Goal: Information Seeking & Learning: Learn about a topic

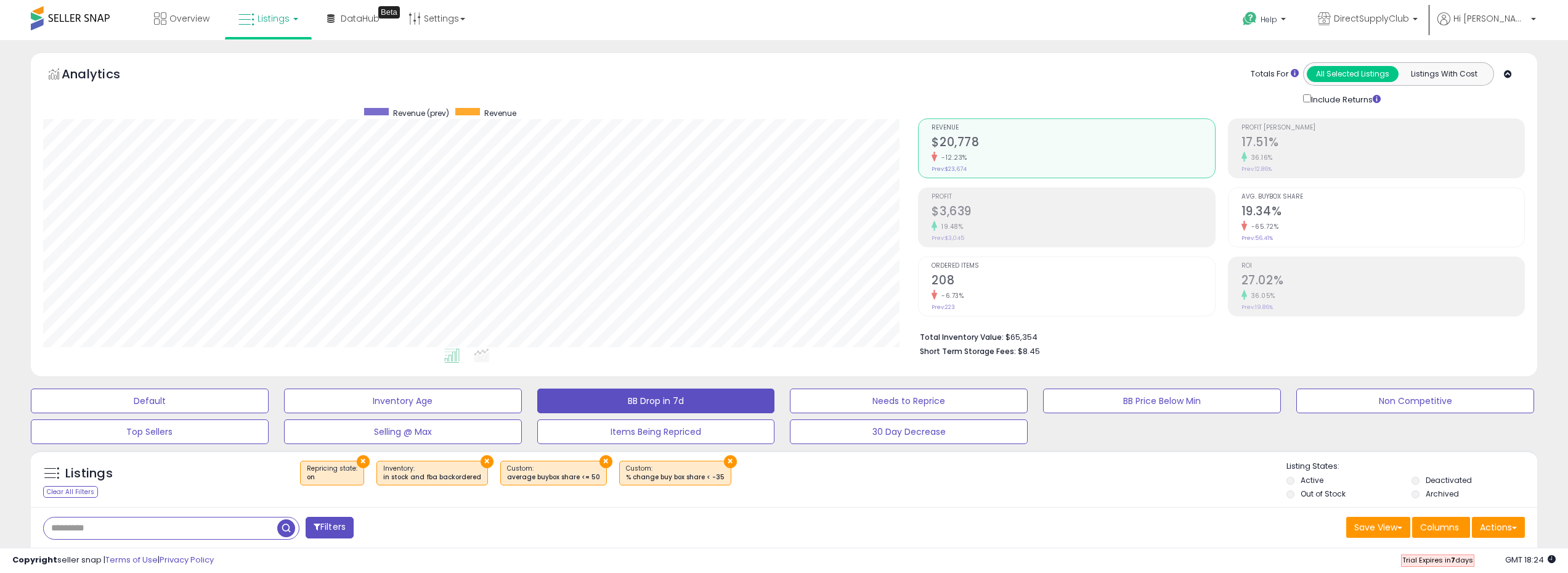
select select "**"
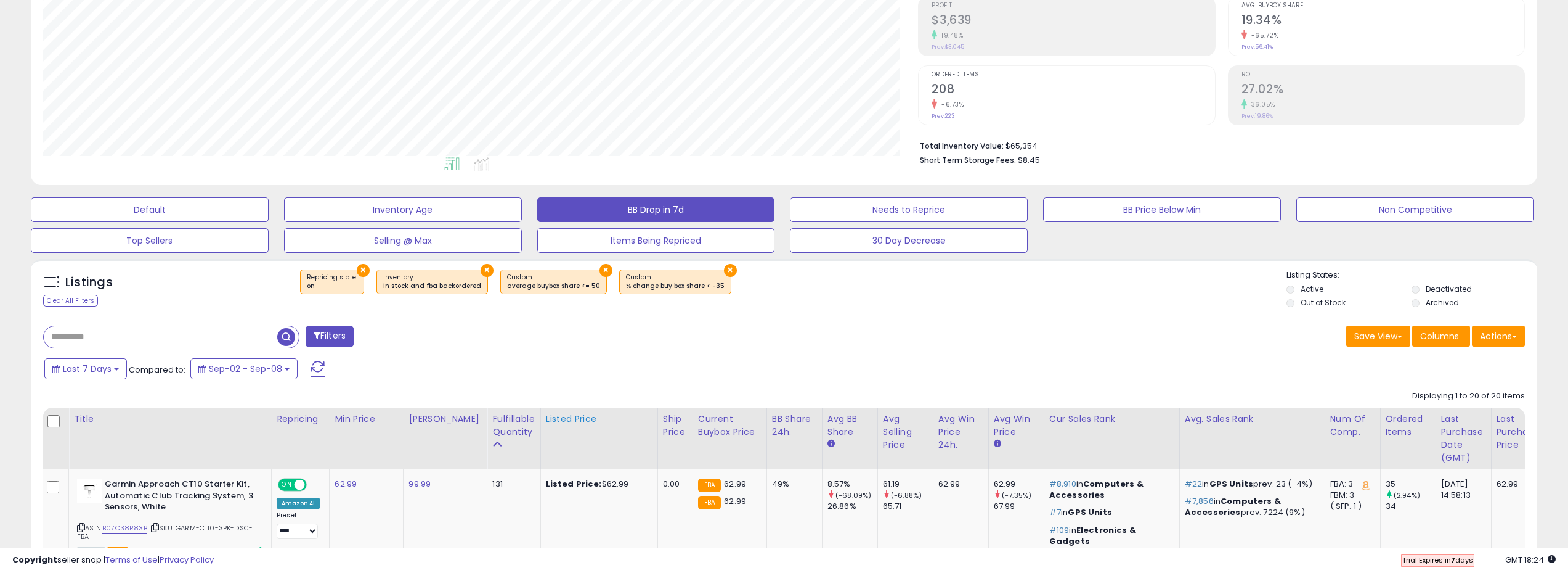
scroll to position [192, 0]
click at [1399, 338] on button "Save View" at bounding box center [1378, 335] width 64 height 21
click at [1513, 338] on button "Actions" at bounding box center [1499, 335] width 53 height 21
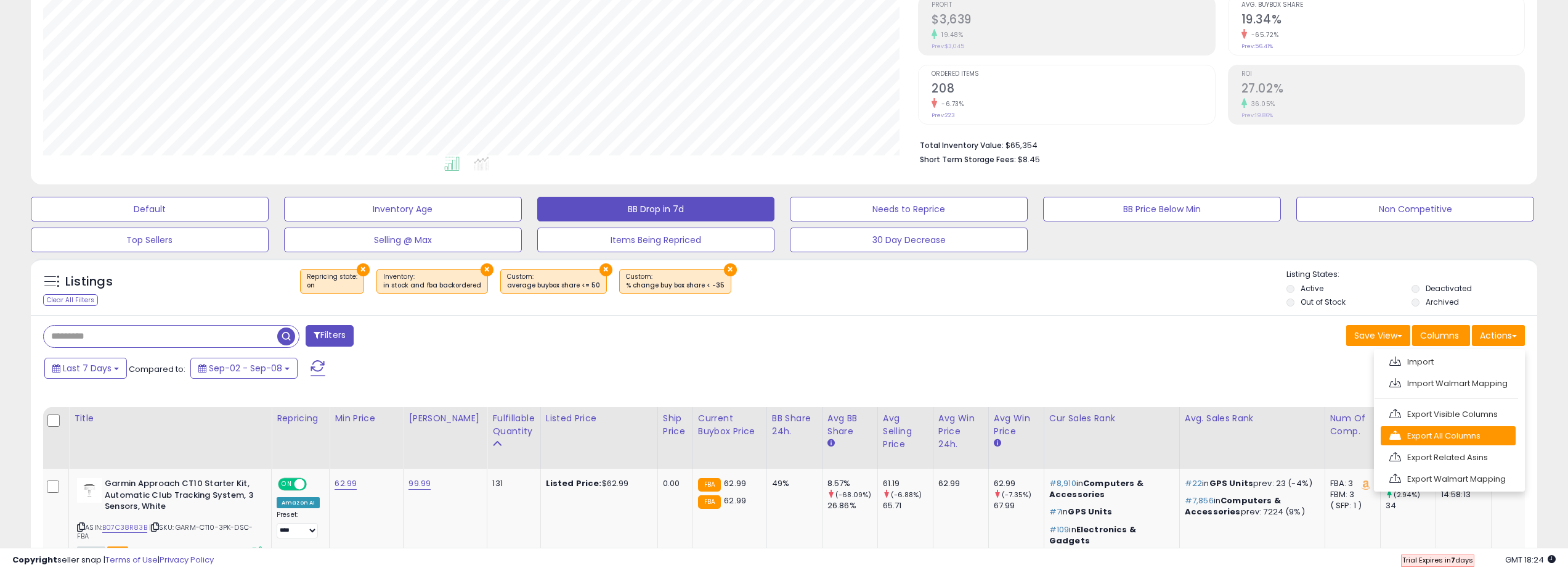
click at [1454, 440] on link "Export All Columns" at bounding box center [1448, 436] width 135 height 19
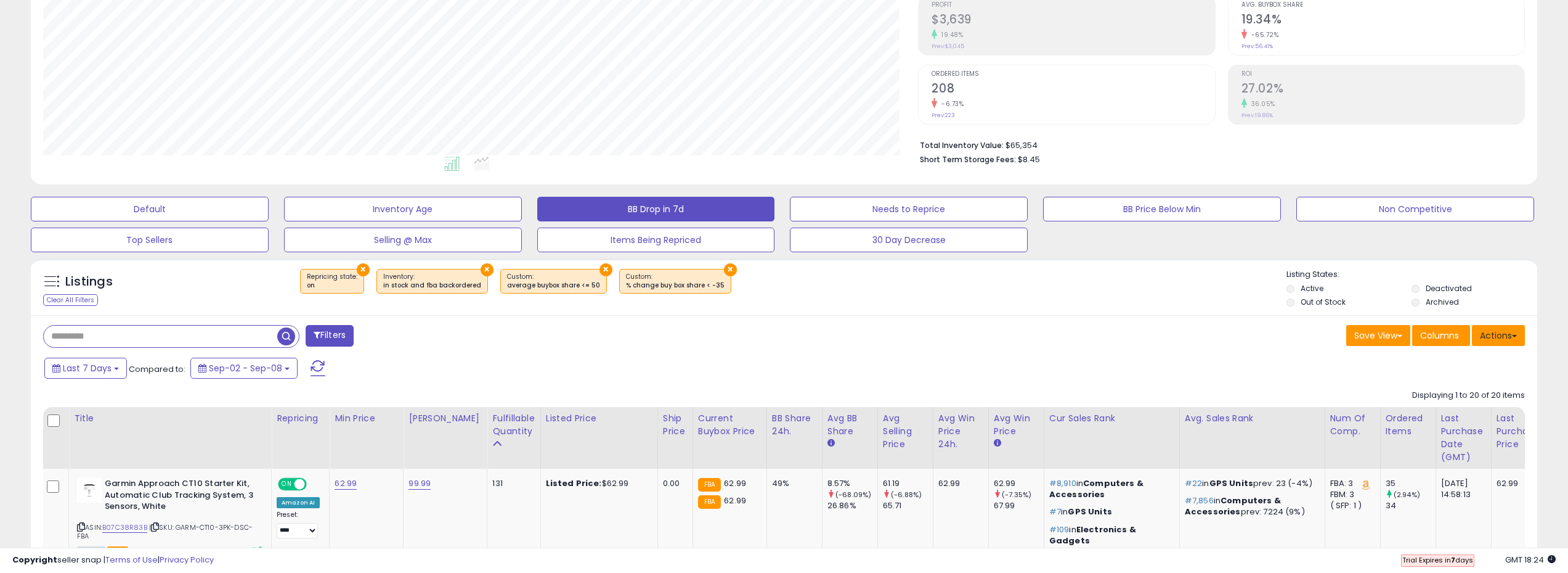
click at [1512, 334] on button "Actions" at bounding box center [1499, 335] width 53 height 21
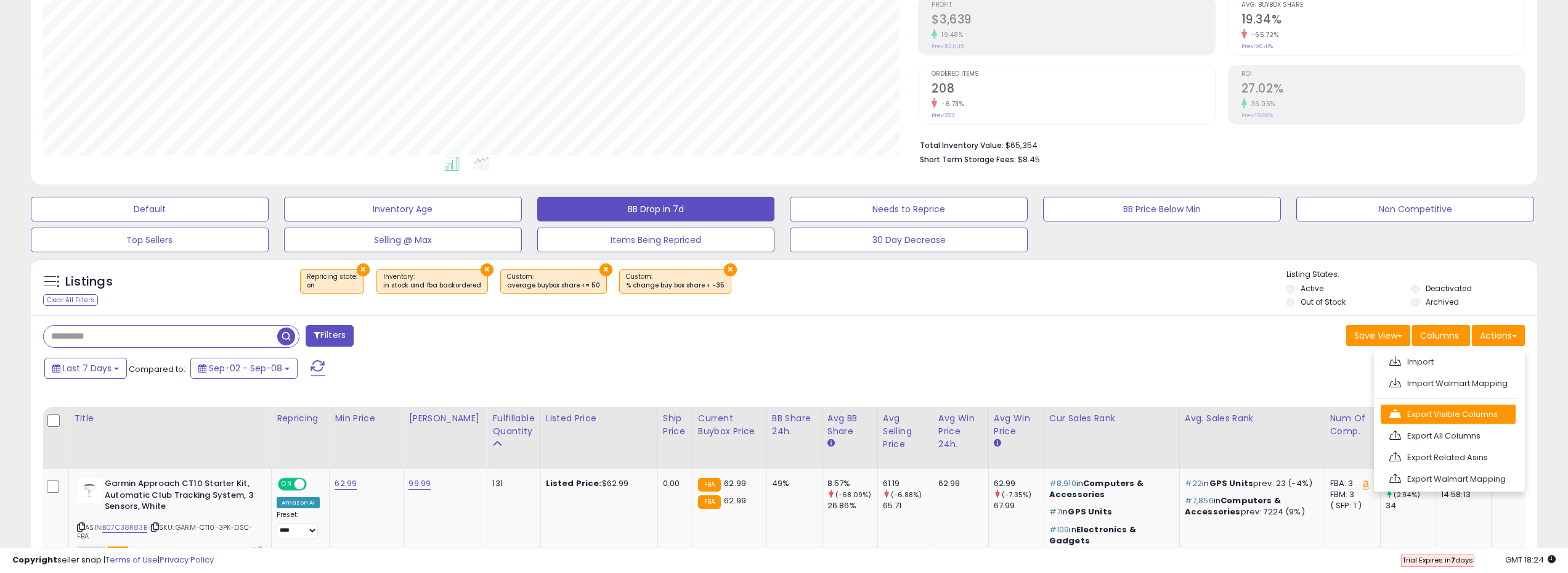
click at [1486, 415] on link "Export Visible Columns" at bounding box center [1448, 414] width 135 height 19
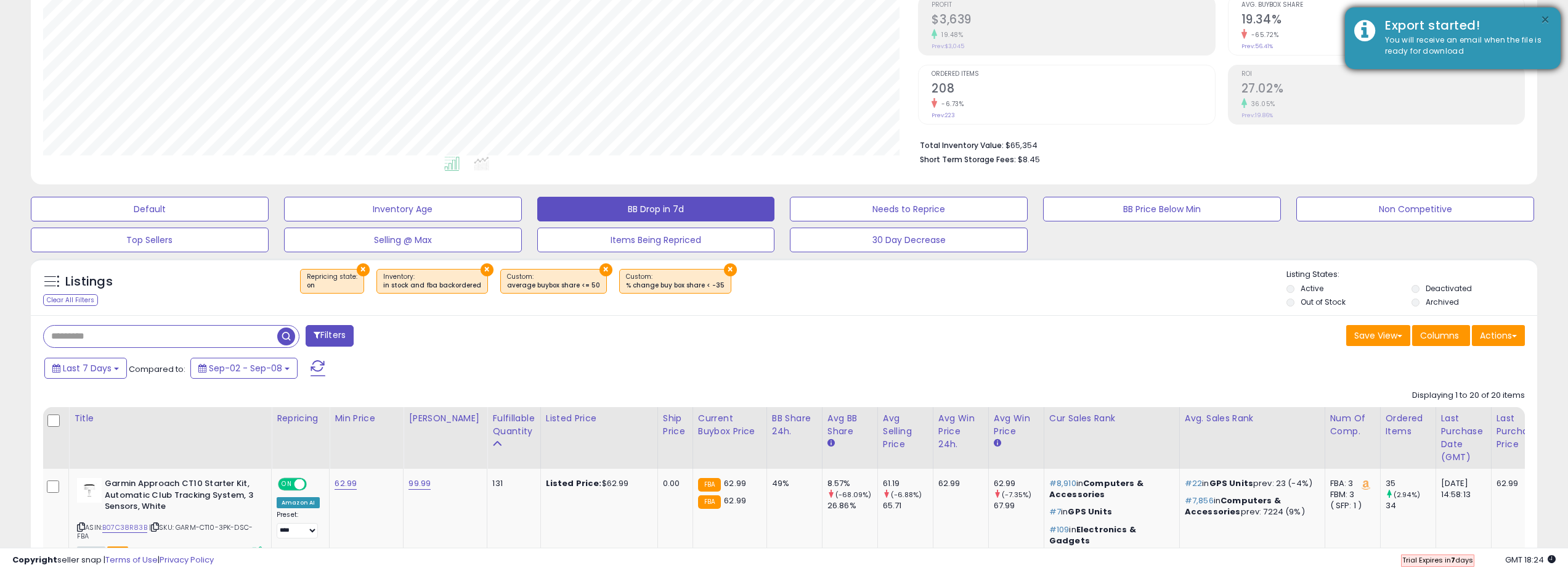
click at [1550, 16] on div "× Export started! You will receive an email when the file is ready for download" at bounding box center [1453, 38] width 215 height 62
click at [1548, 18] on button "×" at bounding box center [1546, 20] width 10 height 16
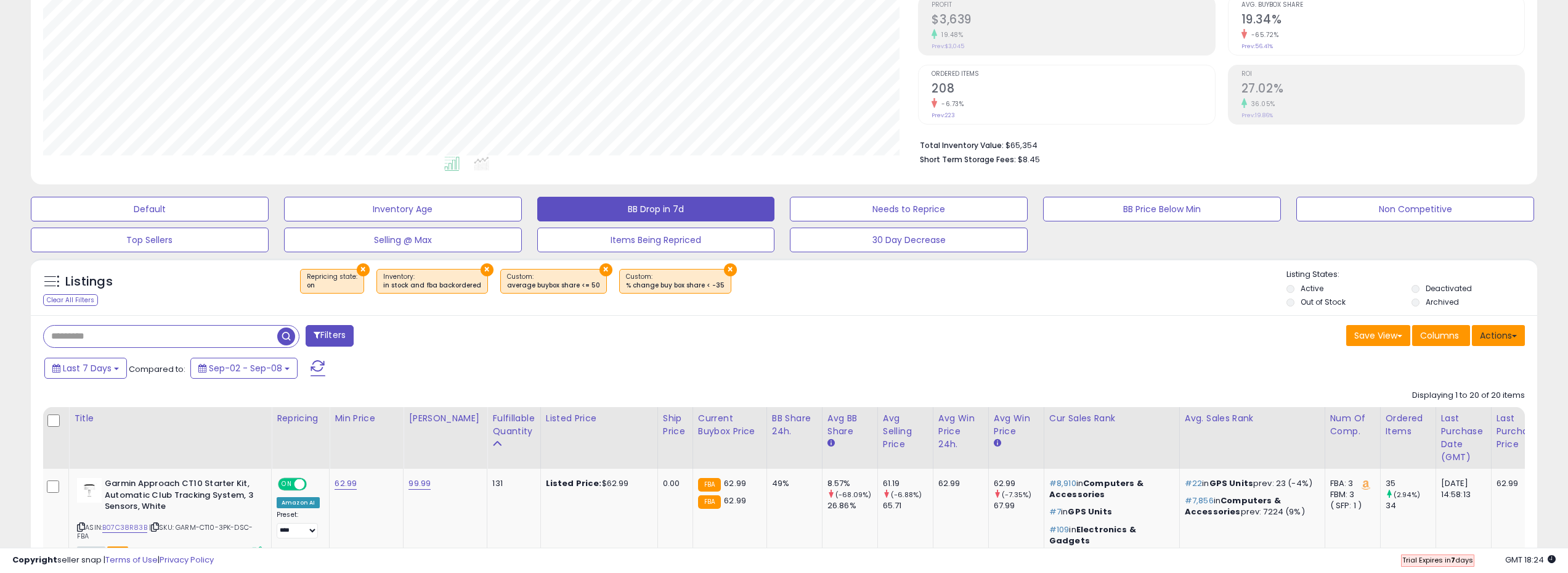
click at [1516, 335] on span at bounding box center [1514, 336] width 5 height 3
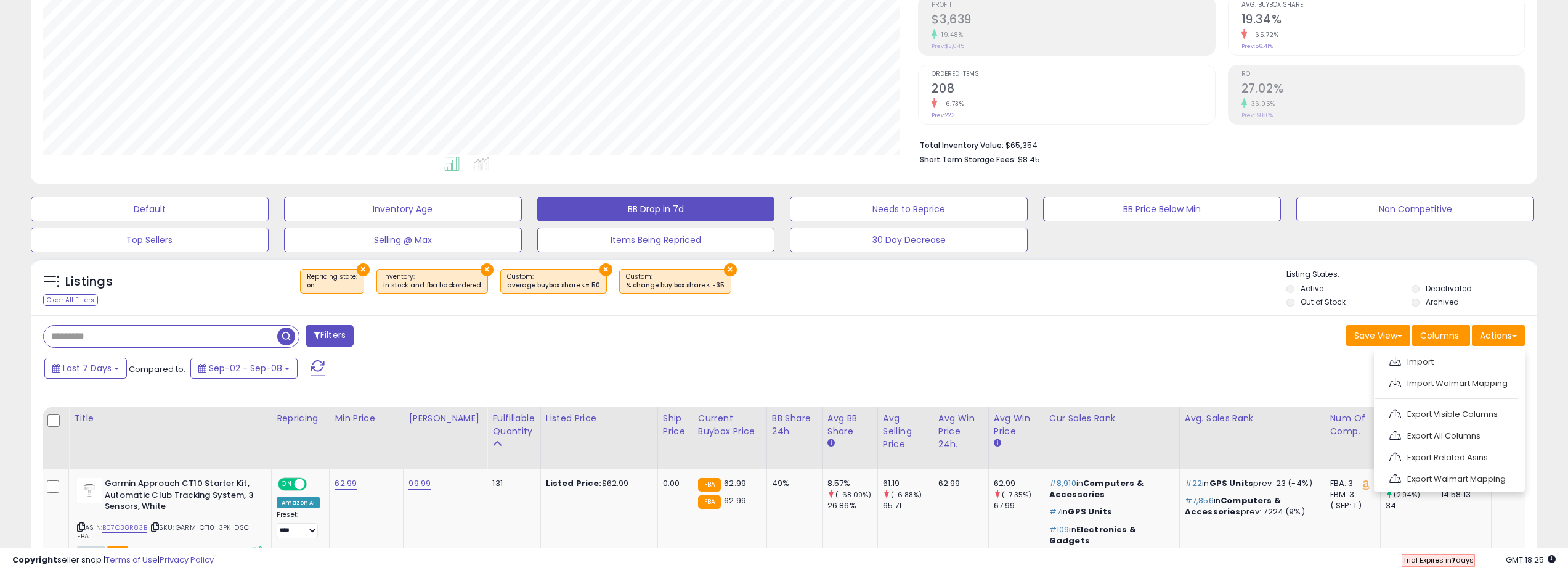
click at [1116, 361] on div "Last 7 Days Compared to: Sep-02 - Sep-08" at bounding box center [597, 369] width 1111 height 28
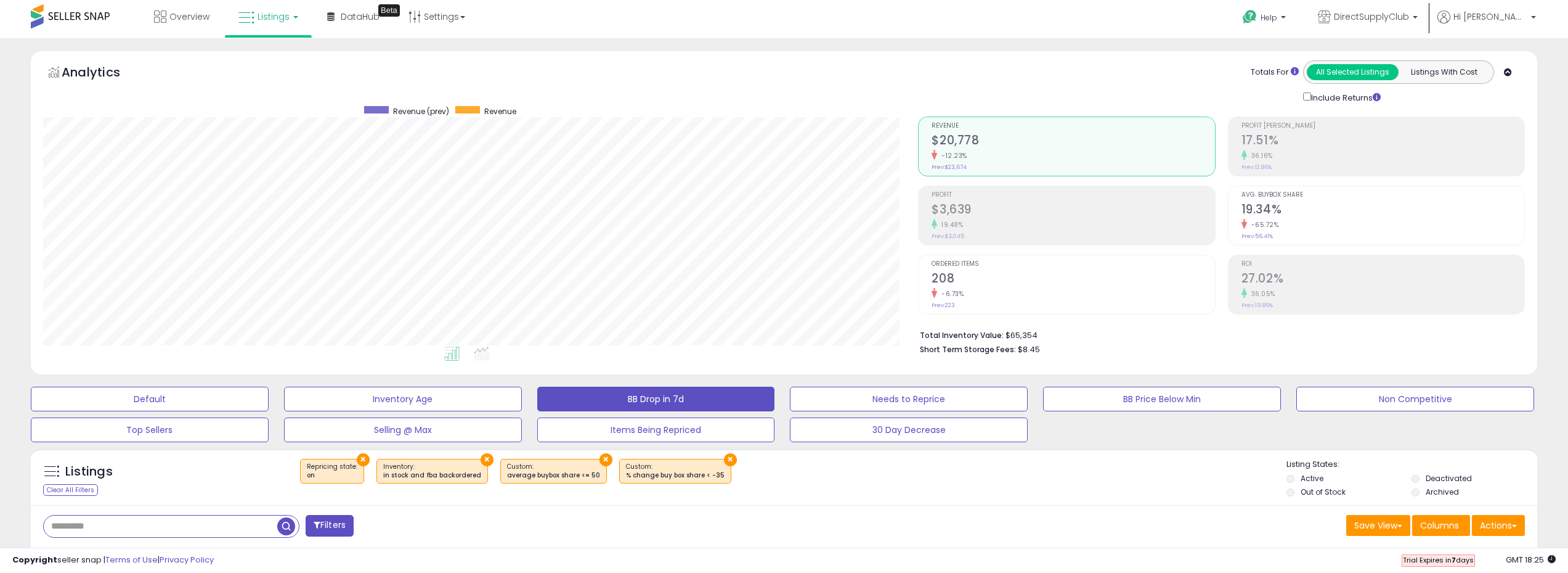
scroll to position [0, 0]
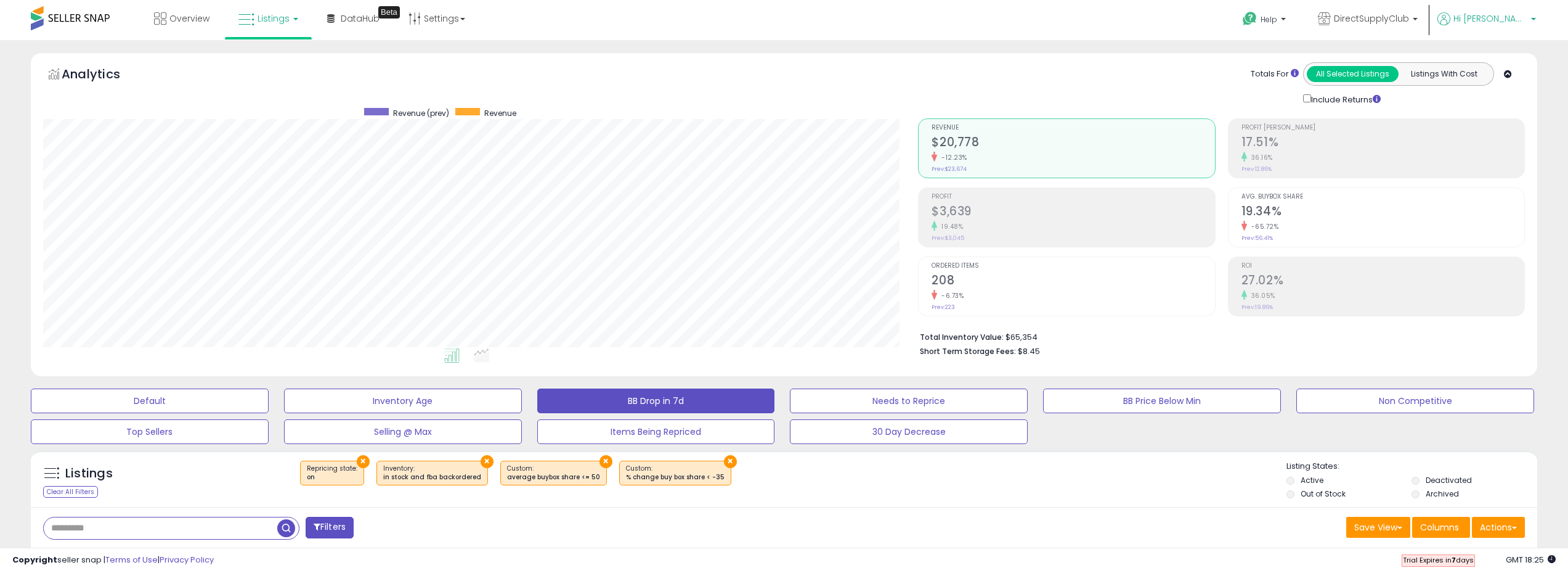
click at [1522, 24] on span "Hi [PERSON_NAME]" at bounding box center [1491, 18] width 74 height 12
click at [1124, 82] on div "Totals For All Selected Listings Listings With Cost Include Returns" at bounding box center [1217, 84] width 598 height 44
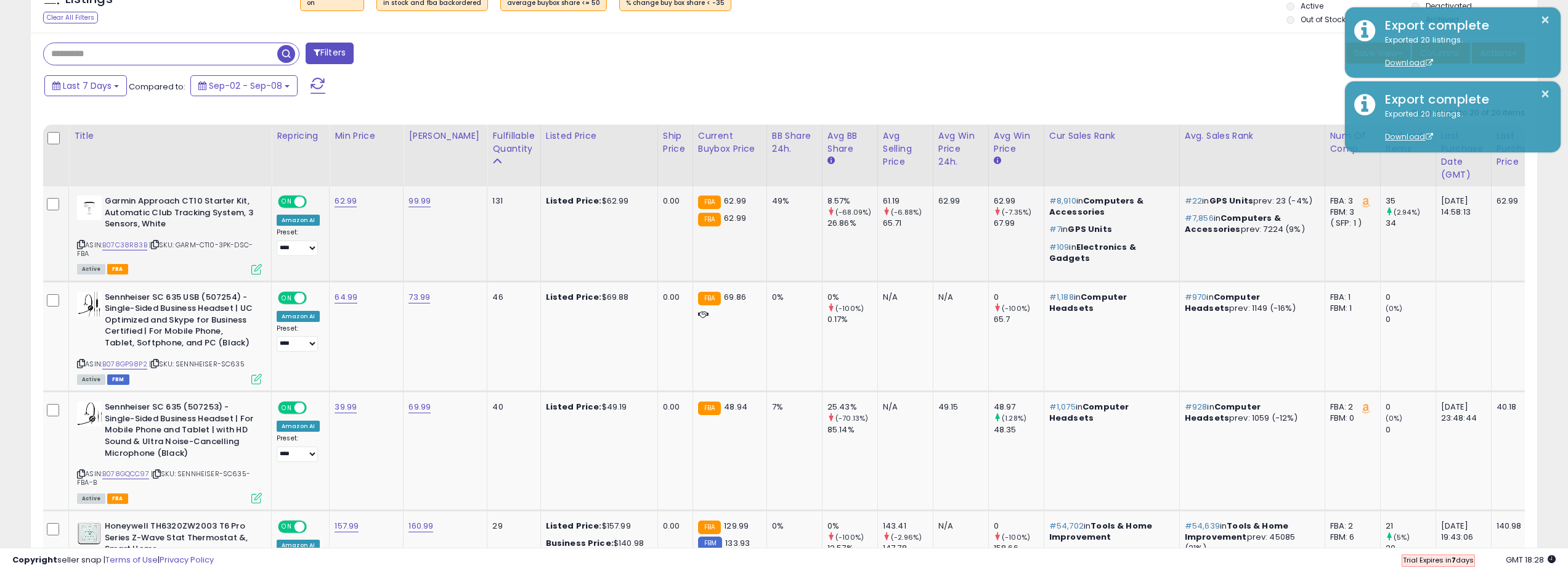
scroll to position [432, 0]
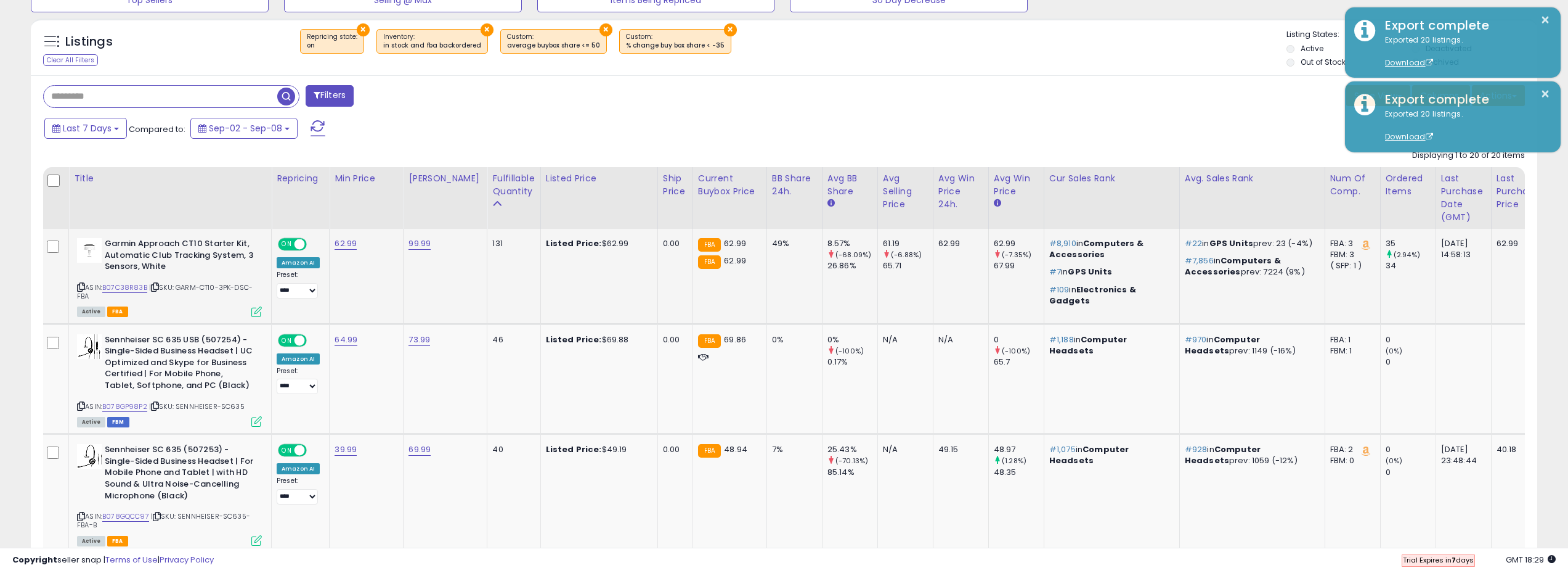
click at [164, 236] on td "Garmin Approach CT10 Starter Kit, Automatic Club Tracking System, 3 Sensors, Wh…" at bounding box center [171, 277] width 202 height 95
click at [152, 250] on b "Garmin Approach CT10 Starter Kit, Automatic Club Tracking System, 3 Sensors, Wh…" at bounding box center [179, 256] width 149 height 37
click at [147, 268] on b "Garmin Approach CT10 Starter Kit, Automatic Club Tracking System, 3 Sensors, Wh…" at bounding box center [179, 256] width 149 height 37
click at [208, 288] on span "| SKU: GARM-CT10-3PK-DSC-FBA" at bounding box center [164, 291] width 176 height 18
click at [190, 290] on span "| SKU: GARM-CT10-3PK-DSC-FBA" at bounding box center [164, 291] width 176 height 18
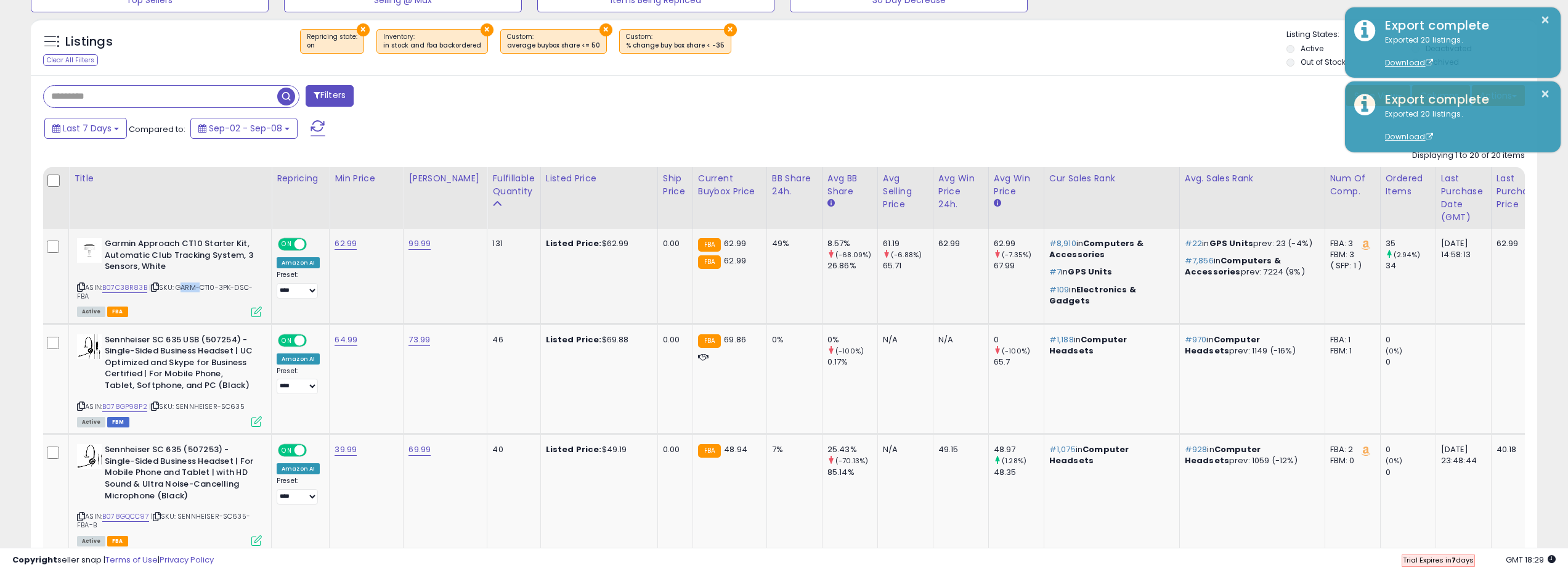
click at [190, 290] on span "| SKU: GARM-CT10-3PK-DSC-FBA" at bounding box center [164, 291] width 176 height 18
click at [117, 309] on span "FBA" at bounding box center [118, 311] width 21 height 10
click at [118, 290] on link "B07C38R83B" at bounding box center [125, 287] width 45 height 10
click at [738, 134] on div "Last 7 Days Compared to: Sep-02 - Sep-08" at bounding box center [597, 130] width 1111 height 28
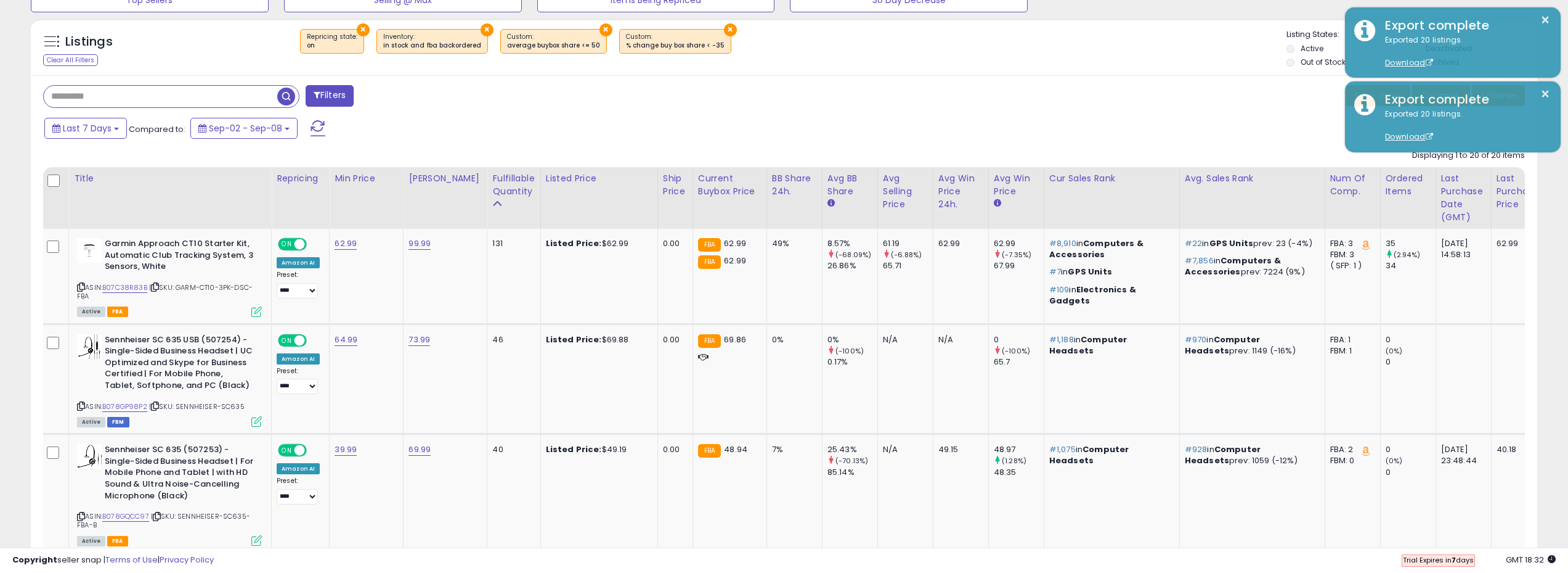
click at [813, 91] on div "Save View Save As New View Update Current View Columns Actions Import Import Wa…" at bounding box center [1160, 97] width 751 height 24
drag, startPoint x: 148, startPoint y: 406, endPoint x: 106, endPoint y: 409, distance: 42.1
click at [106, 409] on div "ASIN: B078GP98P2 | SKU: SENNHEISER-SC635 Active FBM" at bounding box center [169, 380] width 185 height 91
copy link "B078GP98P2"
click at [137, 401] on div "ASIN: B078GP98P2 | SKU: SENNHEISER-SC635 Active FBM" at bounding box center [169, 380] width 185 height 91
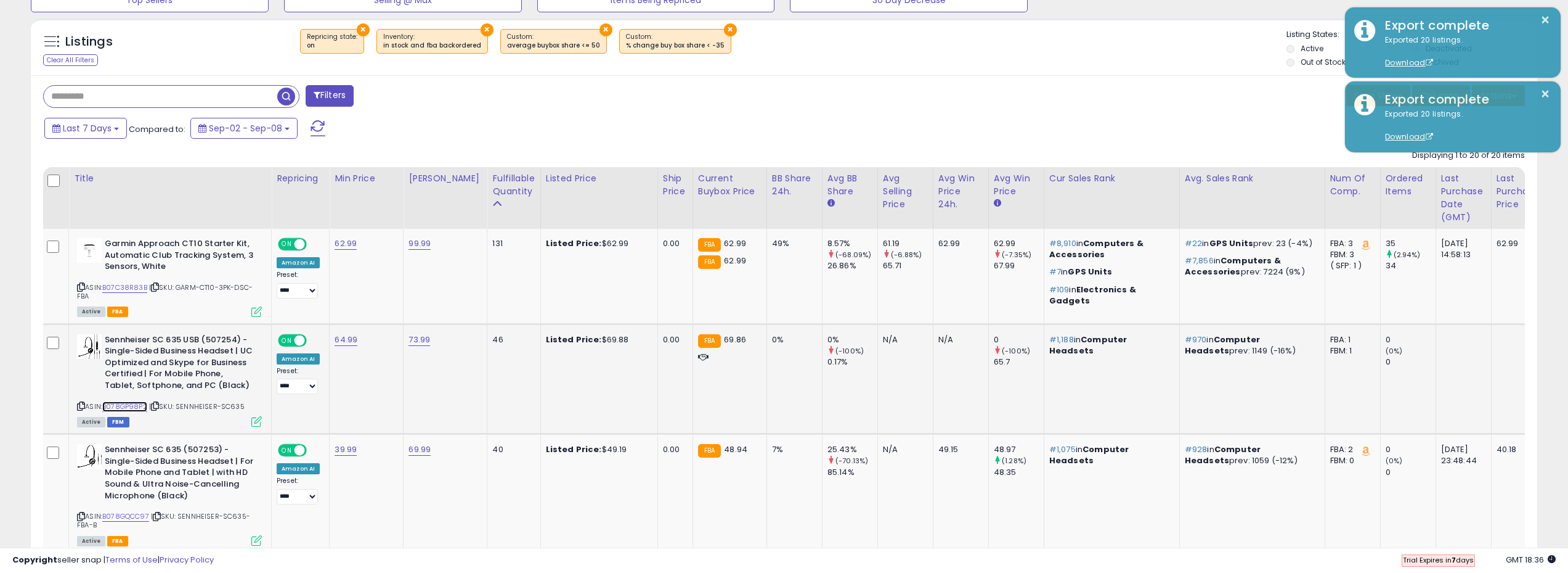
click at [118, 406] on link "B078GP98P2" at bounding box center [125, 406] width 45 height 10
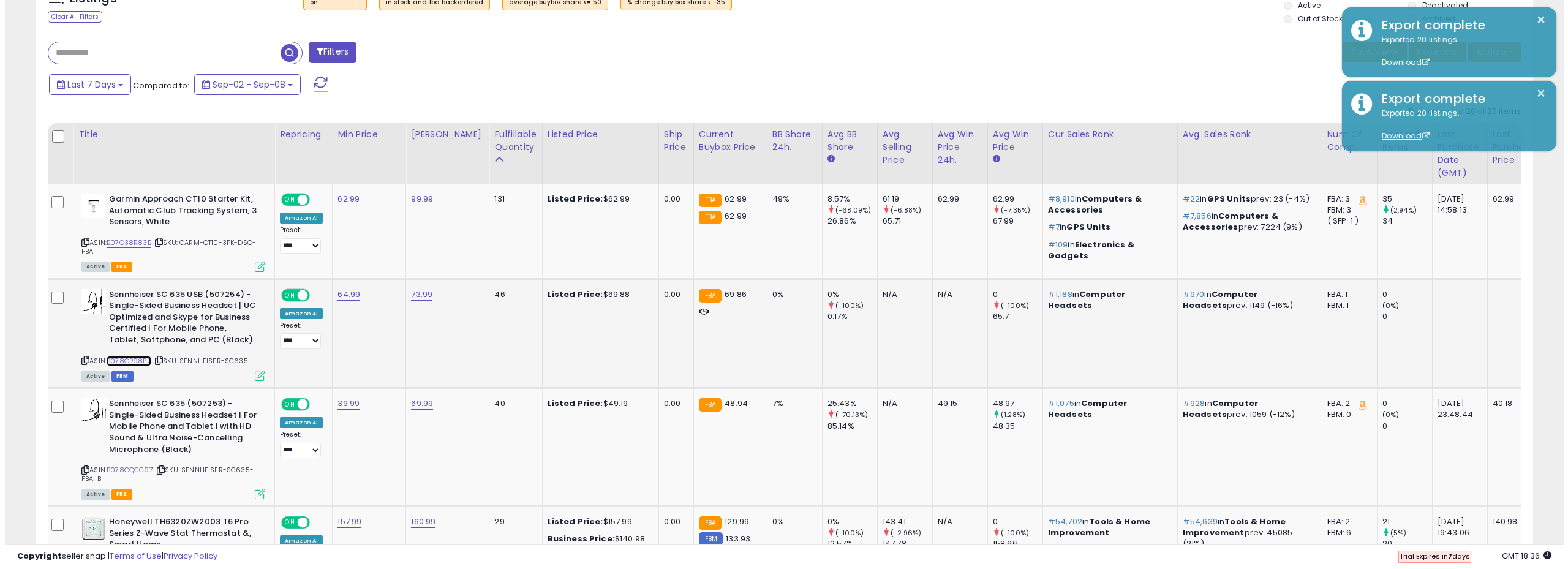
scroll to position [490, 0]
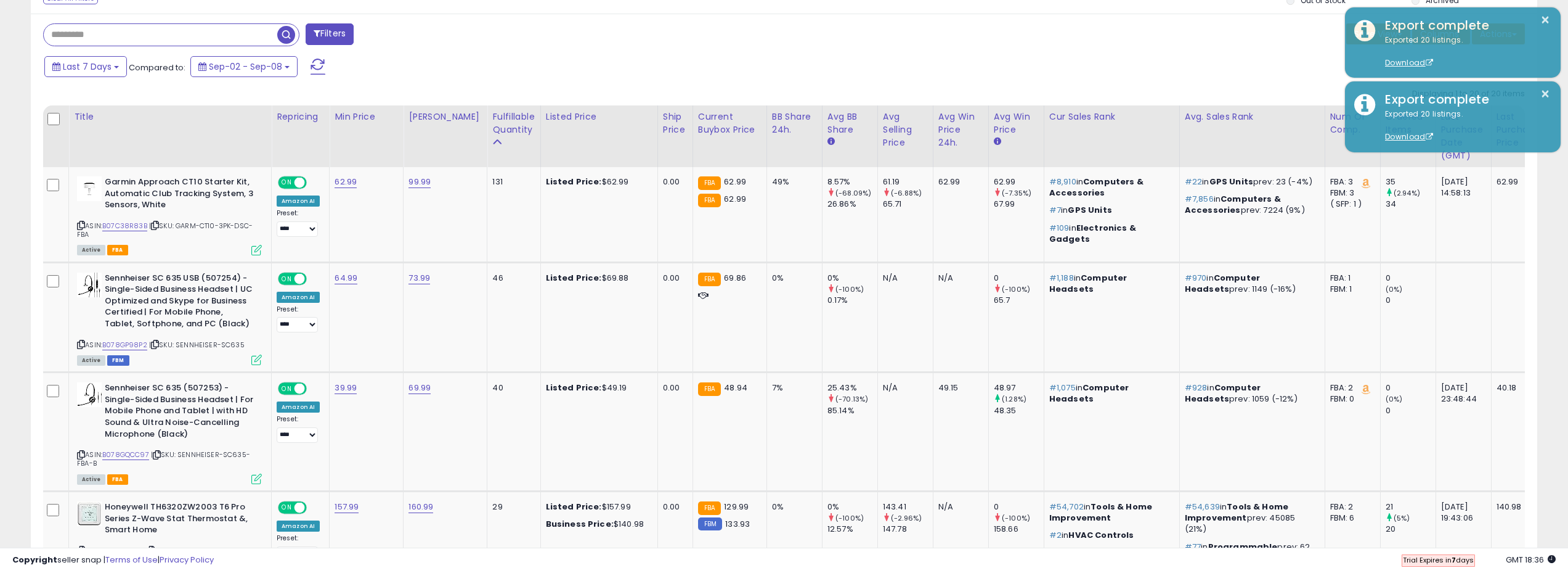
click at [160, 40] on input "text" at bounding box center [160, 35] width 234 height 22
paste input "**********"
type input "**********"
click at [478, 35] on button "Filters" at bounding box center [476, 34] width 48 height 22
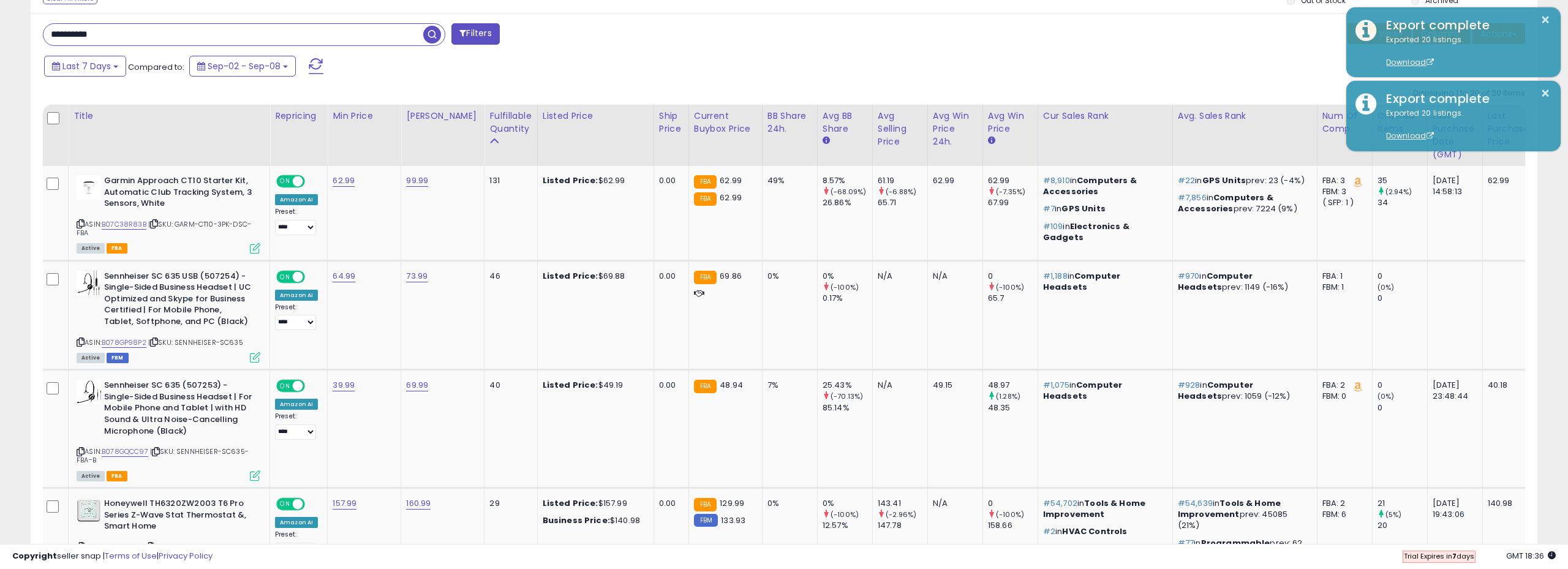
scroll to position [0, 0]
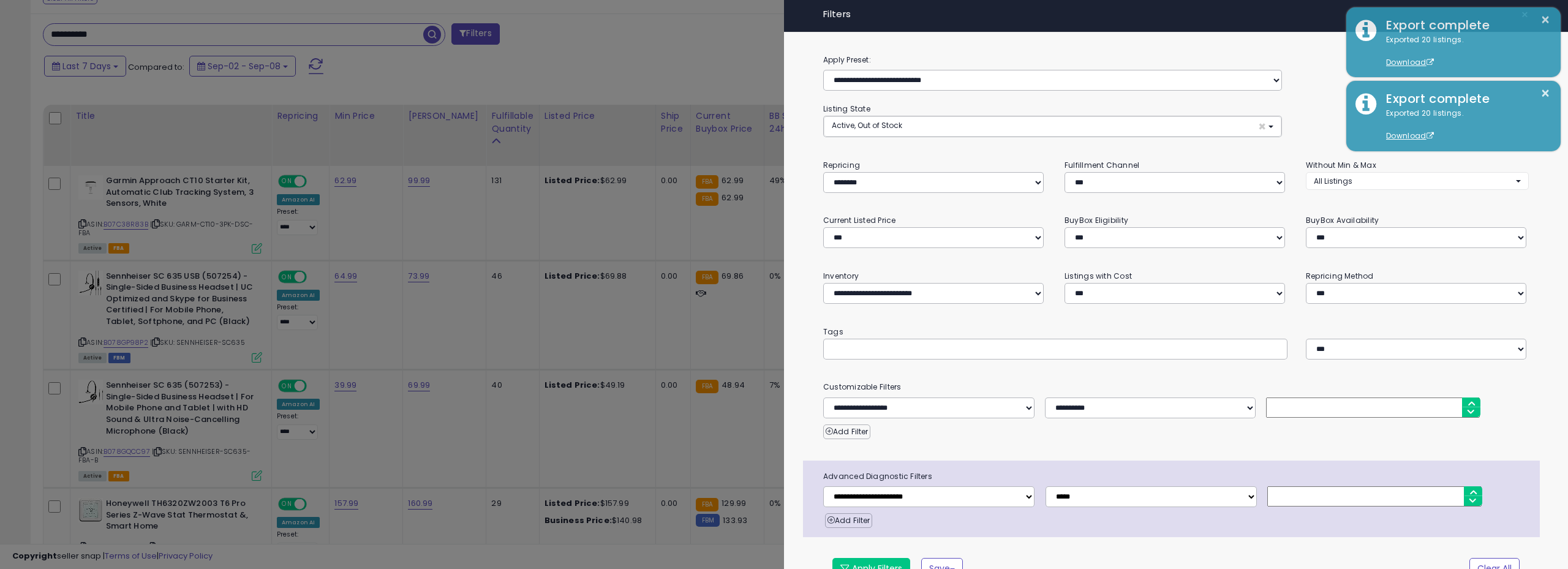
click at [567, 39] on div at bounding box center [784, 284] width 1568 height 569
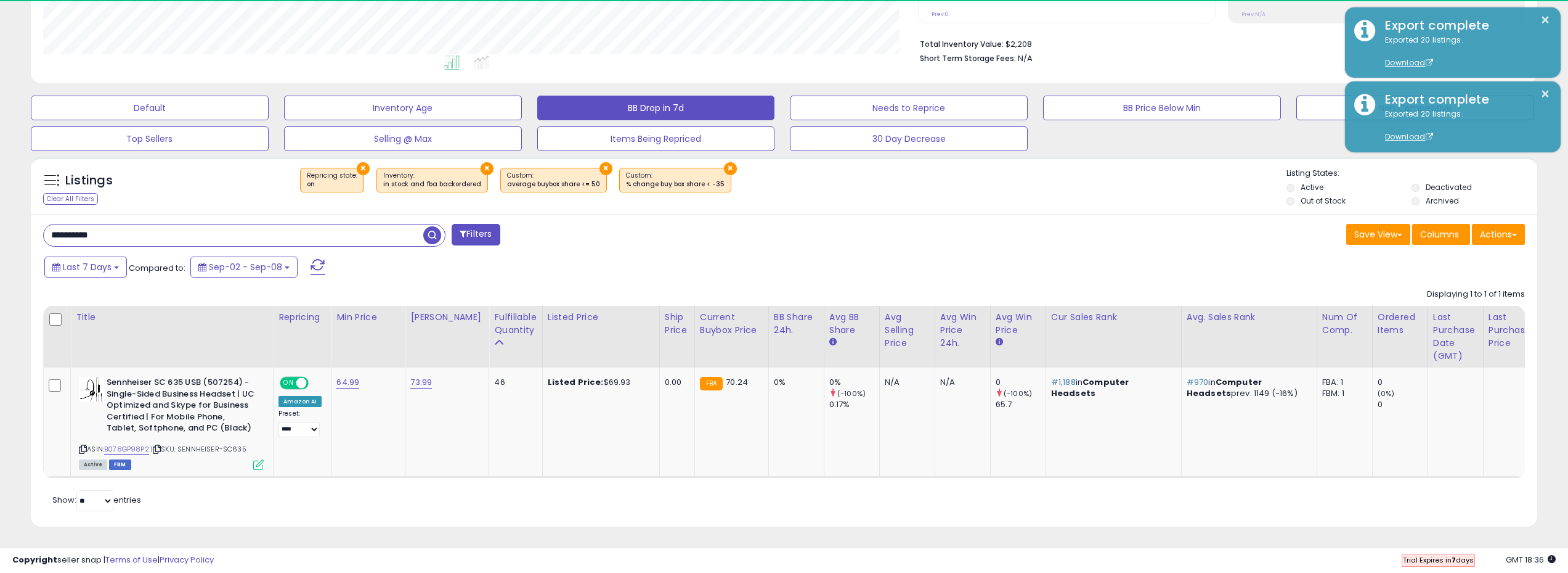
scroll to position [253, 876]
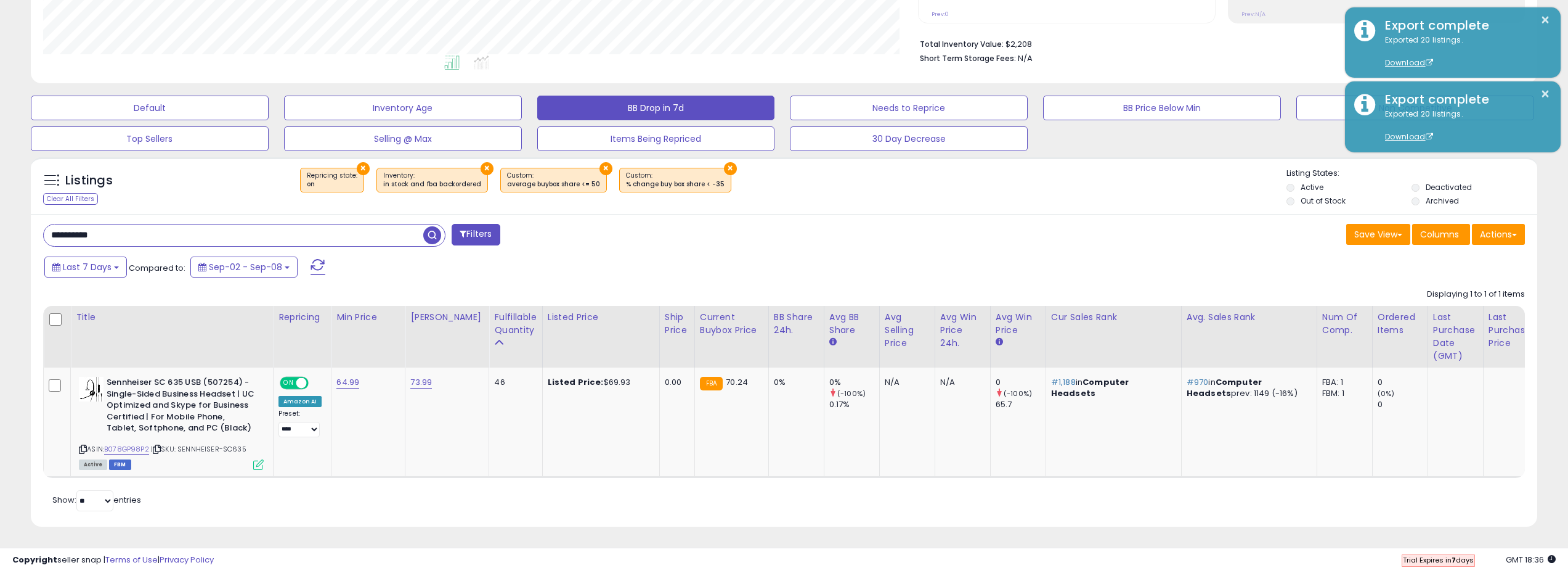
drag, startPoint x: 118, startPoint y: 236, endPoint x: 3, endPoint y: 228, distance: 115.3
click at [3, 228] on div "**********" at bounding box center [784, 160] width 1568 height 826
click at [199, 235] on input "text" at bounding box center [233, 235] width 380 height 22
click at [139, 448] on link "B078GP98P2" at bounding box center [126, 449] width 45 height 10
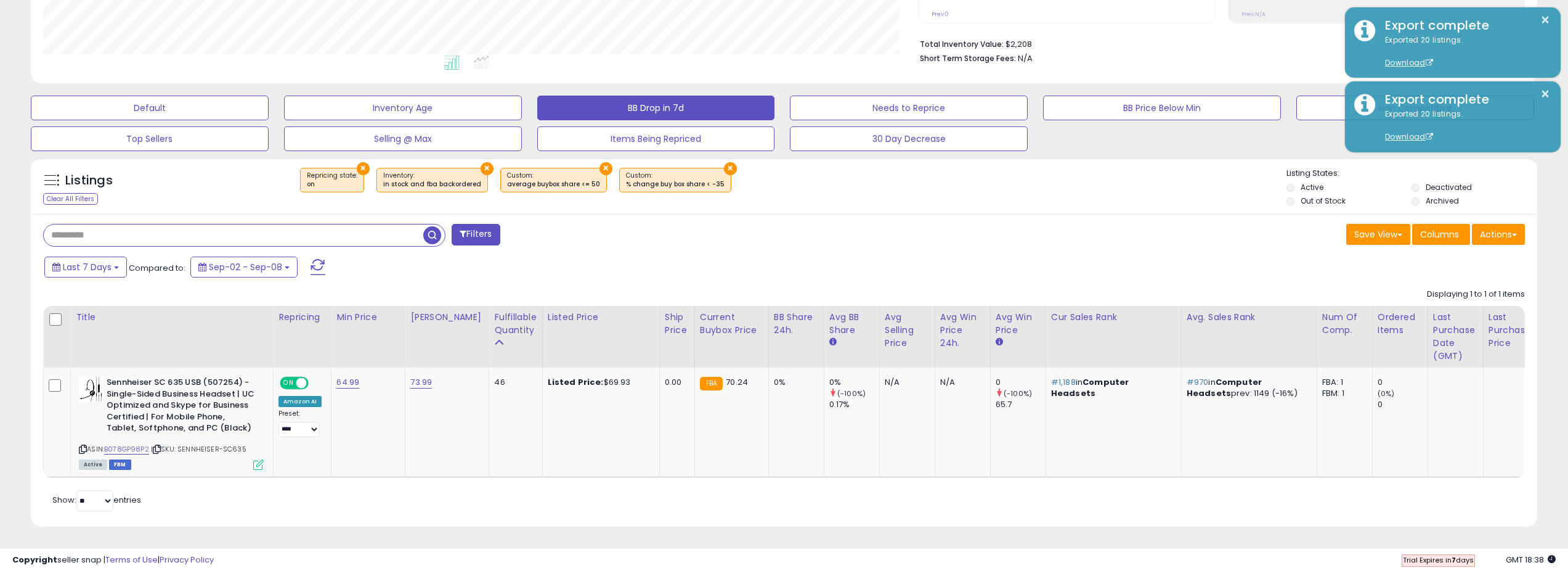
click at [148, 242] on input "text" at bounding box center [233, 235] width 380 height 22
drag, startPoint x: 443, startPoint y: 283, endPoint x: 406, endPoint y: 268, distance: 39.9
click at [441, 283] on div "Displaying 1 to 1 of 1 items Title Repricing" at bounding box center [784, 380] width 1482 height 196
click at [431, 238] on span "button" at bounding box center [432, 235] width 18 height 18
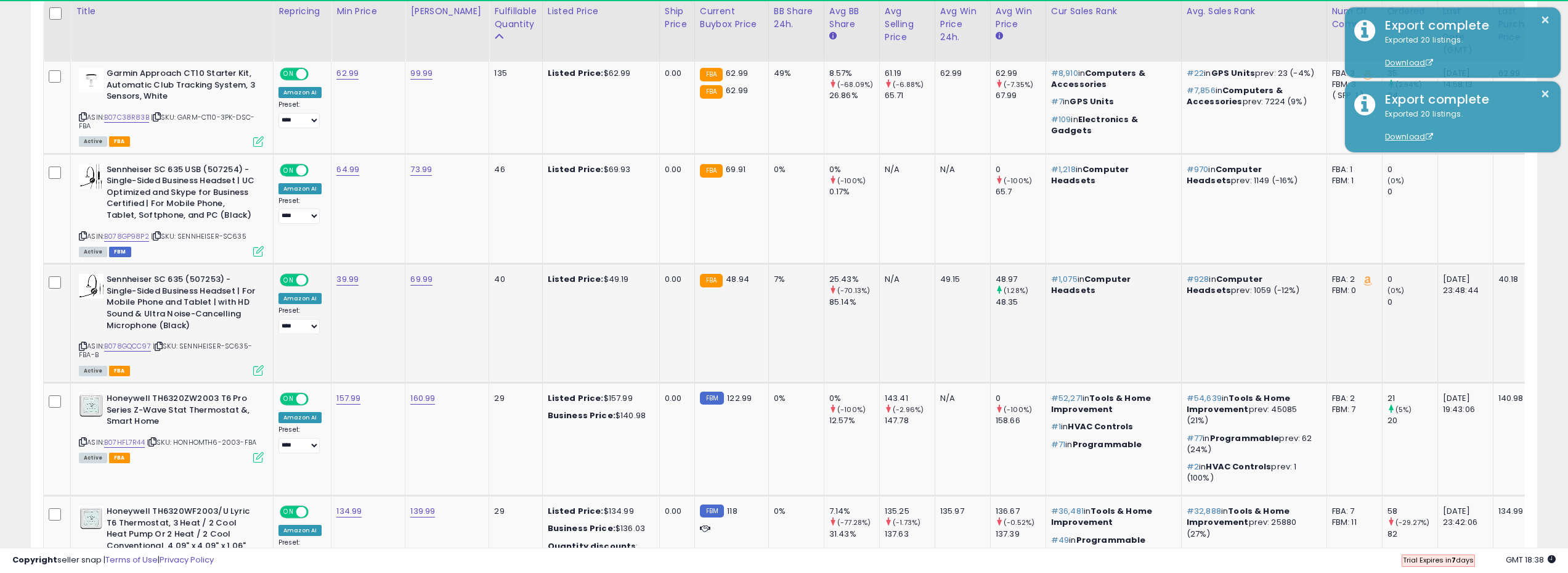
scroll to position [253, 876]
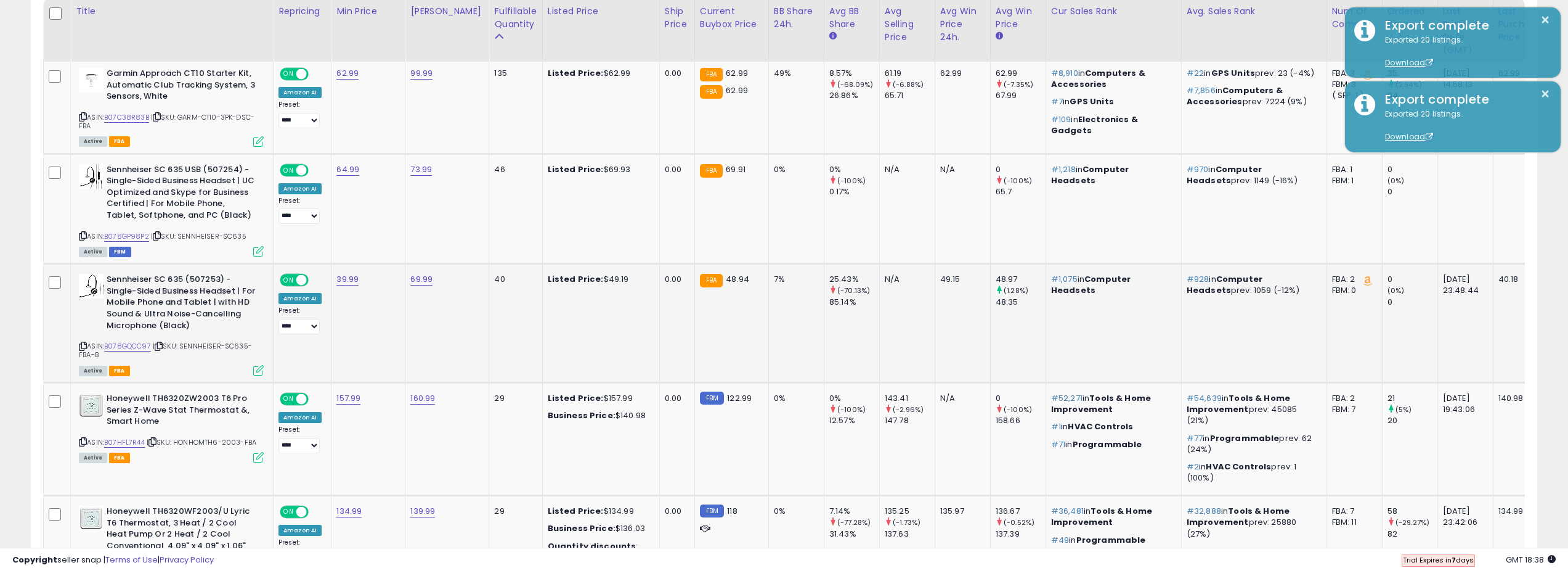
drag, startPoint x: 134, startPoint y: 344, endPoint x: 163, endPoint y: 304, distance: 49.4
click at [163, 304] on b "Sennheiser SC 635 (507253) - Single-Sided Business Headset | For Mobile Phone a…" at bounding box center [181, 304] width 149 height 60
click at [138, 346] on link "B078GQCC97" at bounding box center [127, 346] width 47 height 10
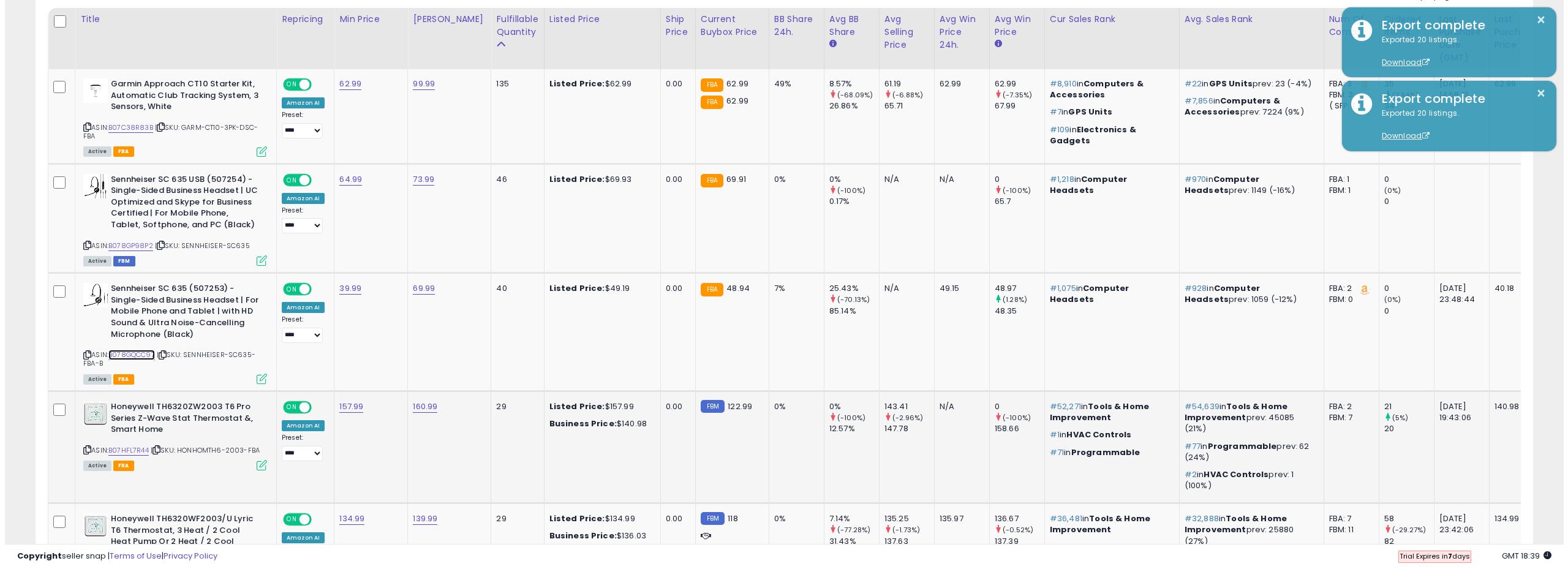
scroll to position [414, 0]
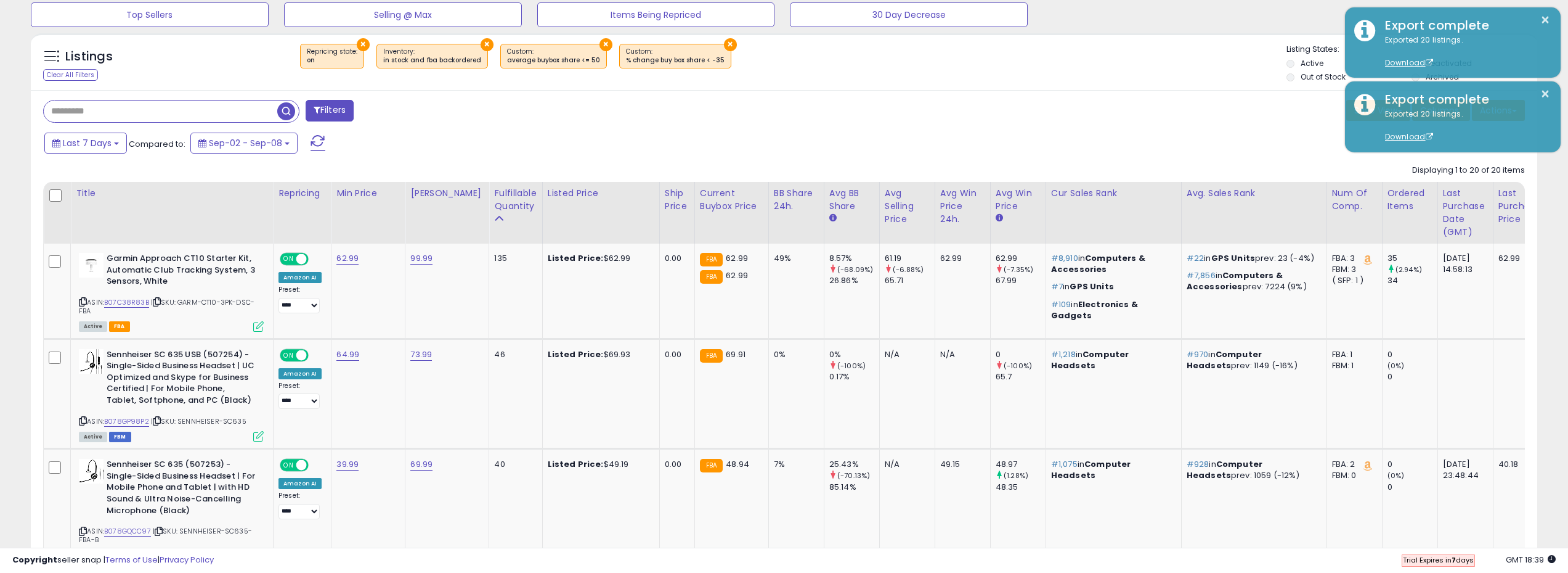
click at [440, 143] on div "Last 7 Days Compared to: Sep-02 - Sep-08" at bounding box center [597, 144] width 1111 height 28
click at [338, 101] on button "Filters" at bounding box center [329, 111] width 48 height 22
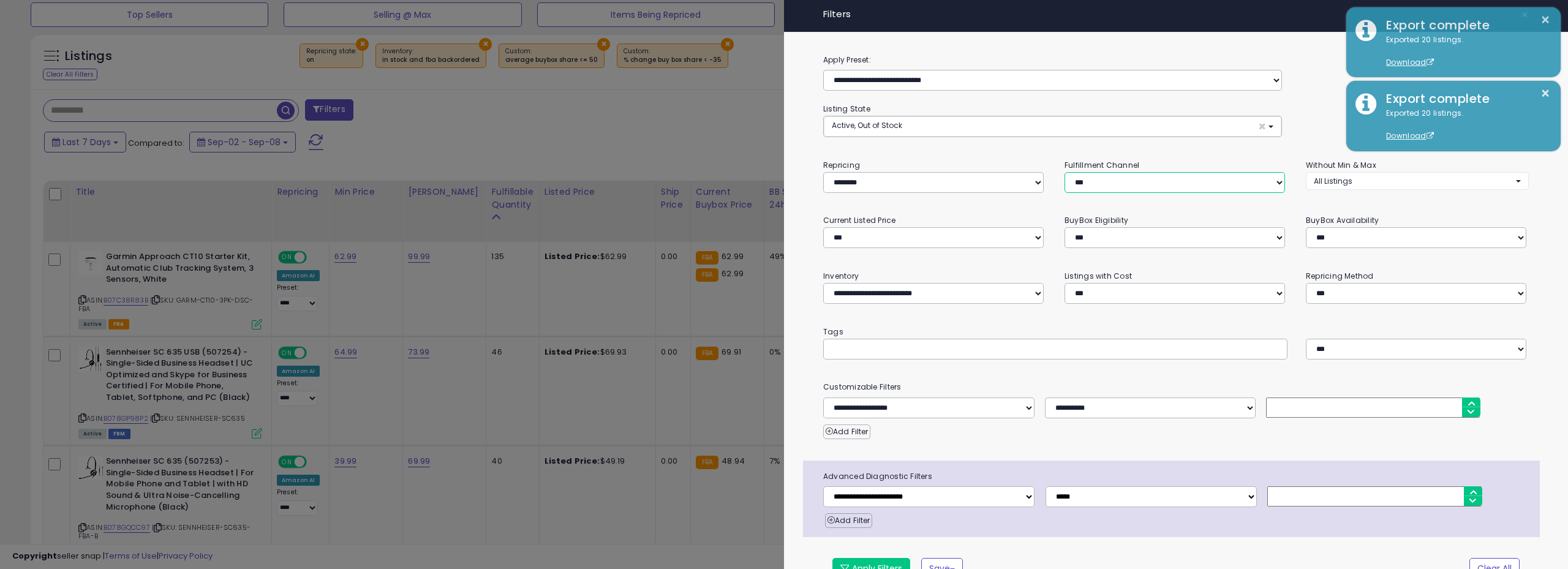
click at [1120, 191] on select "*** *** *** ***" at bounding box center [1174, 182] width 221 height 21
select select "***"
click at [1064, 172] on select "*** *** *** ***" at bounding box center [1174, 182] width 221 height 21
click at [1003, 155] on div "**********" at bounding box center [1176, 327] width 784 height 547
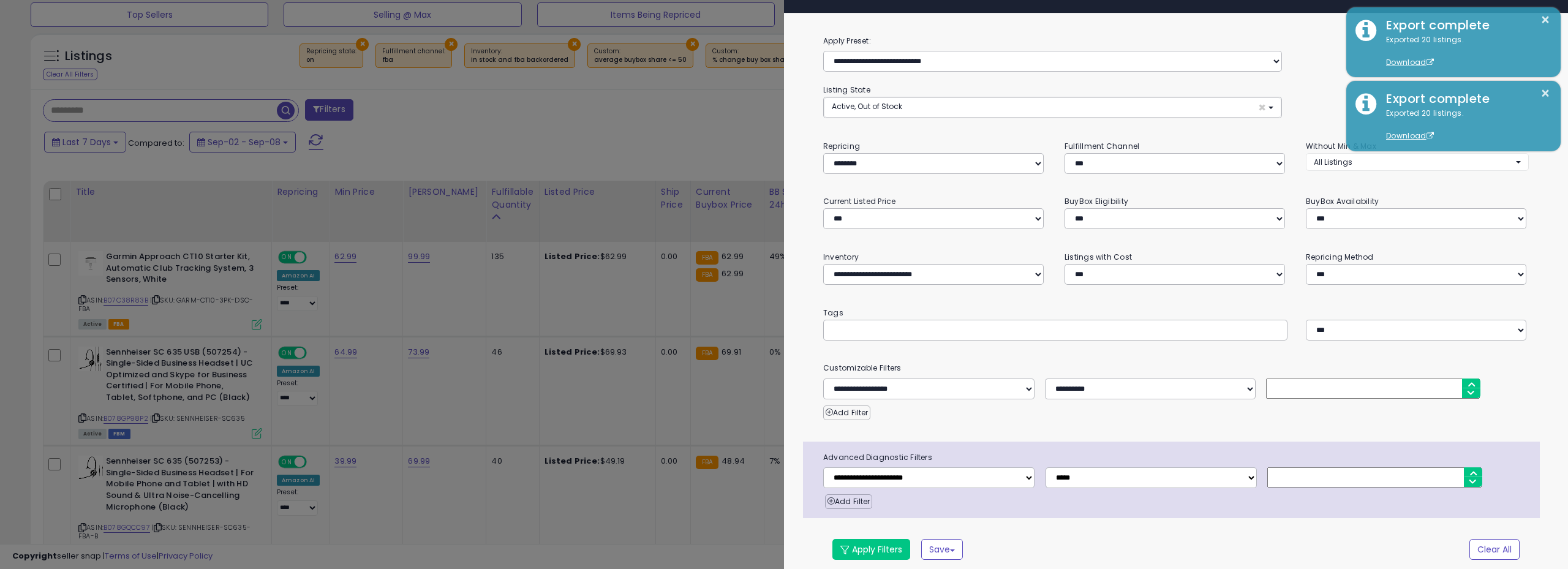
scroll to position [29, 0]
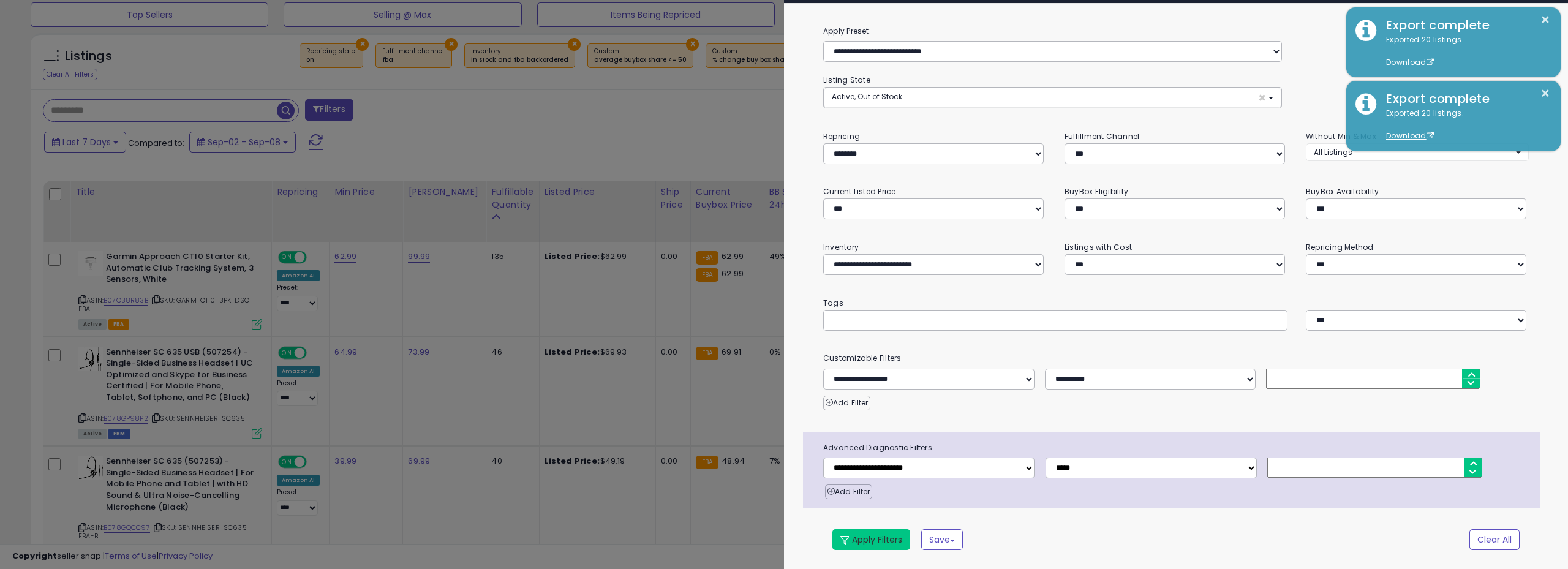
click at [872, 531] on button "Apply Filters" at bounding box center [871, 539] width 78 height 21
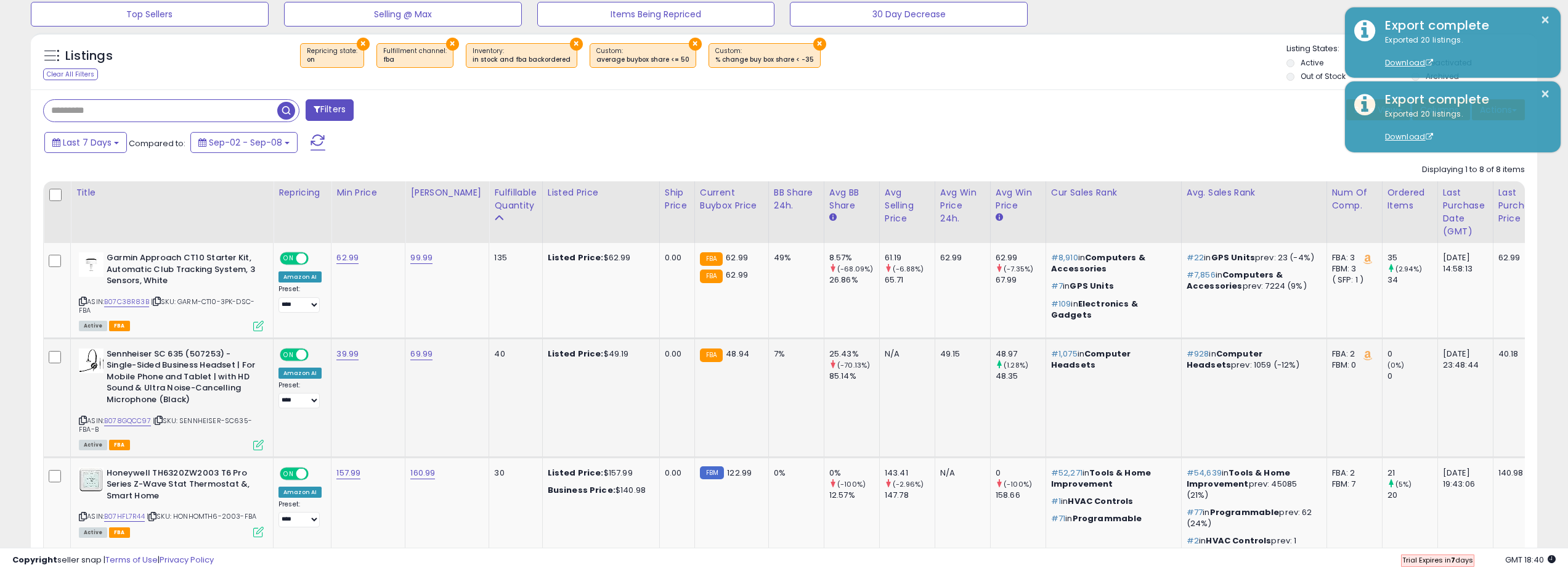
scroll to position [417, 0]
click at [446, 45] on button "×" at bounding box center [452, 44] width 13 height 13
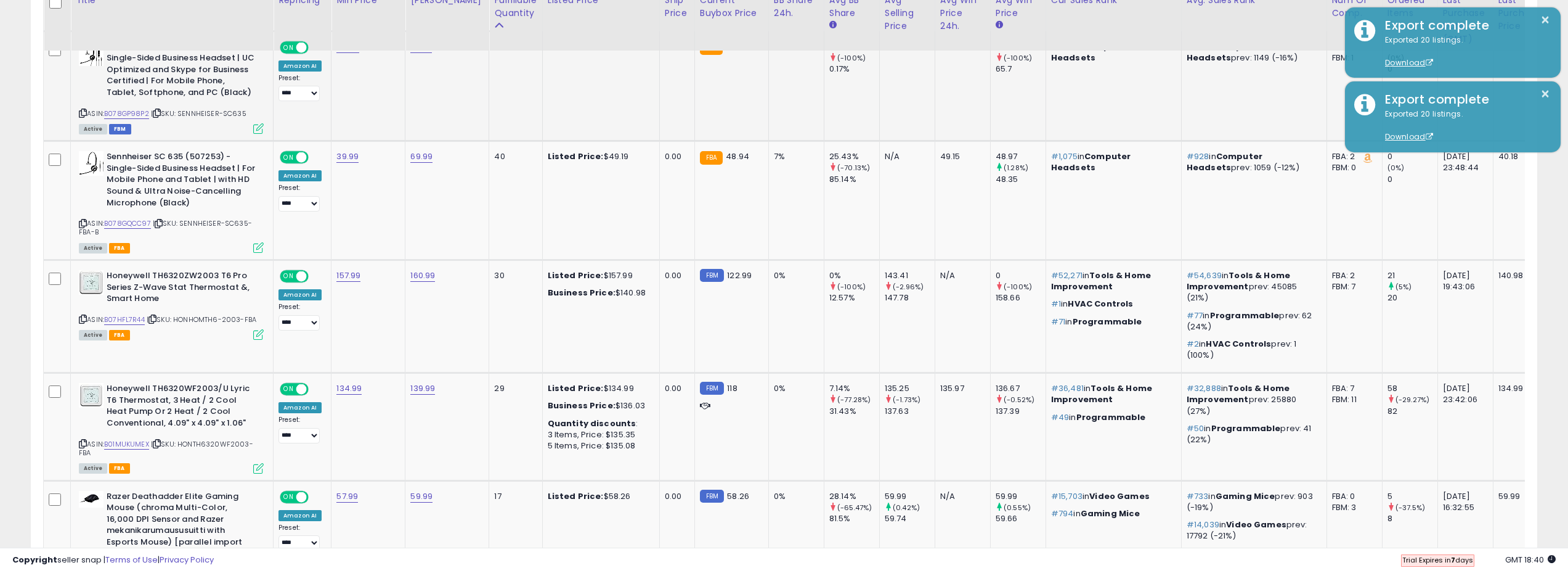
scroll to position [725, 0]
click at [138, 316] on link "B07HFL7R44" at bounding box center [124, 319] width 41 height 10
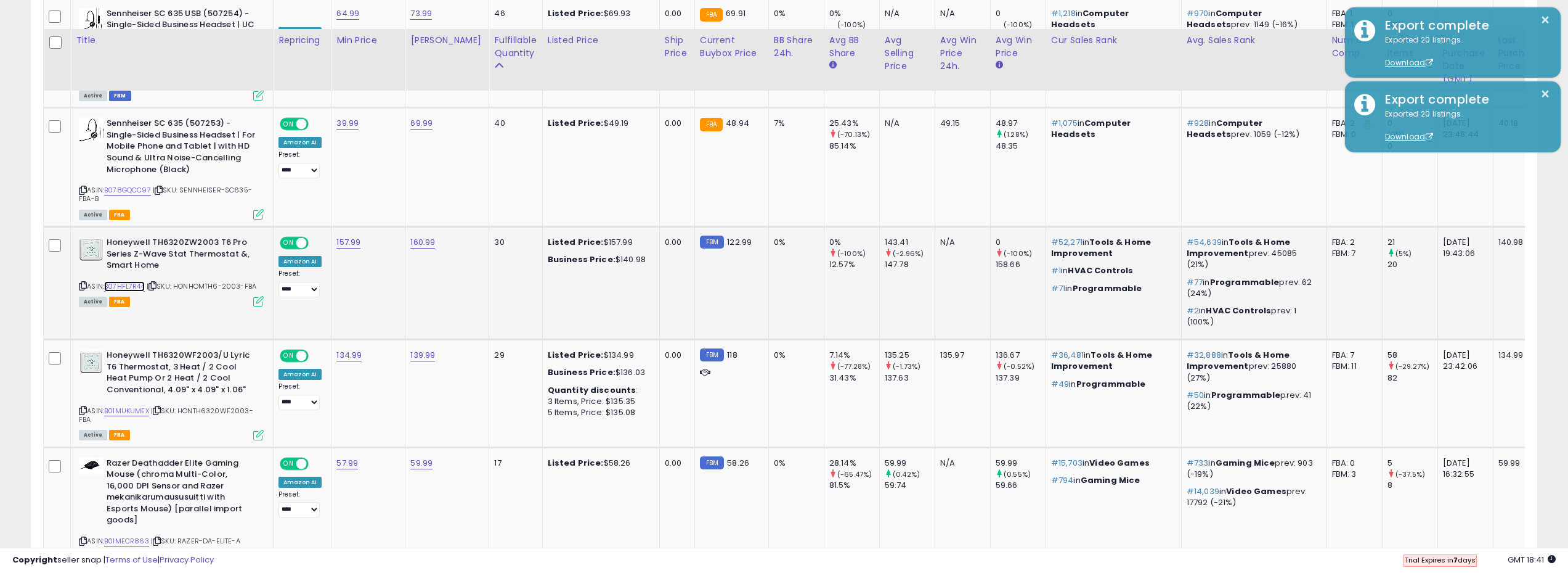
scroll to position [786, 0]
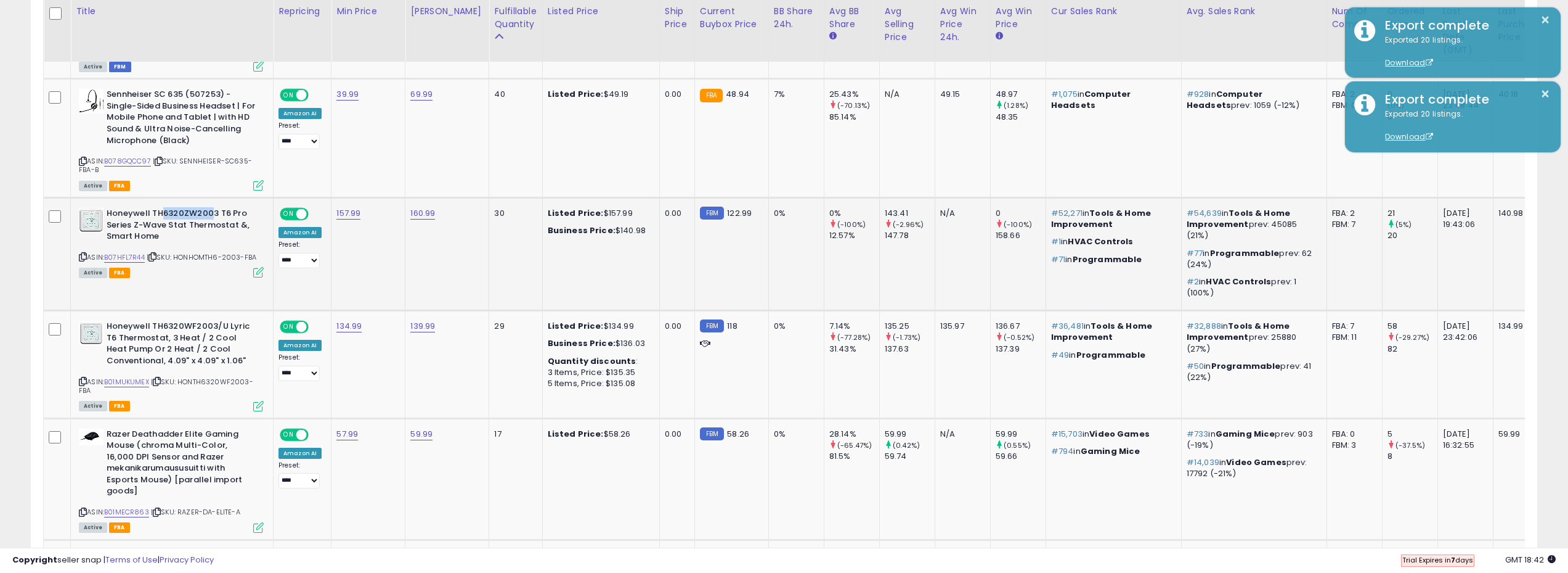
drag, startPoint x: 213, startPoint y: 210, endPoint x: 160, endPoint y: 213, distance: 53.1
click at [160, 213] on b "Honeywell TH6320ZW2003 T6 Pro Series Z-Wave Stat Thermostat &, Smart Home" at bounding box center [181, 226] width 149 height 37
drag, startPoint x: 147, startPoint y: 254, endPoint x: 107, endPoint y: 251, distance: 40.1
click at [107, 251] on div "ASIN: B07HFL7R44 | SKU: HONHOMTH6-2003-FBA Active FBA" at bounding box center [171, 242] width 185 height 69
copy link "B07HFL7R44"
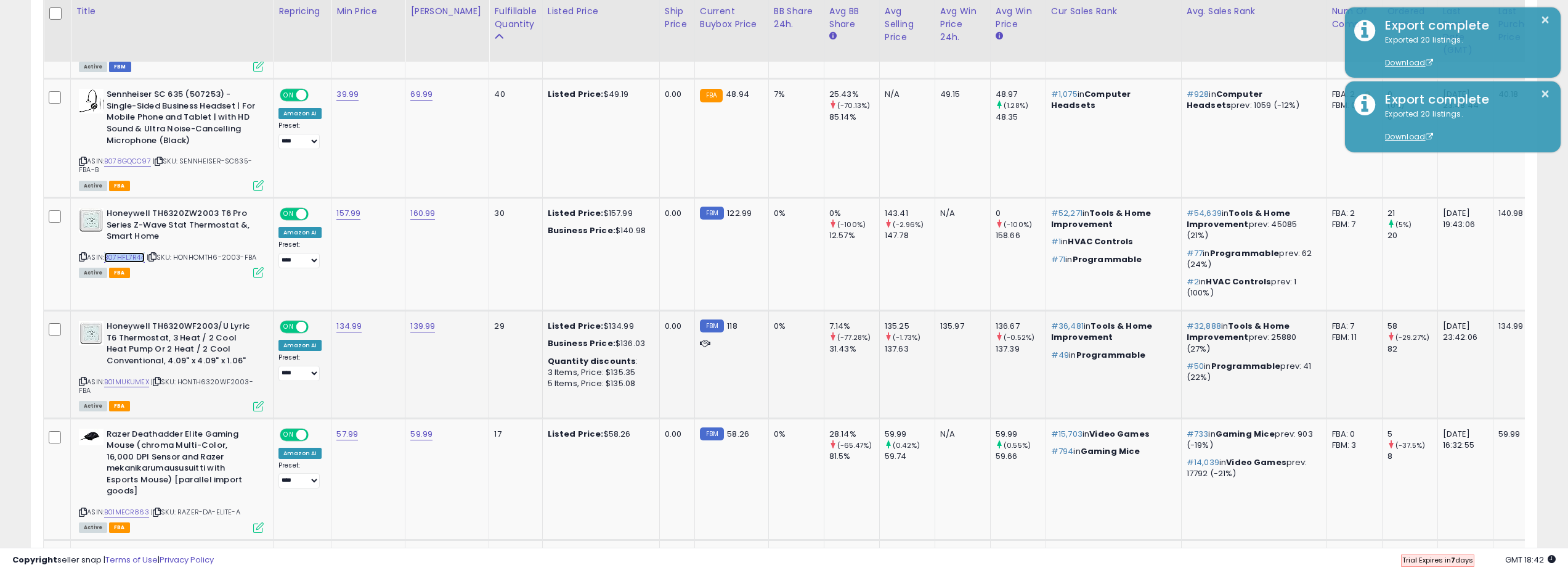
copy link "B07HFL7R44"
drag, startPoint x: 150, startPoint y: 377, endPoint x: 107, endPoint y: 379, distance: 43.0
click at [107, 379] on div "ASIN: B01MUKUMEX | SKU: HONTH6320WF2003-FBA Active FBA" at bounding box center [171, 365] width 185 height 89
copy link "B01MUKUMEX"
click at [131, 384] on link "B01MUKUMEX" at bounding box center [126, 381] width 45 height 10
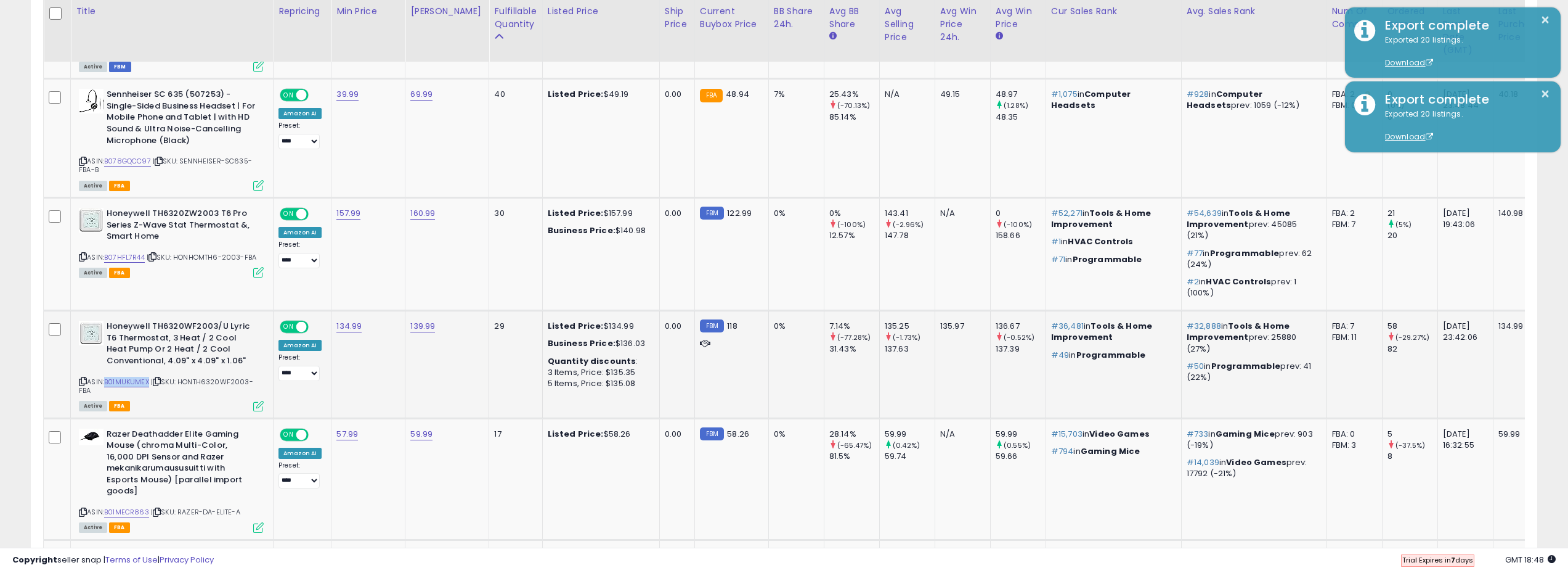
drag, startPoint x: 607, startPoint y: 325, endPoint x: 579, endPoint y: 323, distance: 28.1
click at [579, 323] on div "Listed Price: $134.99" at bounding box center [599, 326] width 103 height 11
drag, startPoint x: 590, startPoint y: 345, endPoint x: 642, endPoint y: 341, distance: 52.2
click at [641, 341] on td "Listed Price: $134.99 Business Price: $136.03 Quantity discounts : 3 Items, Pri…" at bounding box center [601, 364] width 117 height 107
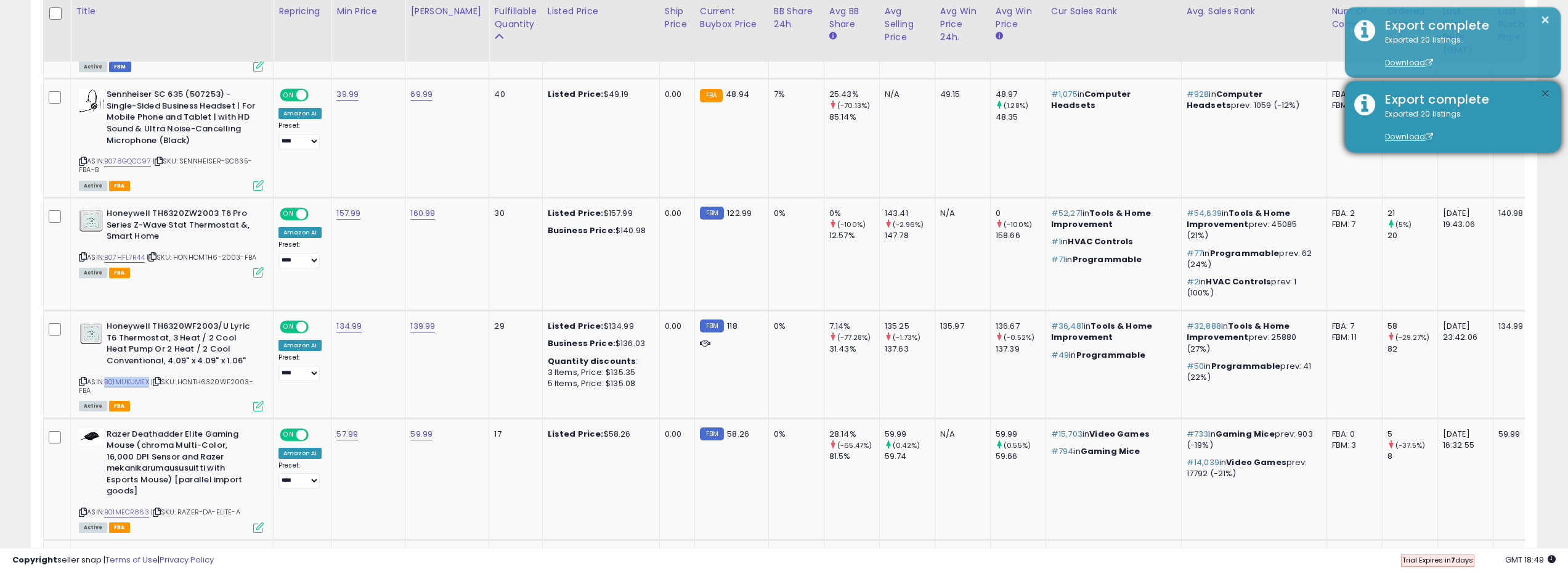
click at [1542, 96] on button "×" at bounding box center [1546, 94] width 10 height 16
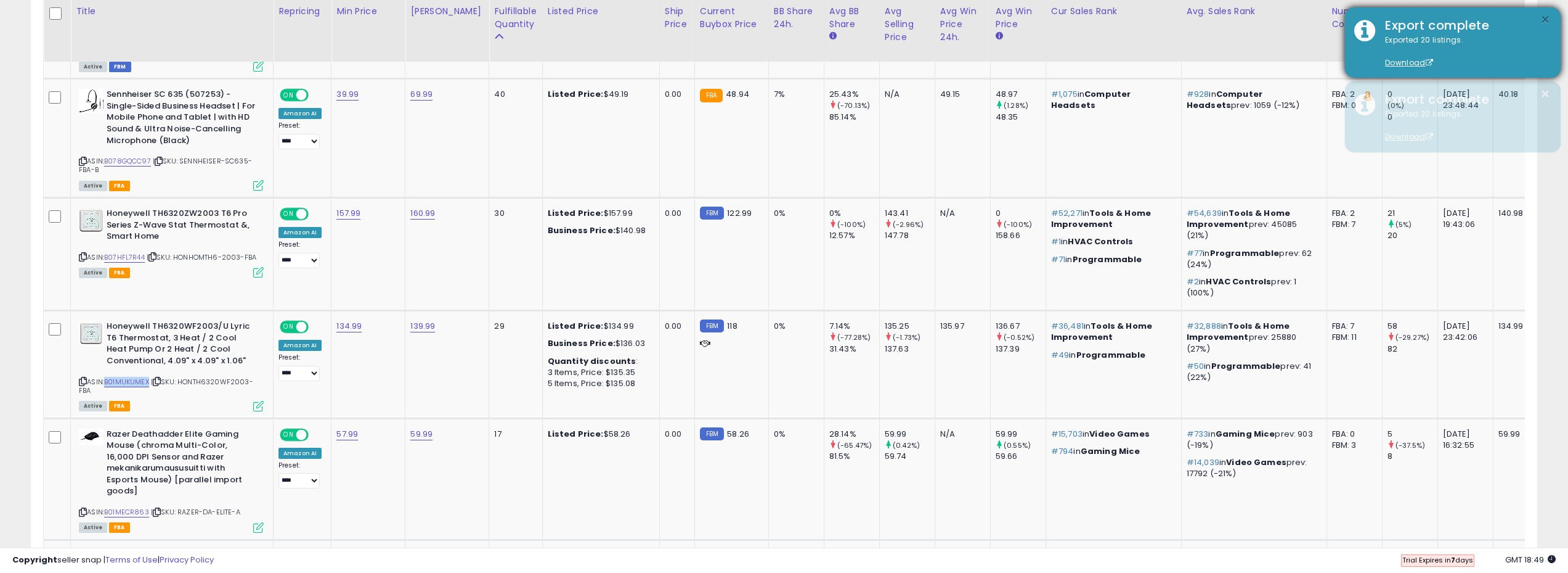
click at [1541, 18] on button "×" at bounding box center [1546, 20] width 10 height 16
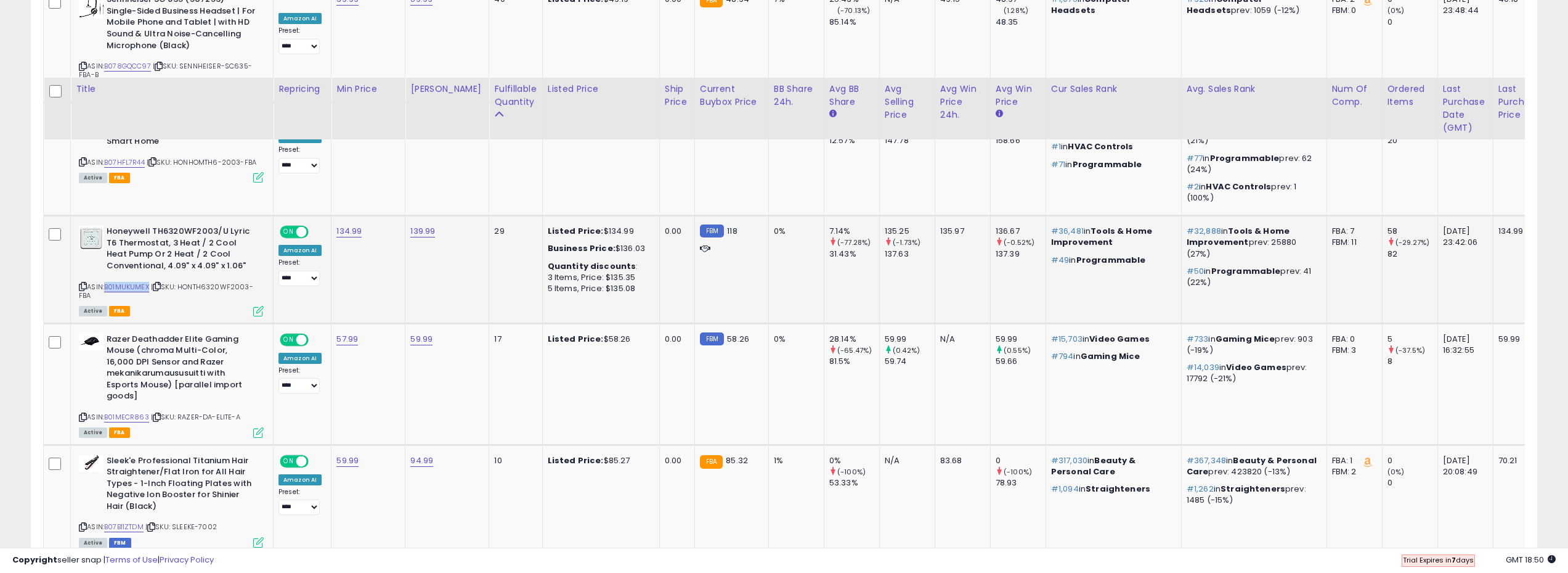
scroll to position [972, 0]
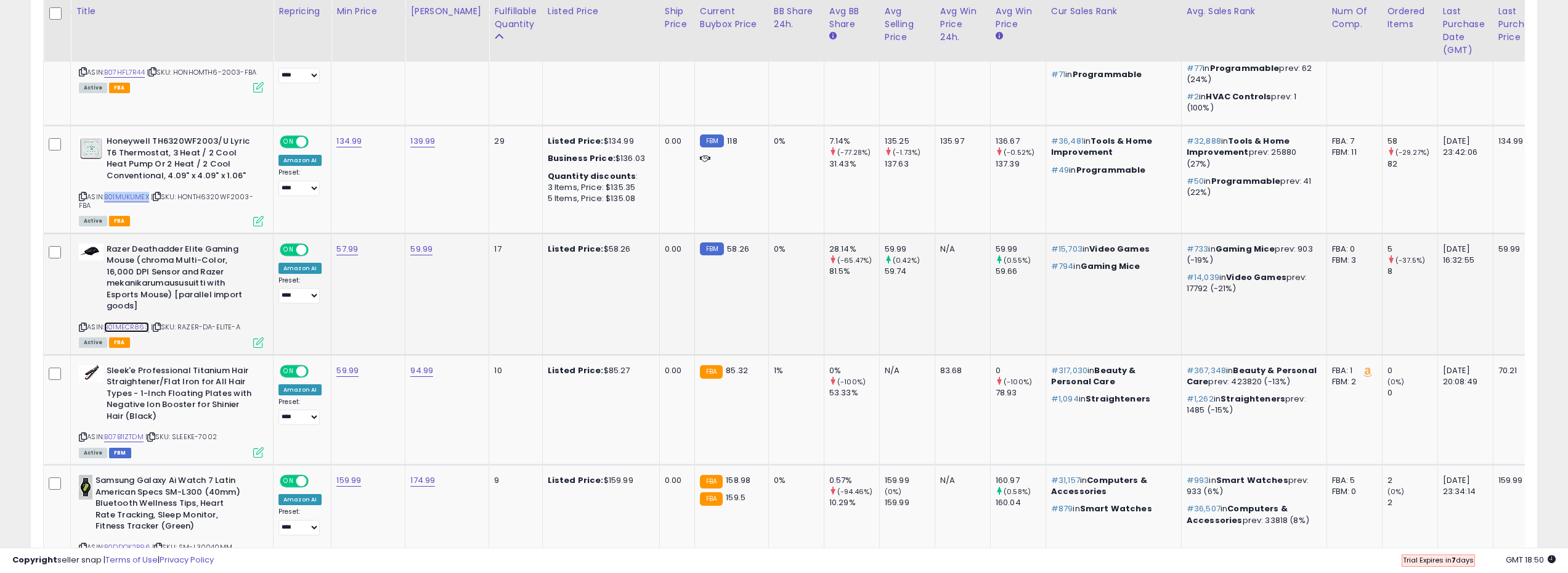
click at [144, 328] on link "B01MECR863" at bounding box center [126, 326] width 45 height 10
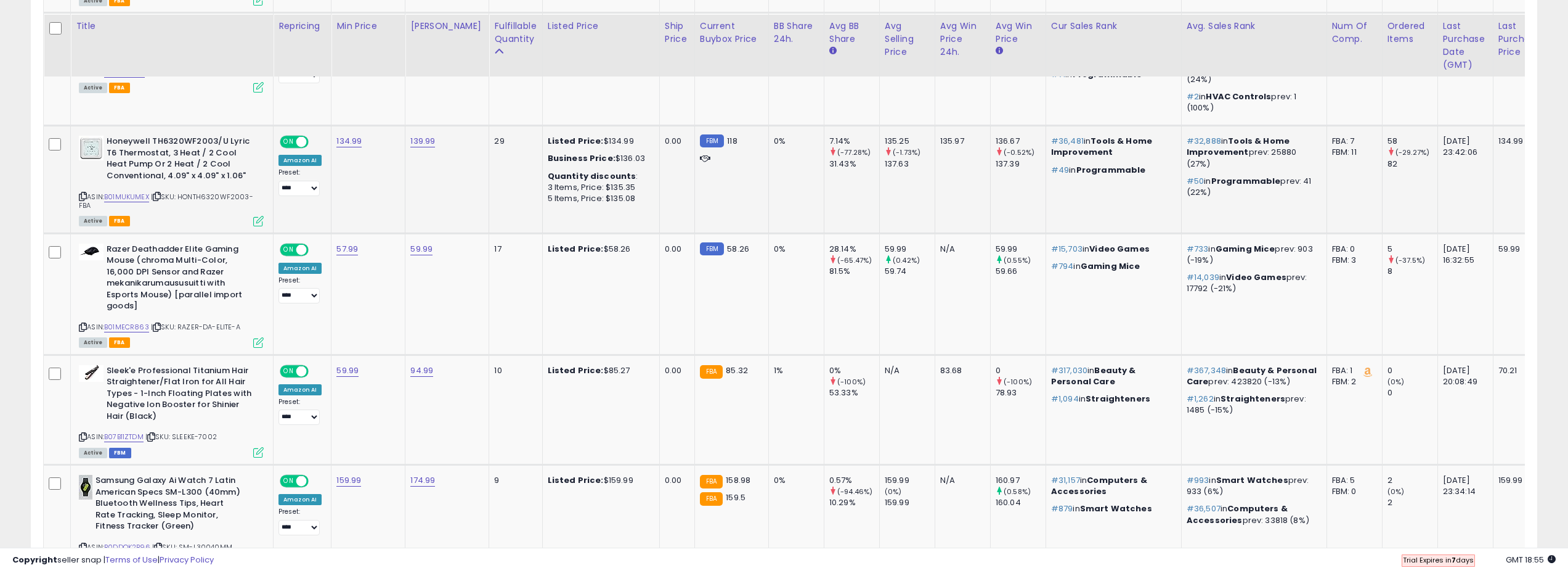
scroll to position [1033, 0]
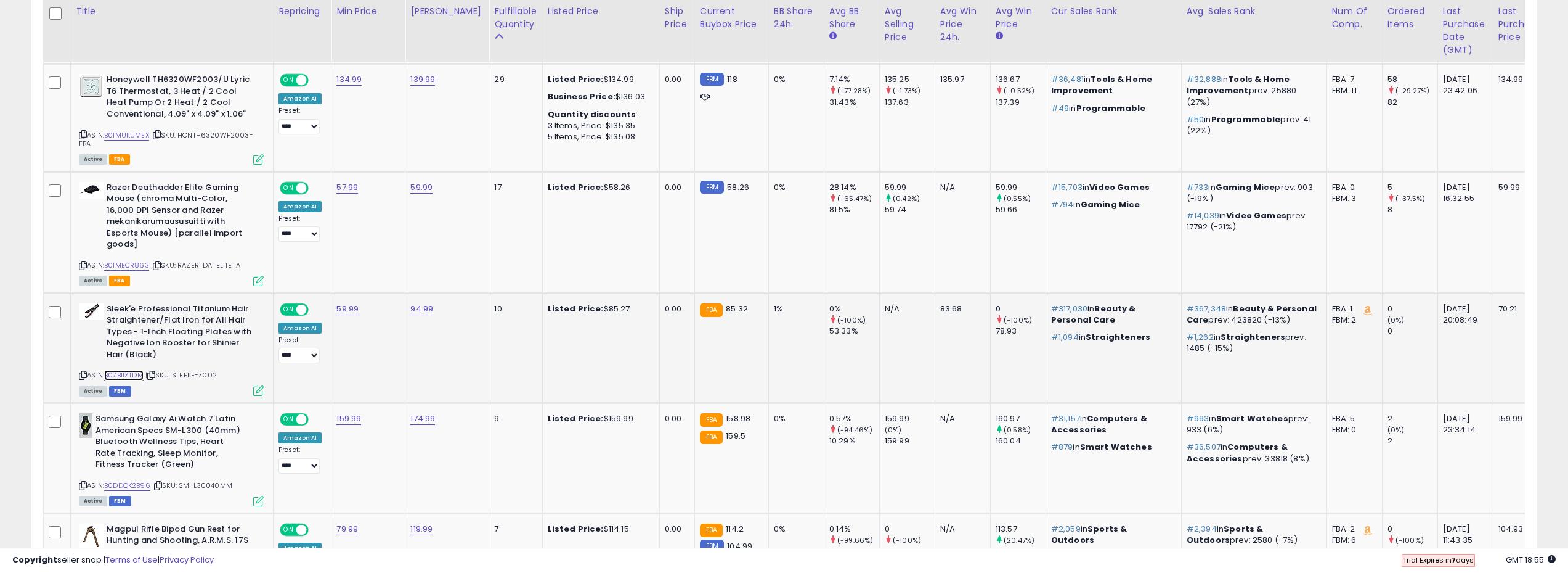
click at [135, 372] on link "B07B11ZTDM" at bounding box center [124, 375] width 39 height 10
click at [730, 308] on span "85.32" at bounding box center [737, 308] width 22 height 12
click at [719, 351] on td "FBA 85.32" at bounding box center [731, 347] width 74 height 109
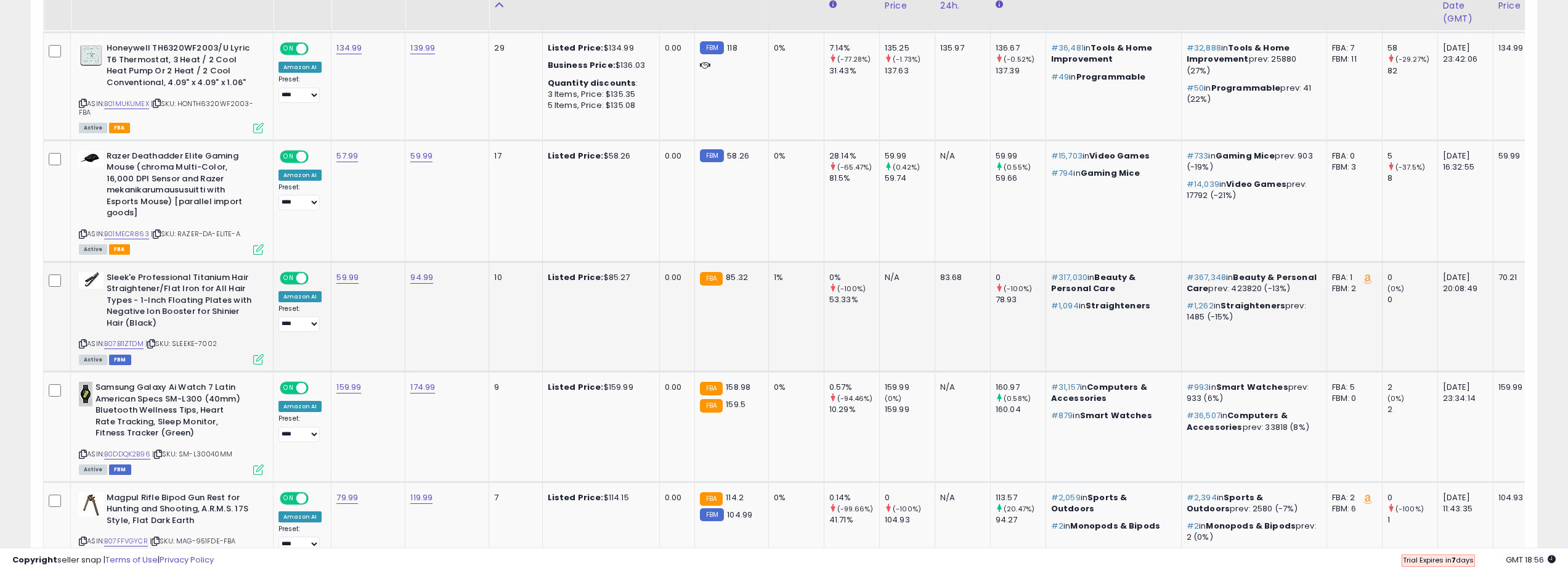
scroll to position [1095, 0]
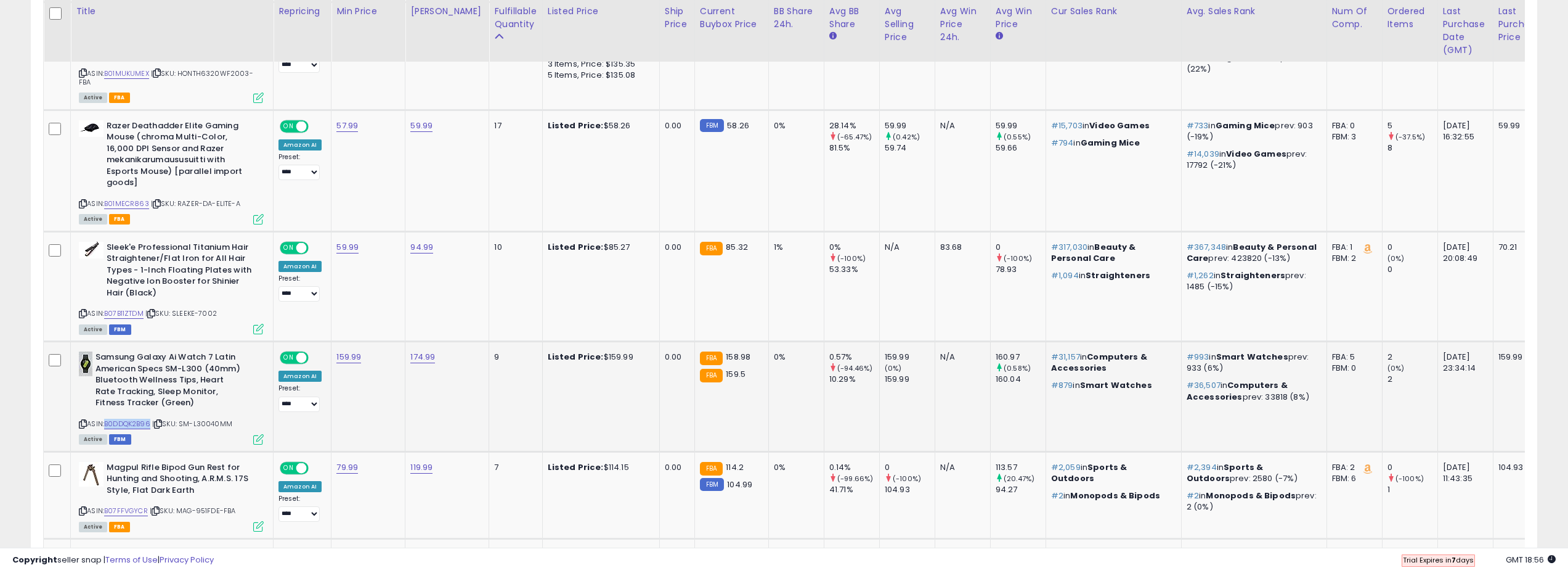
drag, startPoint x: 152, startPoint y: 421, endPoint x: 107, endPoint y: 427, distance: 45.4
click at [107, 427] on div "ASIN: B0DDQK2B96 | SKU: SM-L30040MM Active FBM" at bounding box center [171, 397] width 185 height 91
copy link "B0DDQK2B96"
click at [130, 423] on link "B0DDQK2B96" at bounding box center [127, 423] width 46 height 10
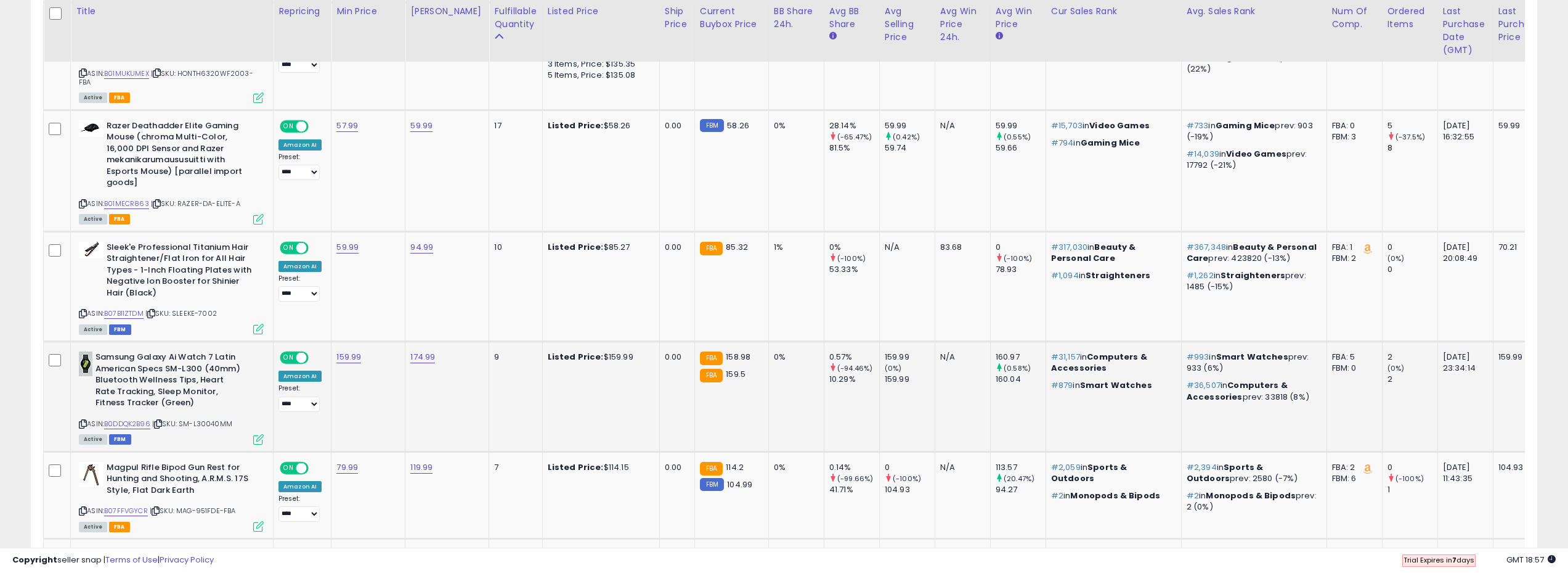
drag, startPoint x: 241, startPoint y: 423, endPoint x: 183, endPoint y: 425, distance: 58.0
click at [183, 425] on div "ASIN: B0DDQK2B96 | SKU: SM-L30040MM Active FBM" at bounding box center [171, 397] width 185 height 91
copy span "SM-L30040MM"
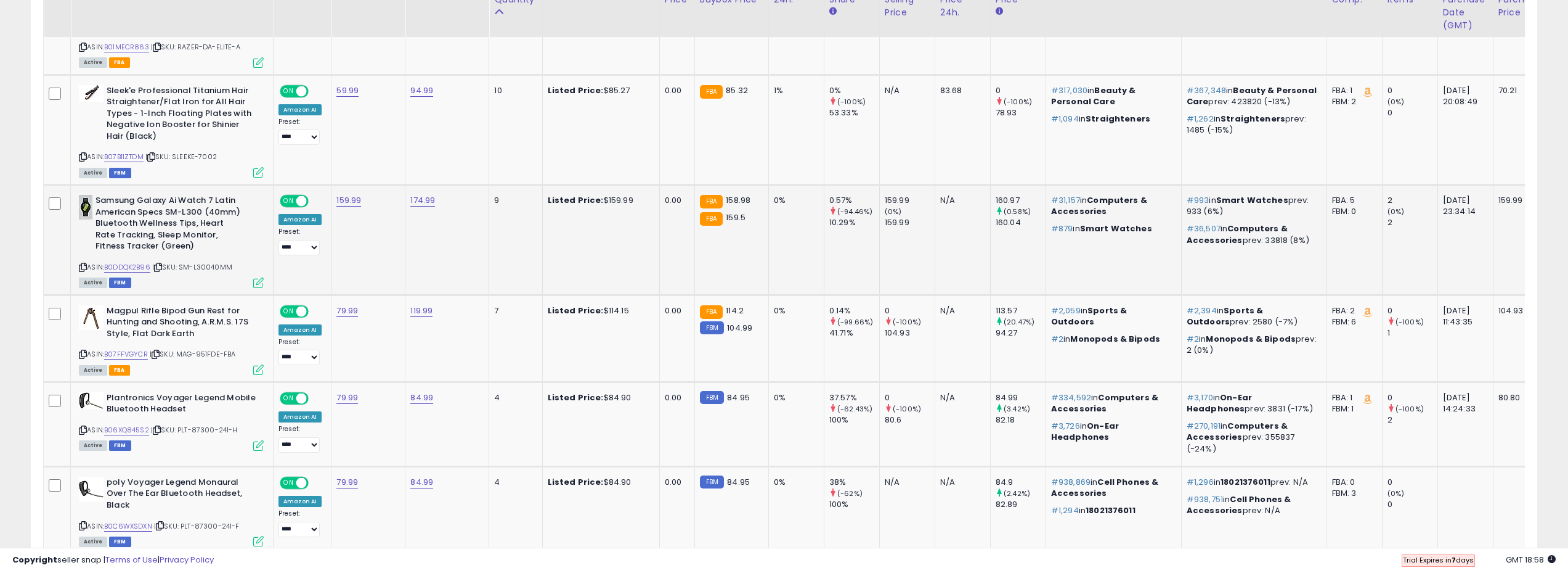
scroll to position [1280, 0]
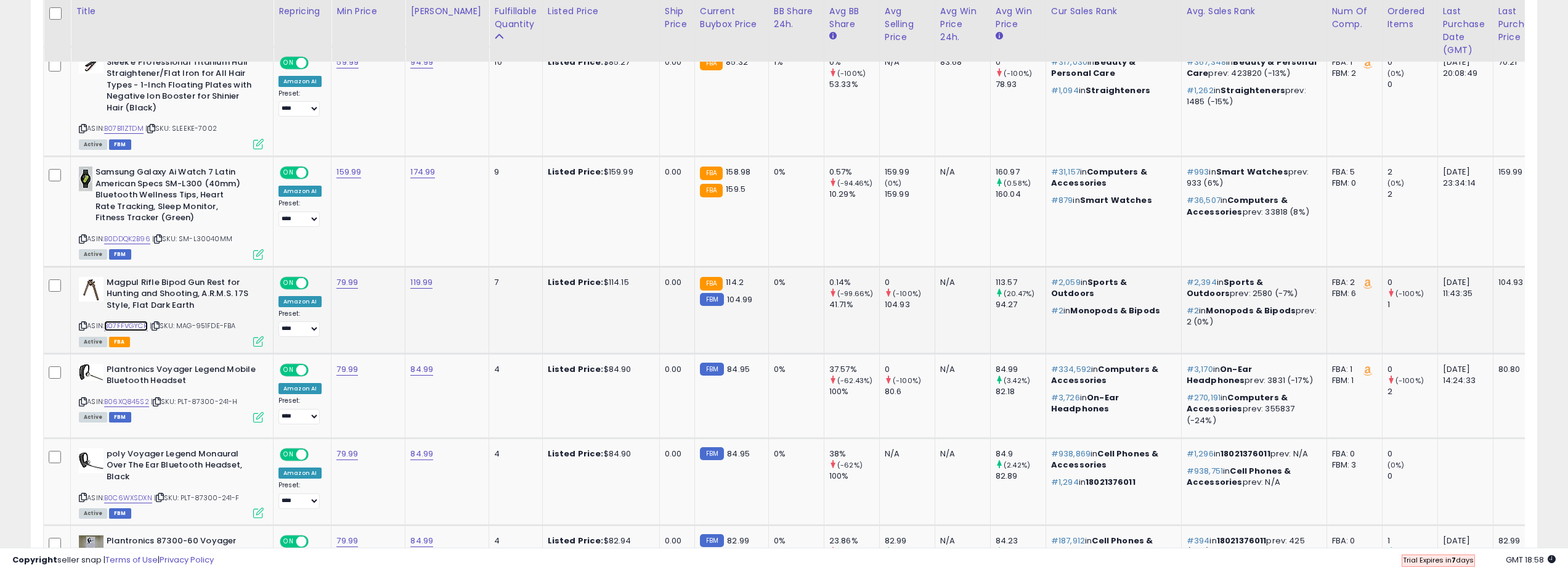
click at [118, 327] on link "B07FFVGYCR" at bounding box center [126, 326] width 43 height 10
click at [224, 322] on span "| SKU: MAG-951FDE-FBA" at bounding box center [192, 326] width 86 height 10
click at [237, 319] on div "ASIN: B07FFVGYCR | SKU: MAG-951FDE-FBA Active FBA" at bounding box center [171, 311] width 185 height 69
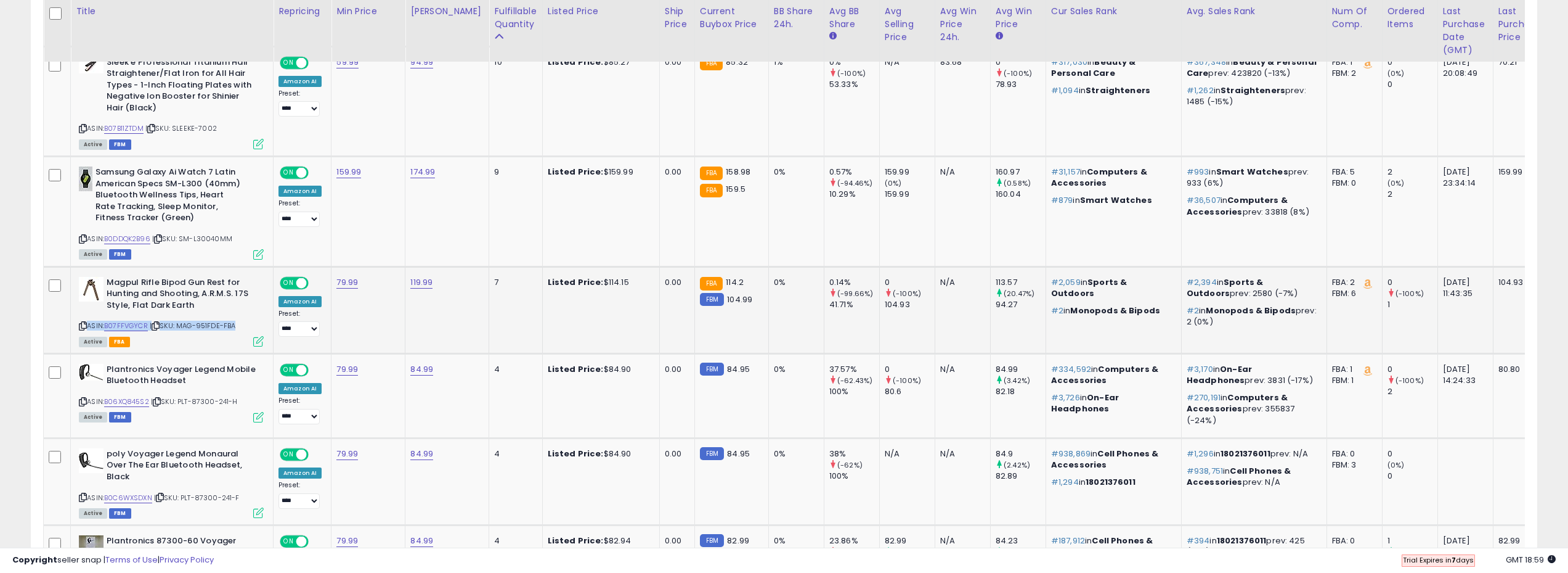
click at [249, 324] on div "ASIN: B07FFVGYCR | SKU: MAG-951FDE-FBA Active FBA" at bounding box center [171, 311] width 185 height 69
drag, startPoint x: 258, startPoint y: 328, endPoint x: 182, endPoint y: 325, distance: 76.1
click at [182, 325] on div "ASIN: B07FFVGYCR | SKU: MAG-951FDE-FBA Active FBA" at bounding box center [171, 311] width 185 height 69
copy span "MAG-951FDE-FBA"
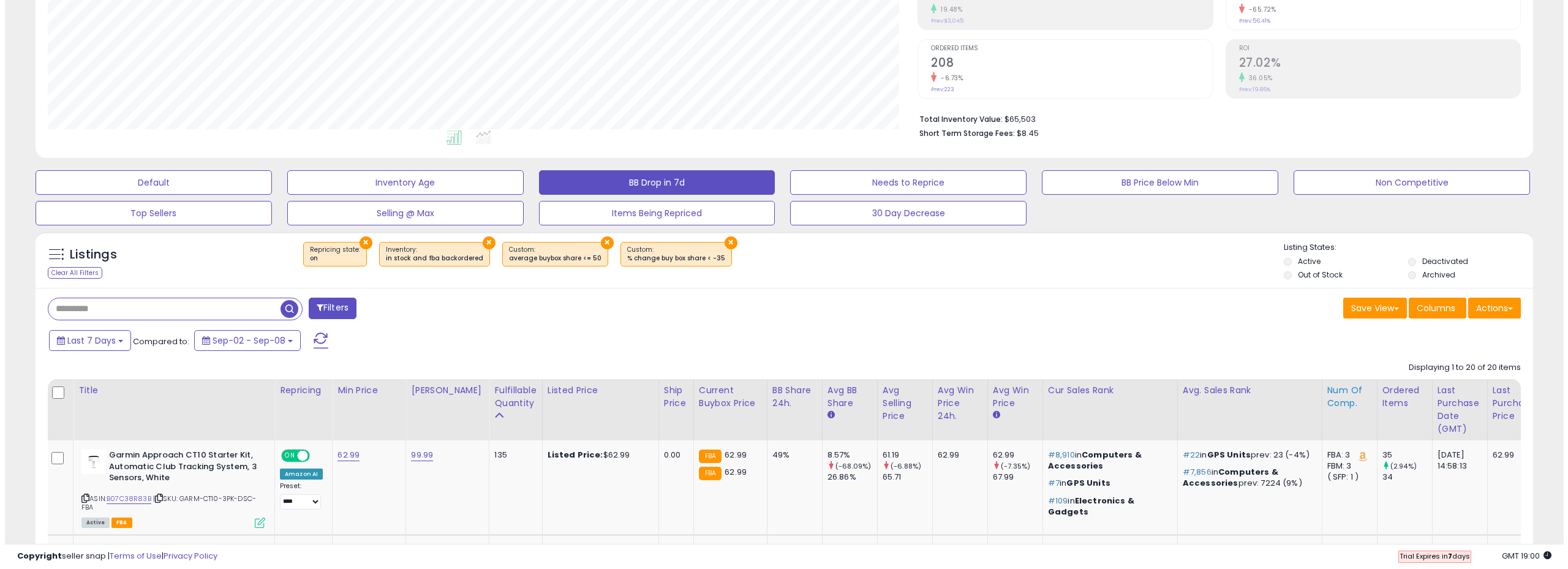
scroll to position [230, 0]
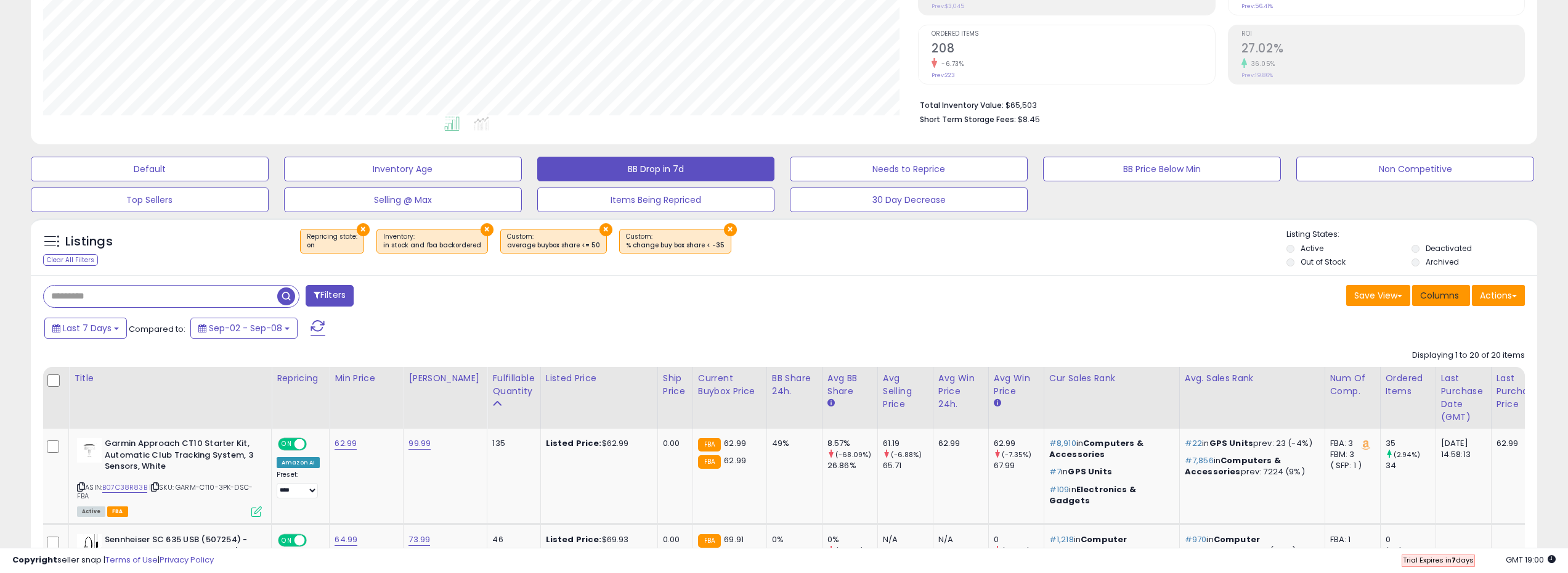
click at [1446, 300] on span "Columns" at bounding box center [1440, 295] width 39 height 12
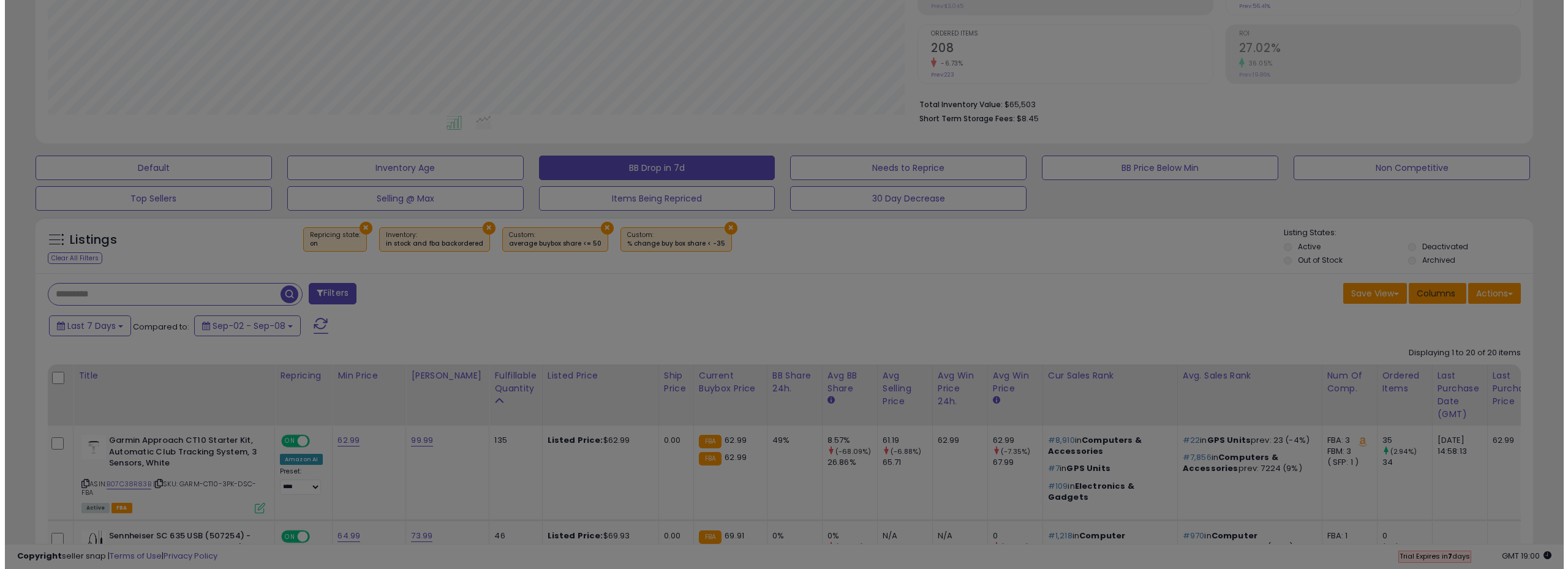
scroll to position [0, 0]
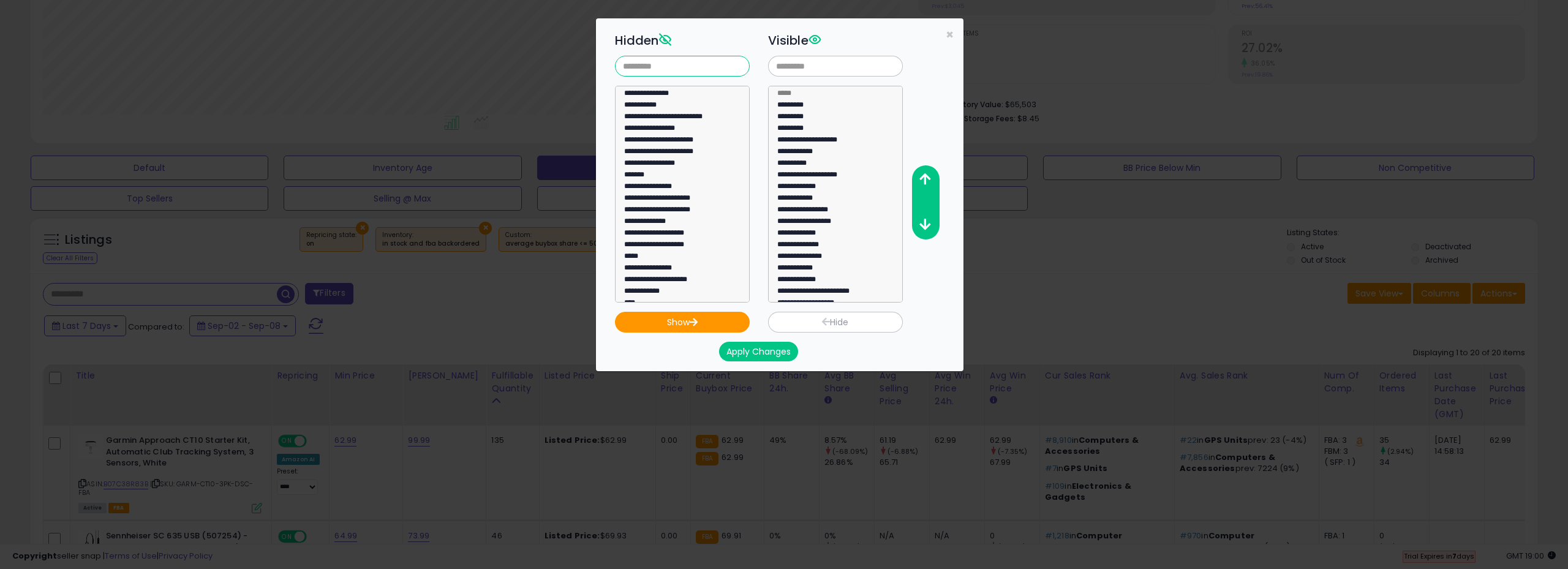
click at [685, 67] on input "text" at bounding box center [683, 66] width 135 height 21
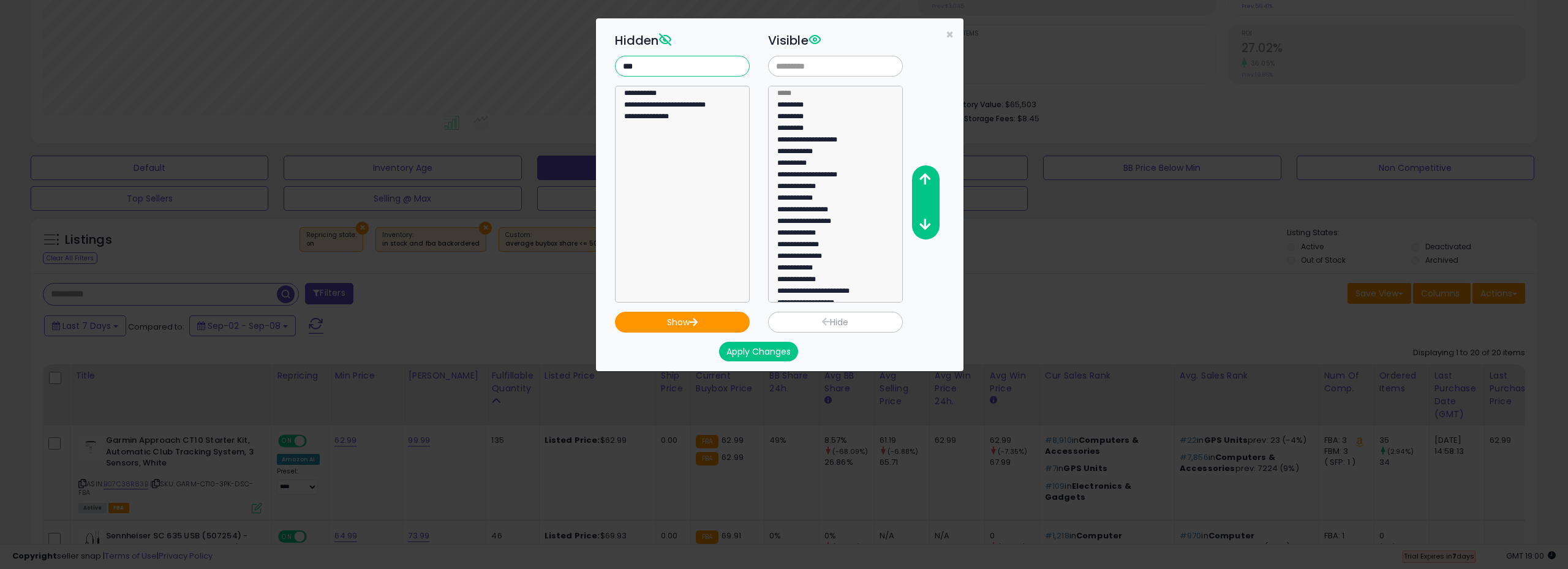
type input "***"
select select "**********"
click at [671, 118] on option "**********" at bounding box center [677, 118] width 109 height 11
click at [668, 119] on option "**********" at bounding box center [677, 118] width 109 height 11
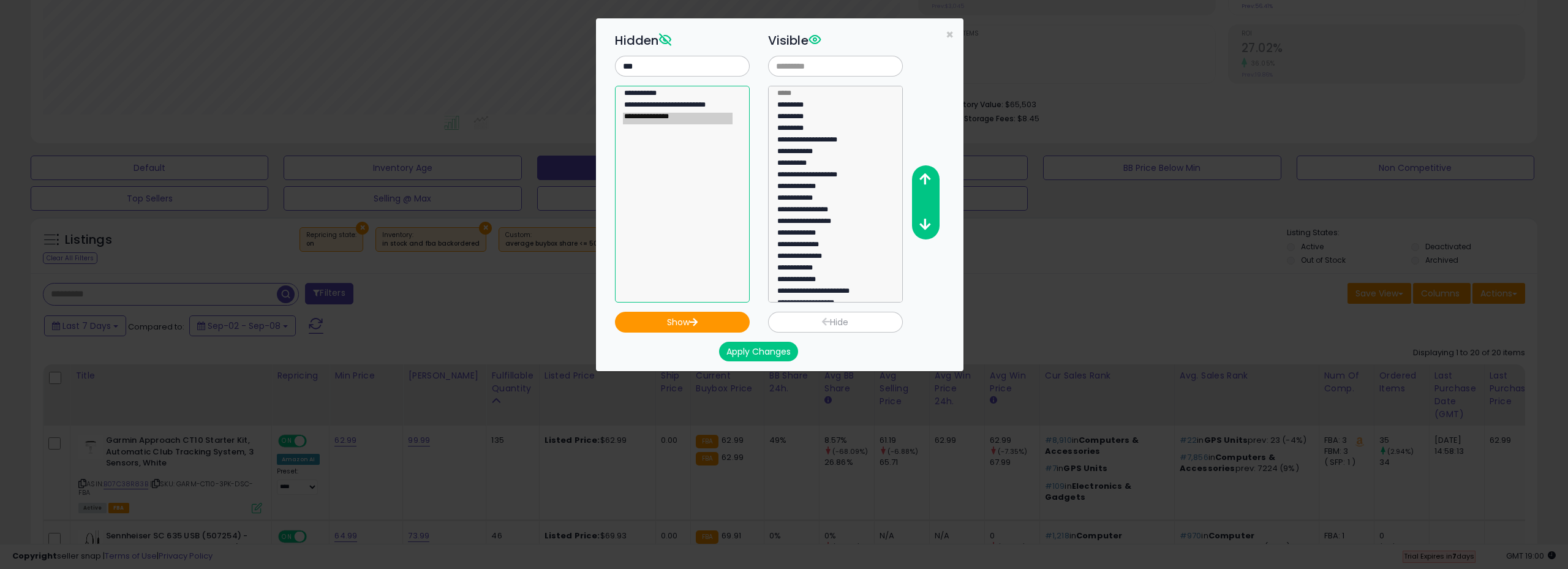
select select
click at [756, 354] on button "Apply Changes" at bounding box center [758, 351] width 79 height 20
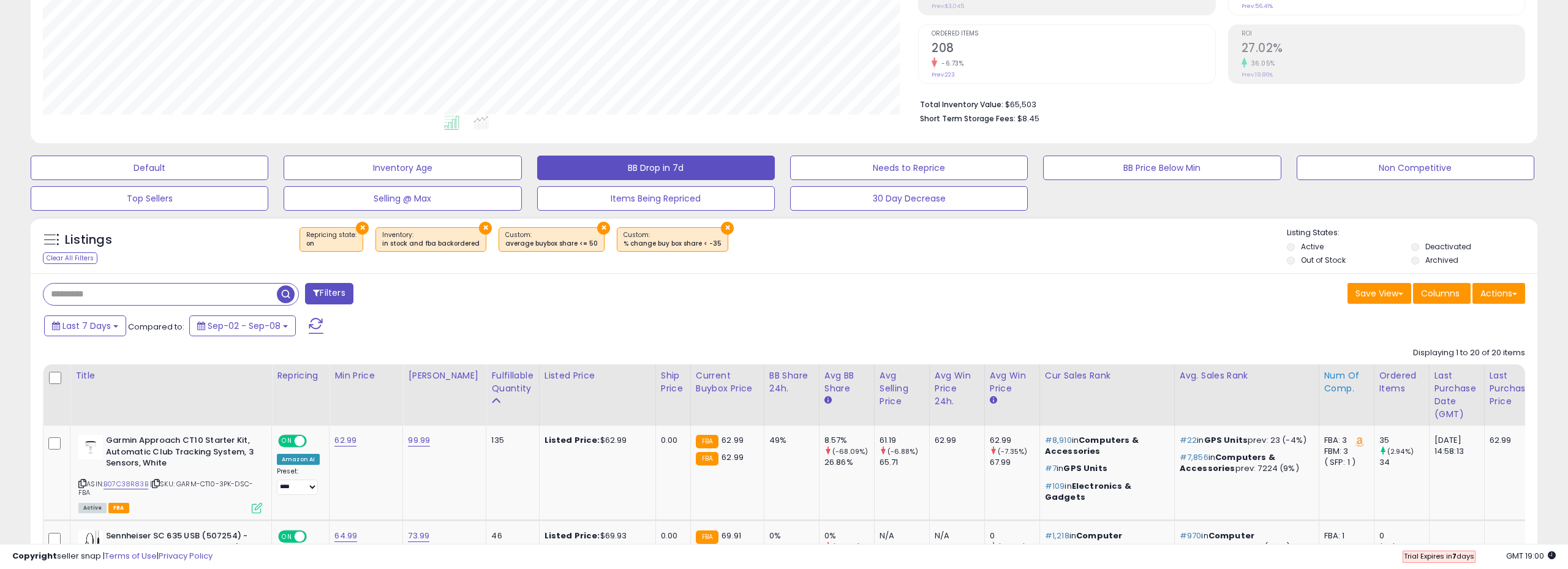
scroll to position [0, 0]
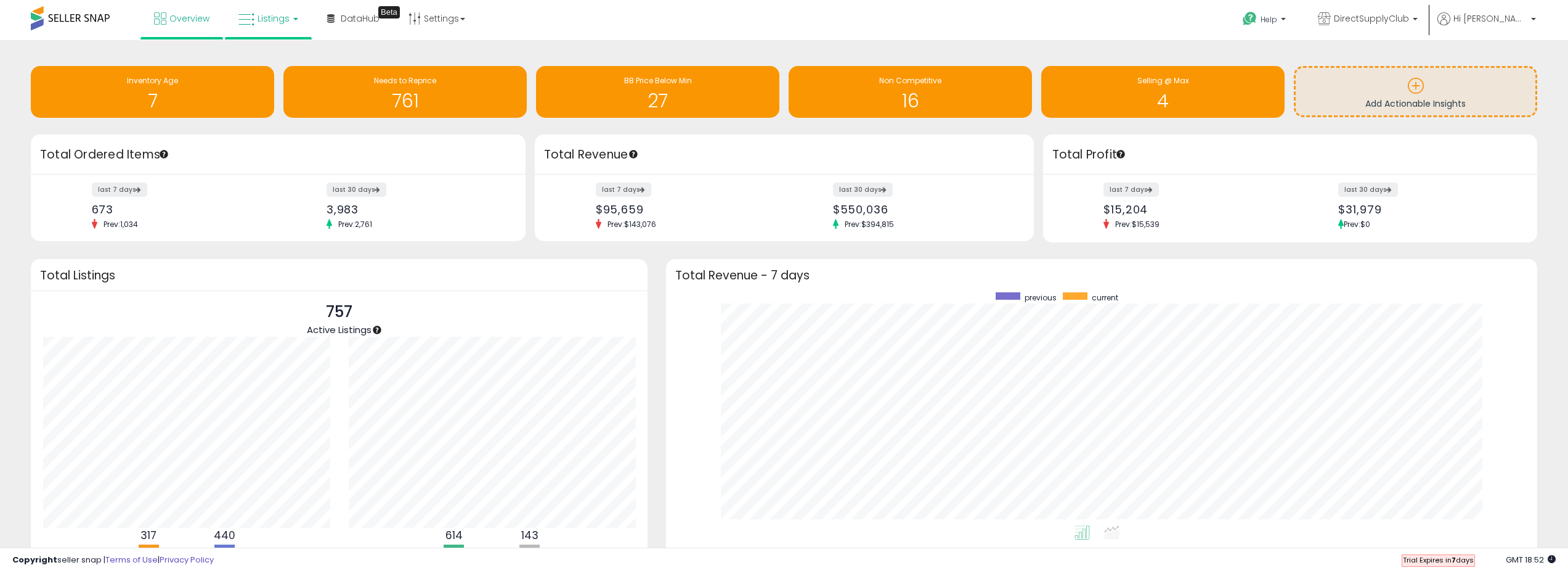
click at [268, 21] on span "Listings" at bounding box center [273, 18] width 32 height 12
click at [271, 58] on icon at bounding box center [277, 61] width 54 height 16
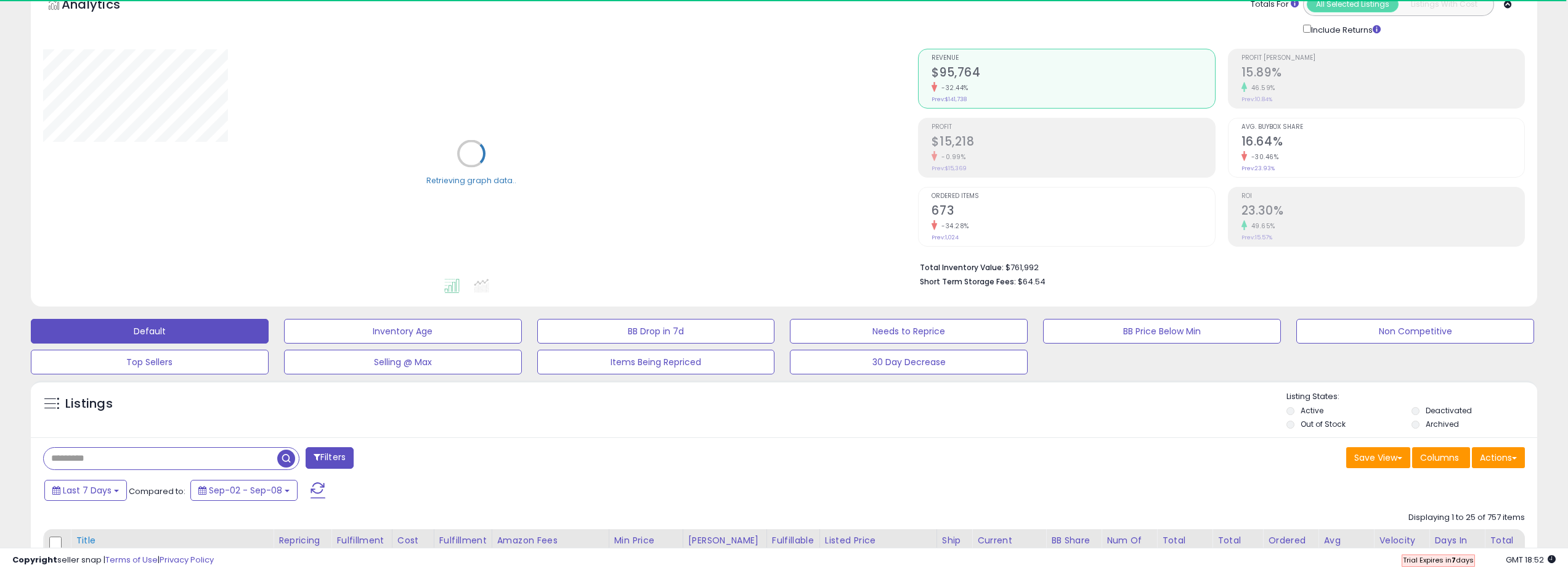
scroll to position [123, 0]
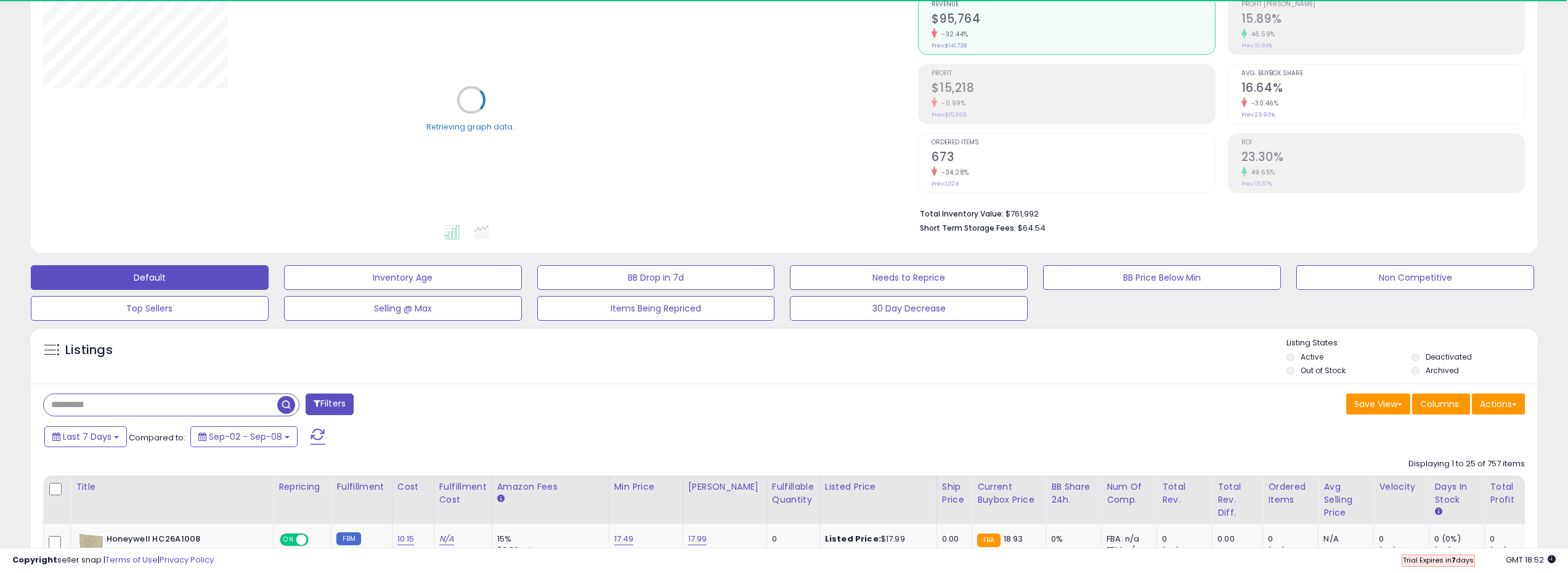
click at [206, 400] on input "text" at bounding box center [160, 405] width 234 height 22
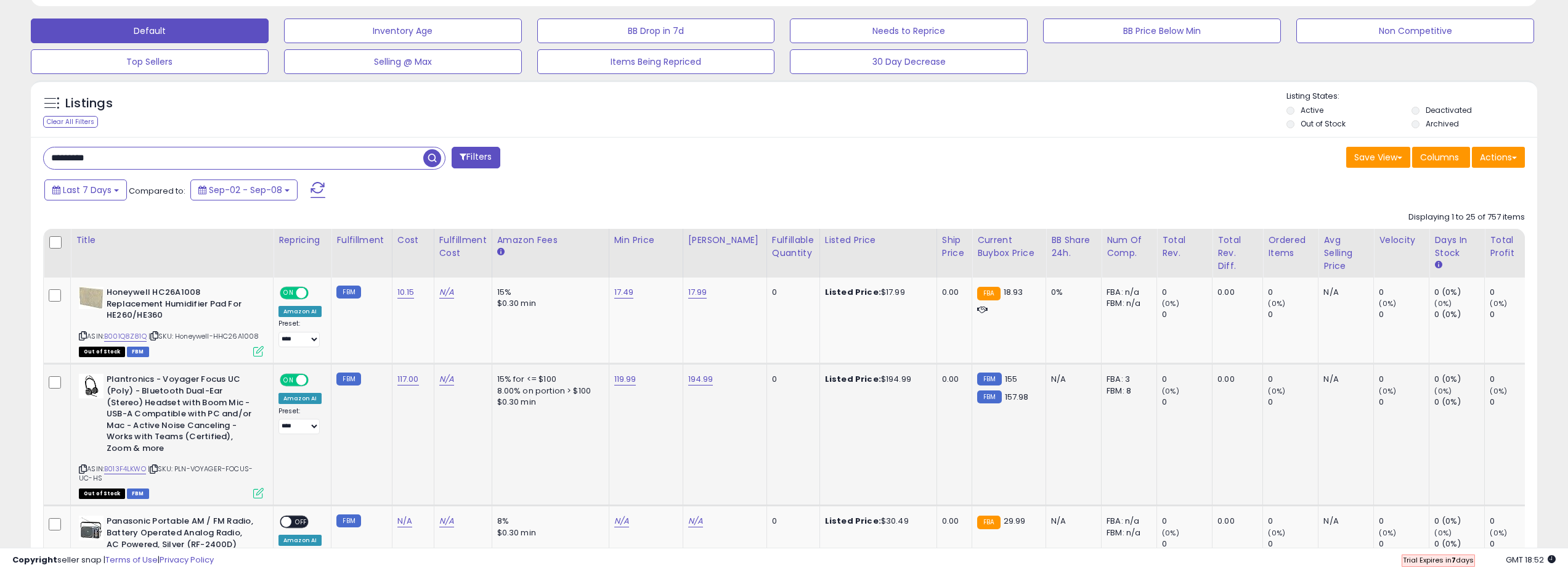
scroll to position [253, 876]
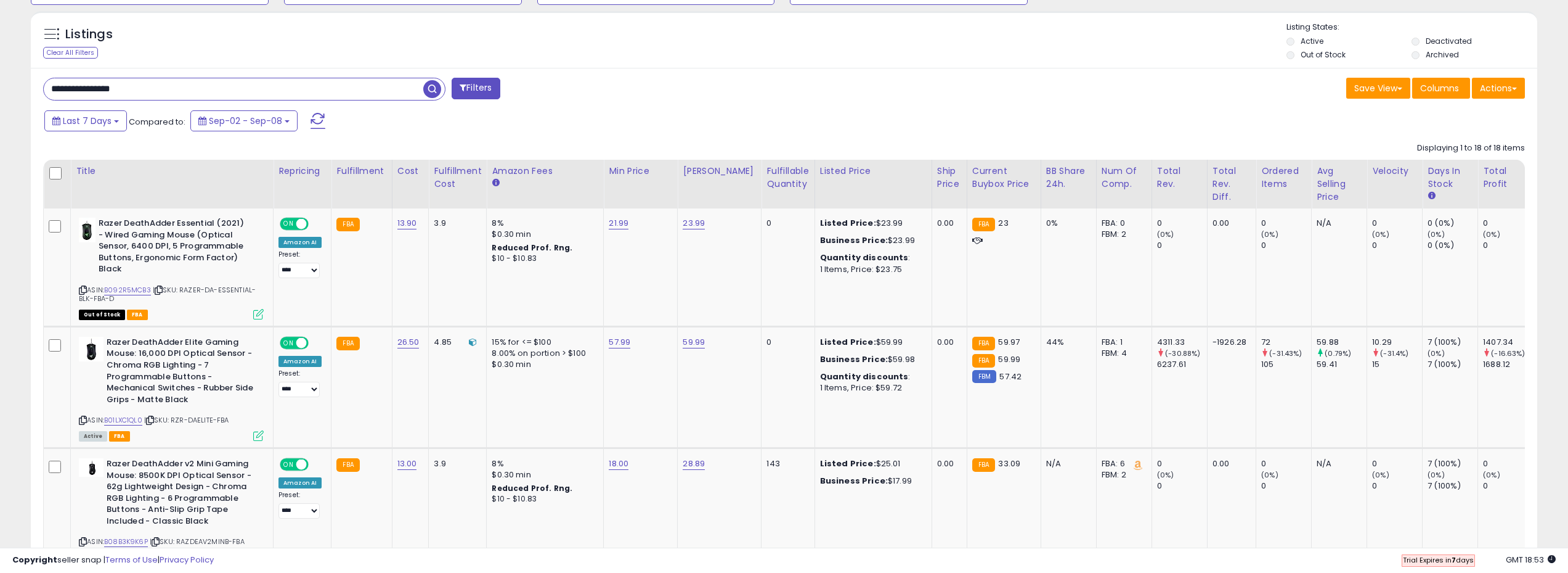
scroll to position [438, 0]
click at [164, 92] on input "**********" at bounding box center [233, 90] width 380 height 22
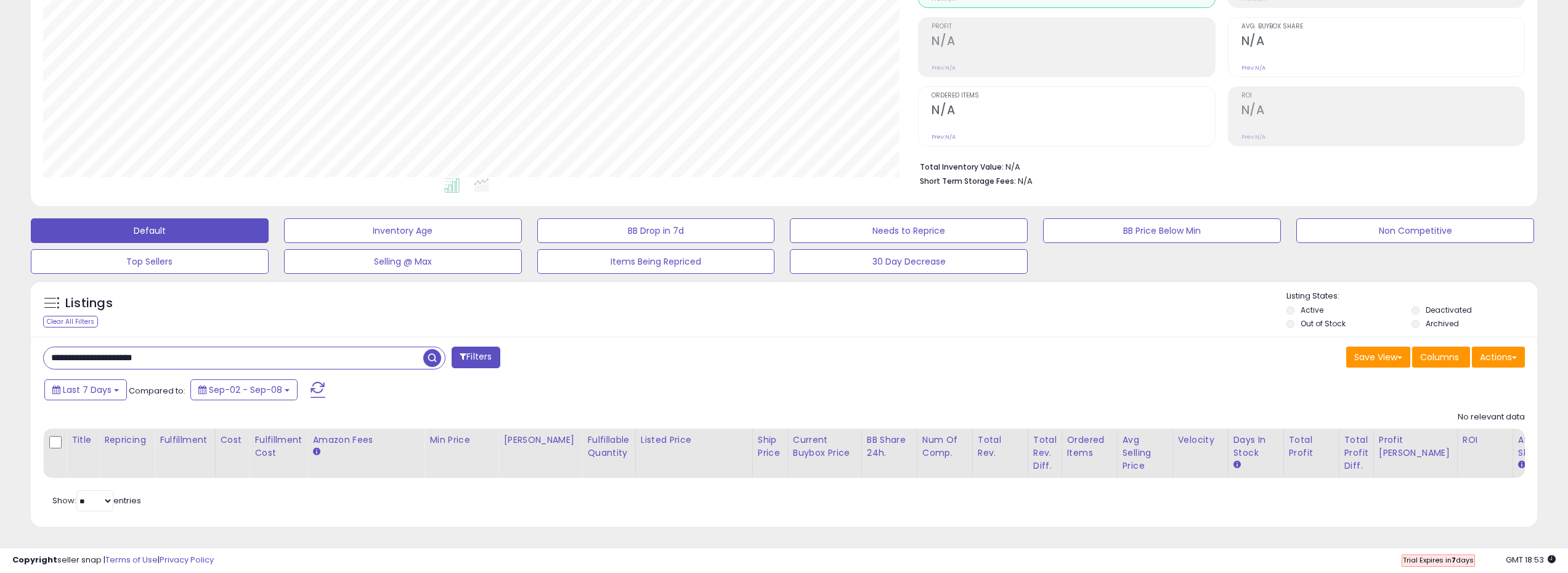
scroll to position [253, 876]
click at [152, 355] on input "**********" at bounding box center [233, 358] width 380 height 22
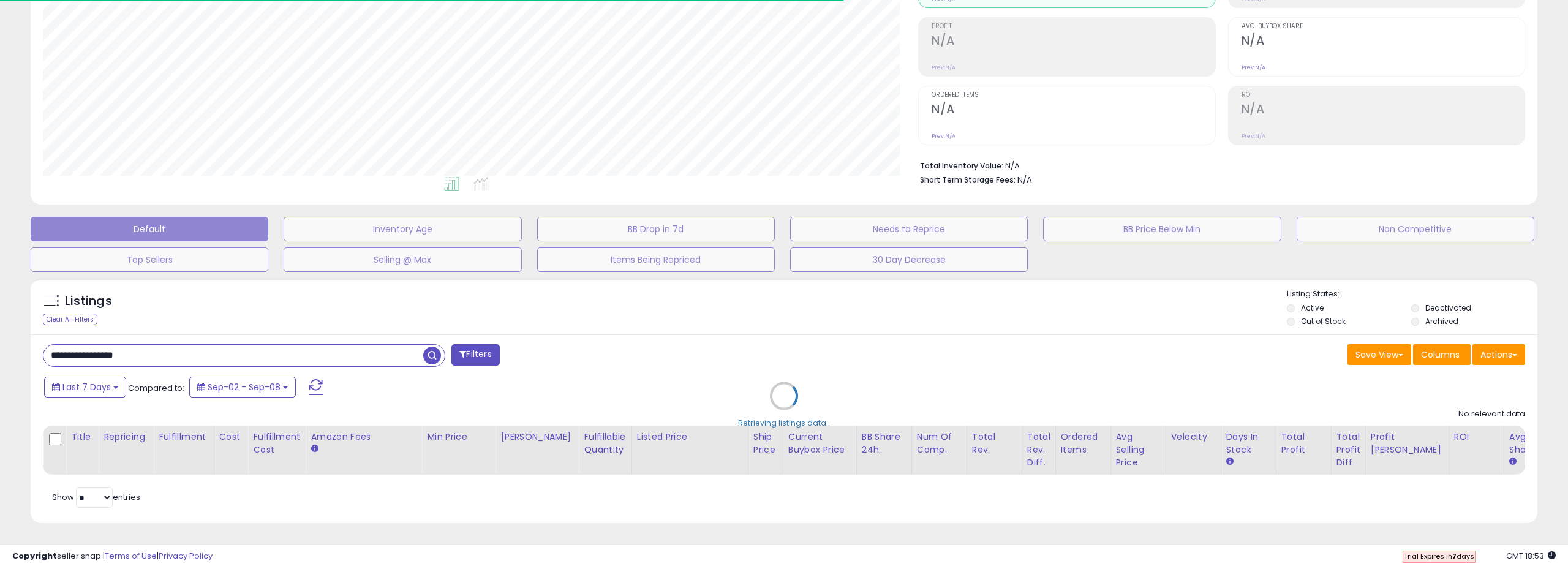
click at [625, 341] on div "Retrieving listings data.." at bounding box center [784, 405] width 1525 height 267
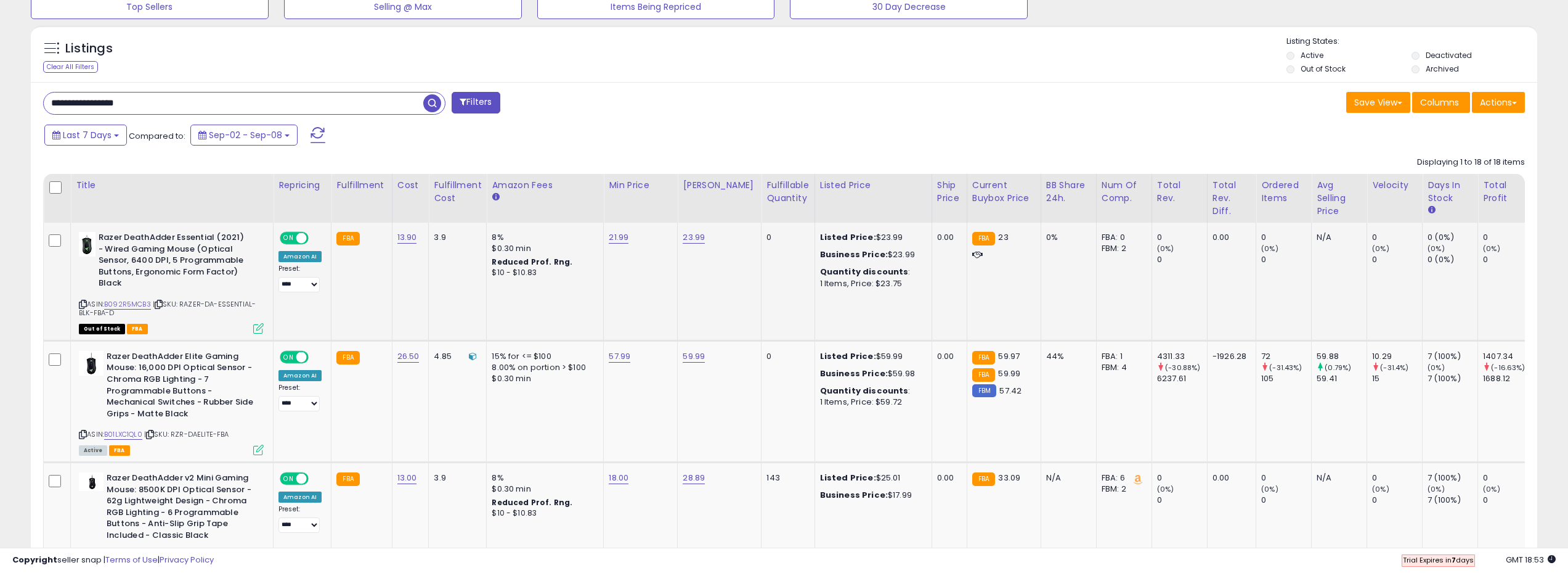
scroll to position [426, 0]
click at [774, 208] on th "Fulfillable Quantity" at bounding box center [788, 197] width 53 height 49
click at [769, 188] on div "Fulfillable Quantity" at bounding box center [787, 190] width 43 height 26
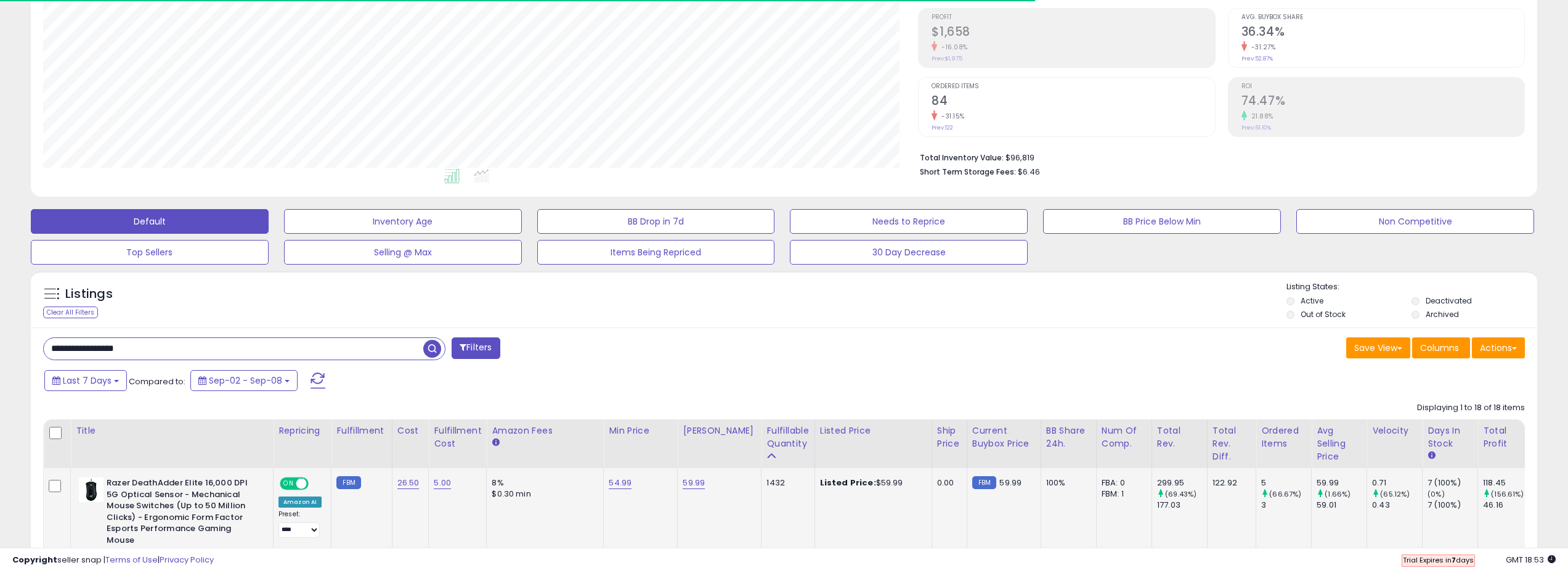
scroll to position [0, 0]
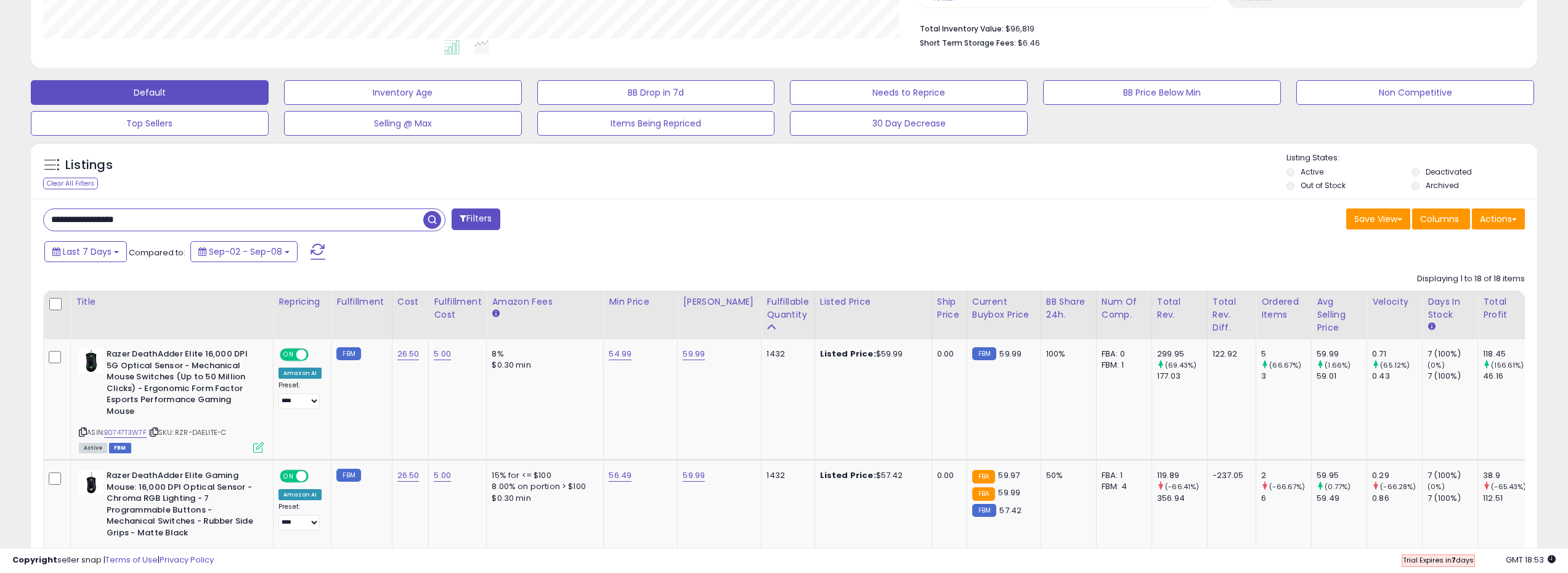
click at [156, 215] on input "**********" at bounding box center [233, 220] width 380 height 22
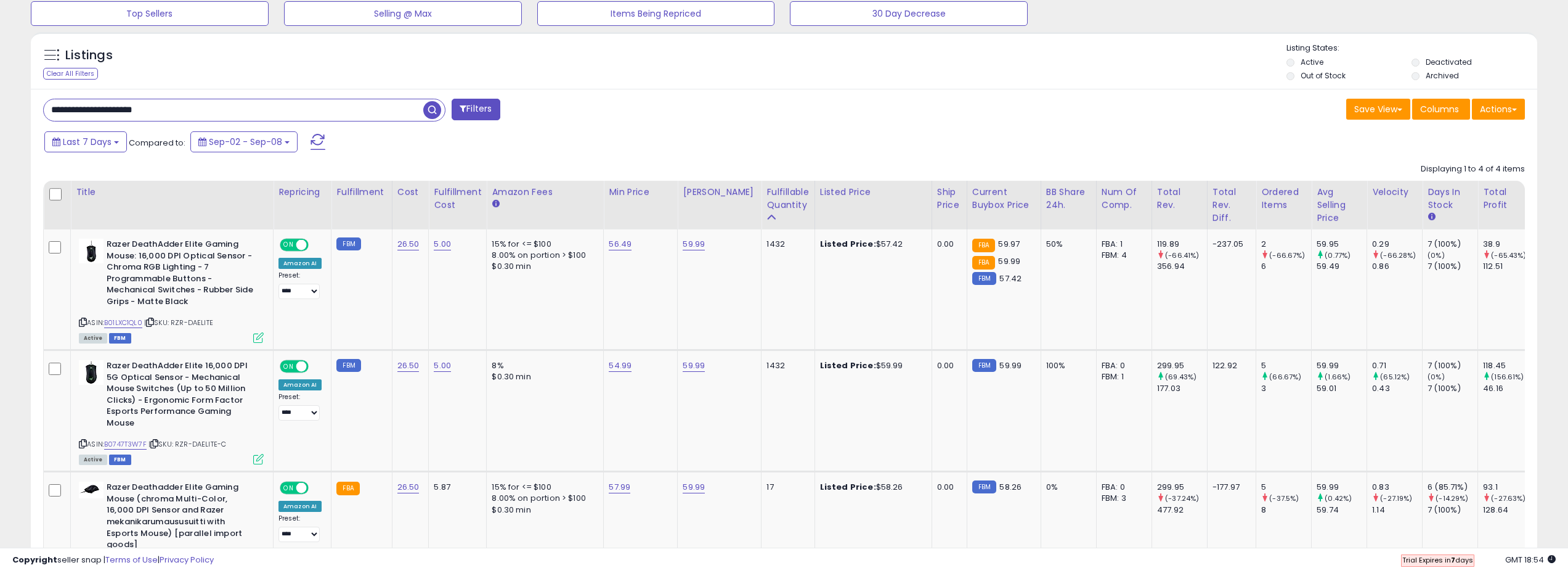
click at [199, 109] on input "**********" at bounding box center [233, 110] width 380 height 22
paste input "text"
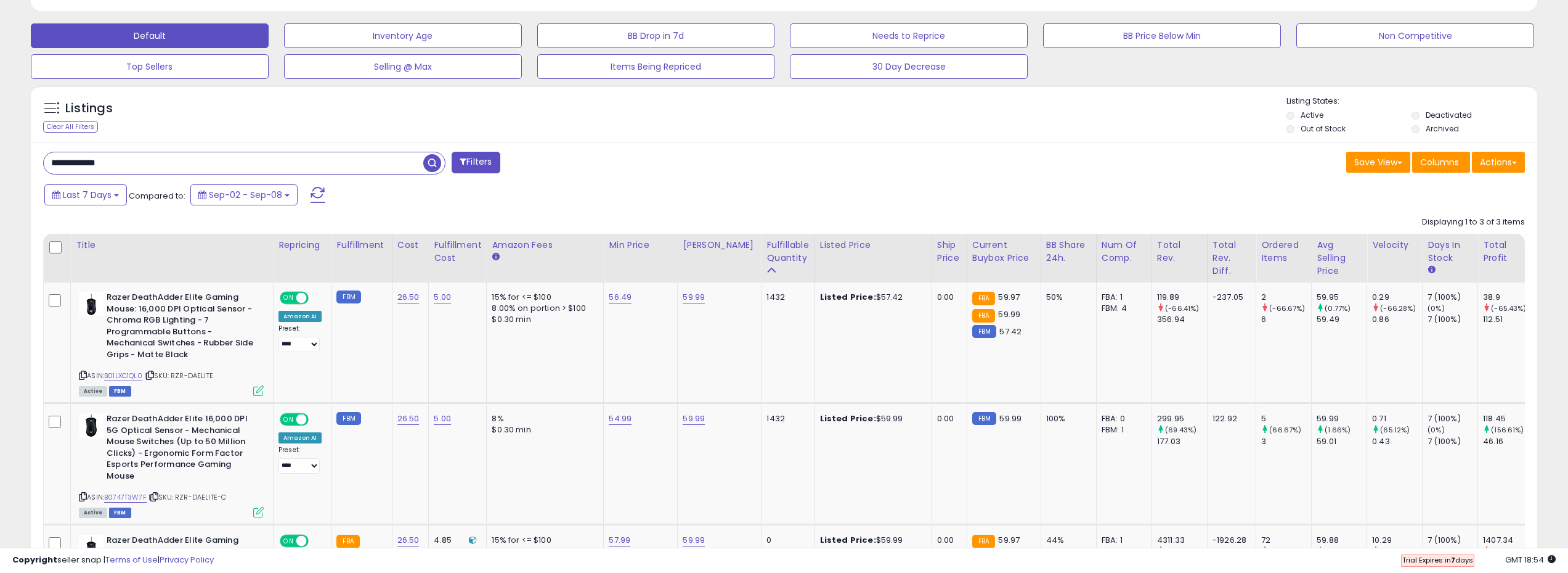
scroll to position [358, 0]
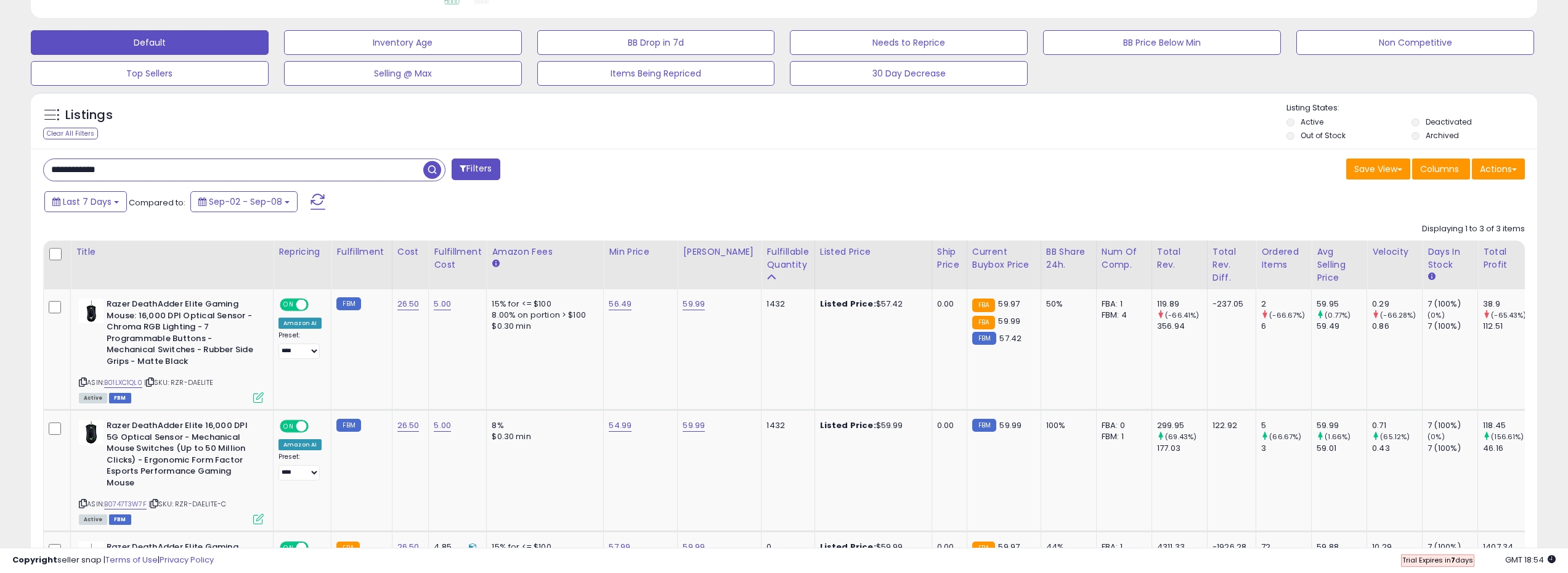
click at [151, 174] on input "**********" at bounding box center [233, 170] width 380 height 22
paste input "**********"
type input "**********"
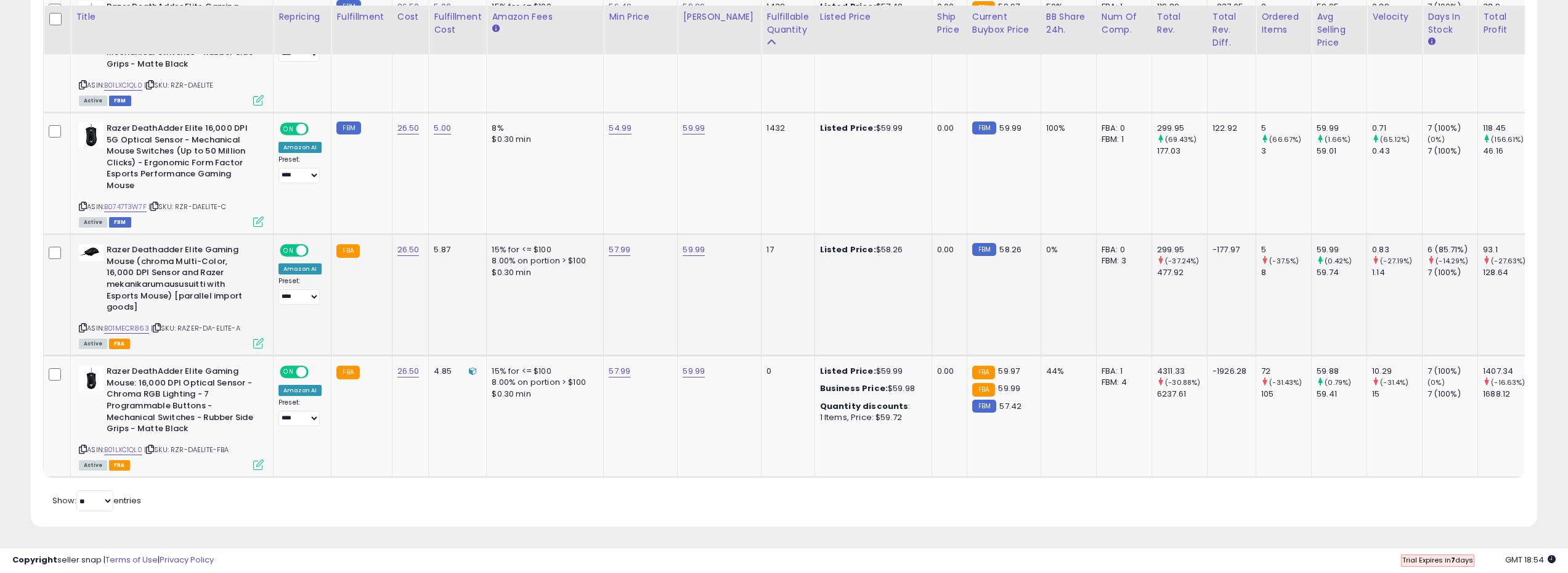
scroll to position [665, 0]
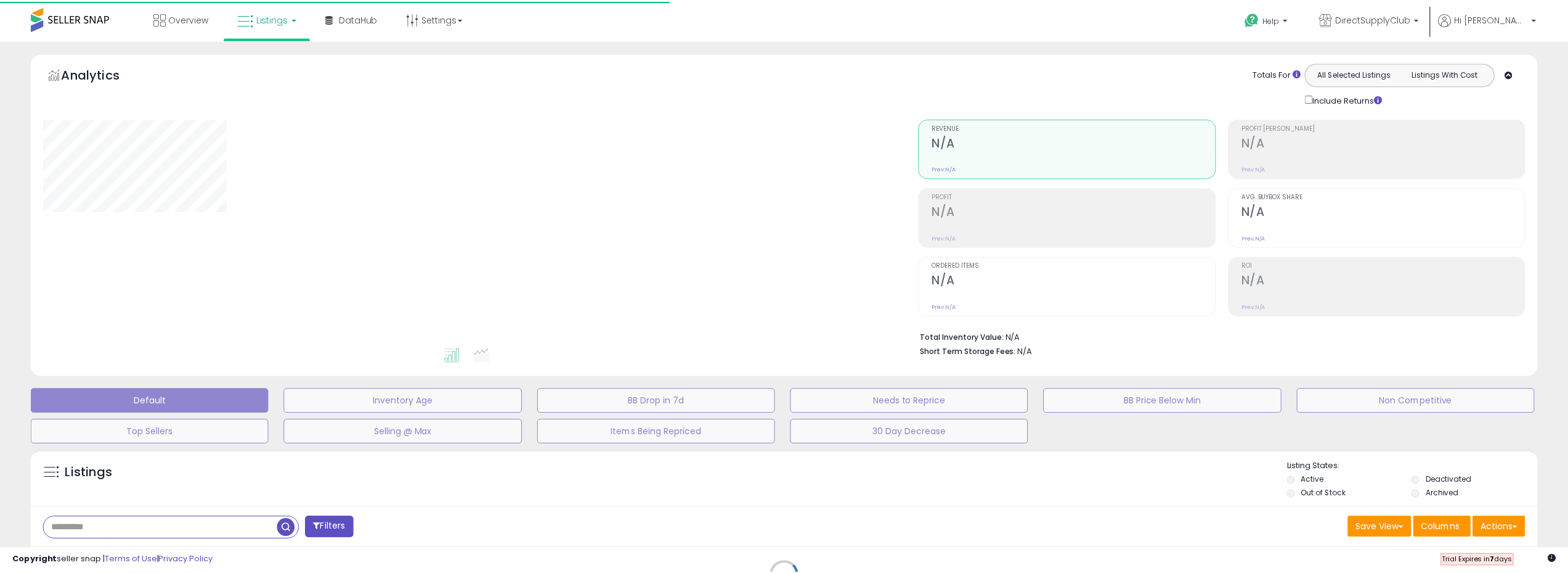
scroll to position [192, 0]
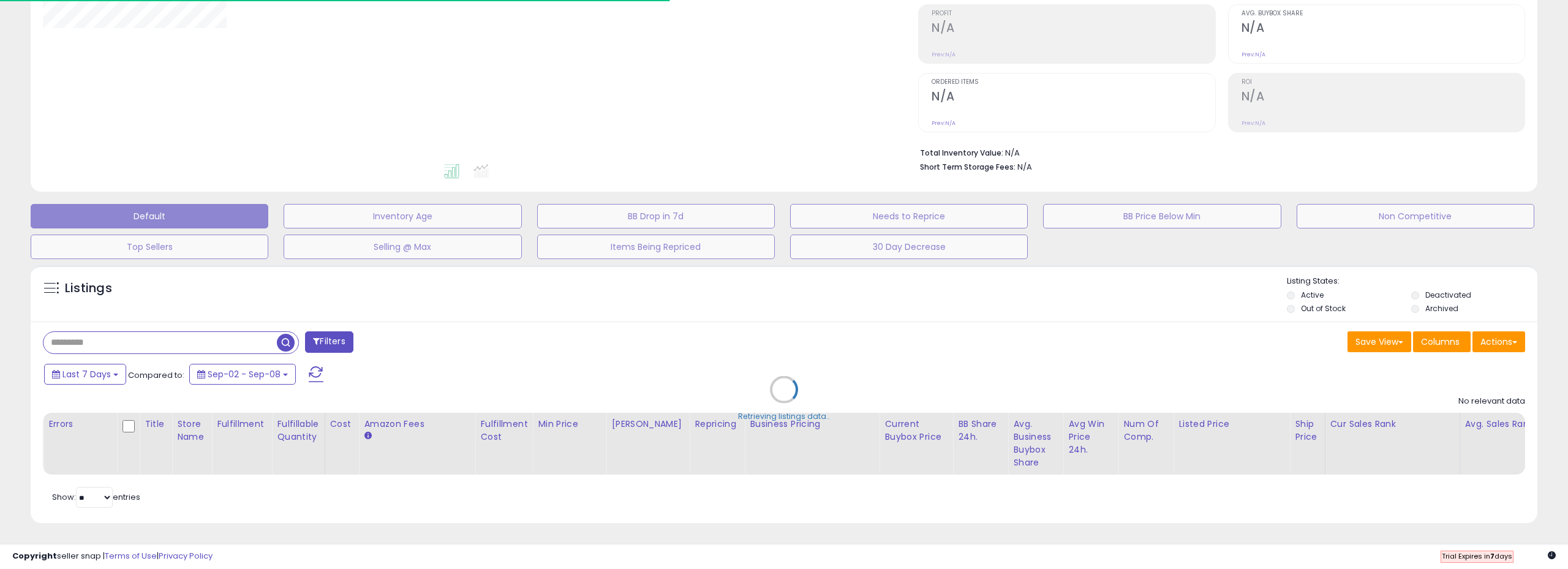
type input "**********"
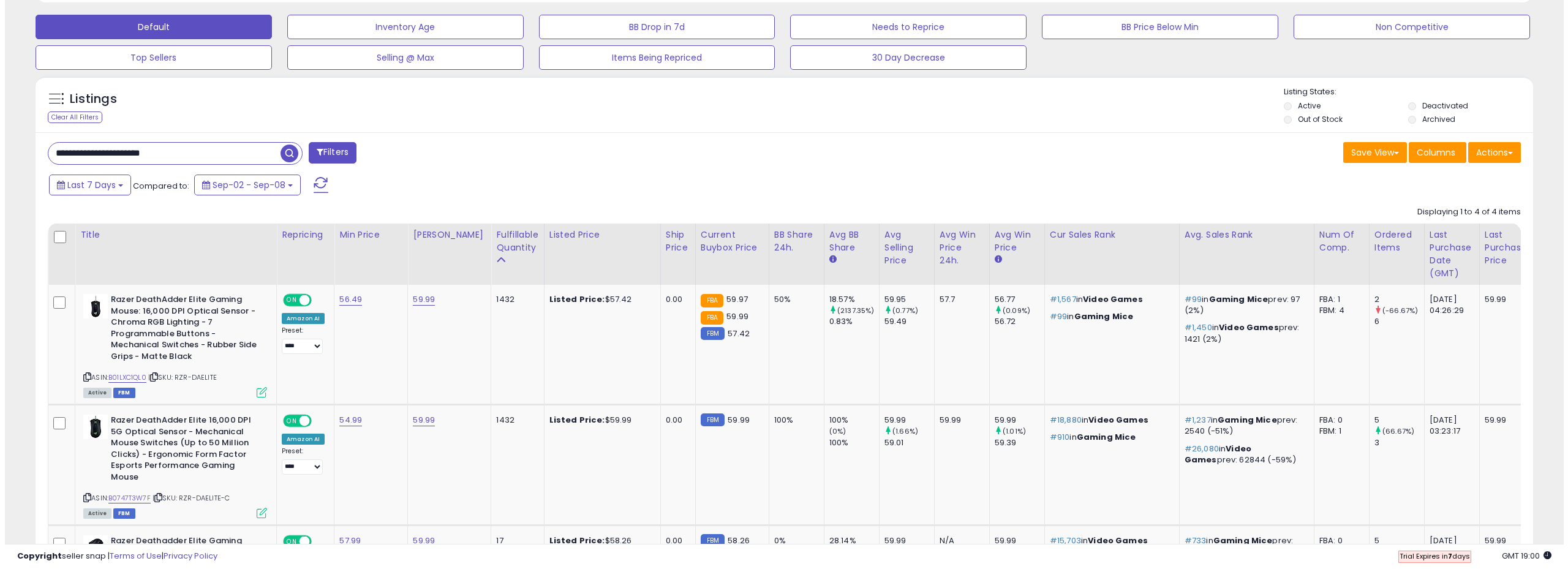
scroll to position [306, 0]
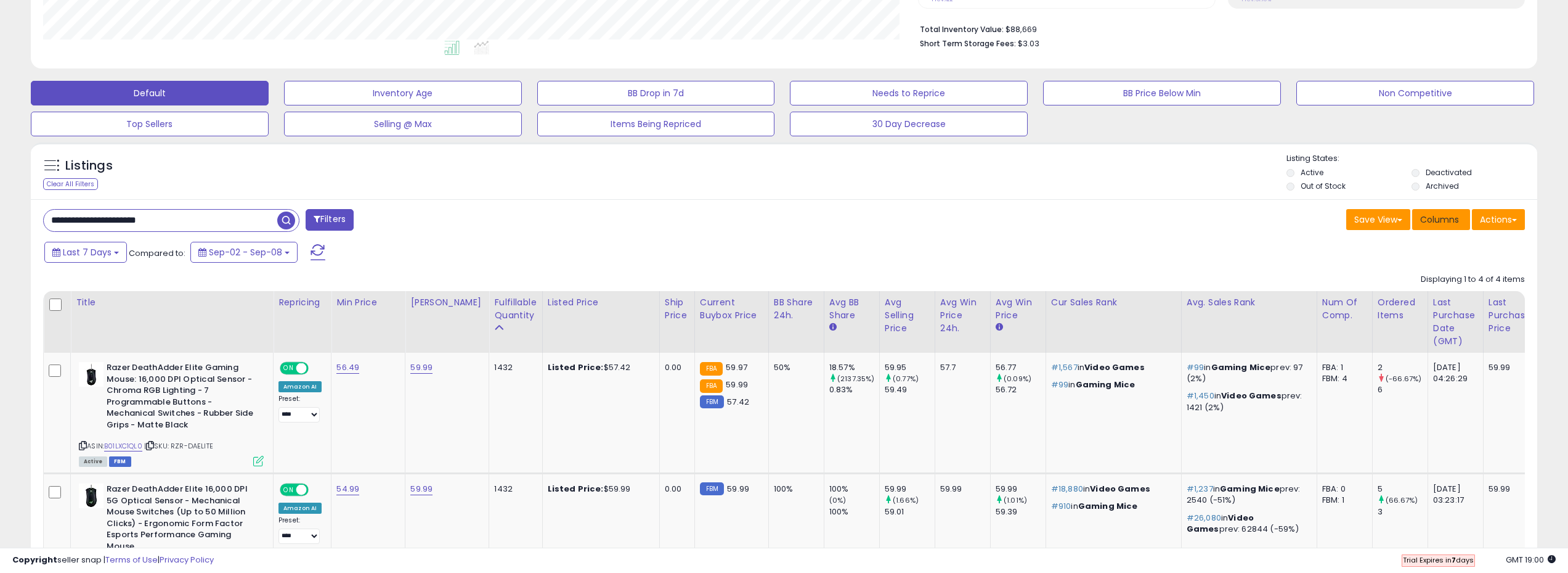
click at [1455, 224] on span "Columns" at bounding box center [1440, 220] width 39 height 12
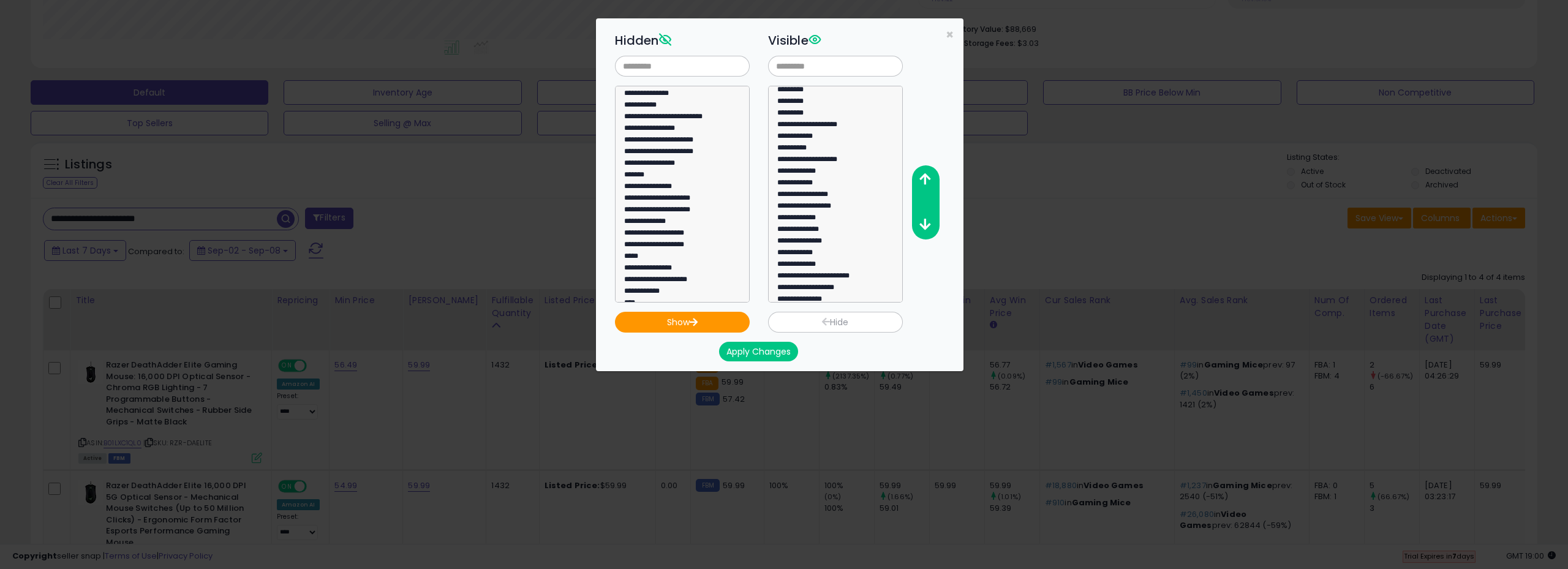
scroll to position [23, 0]
select select "**********"
click at [857, 288] on option "**********" at bounding box center [831, 292] width 109 height 11
click at [854, 319] on button "Hide" at bounding box center [835, 322] width 135 height 21
select select
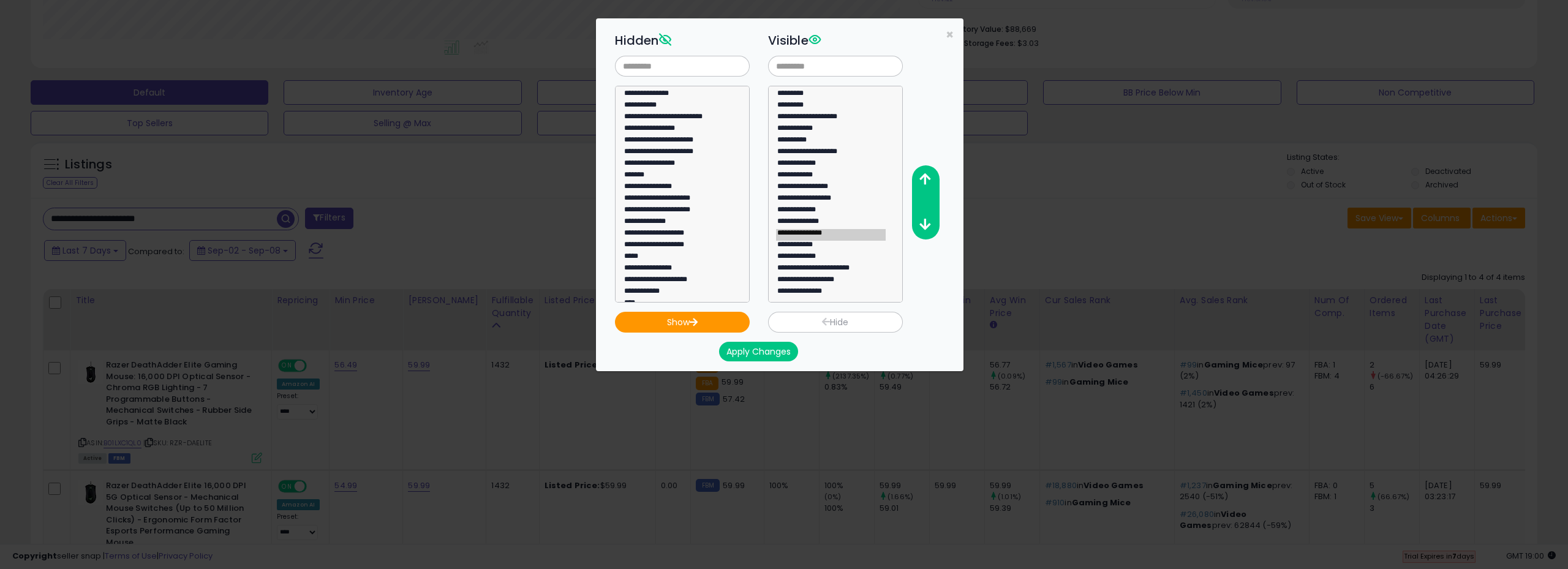
scroll to position [823, 0]
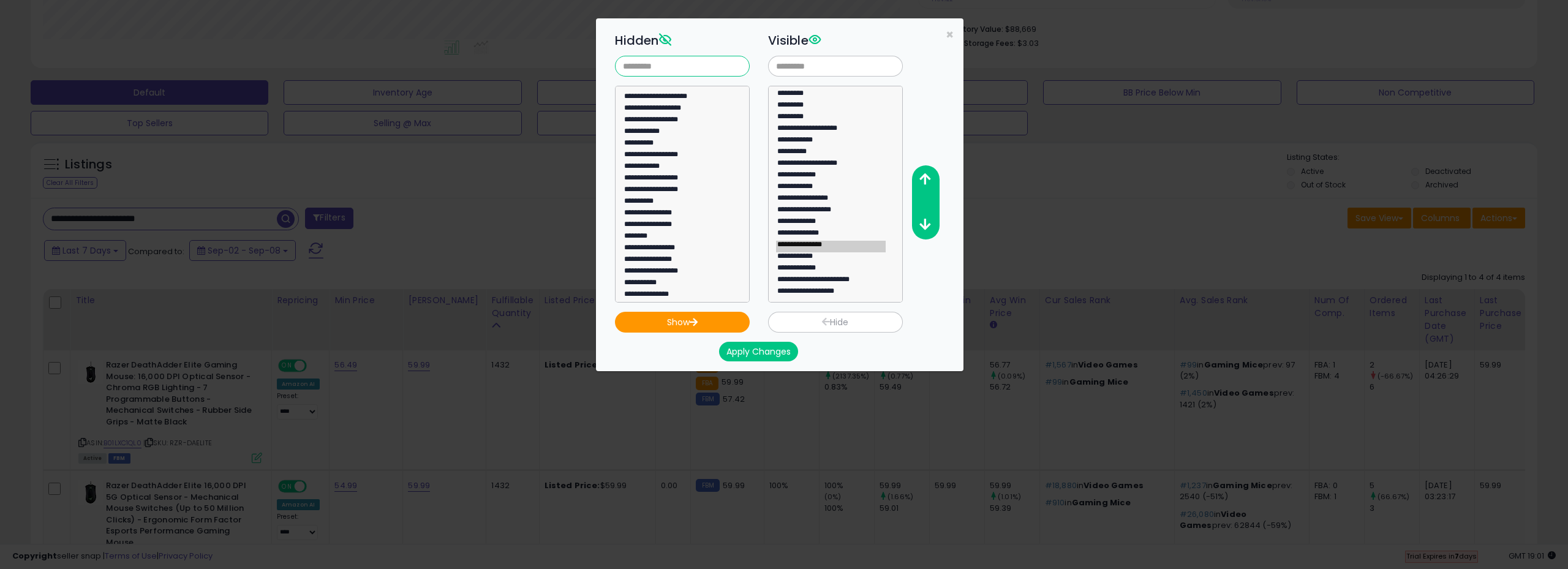
click at [660, 70] on input "text" at bounding box center [683, 66] width 135 height 21
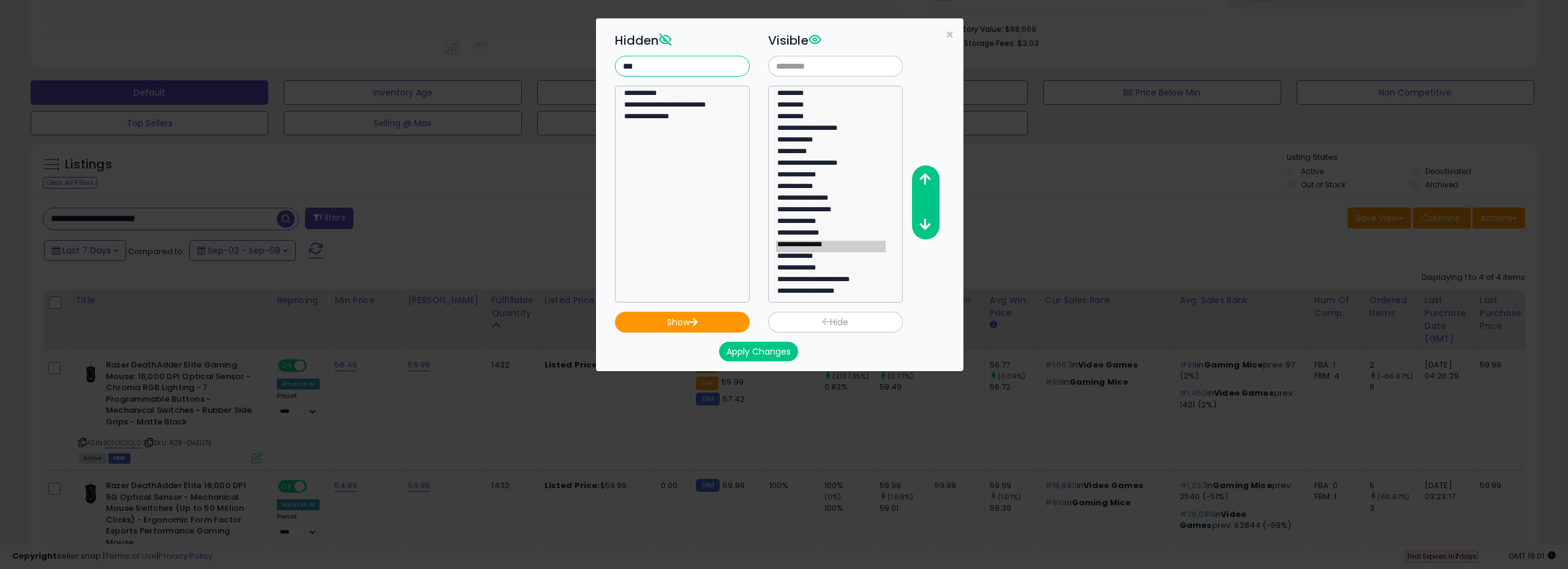
type input "***"
select select "**********"
click at [667, 94] on option "**********" at bounding box center [677, 94] width 109 height 11
click at [704, 318] on button "Show" at bounding box center [683, 322] width 135 height 21
select select
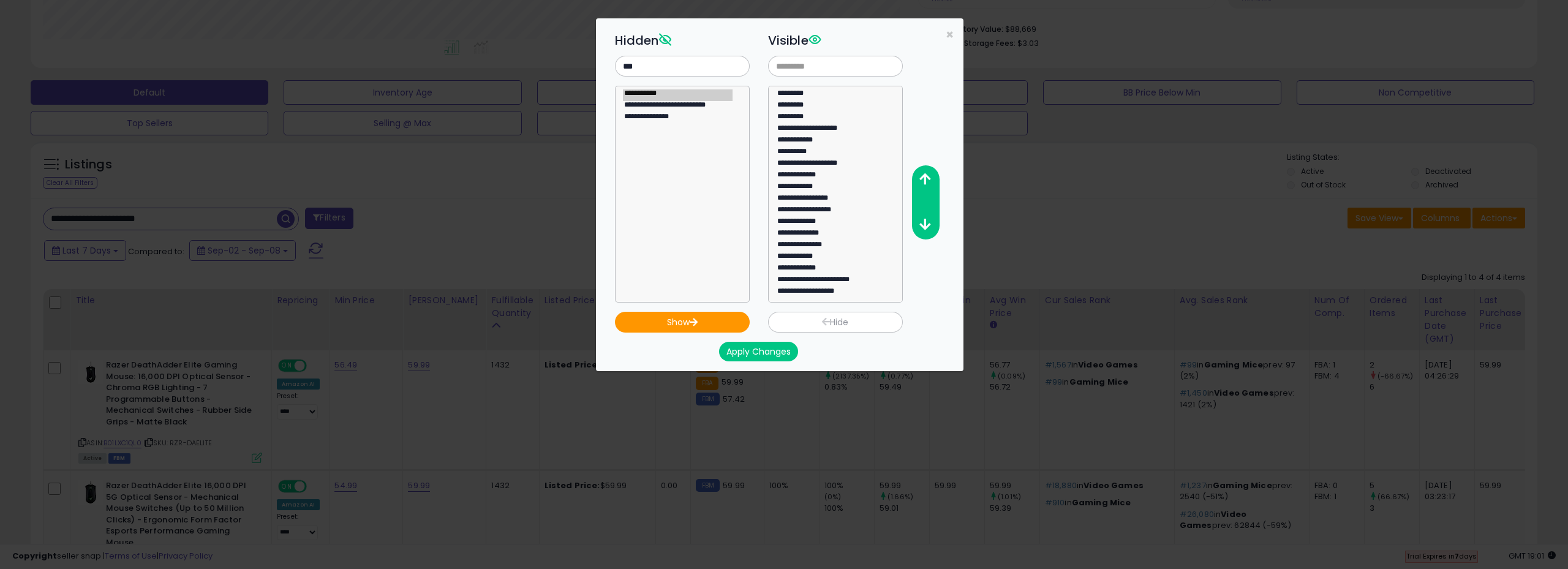
scroll to position [23, 0]
click at [766, 344] on button "Apply Changes" at bounding box center [758, 351] width 79 height 20
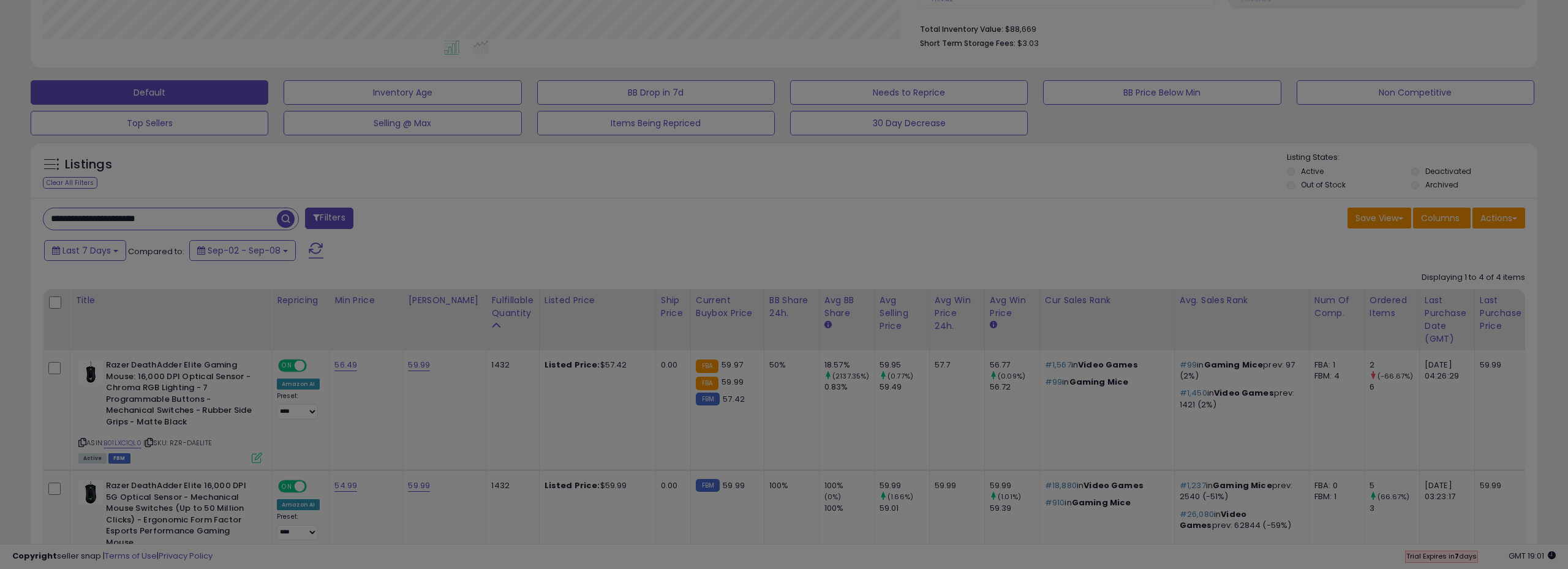
scroll to position [0, 0]
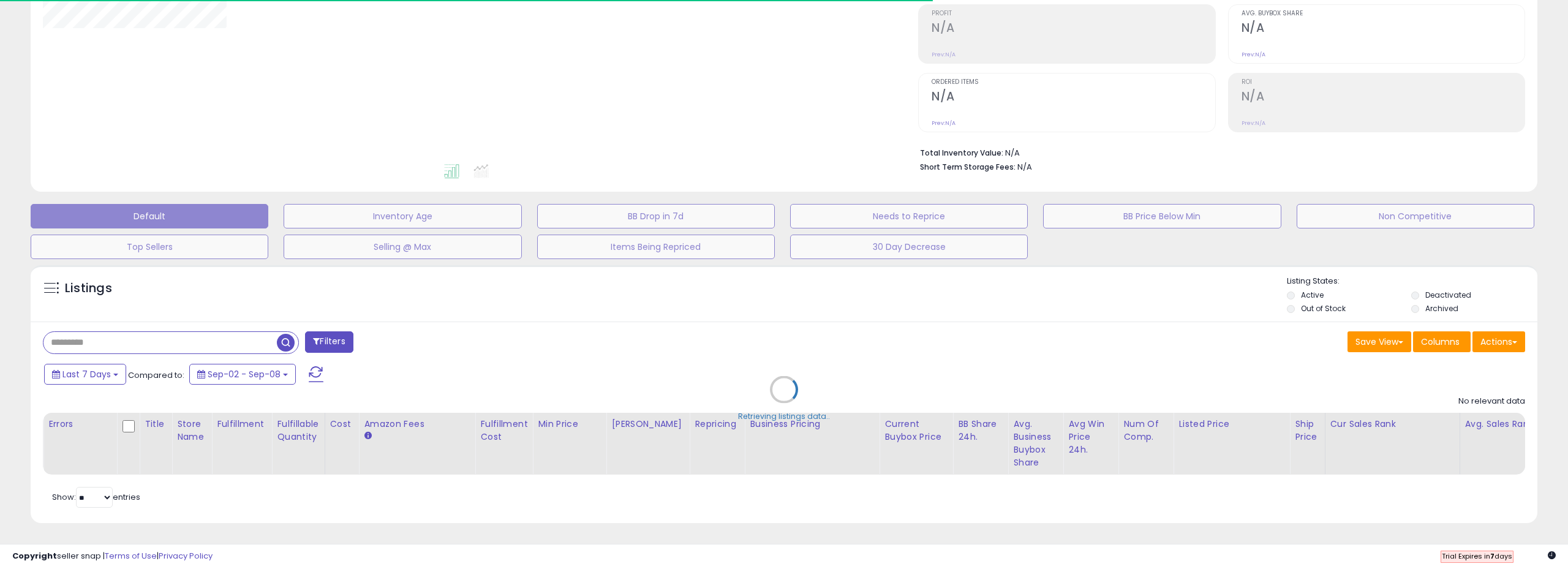
type input "**********"
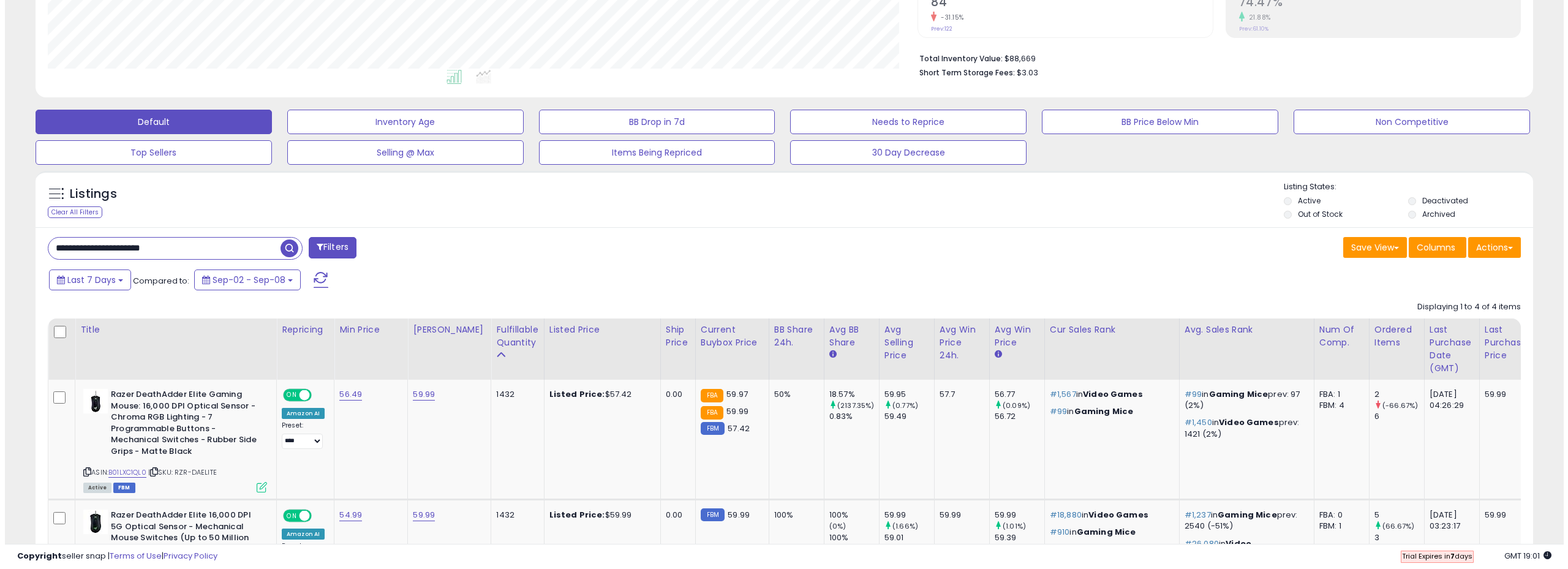
scroll to position [122, 0]
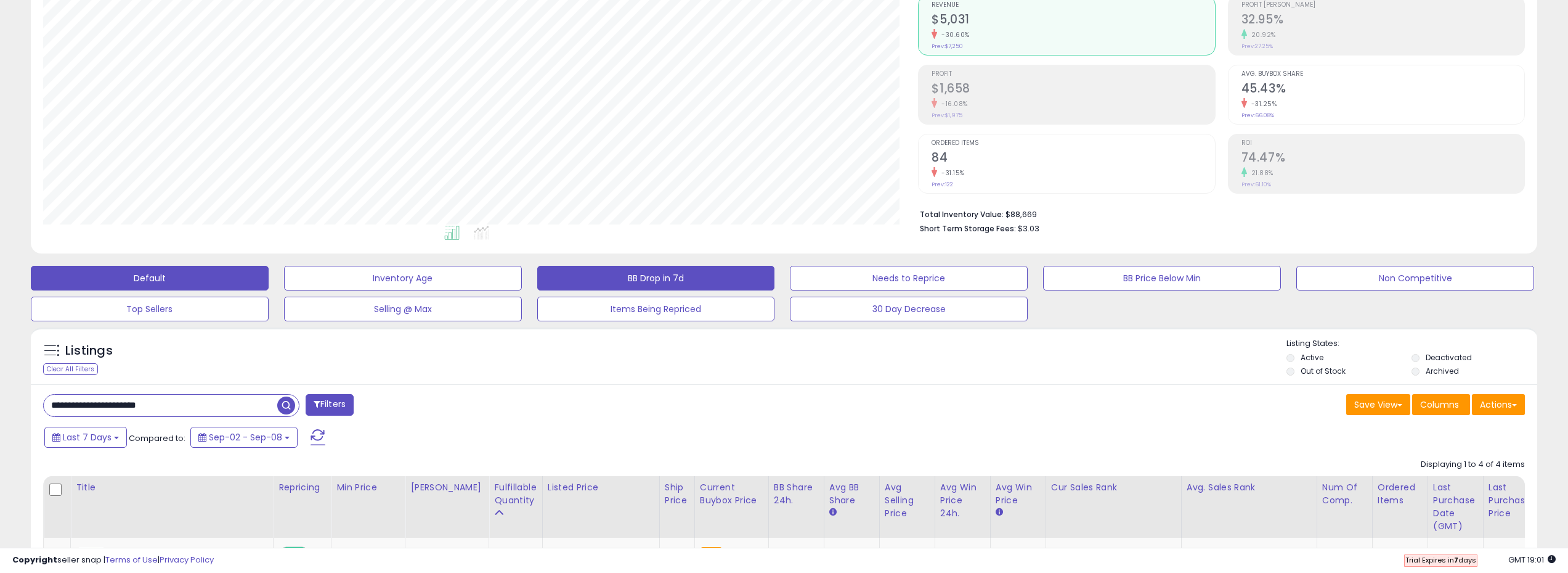
click at [693, 283] on button "BB Drop in 7d" at bounding box center [656, 278] width 238 height 24
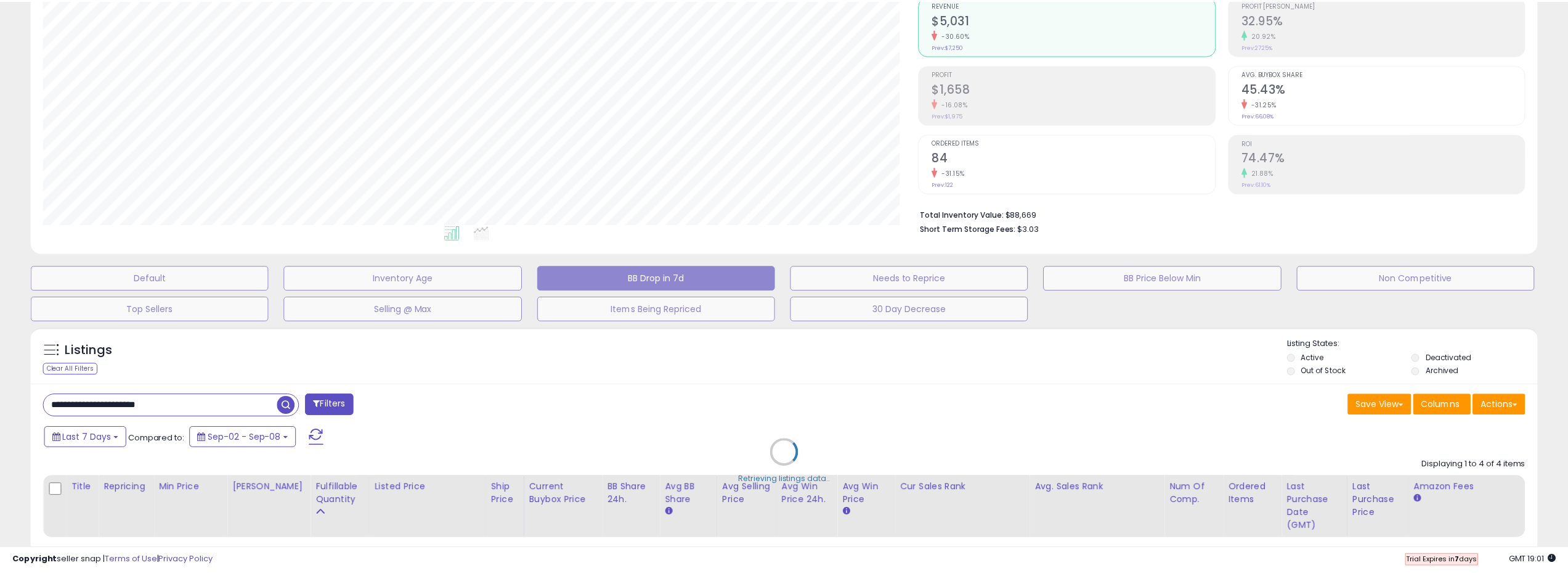
scroll to position [253, 880]
select select "**"
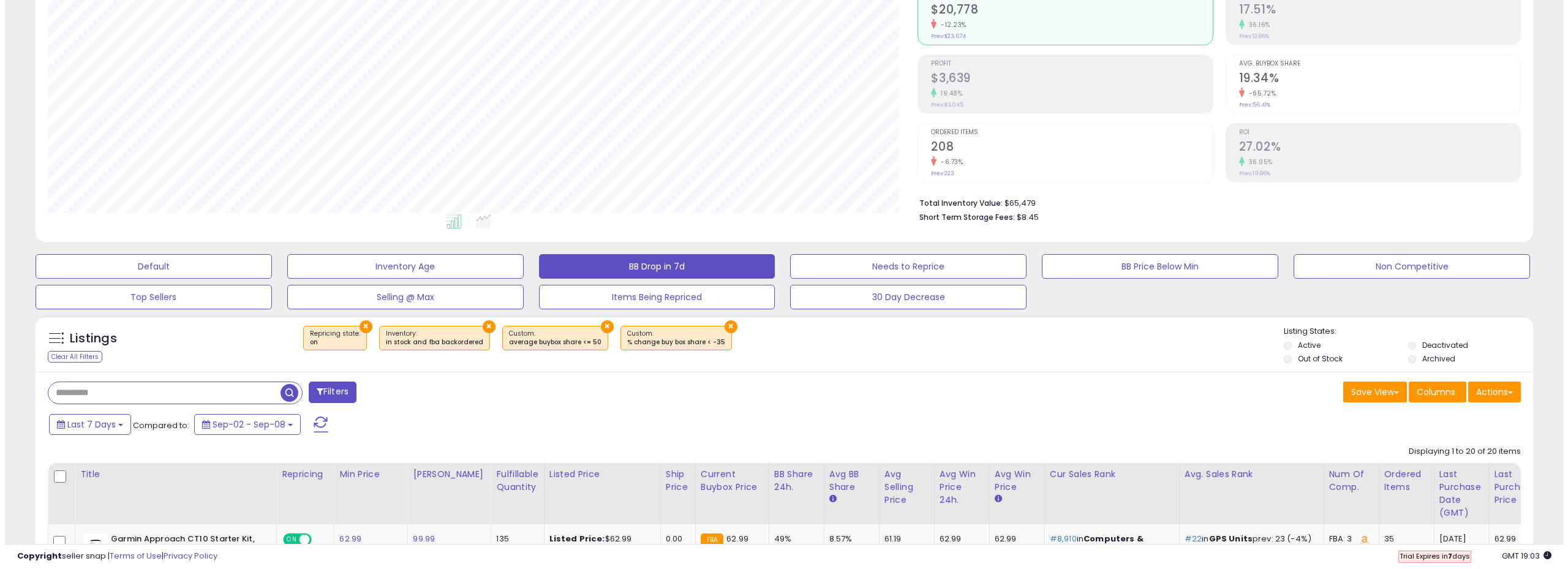
scroll to position [244, 0]
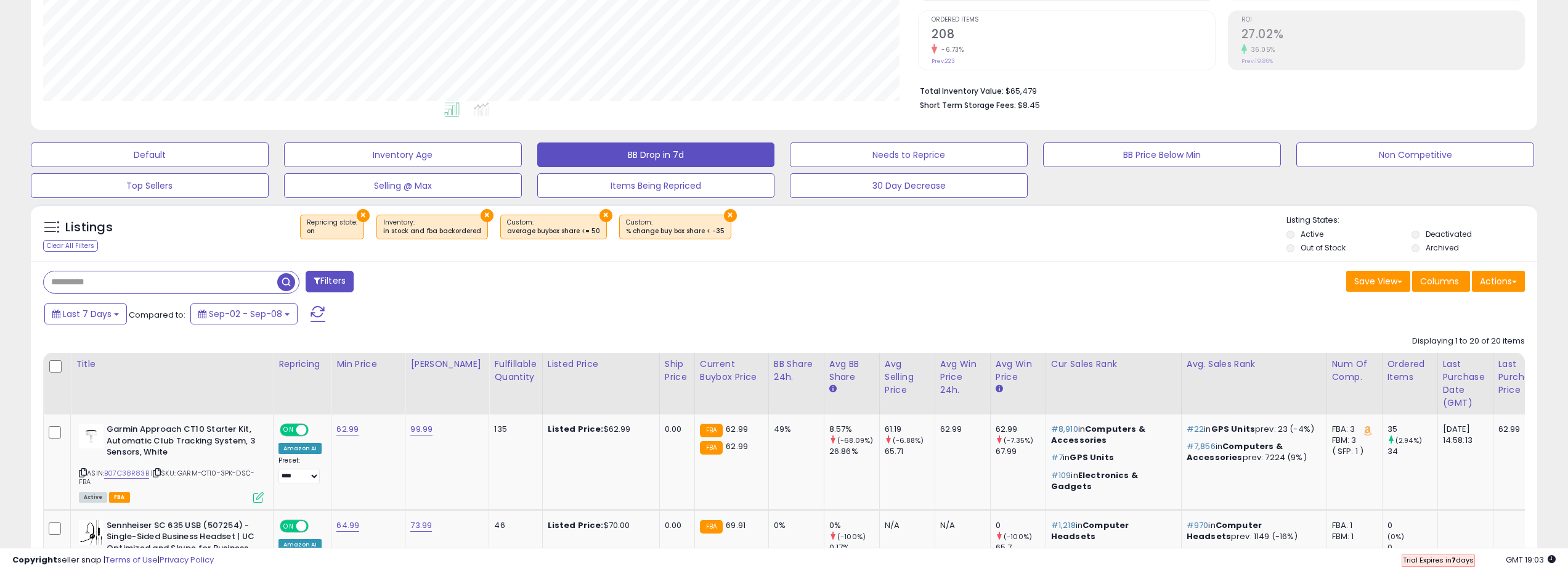
click at [335, 225] on span "Repricing state : on" at bounding box center [332, 226] width 50 height 18
click at [340, 229] on div "on" at bounding box center [332, 231] width 50 height 9
click at [326, 273] on button "Filters" at bounding box center [329, 281] width 48 height 22
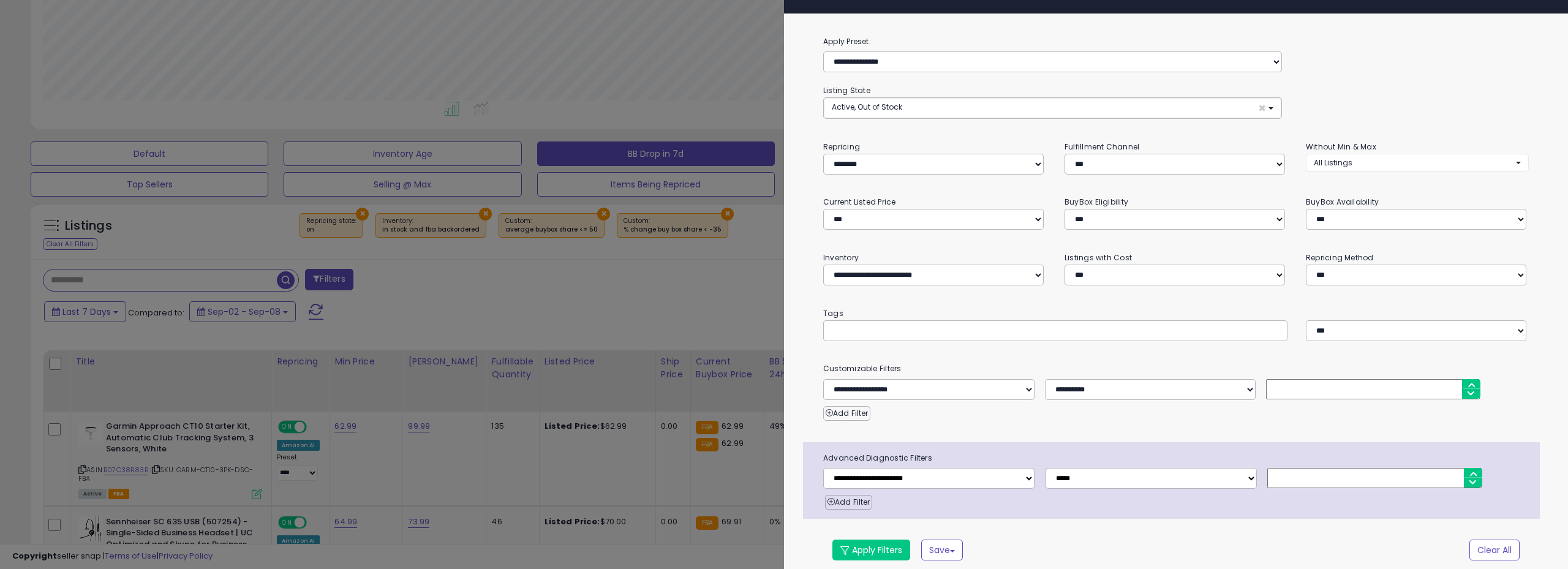
scroll to position [29, 0]
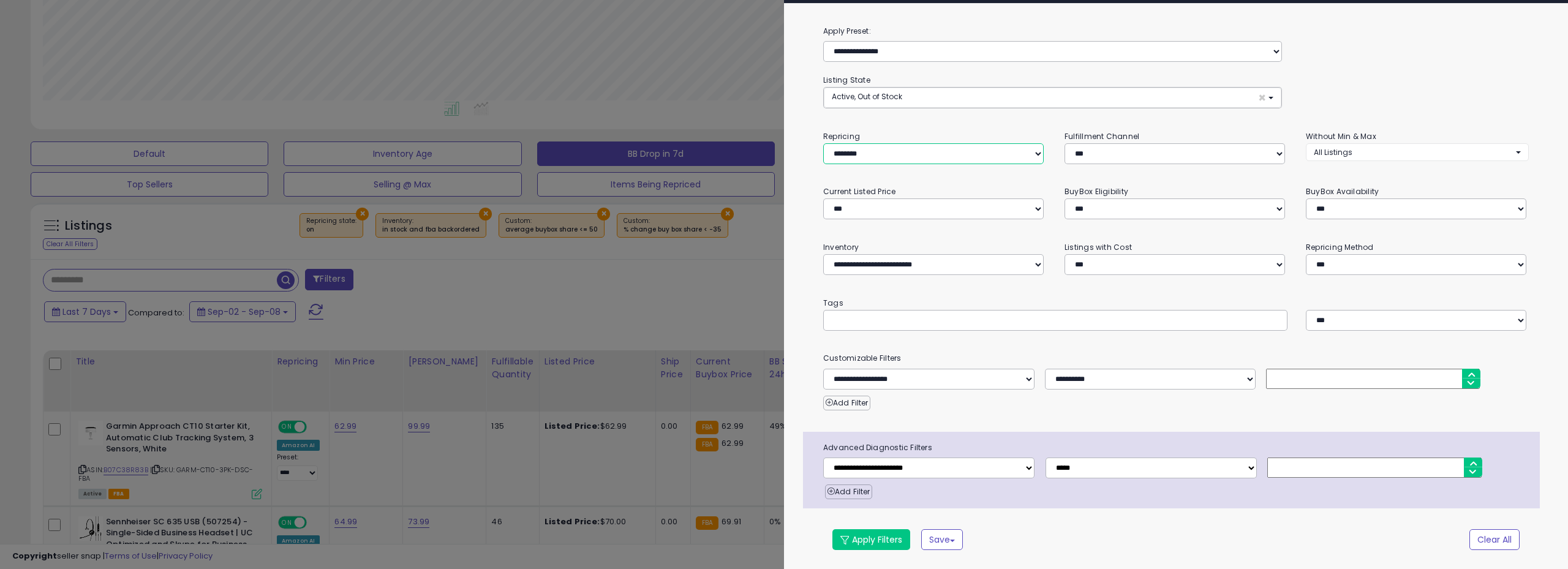
click at [929, 154] on select "**********" at bounding box center [933, 153] width 221 height 21
select select "***"
click at [823, 143] on select "**********" at bounding box center [933, 153] width 221 height 21
click at [858, 539] on button "Apply Filters" at bounding box center [871, 539] width 78 height 21
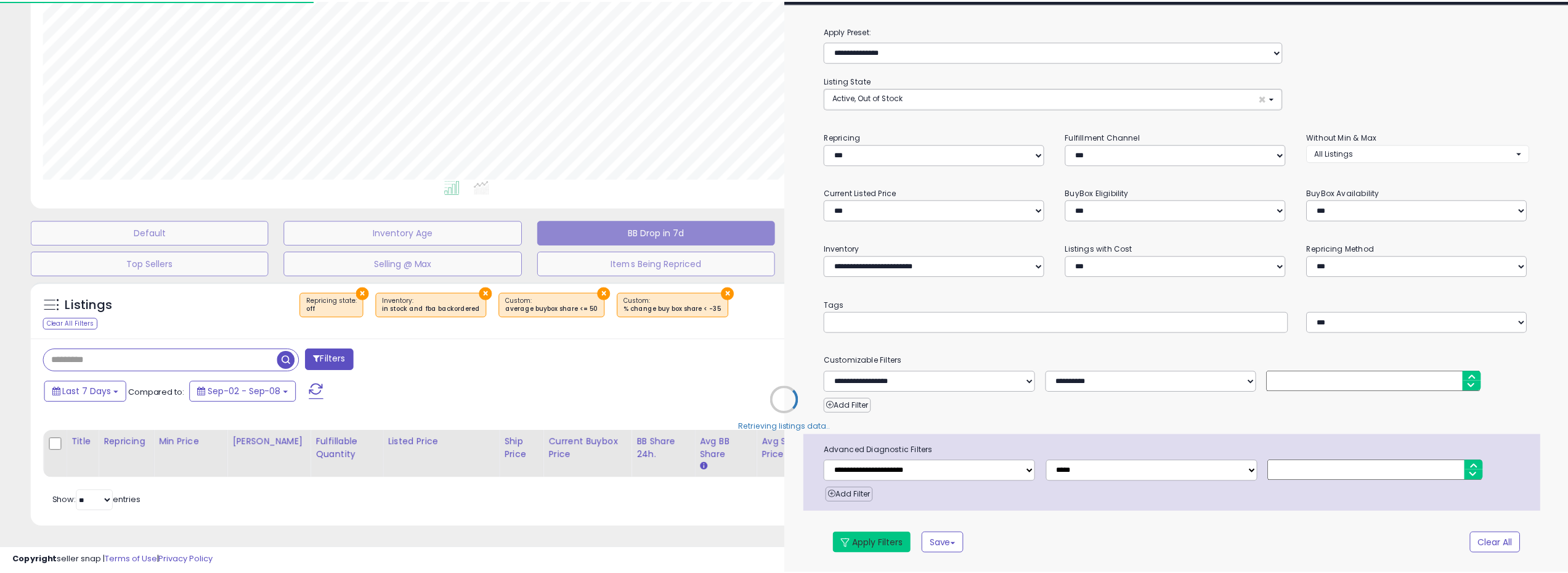
scroll to position [169, 0]
select select "**********"
select select "**"
select select "**********"
select select "*"
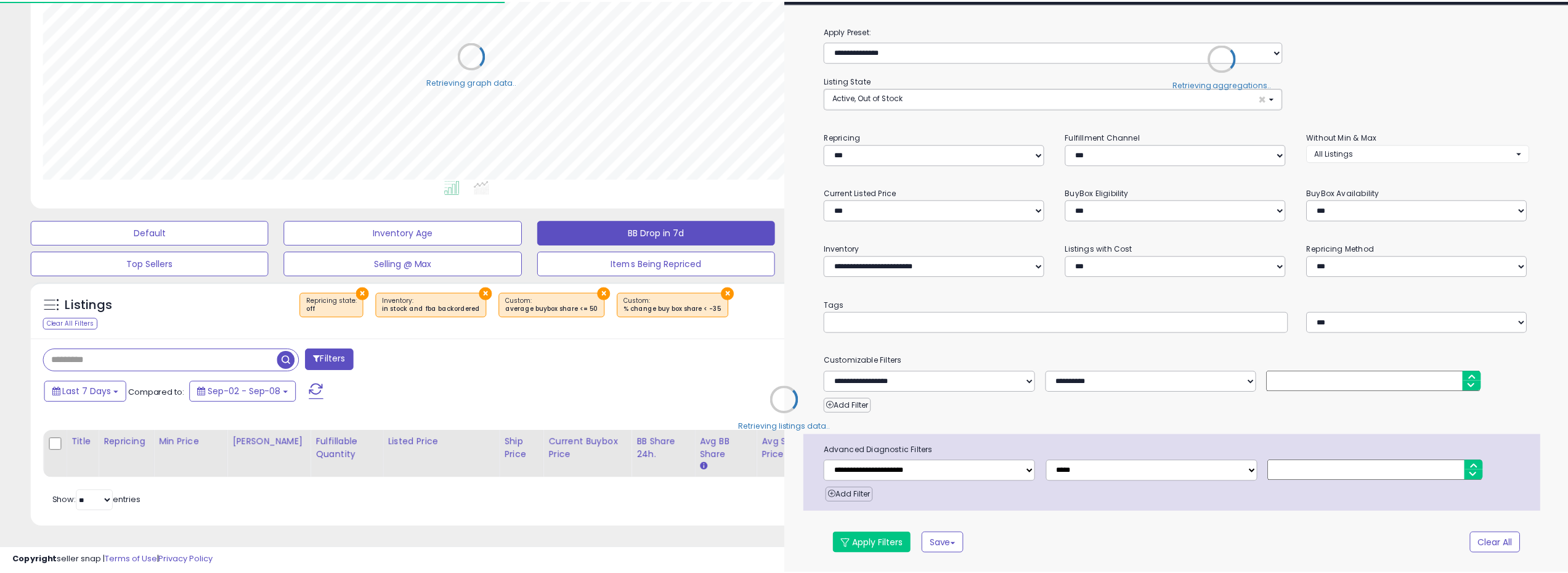
scroll to position [616297, 615367]
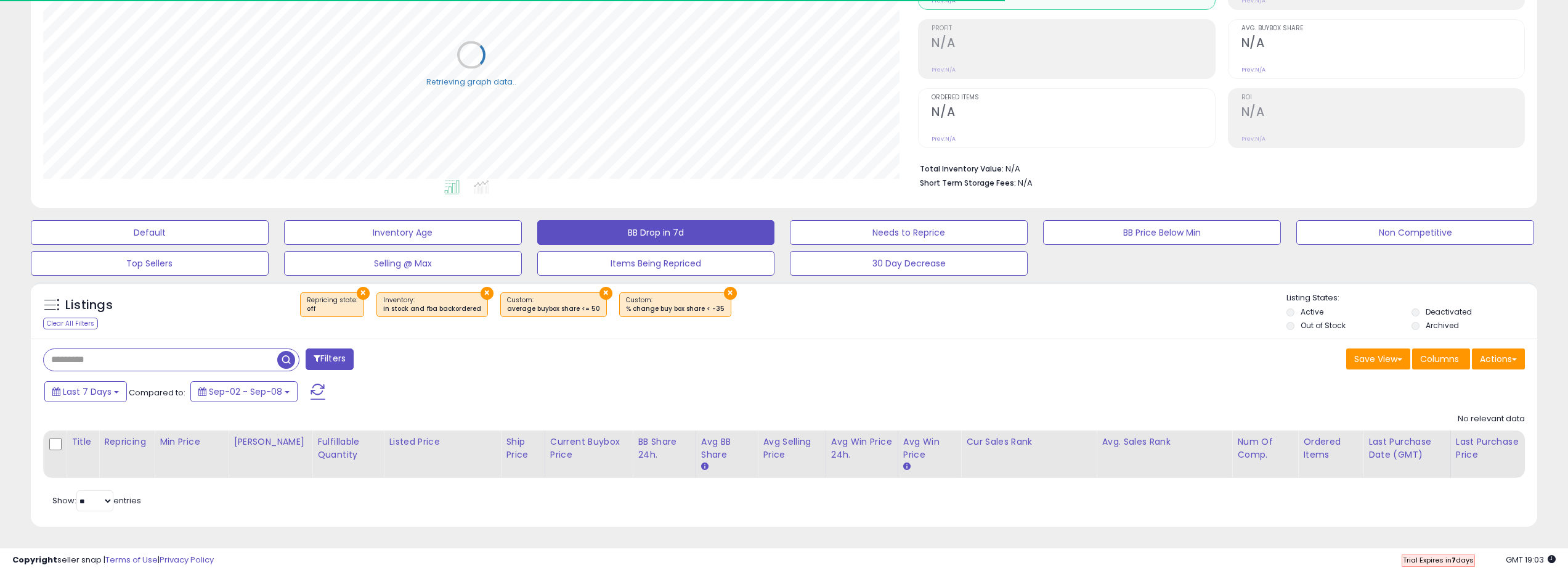
click at [503, 366] on div "Filters" at bounding box center [409, 360] width 751 height 24
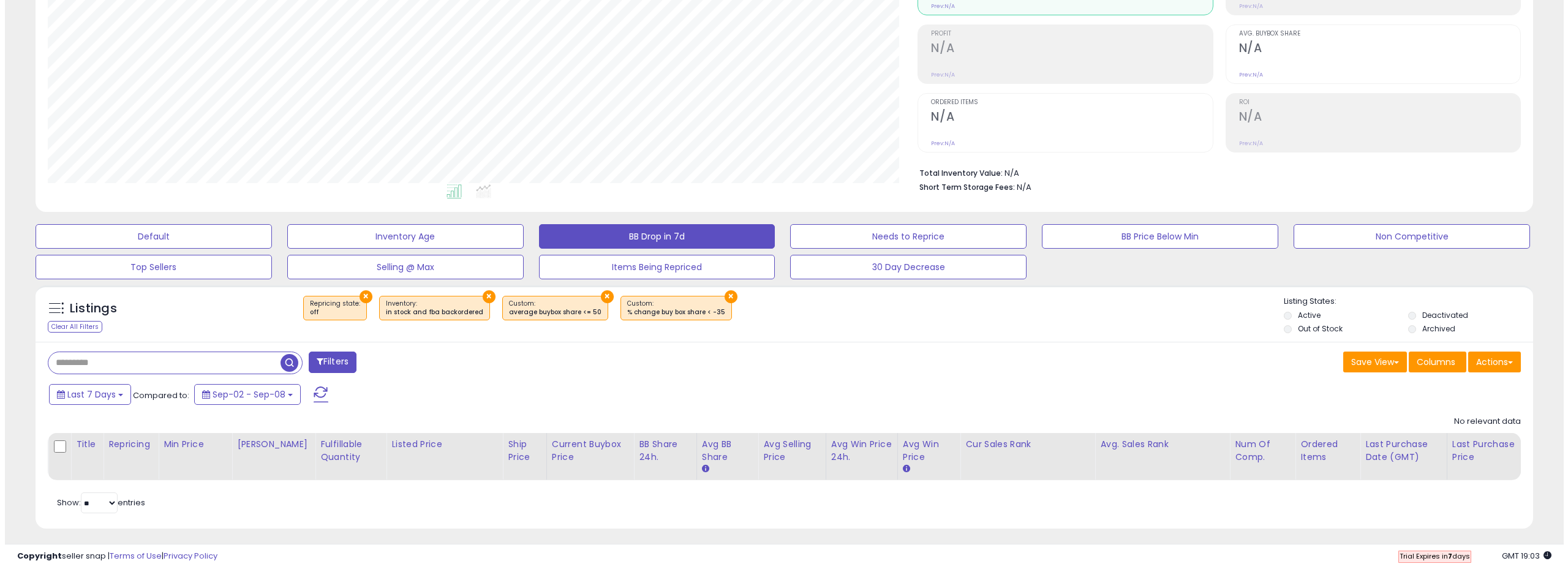
scroll to position [167, 0]
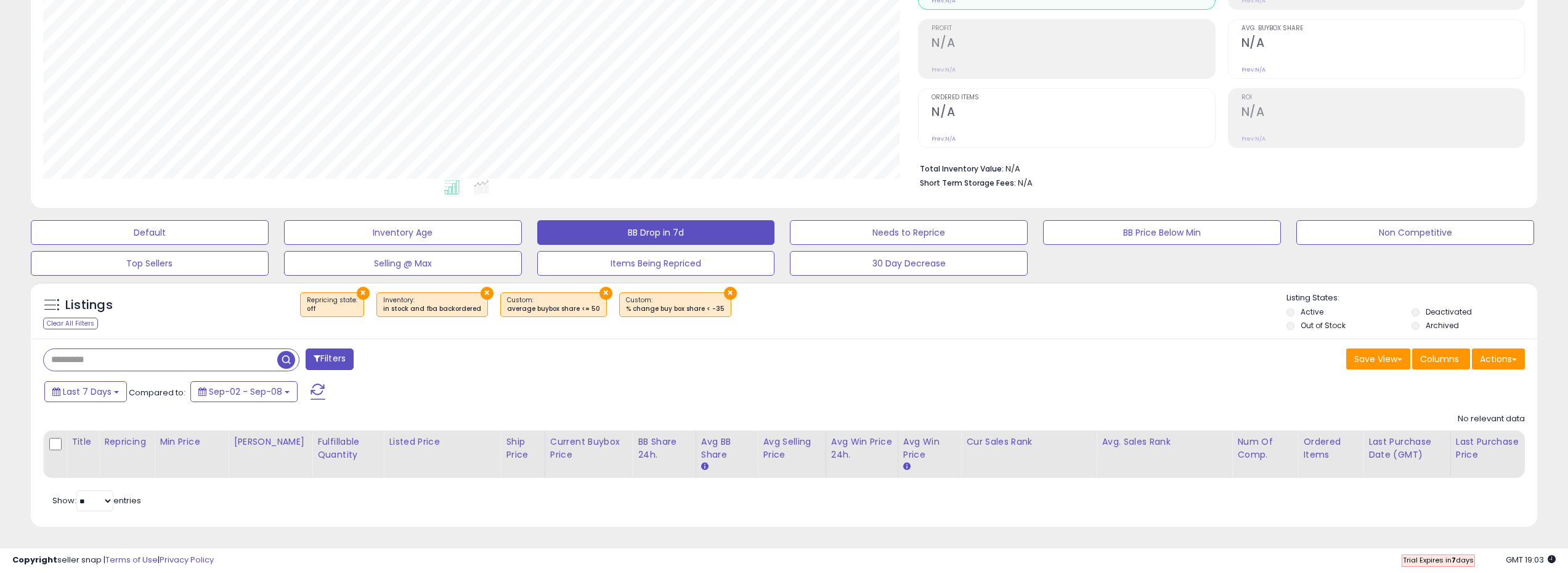
click at [359, 294] on button "×" at bounding box center [363, 293] width 13 height 13
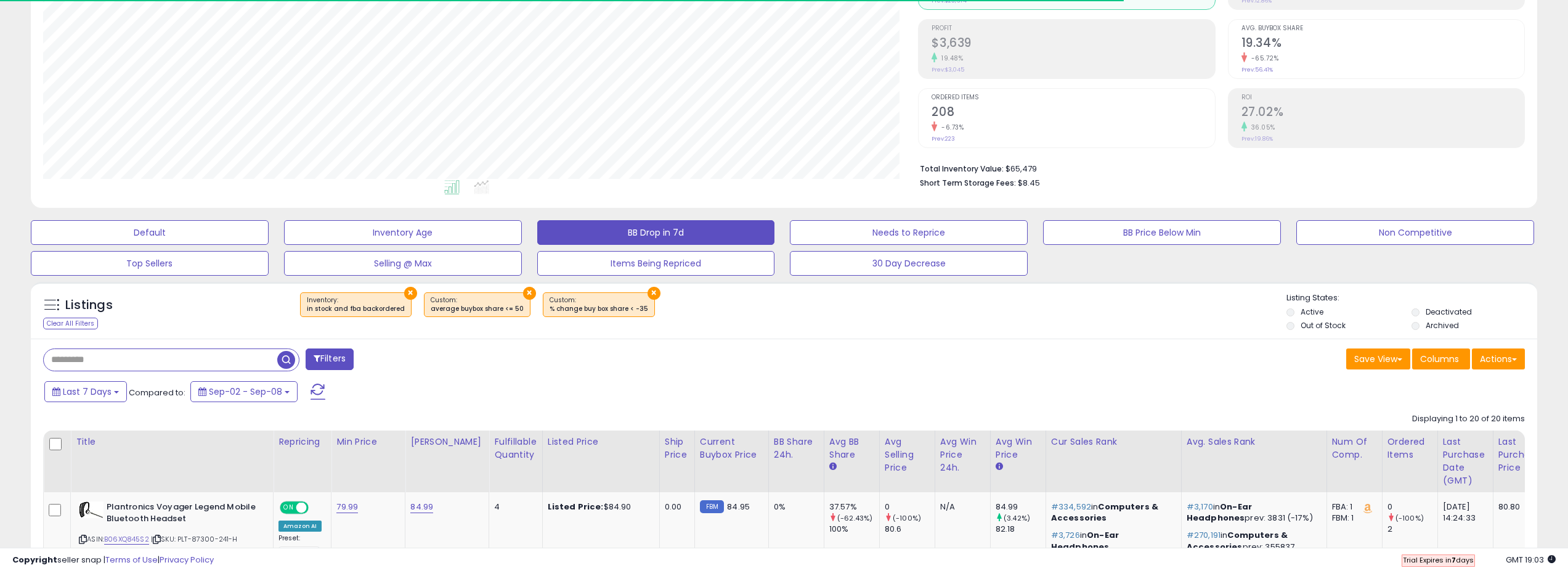
scroll to position [253, 876]
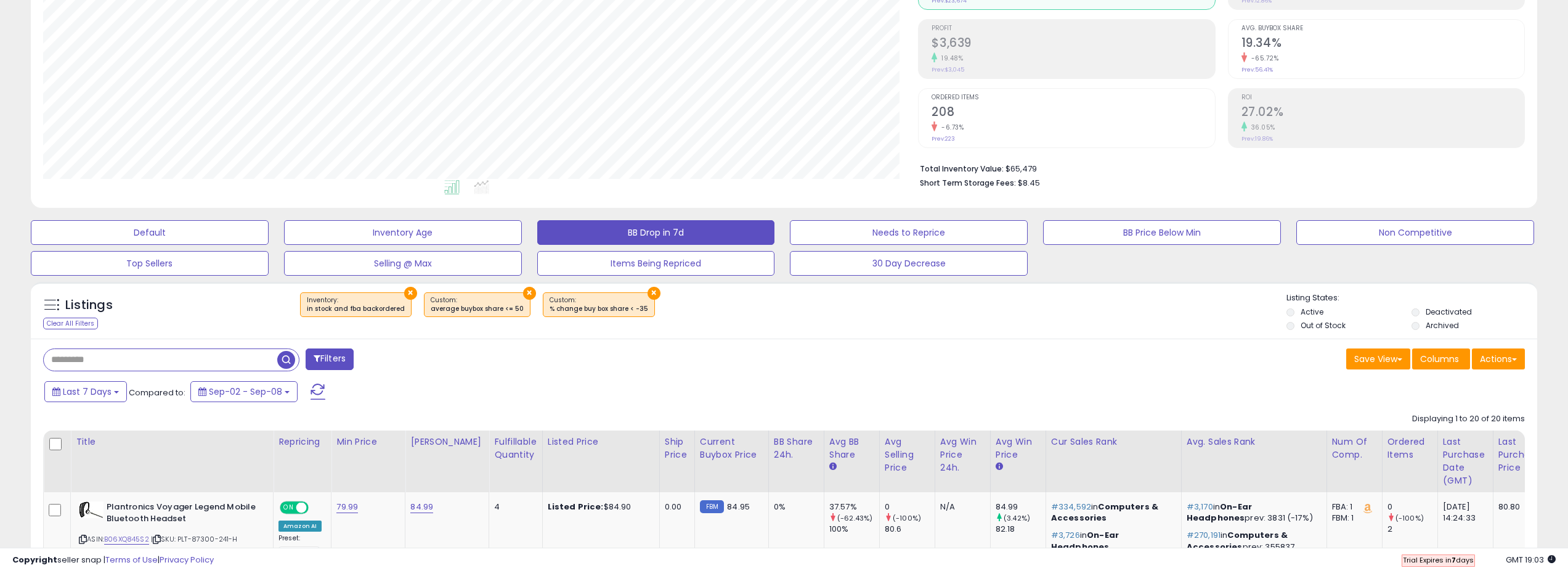
click at [895, 328] on div "Listings Clear All Filters × Inventory × ×" at bounding box center [784, 313] width 1507 height 42
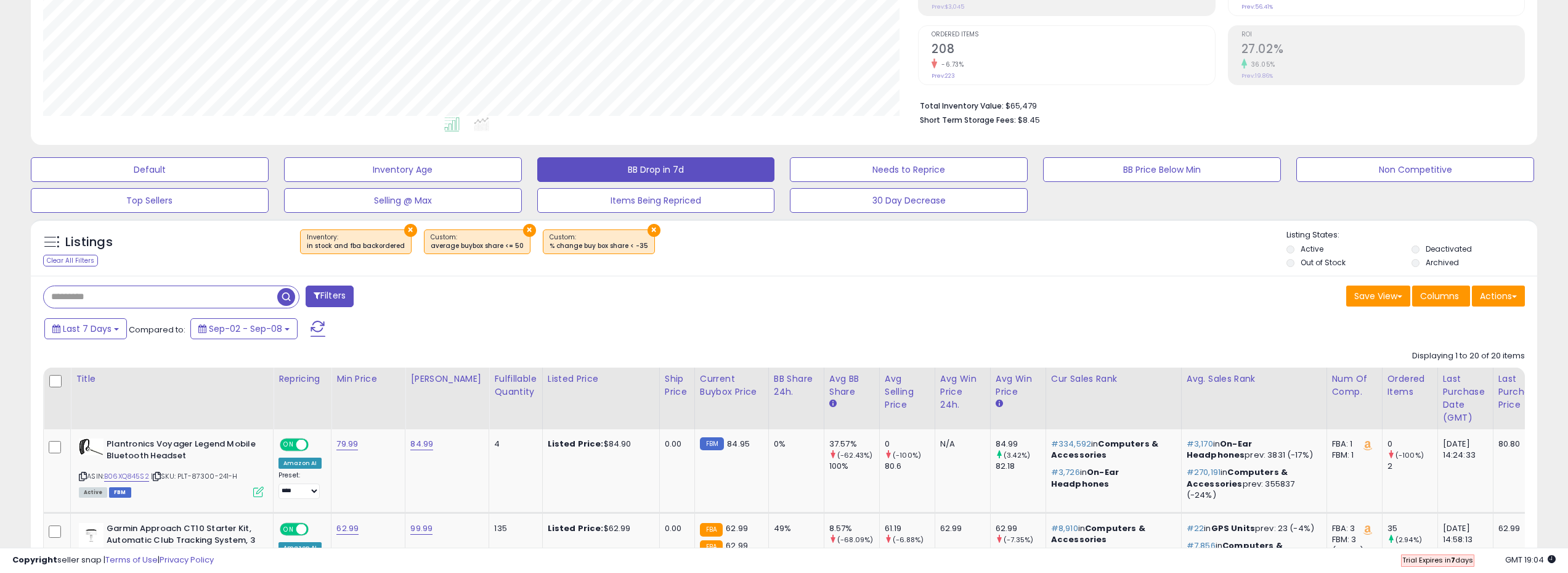
scroll to position [230, 0]
click at [704, 171] on button "BB Drop in 7d" at bounding box center [656, 171] width 238 height 24
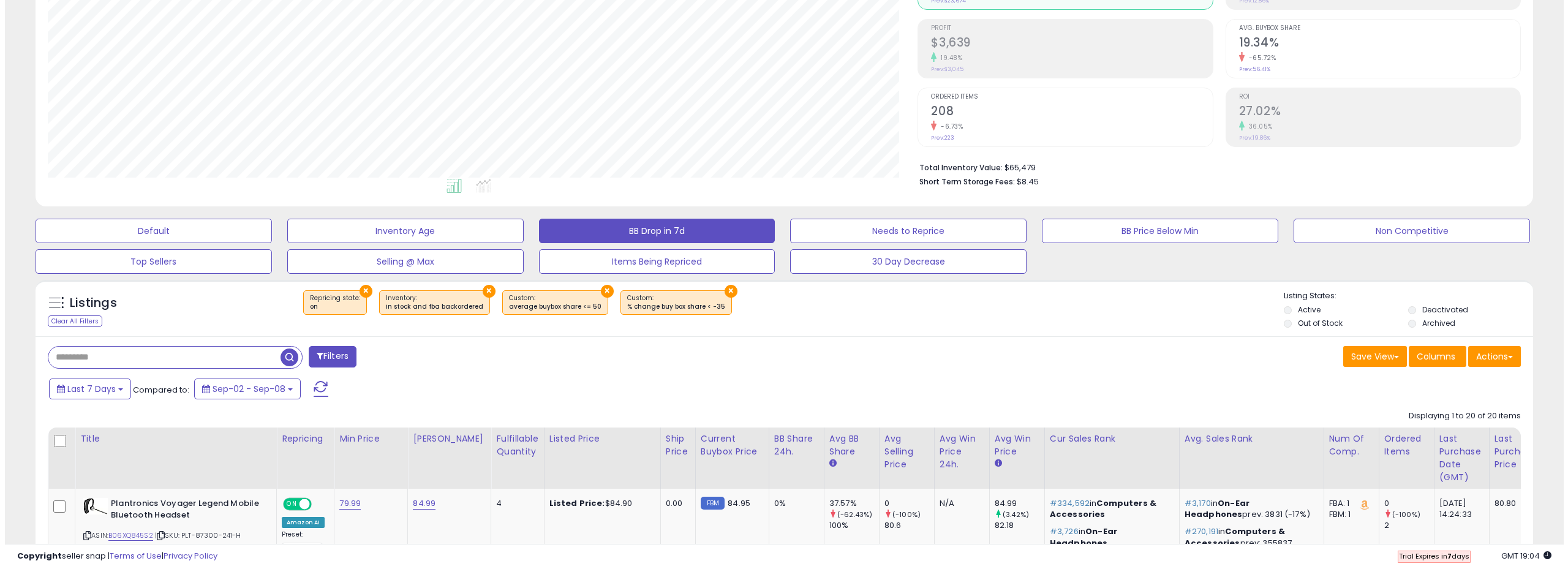
scroll to position [251, 870]
click at [319, 359] on button "Filters" at bounding box center [328, 356] width 48 height 22
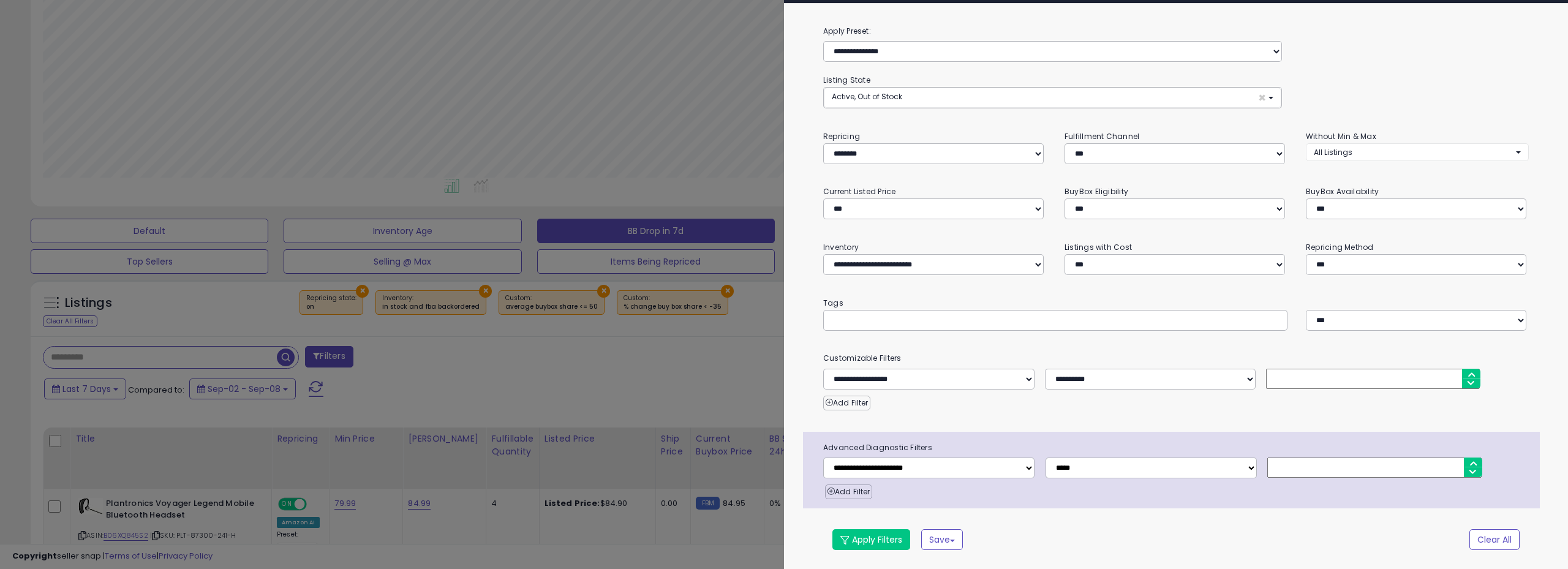
scroll to position [28, 0]
click at [1496, 535] on button "Clear All" at bounding box center [1494, 539] width 50 height 21
select select "***"
select select "*"
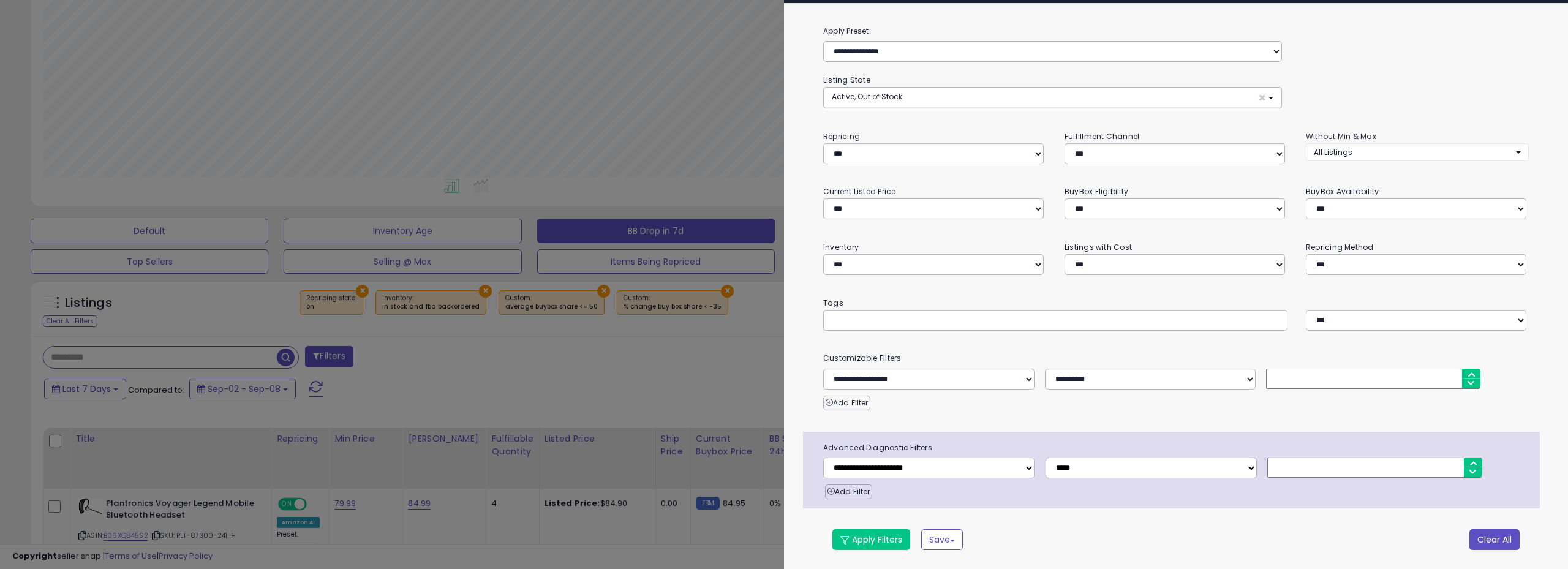
select select "*"
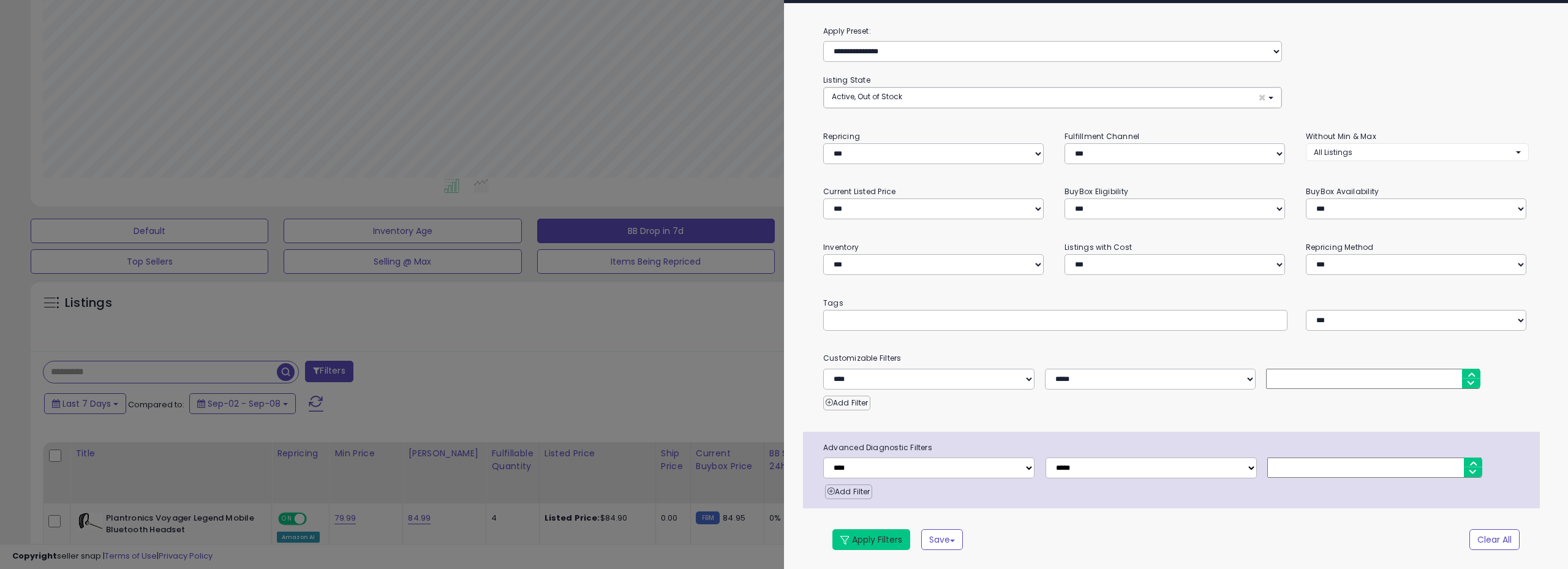
click at [880, 533] on button "Apply Filters" at bounding box center [871, 539] width 78 height 21
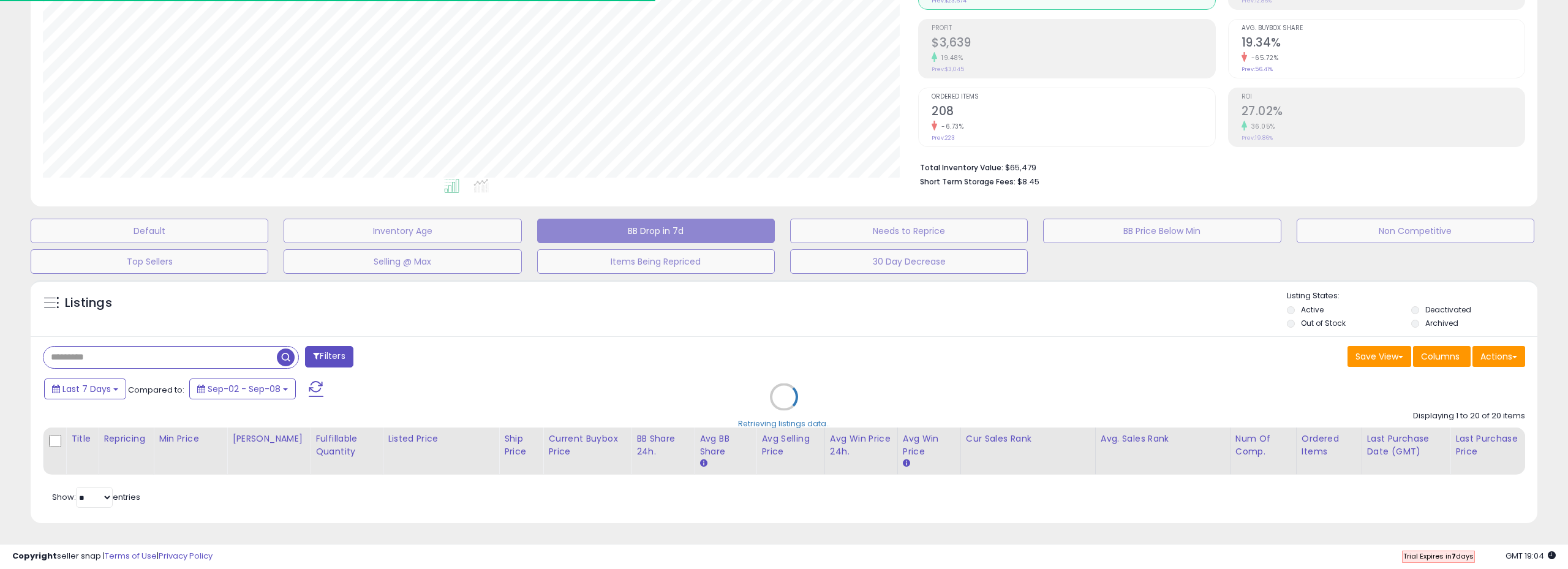
click at [530, 323] on div "Retrieving listings data.." at bounding box center [784, 406] width 1525 height 265
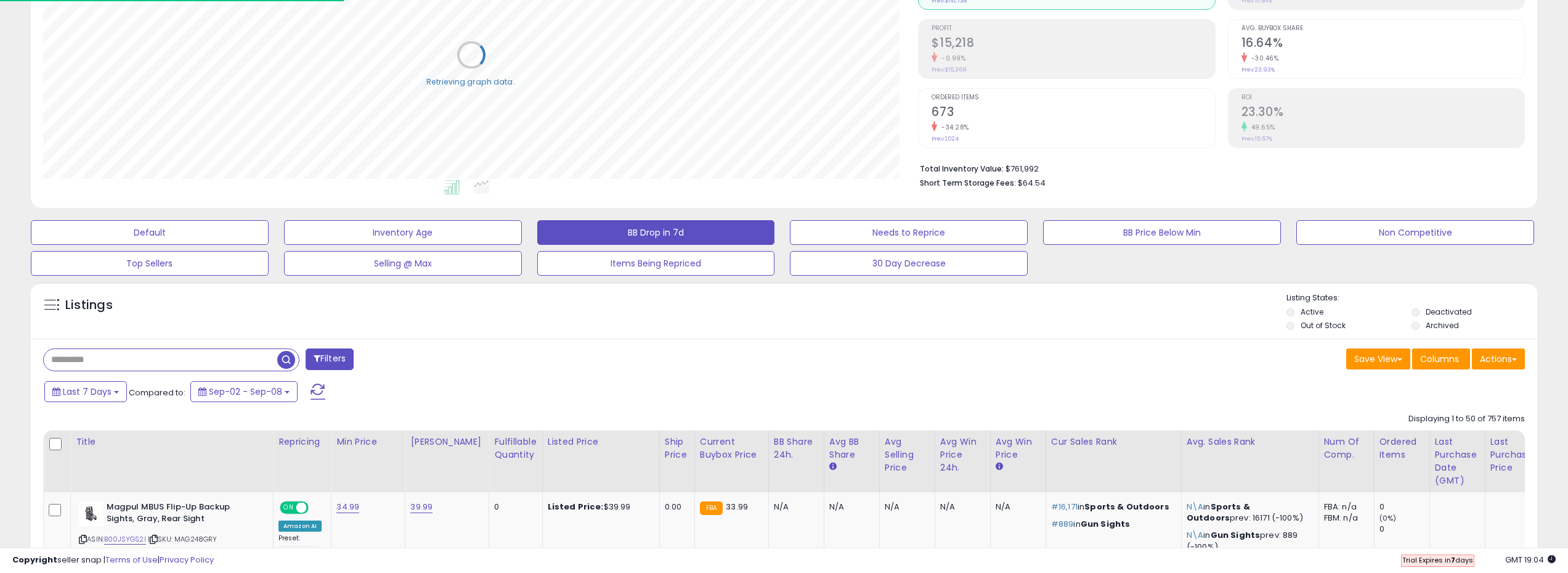
click at [475, 328] on div "Listings" at bounding box center [784, 313] width 1507 height 42
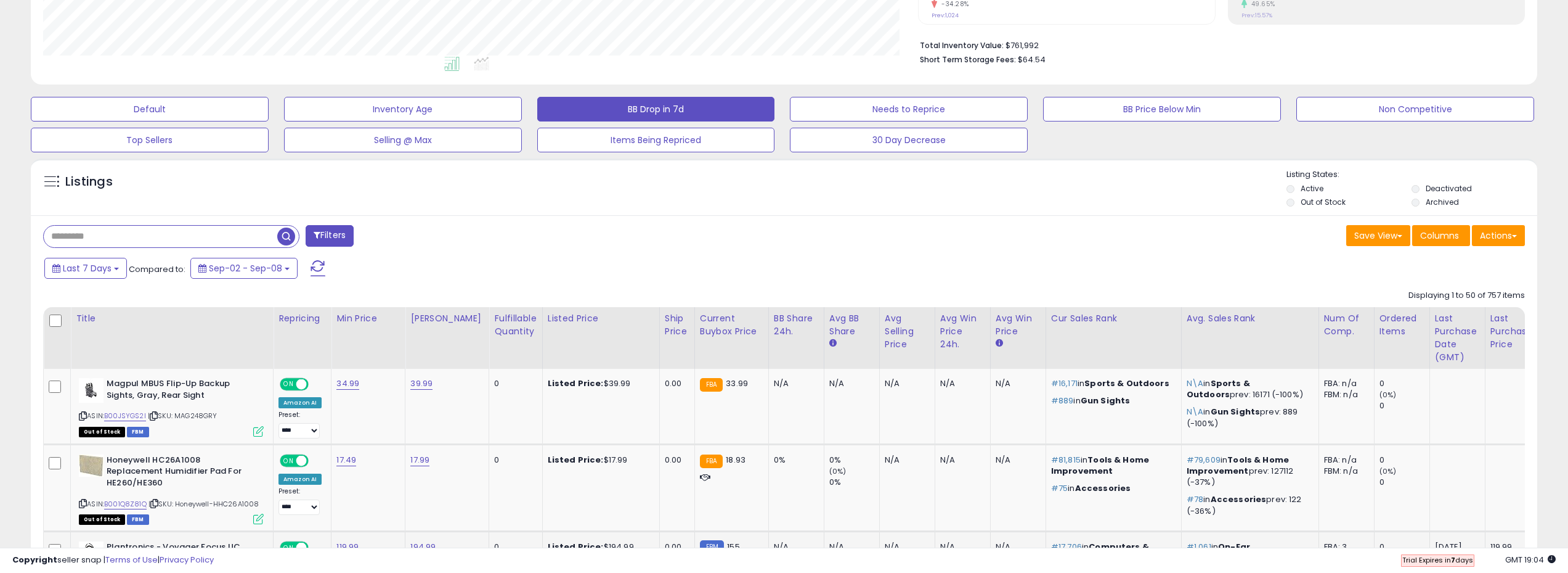
scroll to position [600, 0]
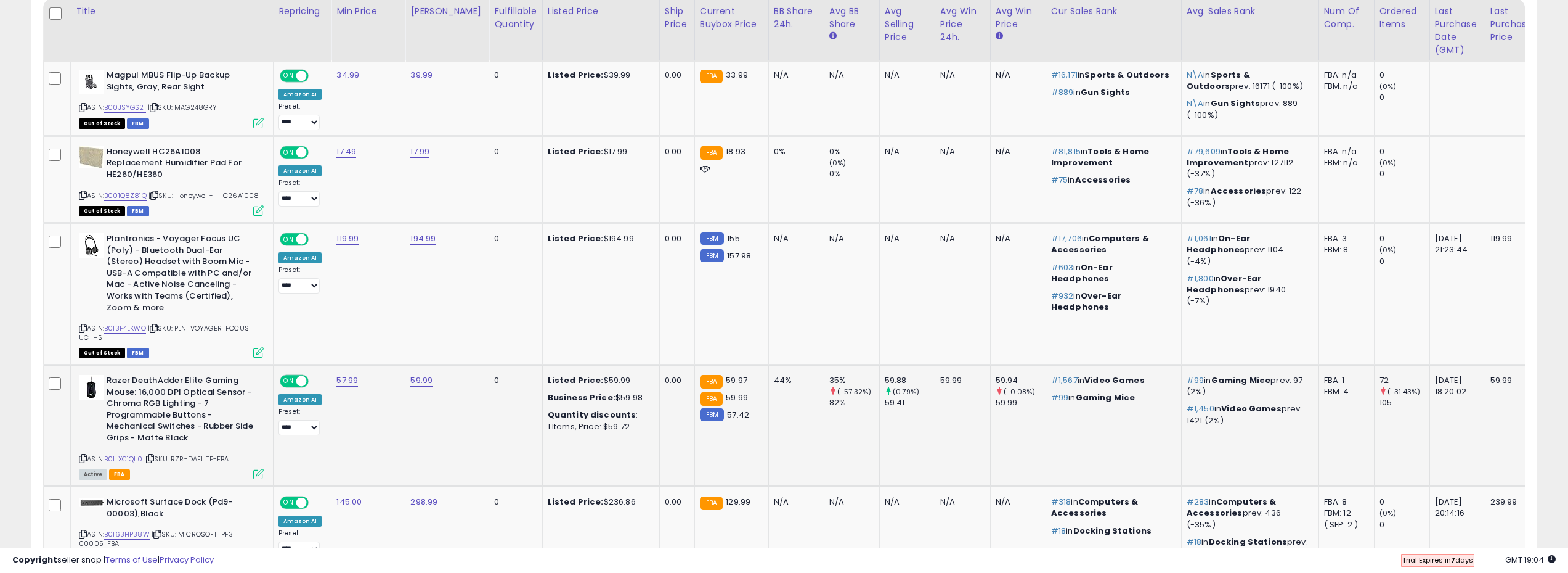
click at [943, 381] on div "59.99" at bounding box center [961, 380] width 41 height 11
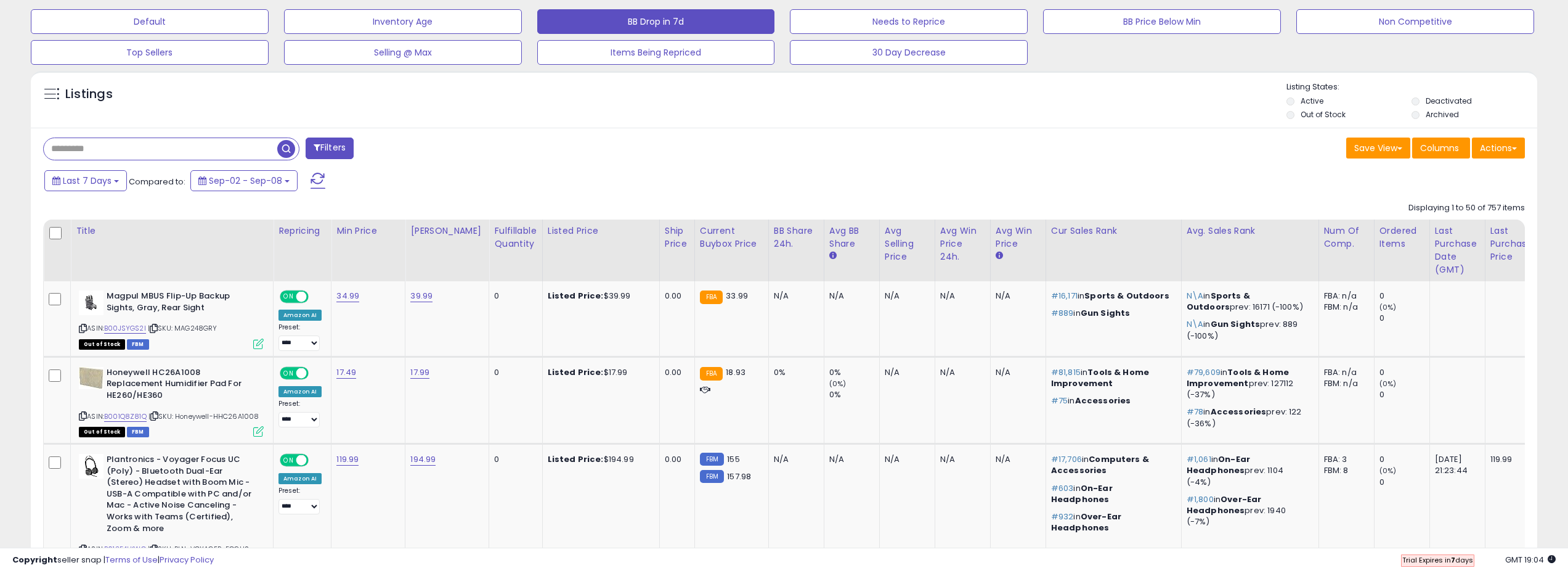
scroll to position [353, 0]
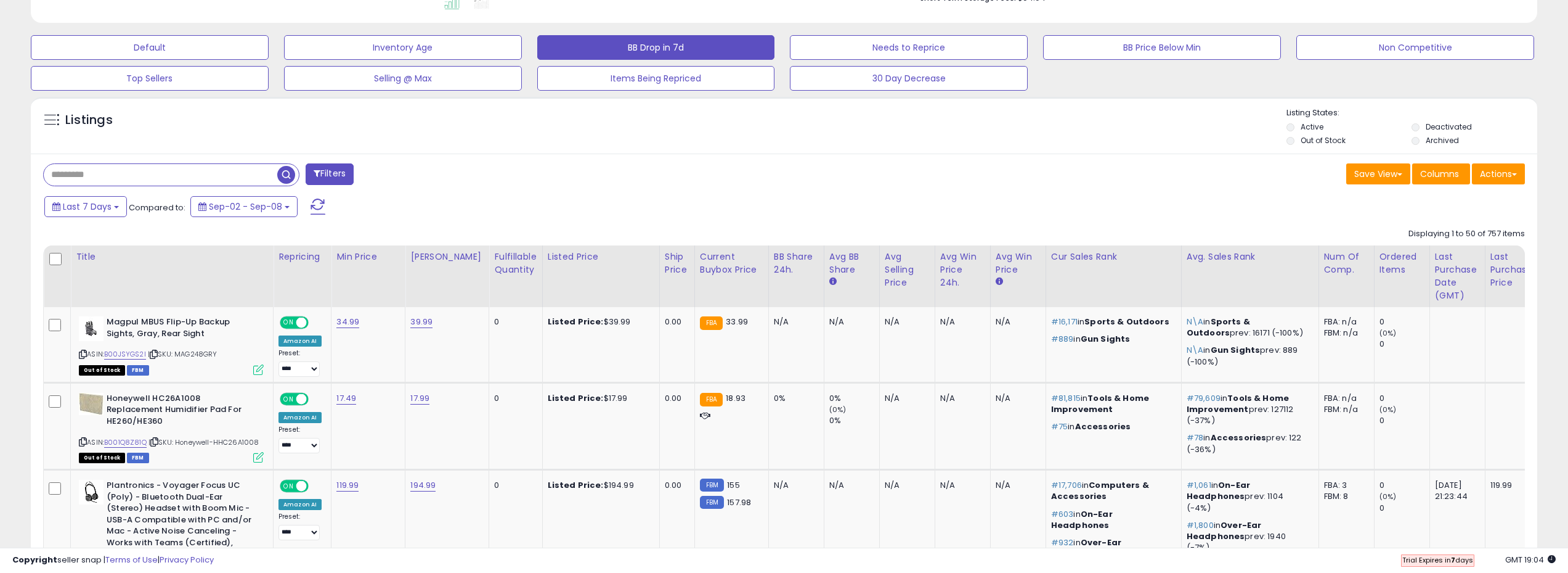
click at [496, 179] on div "Filters" at bounding box center [409, 175] width 751 height 24
click at [501, 267] on div "Fulfillable Quantity" at bounding box center [515, 263] width 43 height 26
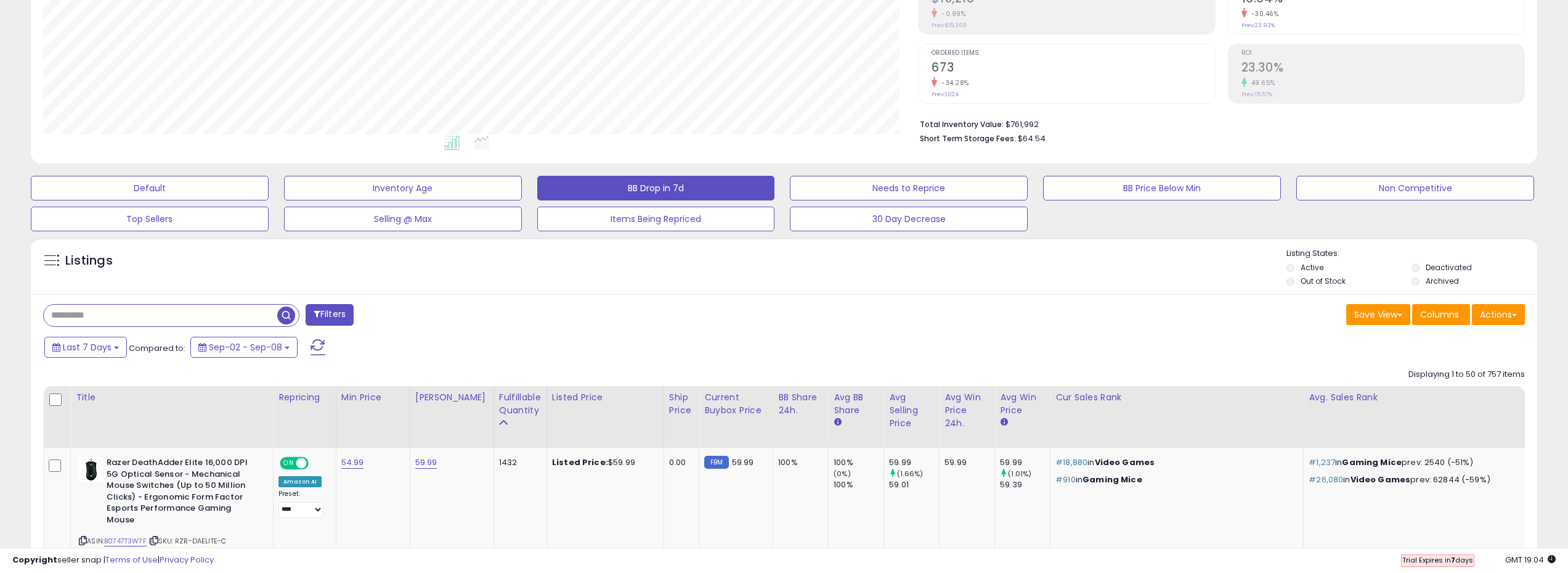
scroll to position [107, 0]
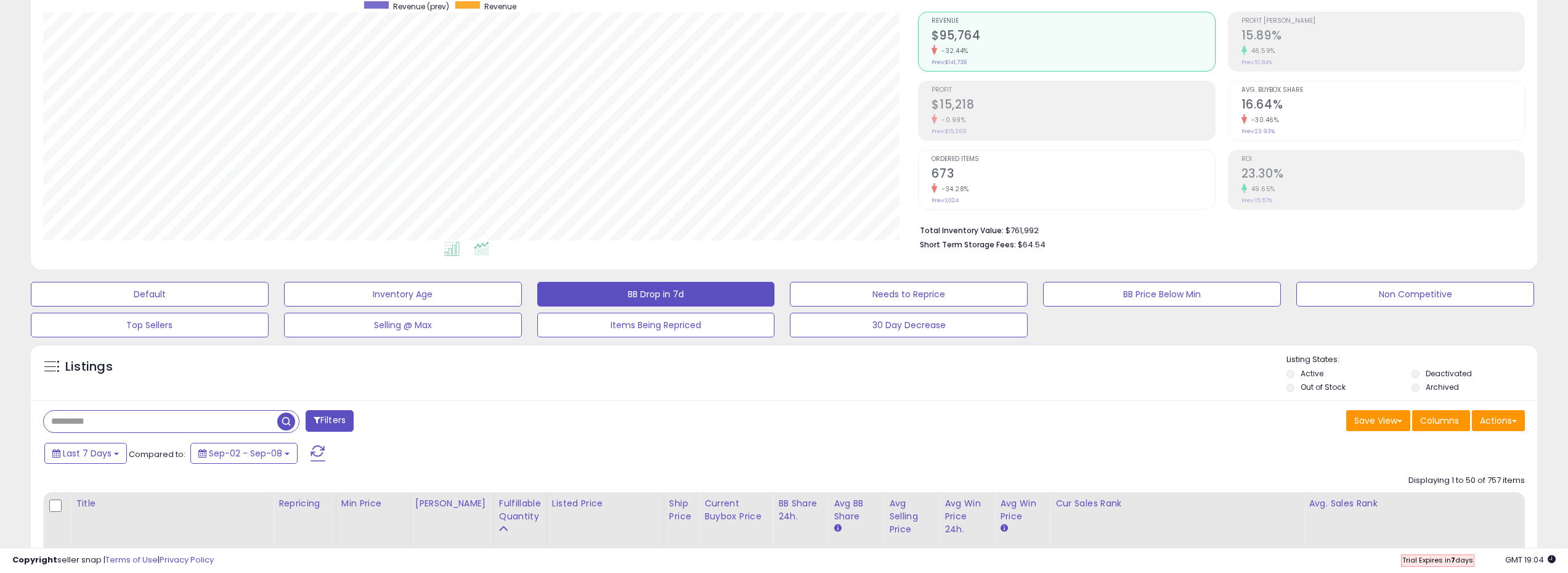
click at [487, 247] on icon at bounding box center [482, 249] width 16 height 14
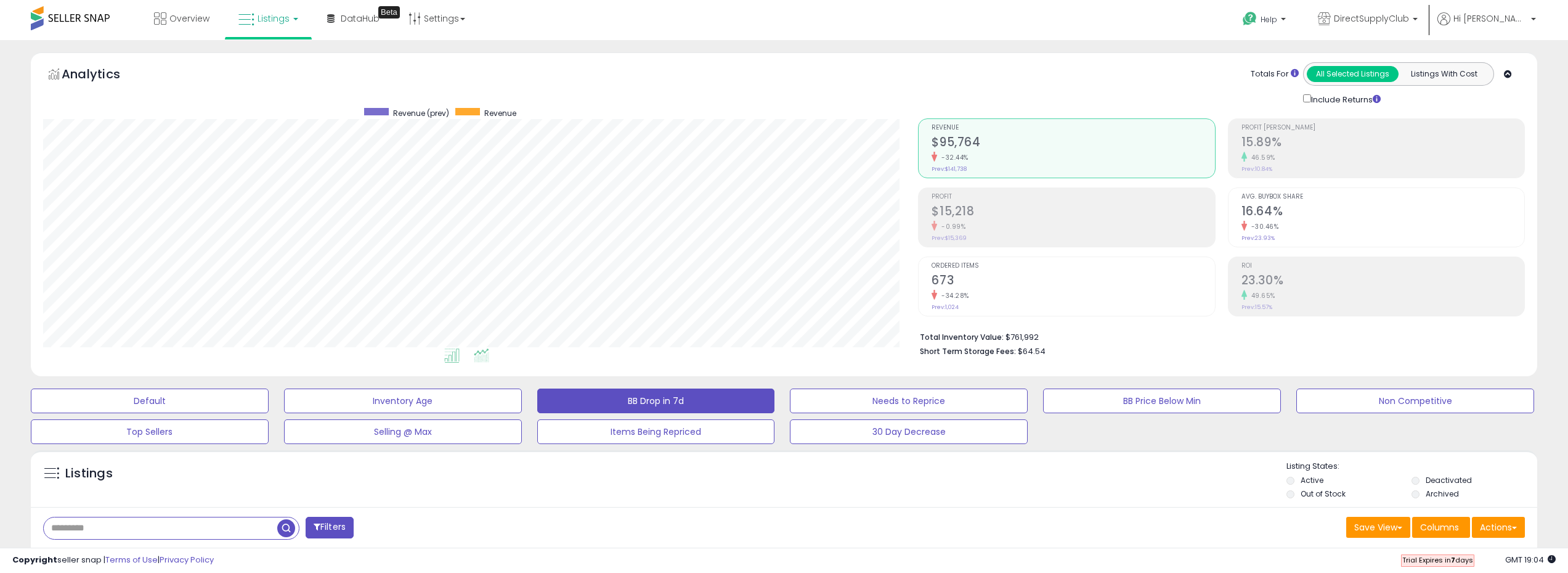
click at [455, 353] on icon at bounding box center [452, 355] width 16 height 14
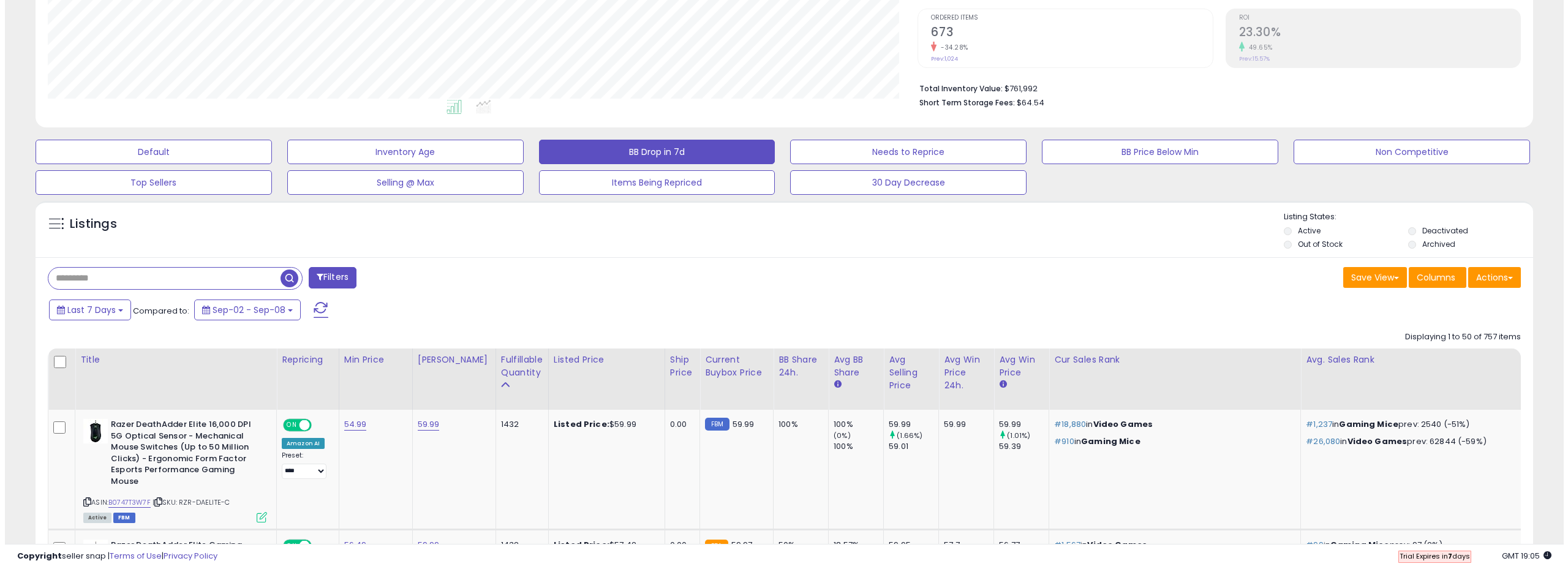
scroll to position [245, 0]
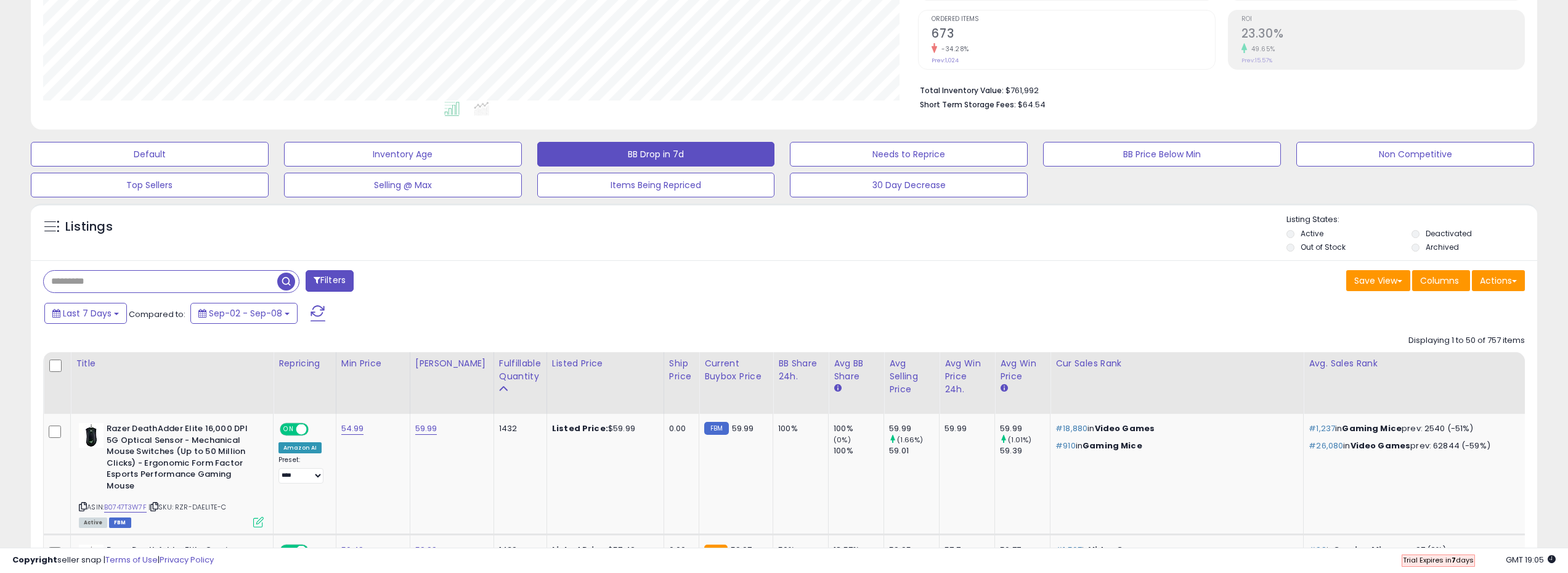
click at [342, 279] on button "Filters" at bounding box center [329, 281] width 48 height 22
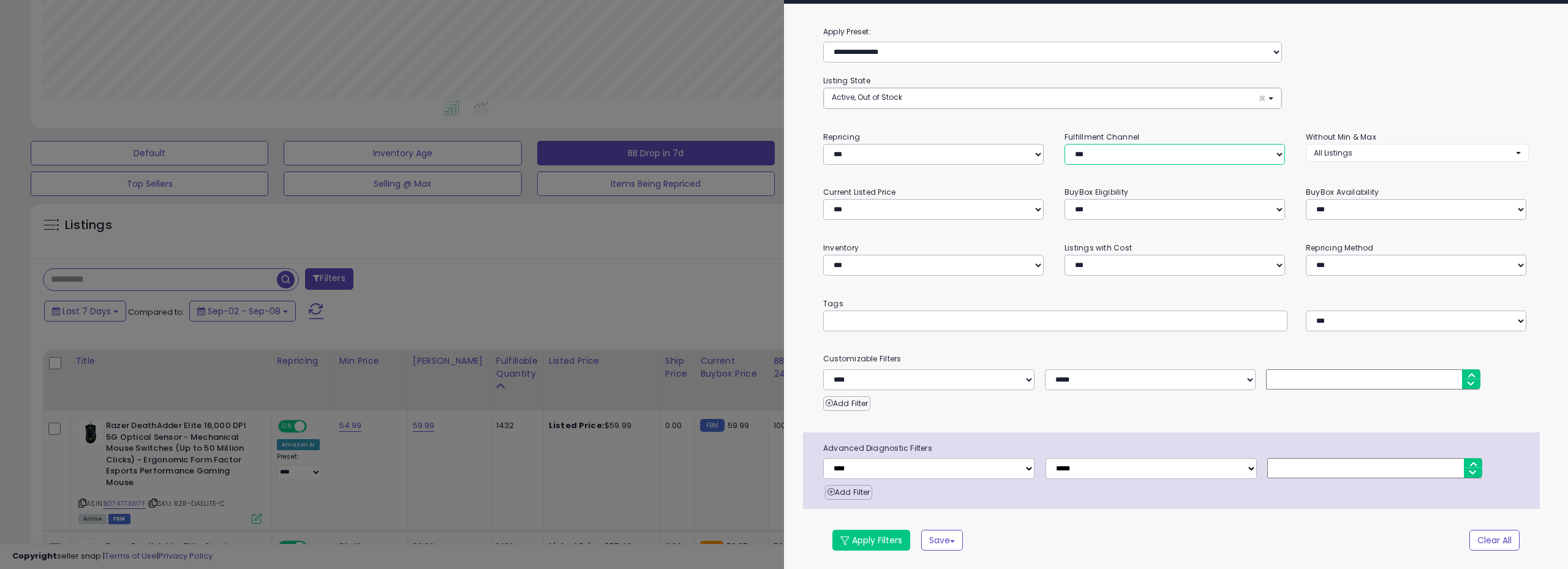
click at [1145, 157] on select "*** *** *** ***" at bounding box center [1174, 154] width 221 height 21
select select "***"
click at [1064, 144] on select "*** *** *** ***" at bounding box center [1174, 154] width 221 height 21
click at [873, 536] on button "Apply Filters" at bounding box center [871, 540] width 78 height 21
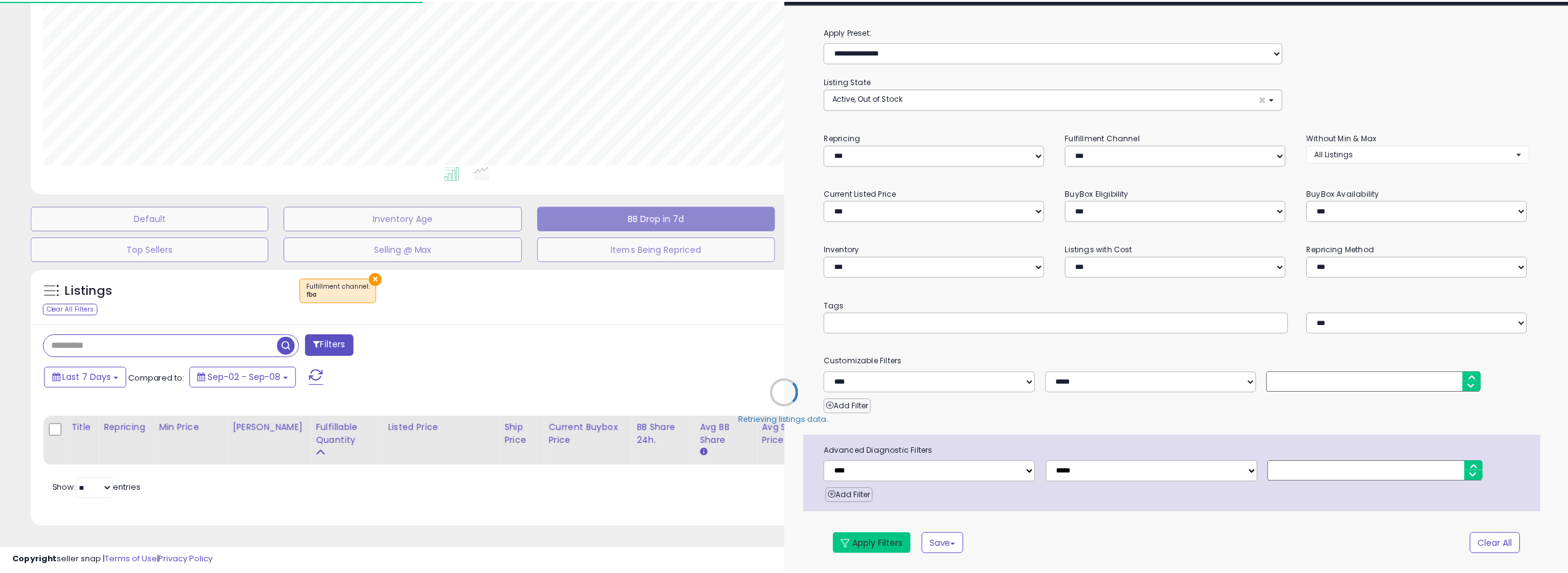
scroll to position [182, 0]
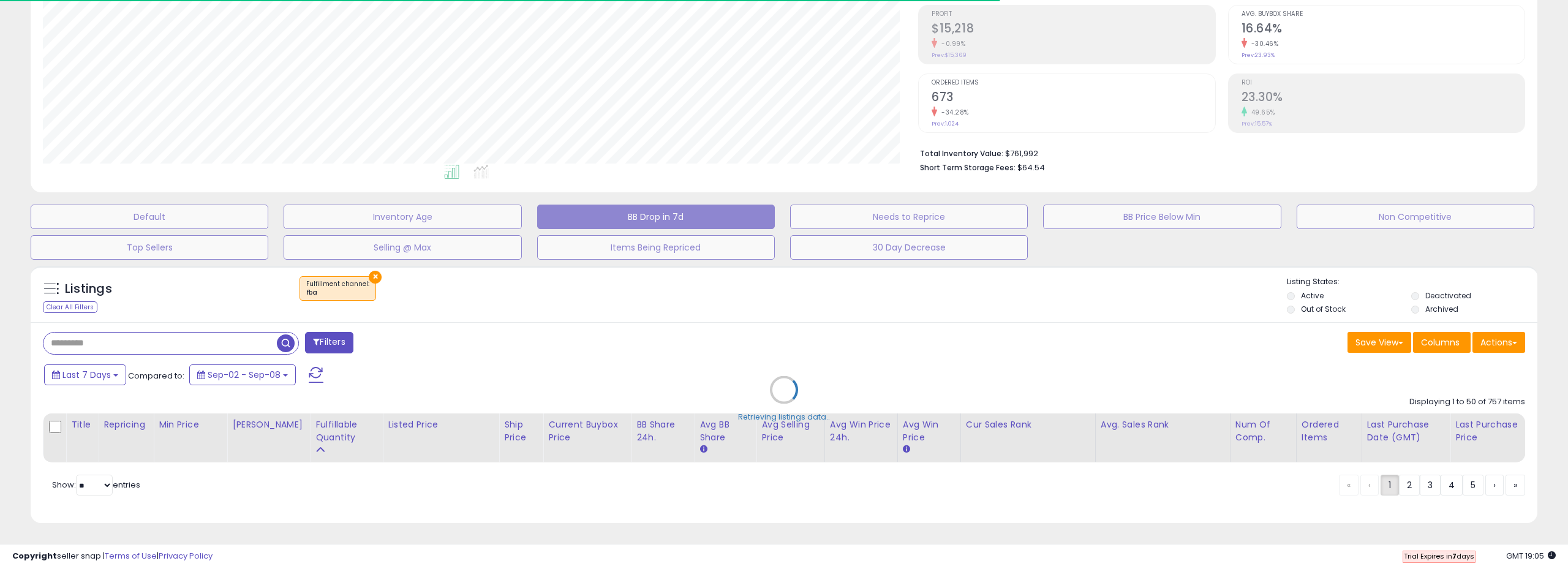
click at [593, 301] on div "Retrieving listings data.." at bounding box center [784, 399] width 1525 height 279
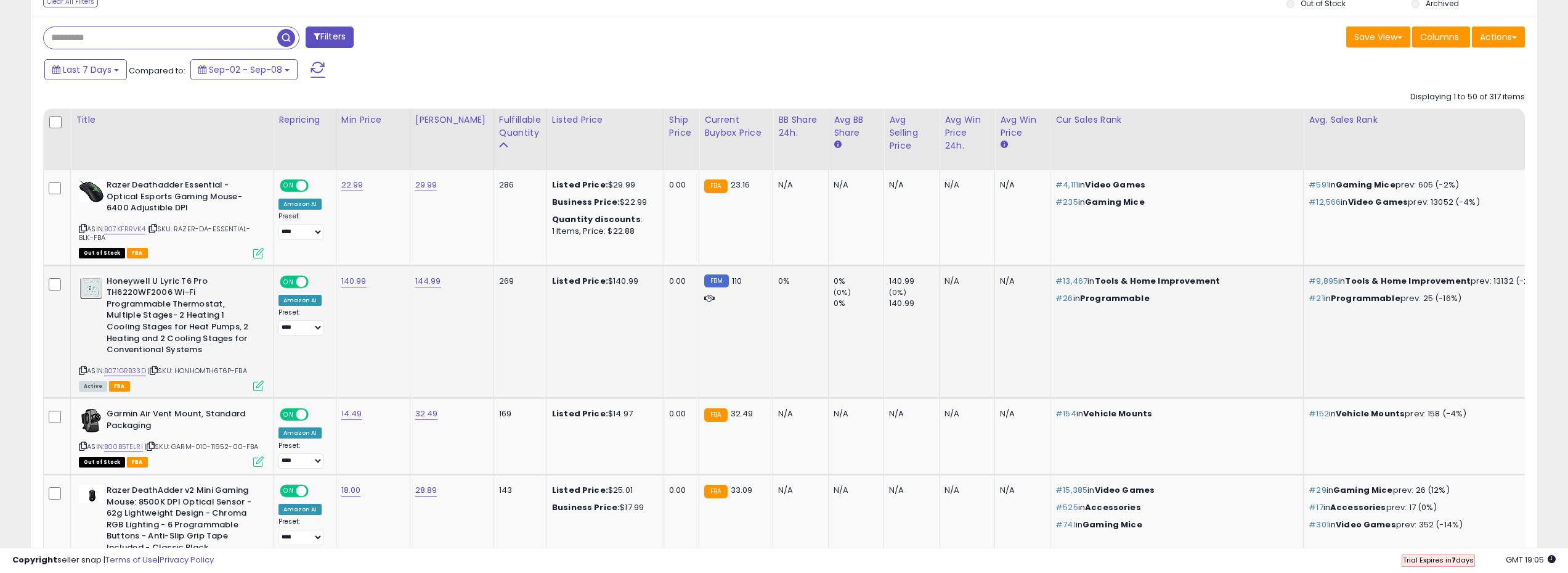
scroll to position [491, 0]
click at [127, 370] on link "B071GRB33D" at bounding box center [125, 370] width 42 height 10
click at [141, 365] on link "B071GRB33D" at bounding box center [125, 370] width 42 height 10
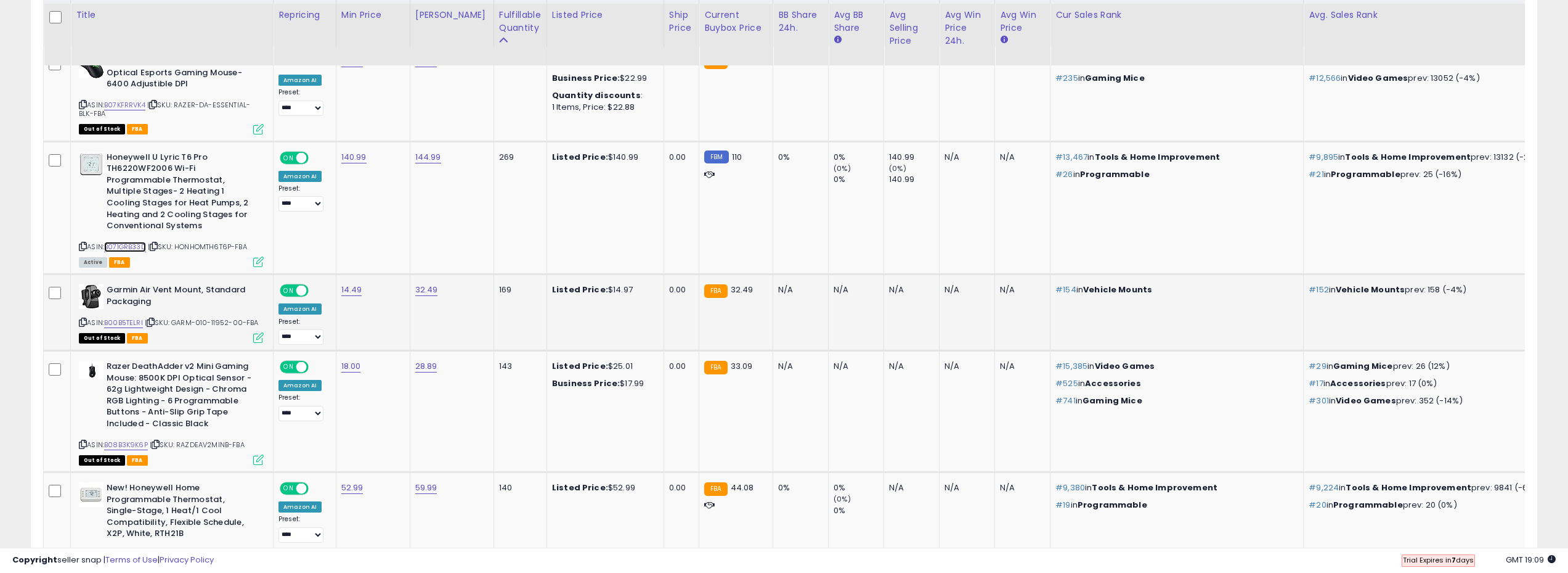
scroll to position [676, 0]
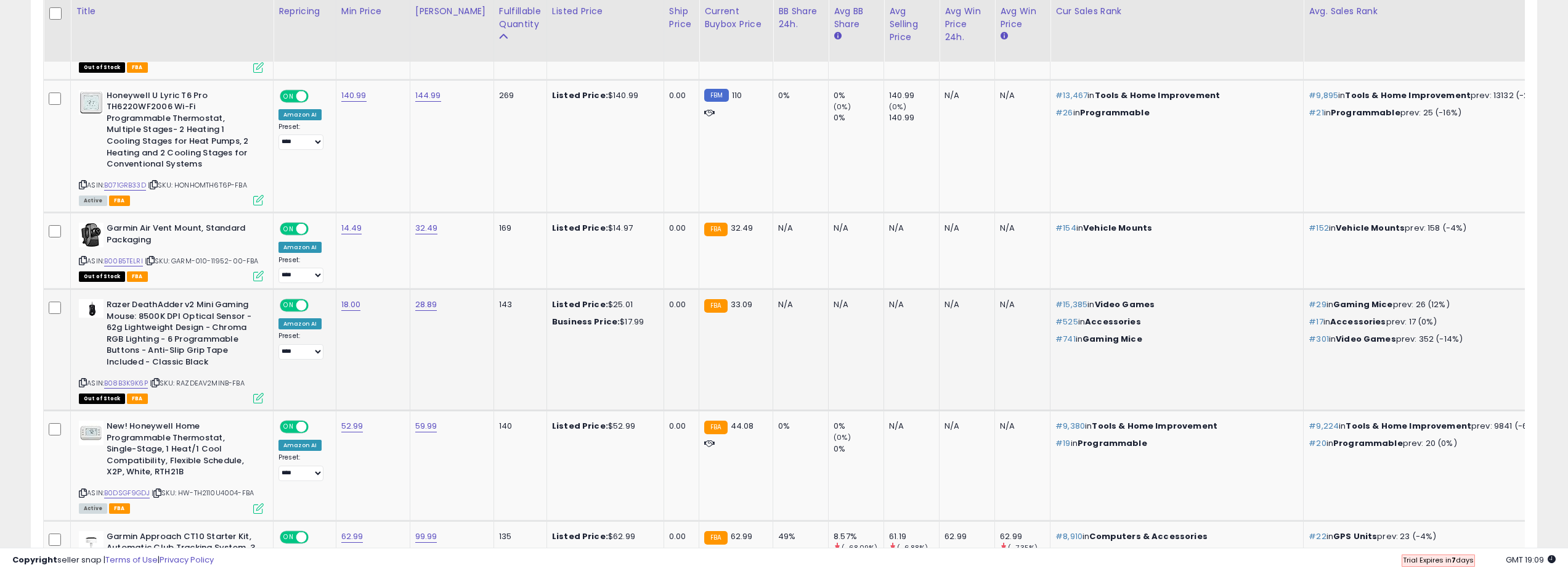
click at [741, 303] on div "FBA 33.09" at bounding box center [734, 305] width 59 height 11
click at [139, 381] on link "B08B3K9K6P" at bounding box center [126, 383] width 43 height 10
drag, startPoint x: 624, startPoint y: 301, endPoint x: 588, endPoint y: 300, distance: 36.0
click at [588, 300] on div "Listed Price: $25.01" at bounding box center [603, 305] width 103 height 11
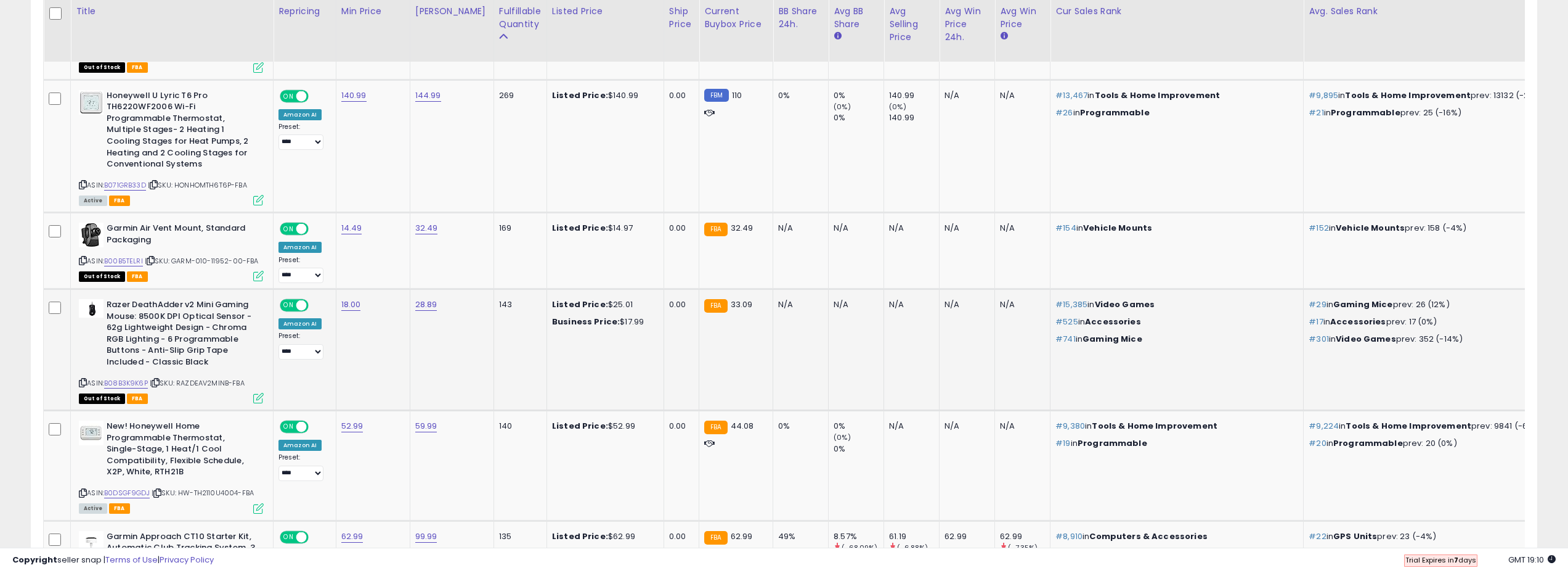
drag, startPoint x: 251, startPoint y: 381, endPoint x: 179, endPoint y: 384, distance: 72.1
click at [179, 384] on div "ASIN: B08B3K9K6P | SKU: RAZDEAV2MINB-FBA Out of Stock FBA" at bounding box center [171, 350] width 185 height 103
copy span "RAZDEAV2MINB-FBA"
click at [499, 302] on div "143" at bounding box center [518, 305] width 38 height 11
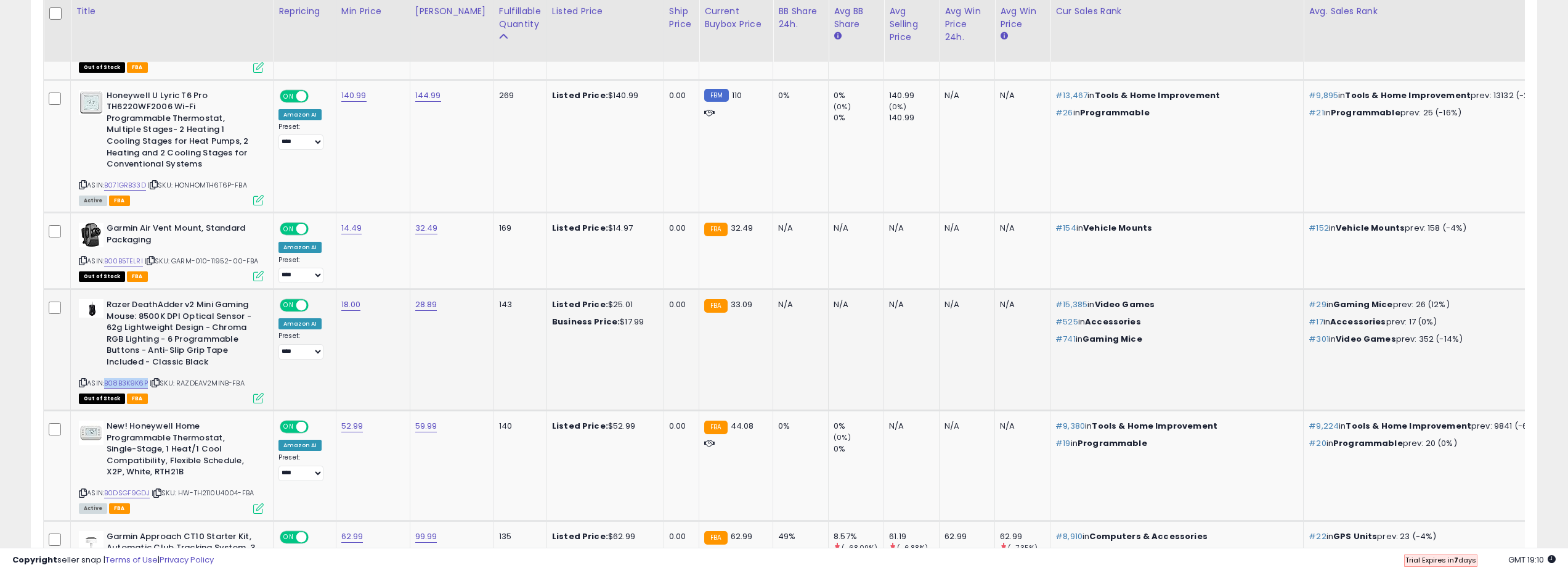
drag, startPoint x: 148, startPoint y: 383, endPoint x: 107, endPoint y: 385, distance: 41.0
click at [107, 385] on div "ASIN: B08B3K9K6P | SKU: RAZDEAV2MINB-FBA Out of Stock FBA" at bounding box center [171, 350] width 185 height 103
copy link "B08B3K9K6P"
click at [499, 301] on div "143" at bounding box center [518, 305] width 38 height 11
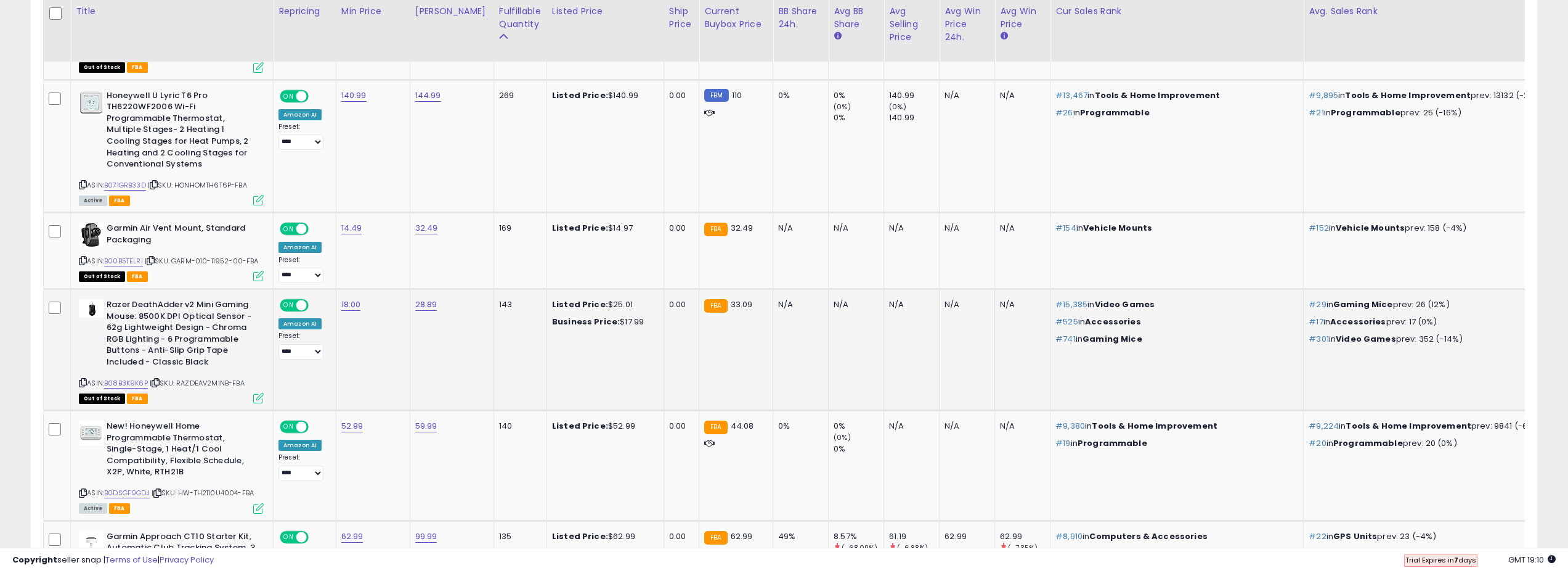
click at [499, 307] on div "143" at bounding box center [518, 305] width 38 height 11
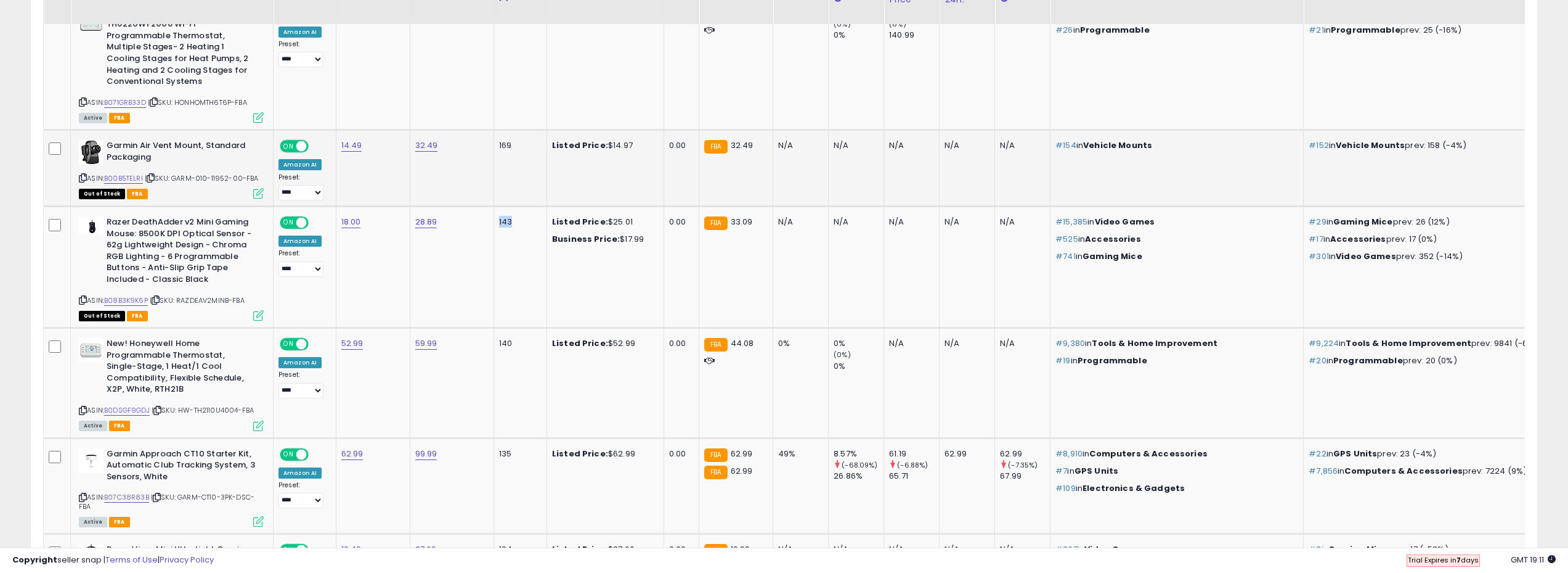
scroll to position [799, 0]
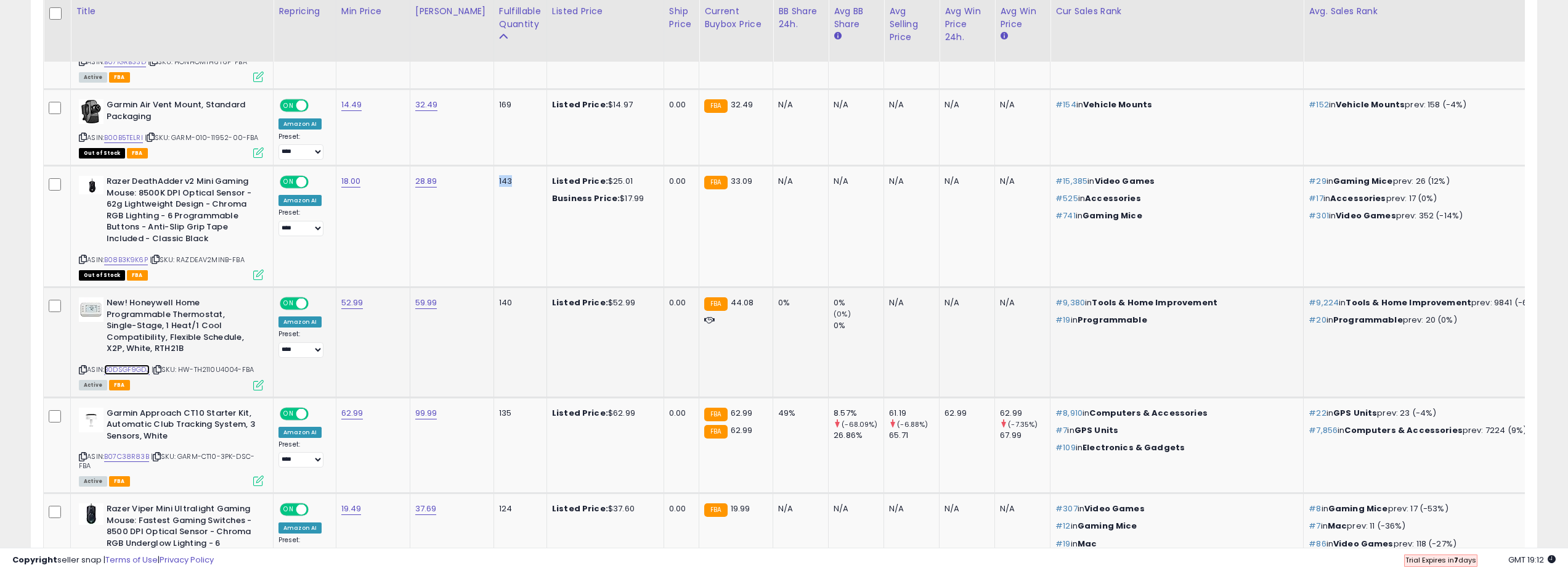
click at [131, 367] on link "B0DSGF9GDJ" at bounding box center [126, 369] width 46 height 10
drag, startPoint x: 183, startPoint y: 371, endPoint x: 261, endPoint y: 367, distance: 78.1
click at [262, 368] on div "ASIN: B0DSGF9GDJ | SKU: HW-TH2110U4004-FBA Active FBA" at bounding box center [171, 343] width 185 height 91
copy span "HW-TH2110U4004-FBA"
drag, startPoint x: 143, startPoint y: 368, endPoint x: 154, endPoint y: 351, distance: 20.2
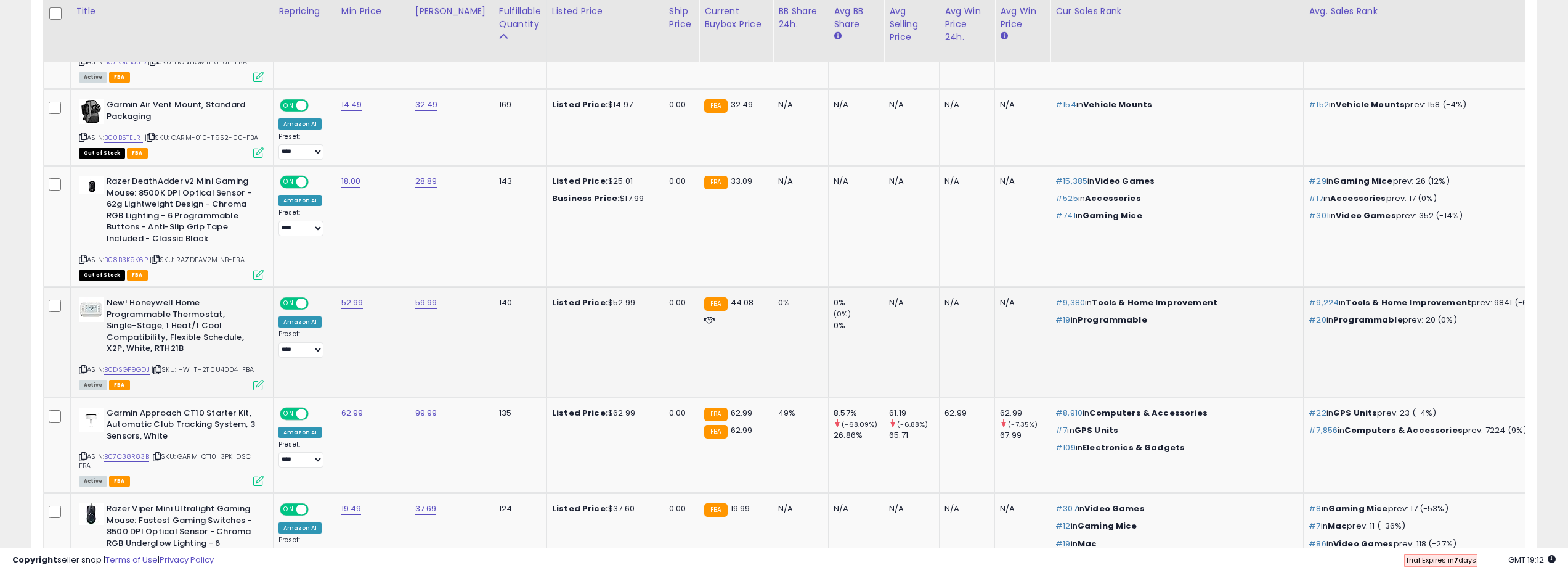
click at [154, 351] on b "New! Honeywell Home Programmable Thermostat, Single-Stage, 1 Heat/1 Cool Compat…" at bounding box center [181, 327] width 149 height 60
drag, startPoint x: 152, startPoint y: 370, endPoint x: 107, endPoint y: 366, distance: 45.2
click at [107, 366] on div "ASIN: B0DSGF9GDJ | SKU: HW-TH2110U4004-FBA Active FBA" at bounding box center [171, 343] width 185 height 91
copy link "B0DSGF9GDJ"
drag, startPoint x: 450, startPoint y: 307, endPoint x: 336, endPoint y: 298, distance: 114.4
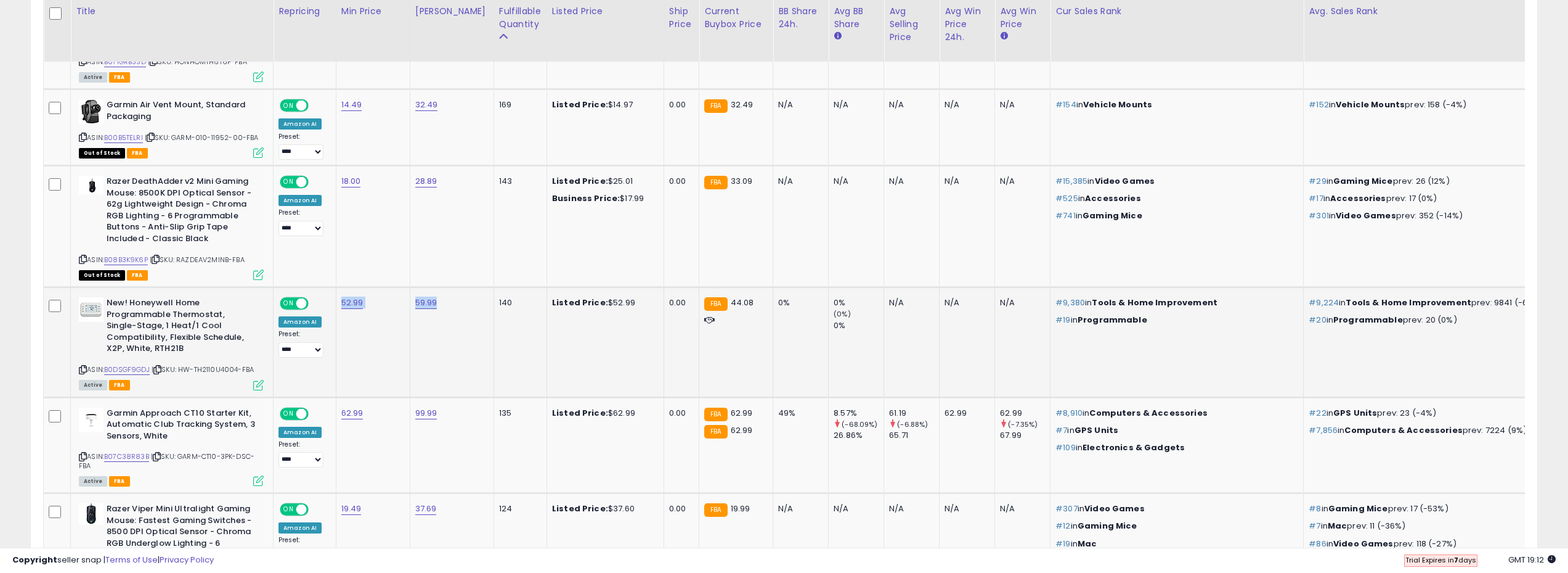
click at [336, 298] on tr "**********" at bounding box center [923, 342] width 1760 height 109
click at [471, 342] on td "59.99" at bounding box center [451, 342] width 84 height 109
click at [467, 338] on td "59.99" at bounding box center [451, 342] width 84 height 109
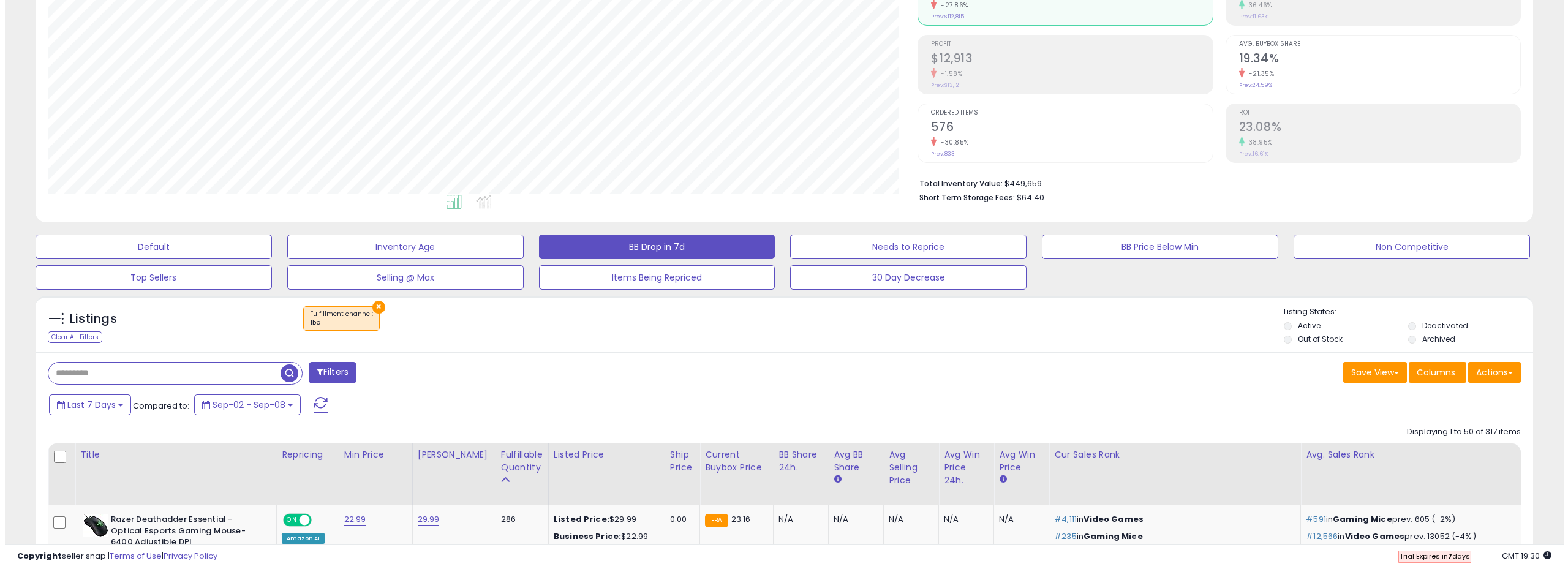
scroll to position [181, 0]
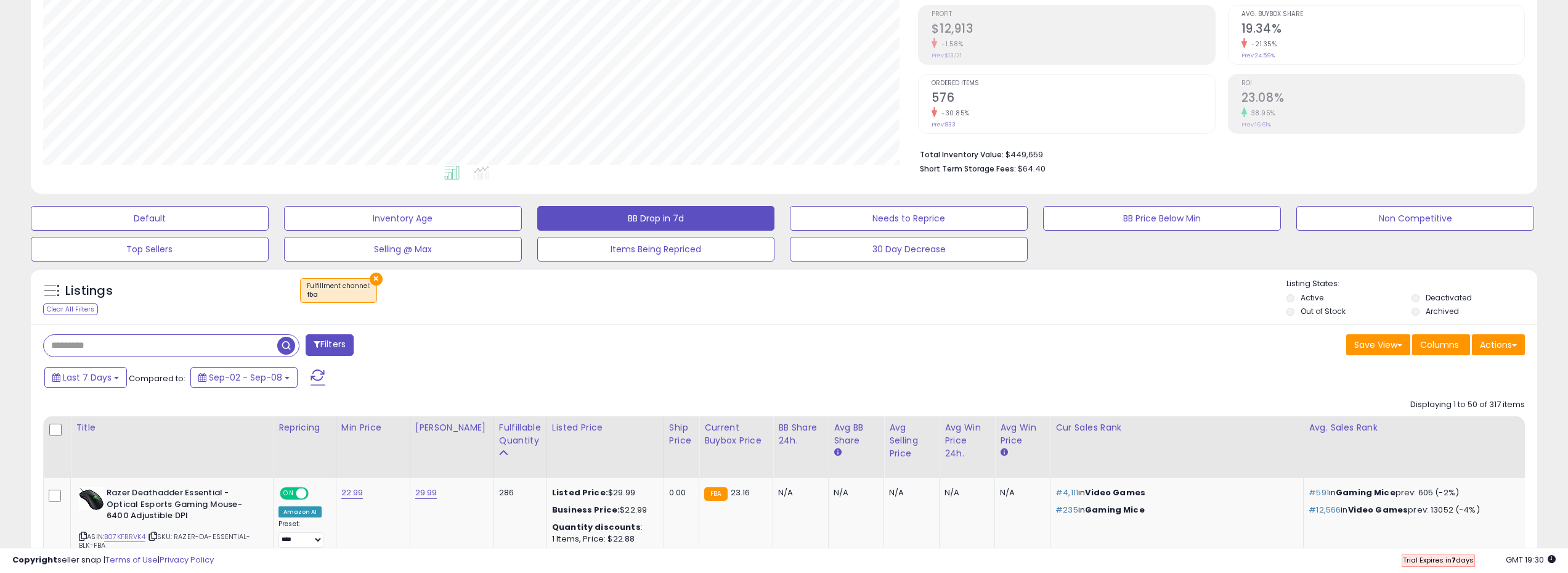
click at [337, 343] on button "Filters" at bounding box center [329, 345] width 48 height 22
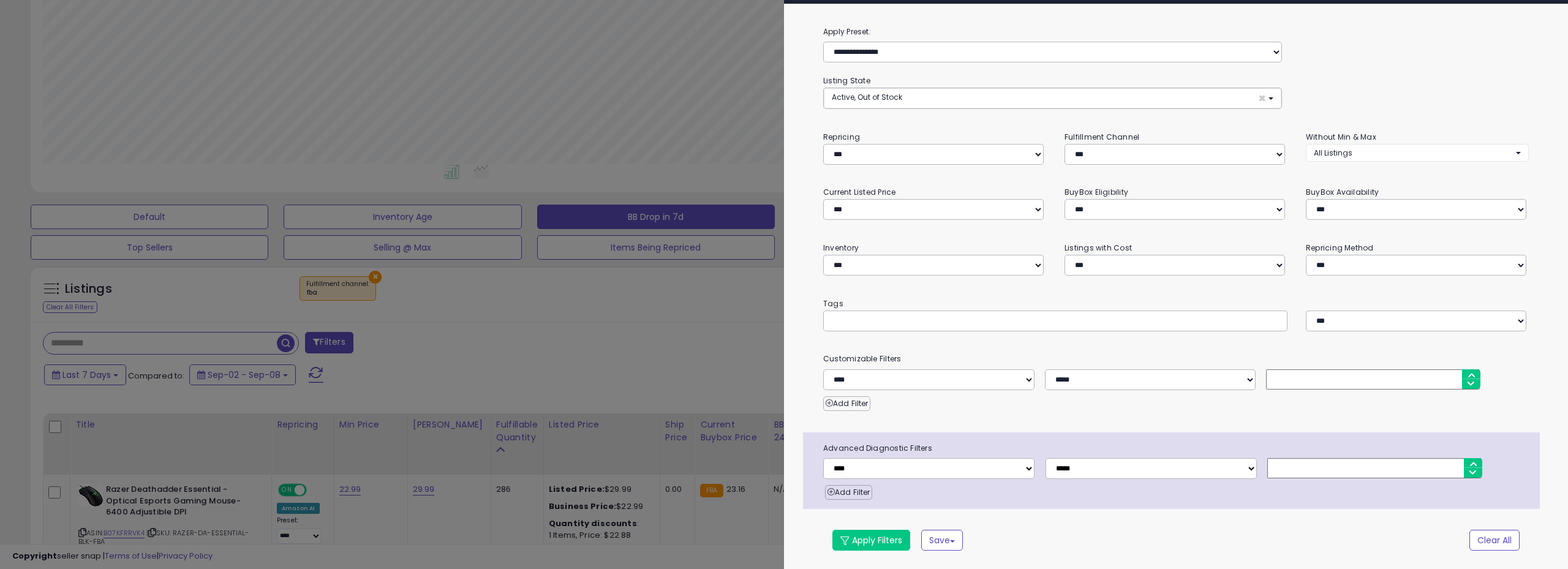
scroll to position [251, 875]
click at [959, 263] on select "**********" at bounding box center [933, 265] width 221 height 21
click at [823, 254] on select "**********" at bounding box center [933, 265] width 221 height 21
click at [908, 267] on select "**********" at bounding box center [933, 265] width 221 height 21
click at [823, 254] on select "**********" at bounding box center [933, 265] width 221 height 21
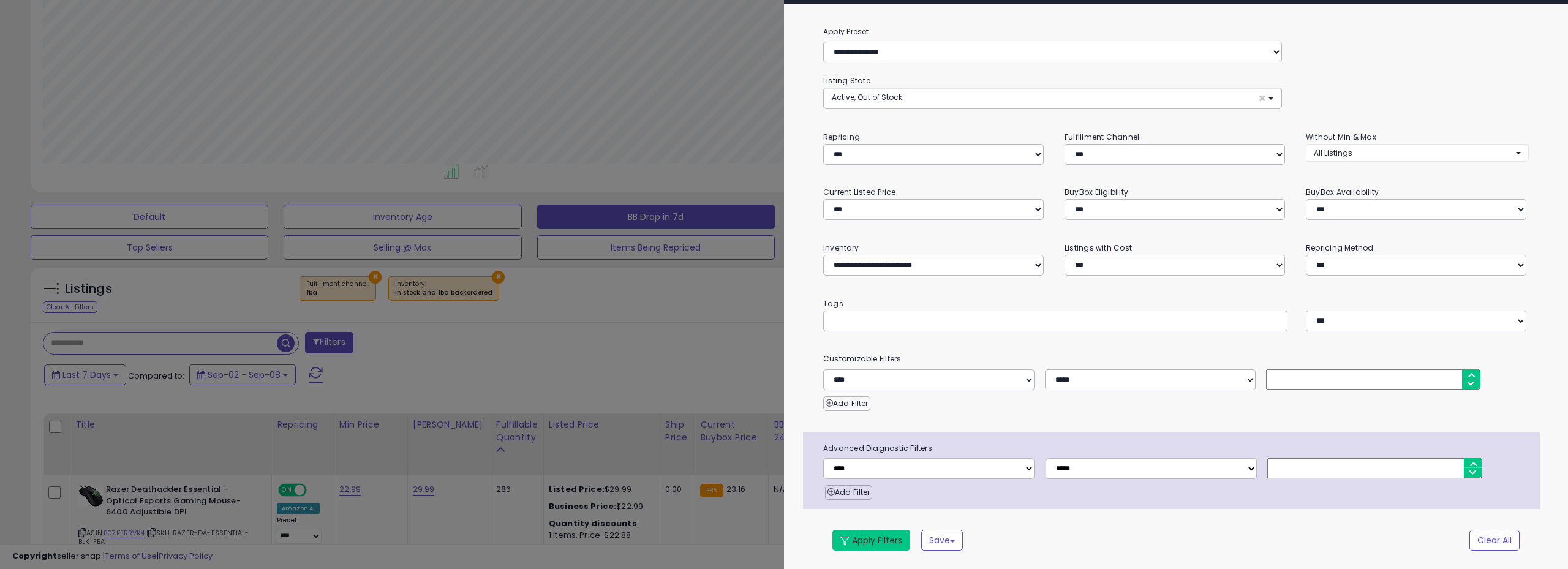
click at [870, 545] on button "Apply Filters" at bounding box center [871, 540] width 78 height 21
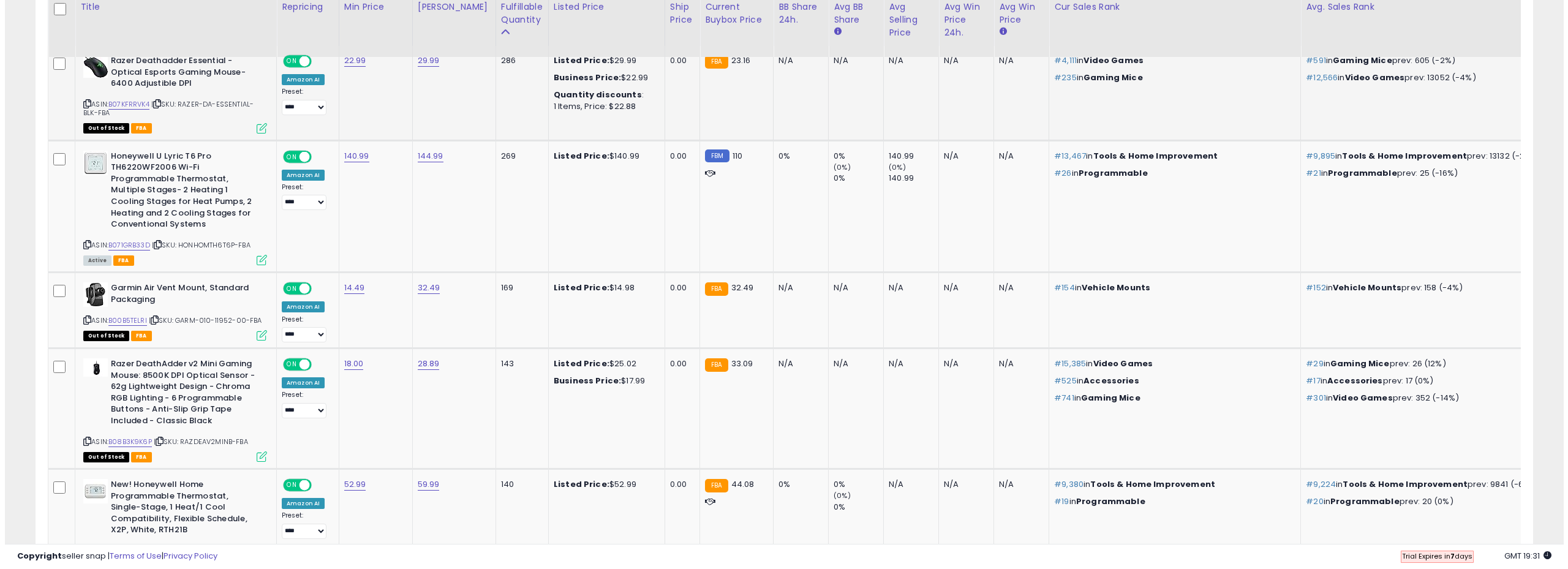
scroll to position [304, 0]
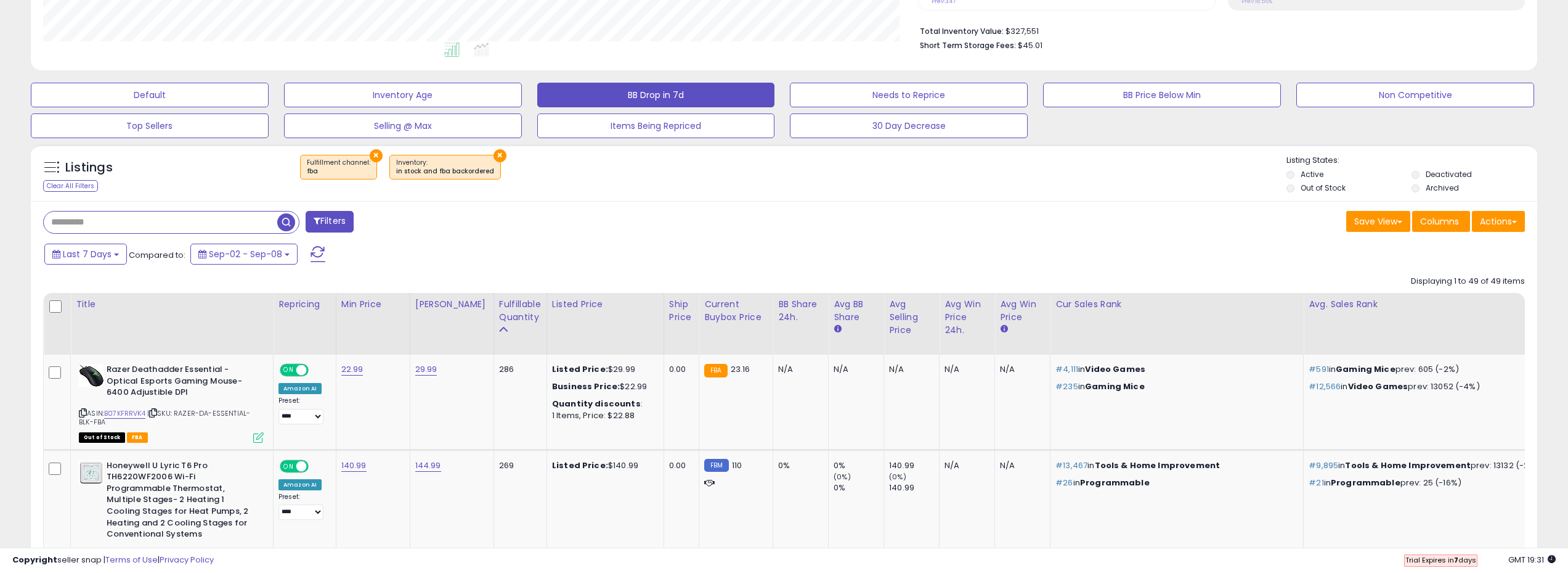
click at [342, 227] on button "Filters" at bounding box center [329, 222] width 48 height 22
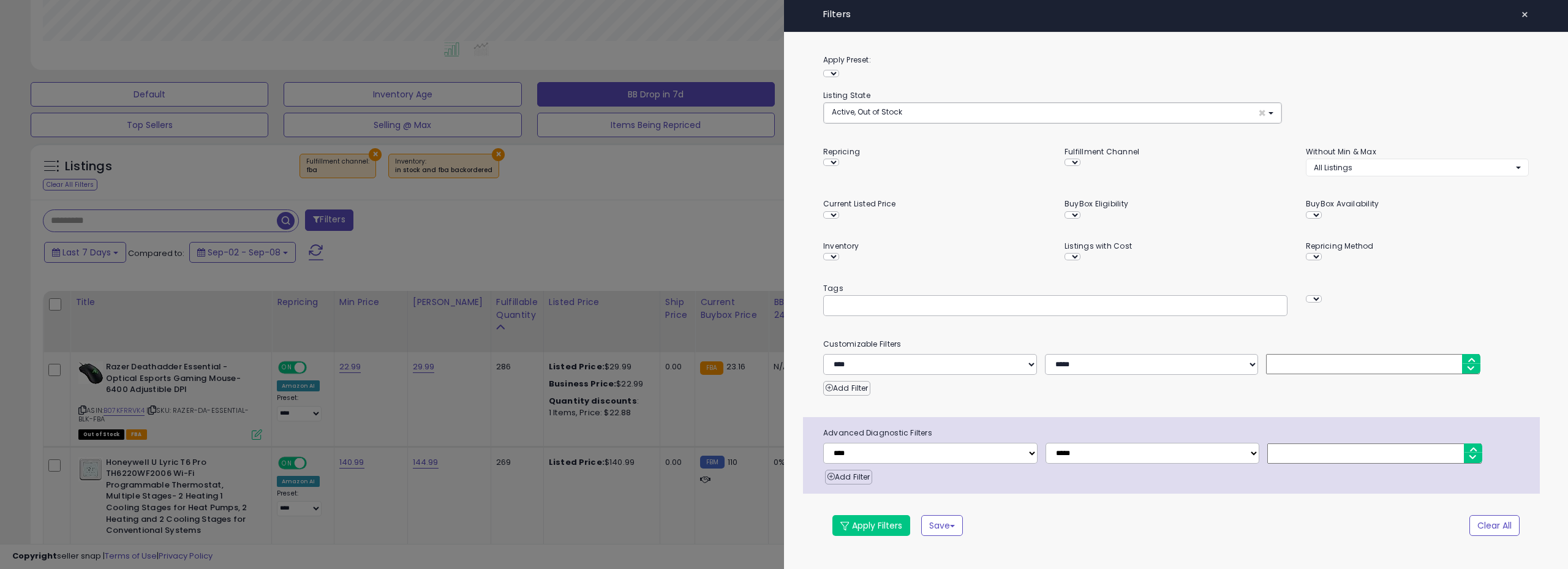
scroll to position [251, 875]
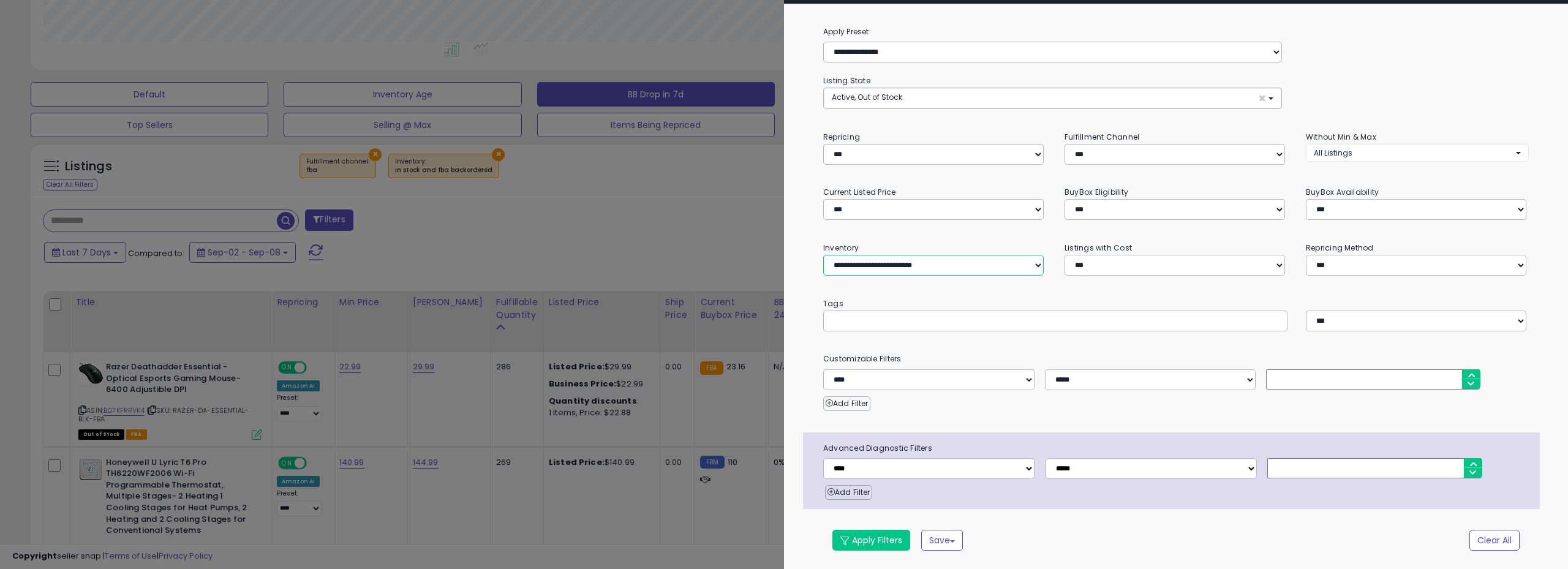
click at [879, 261] on select "**********" at bounding box center [933, 265] width 221 height 21
click at [823, 254] on select "**********" at bounding box center [933, 265] width 221 height 21
drag, startPoint x: 865, startPoint y: 533, endPoint x: 597, endPoint y: 251, distance: 389.0
click at [866, 533] on button "Apply Filters" at bounding box center [871, 540] width 78 height 21
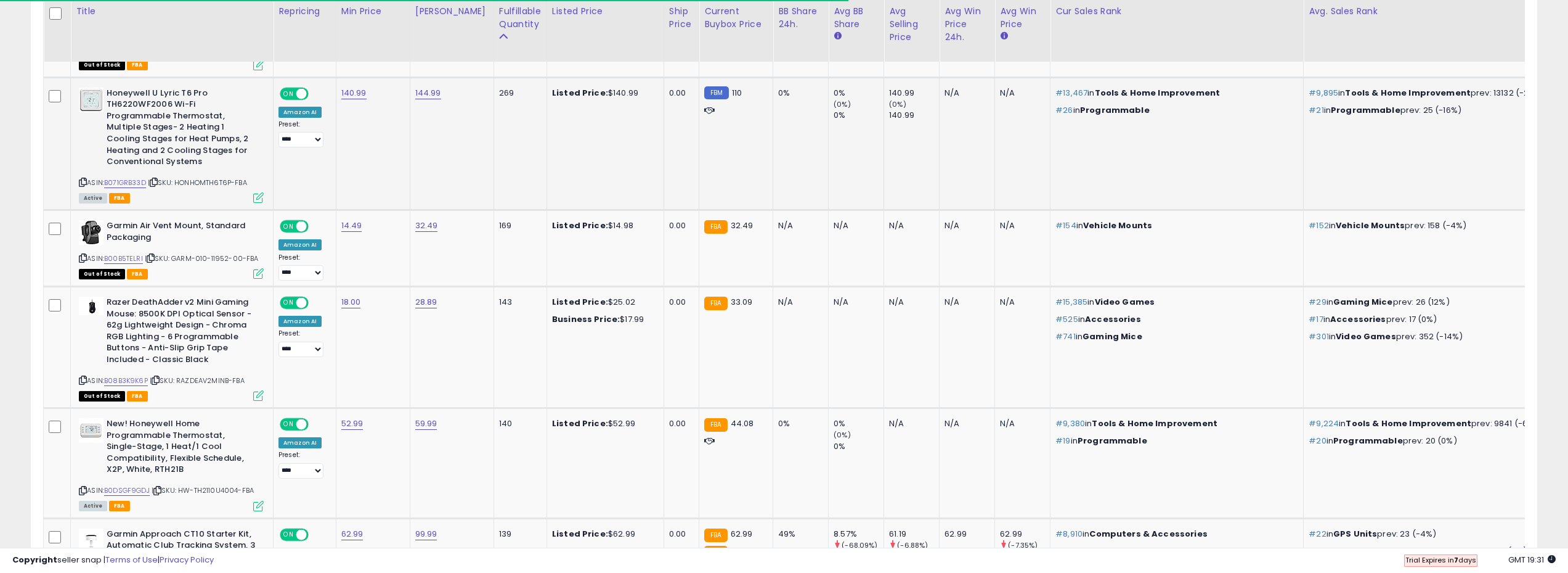
scroll to position [725, 0]
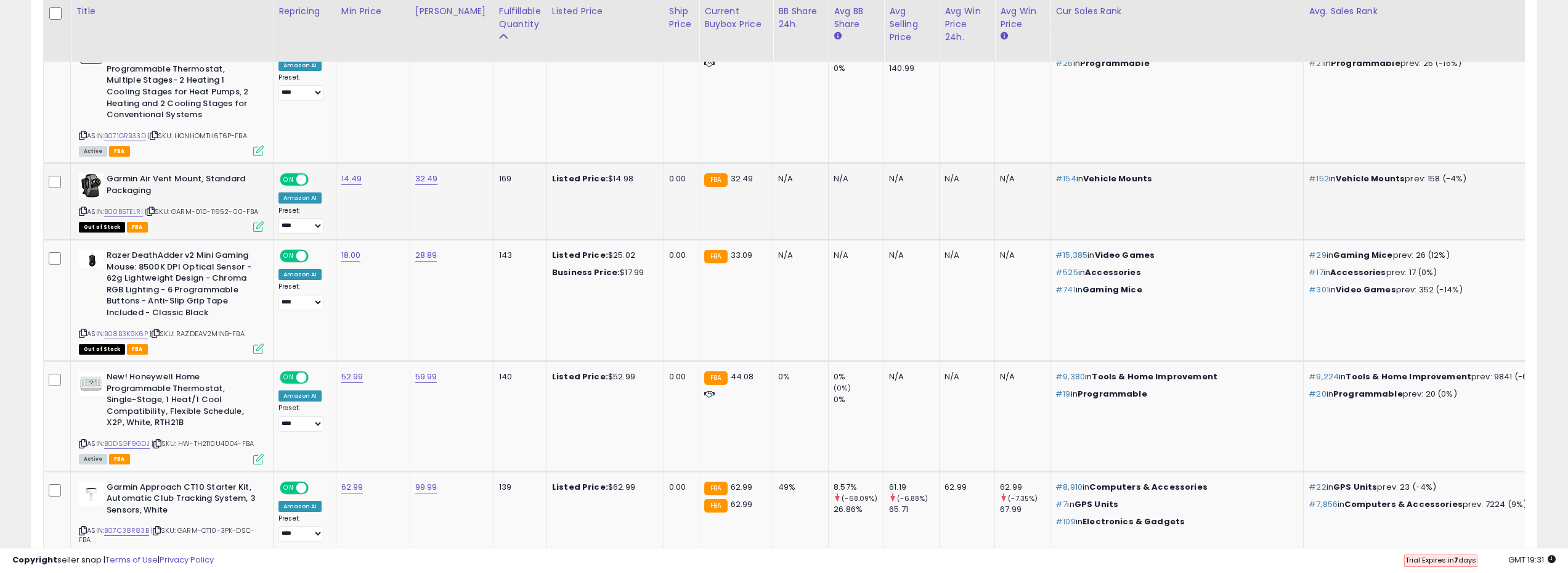
drag, startPoint x: 175, startPoint y: 213, endPoint x: 258, endPoint y: 214, distance: 83.0
click at [258, 214] on div "ASIN: B00B5TELRI | SKU: GARM-010-11952-00-FBA Out of Stock FBA" at bounding box center [171, 202] width 185 height 57
copy span "GARM-010-11952-00-FBA"
click at [499, 181] on div "169" at bounding box center [518, 179] width 38 height 11
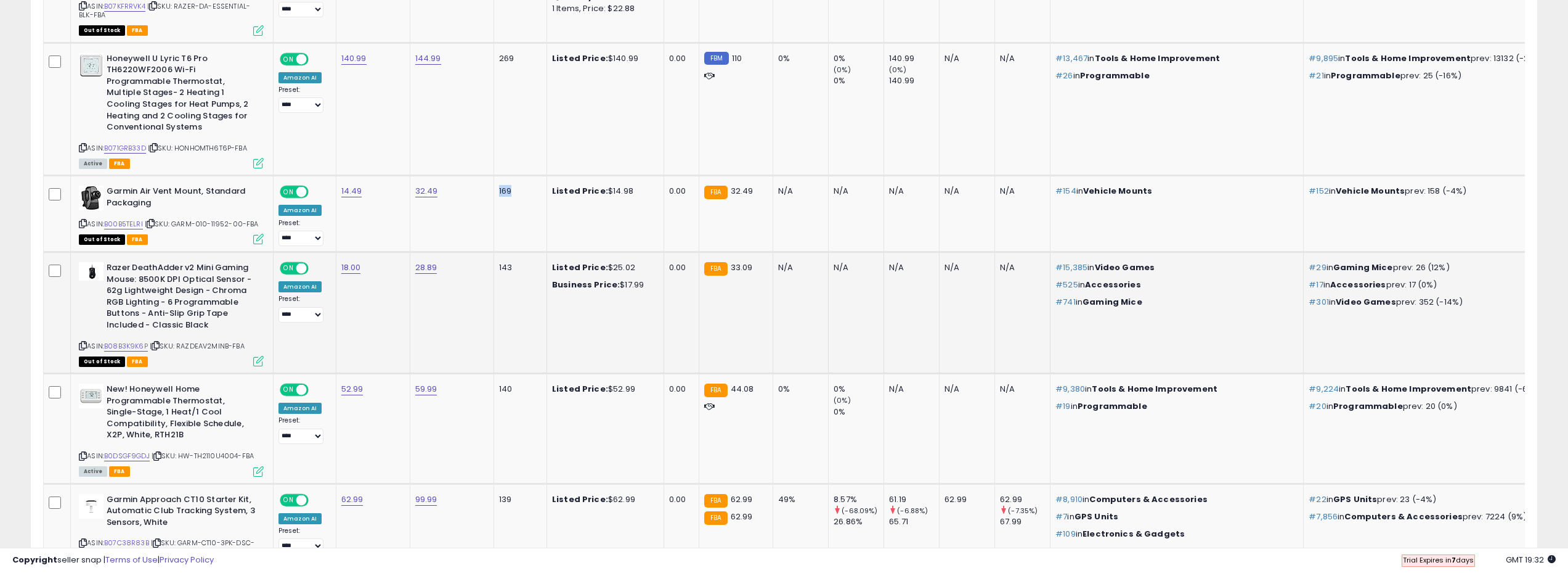
scroll to position [786, 0]
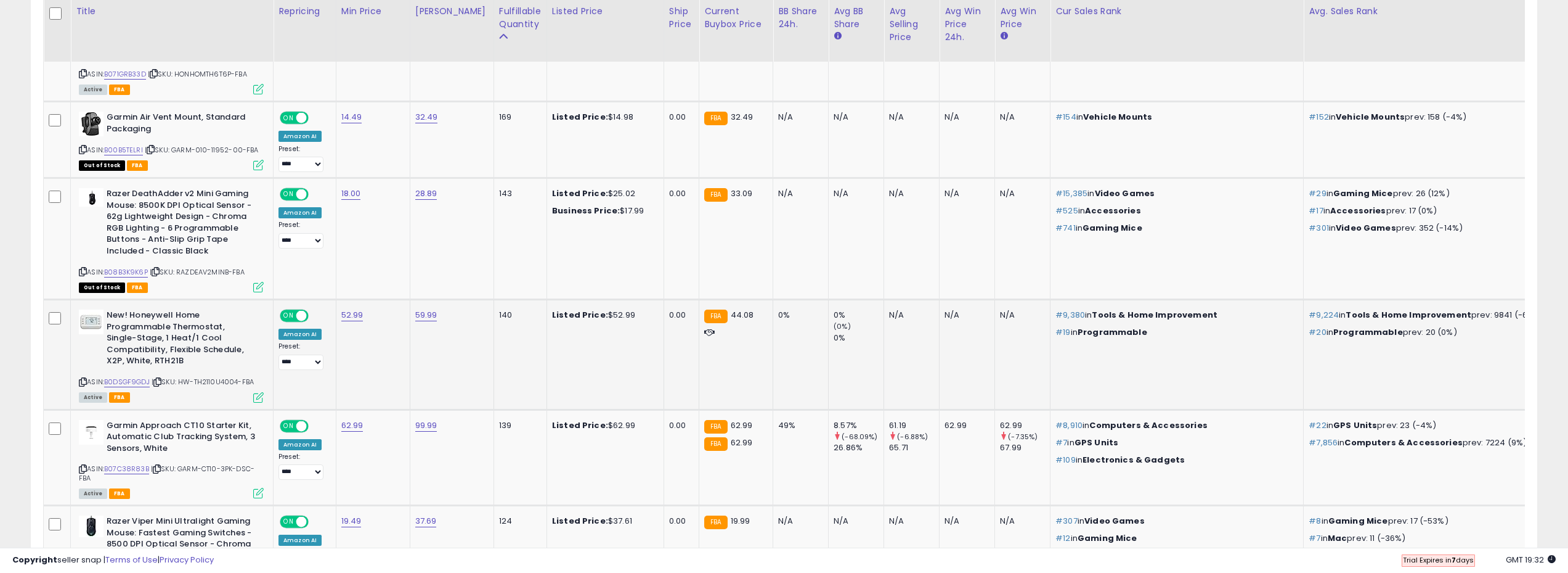
click at [219, 385] on span "| SKU: HW-TH2110U4004-FBA" at bounding box center [202, 381] width 103 height 10
copy span "TH2110U4004"
drag, startPoint x: 262, startPoint y: 376, endPoint x: 183, endPoint y: 382, distance: 79.2
click at [183, 382] on div "ASIN: B0DSGF9GDJ | SKU: HW-TH2110U4004-FBA Active FBA" at bounding box center [171, 355] width 185 height 91
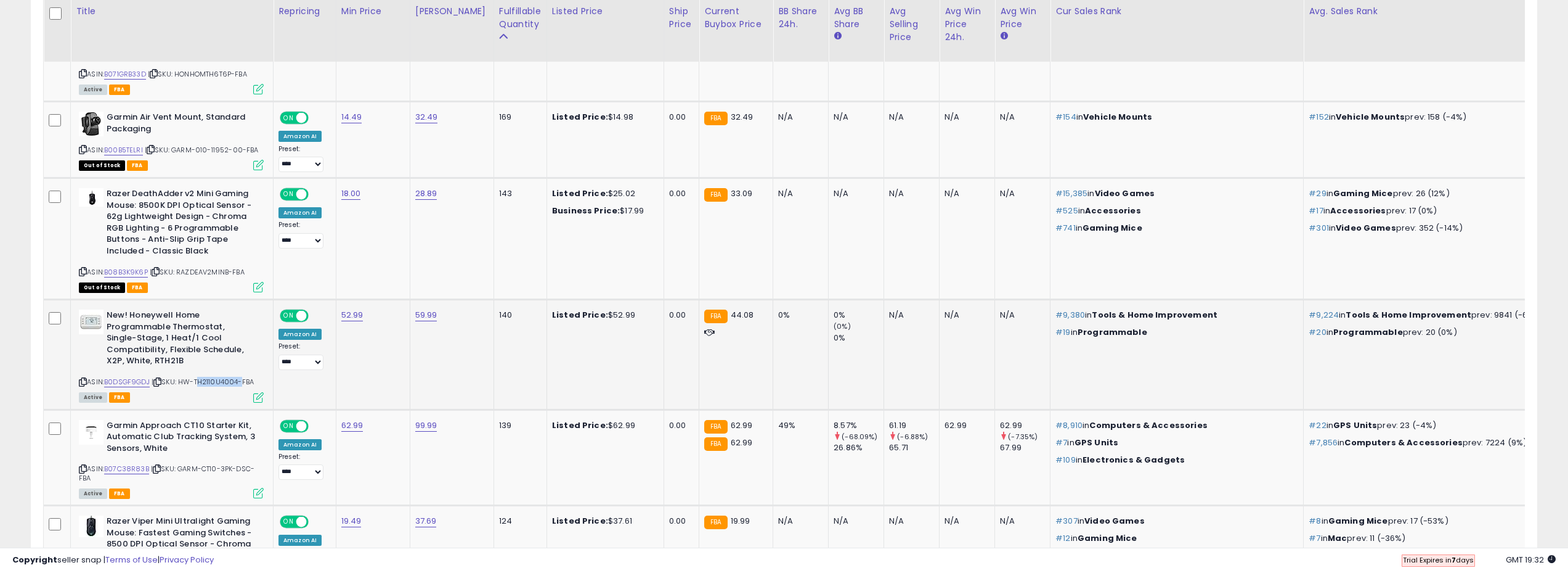
copy span "HW-TH2110U4004-FBA"
drag, startPoint x: 152, startPoint y: 379, endPoint x: 108, endPoint y: 381, distance: 44.0
click at [108, 381] on div "ASIN: B0DSGF9GDJ | SKU: HW-TH2110U4004-FBA Active FBA" at bounding box center [171, 355] width 185 height 91
copy link "B0DSGF9GDJ"
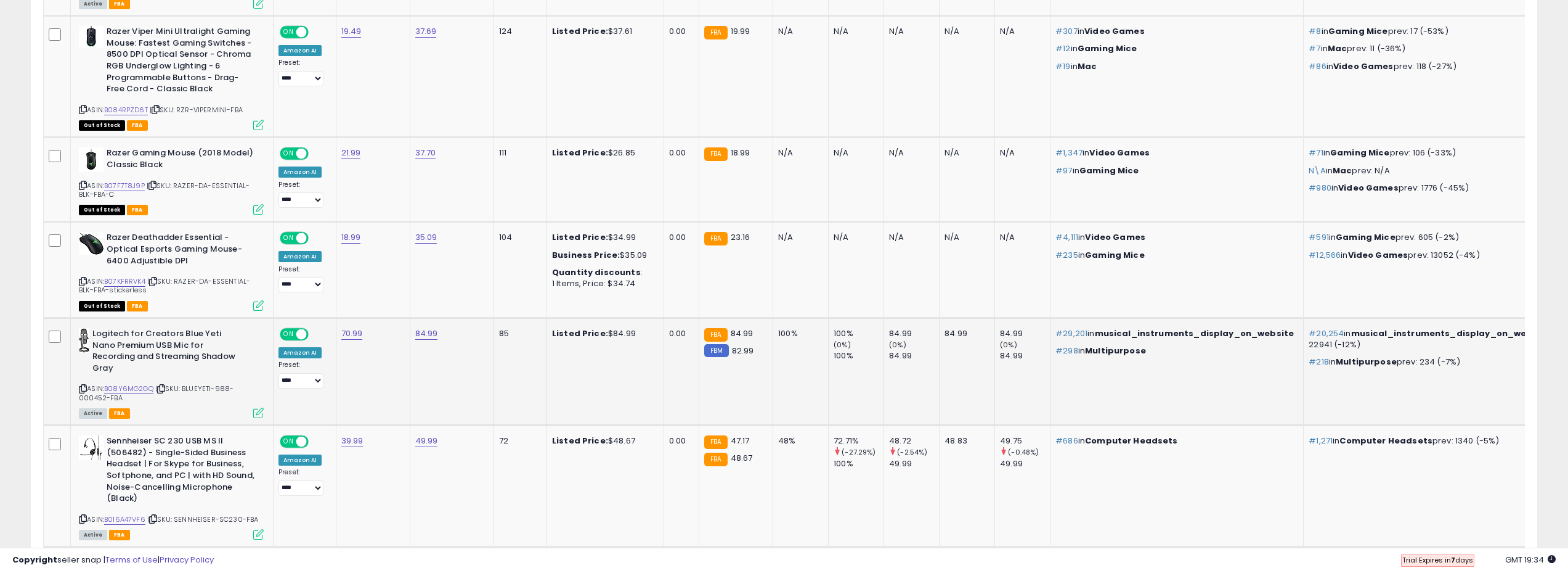
scroll to position [1280, 0]
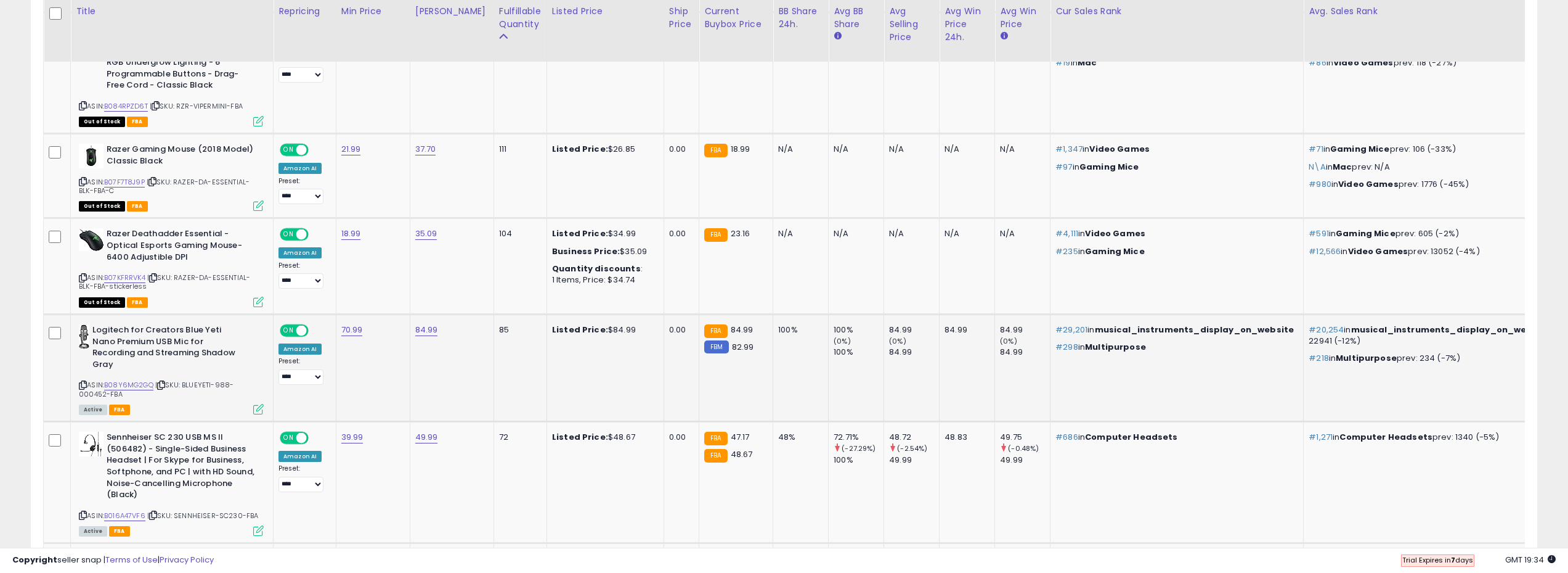
drag, startPoint x: 156, startPoint y: 375, endPoint x: 106, endPoint y: 375, distance: 50.0
click at [106, 375] on div "ASIN: B08Y6MG2GQ | SKU: BLUEYETI-988-000452-FBA Active FBA" at bounding box center [171, 368] width 185 height 89
copy div "B08Y6MG2GQ"
click at [124, 380] on link "B08Y6MG2GQ" at bounding box center [128, 385] width 50 height 10
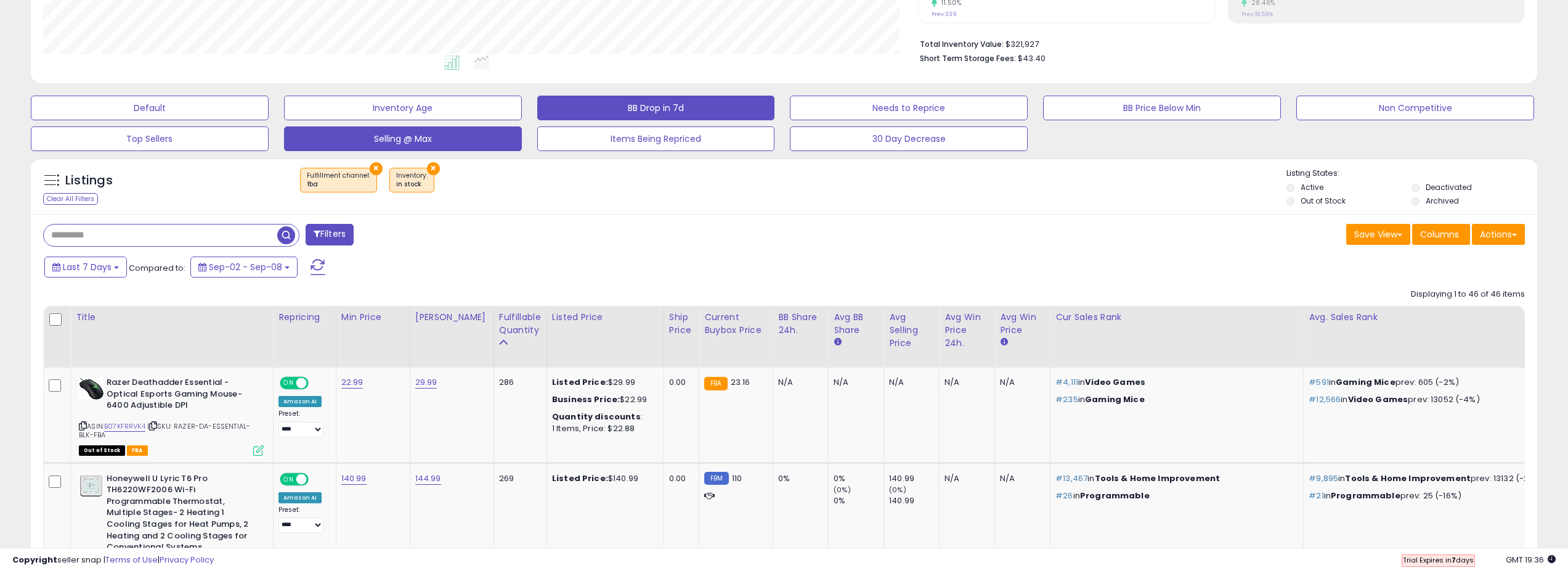
scroll to position [0, 0]
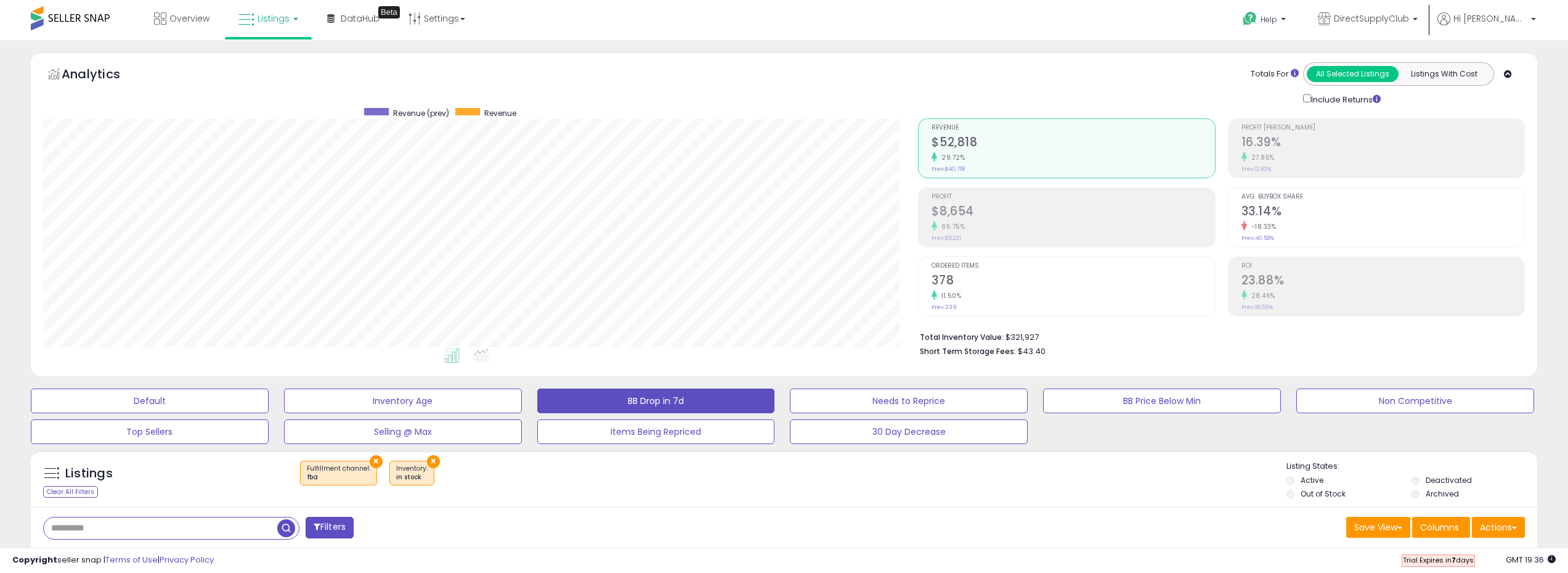
click at [499, 481] on div "× Fulfillment channel : fba × Inventory" at bounding box center [786, 478] width 1003 height 35
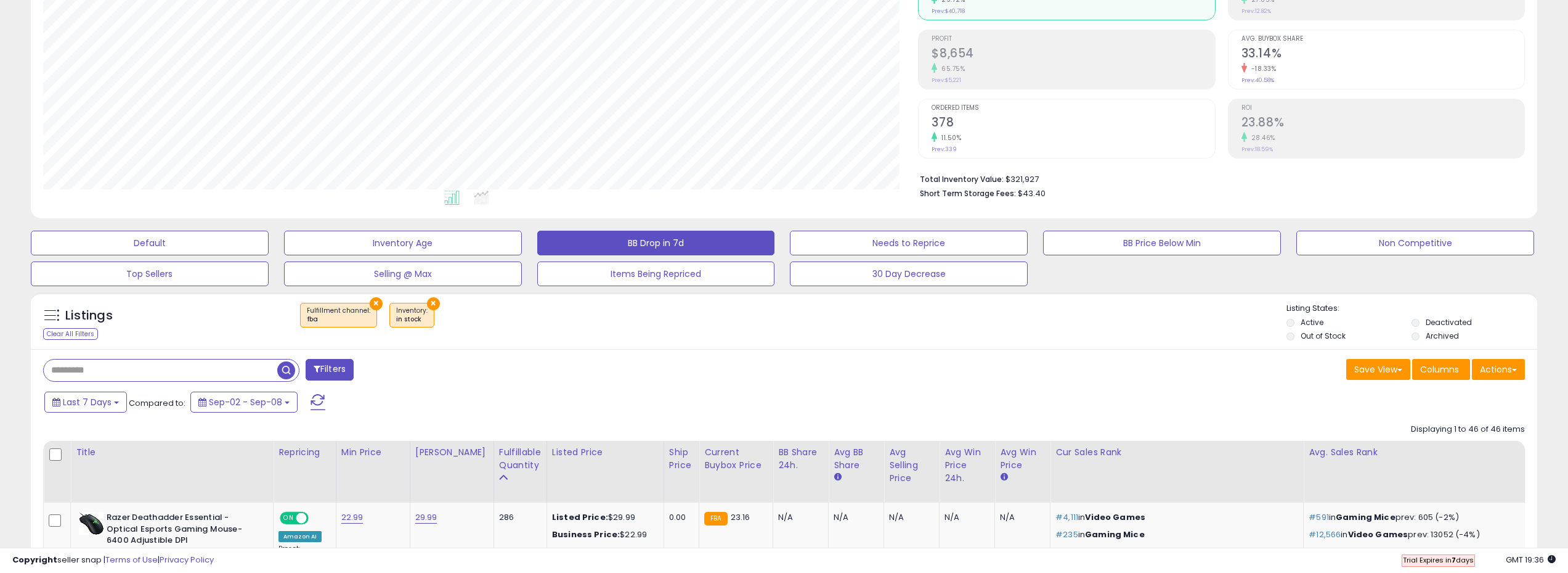
scroll to position [309, 0]
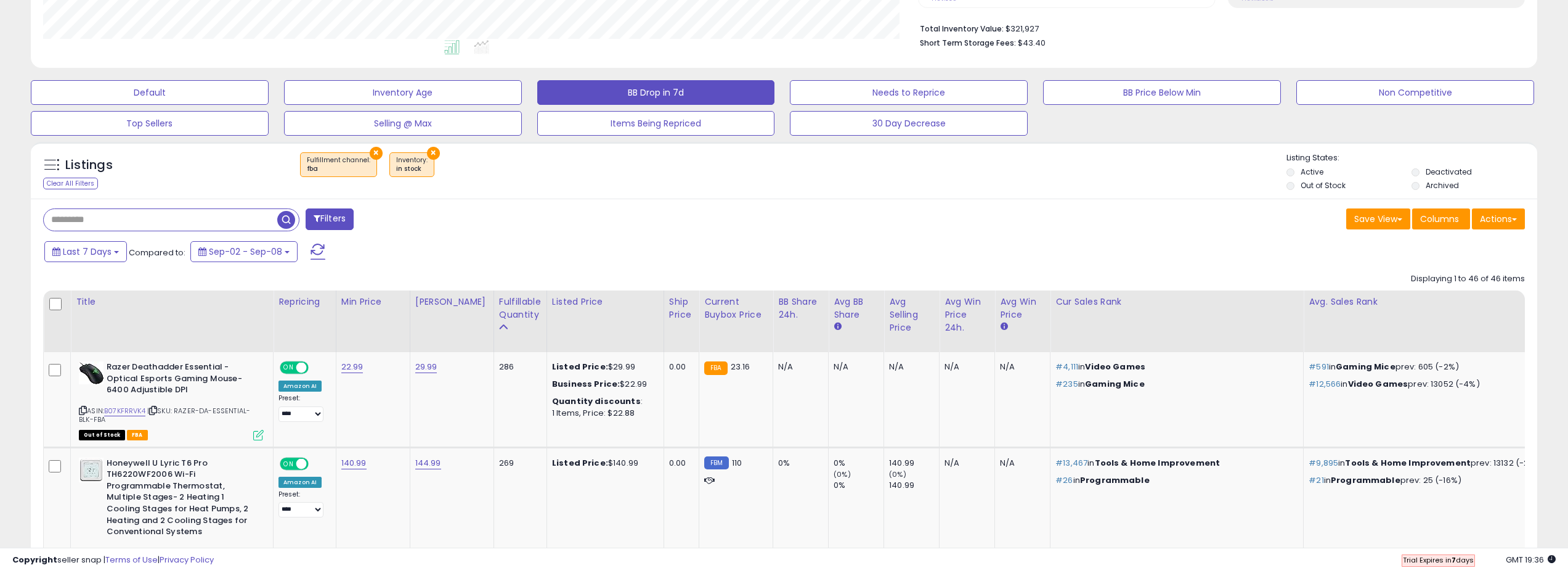
click at [431, 152] on button "×" at bounding box center [433, 153] width 13 height 13
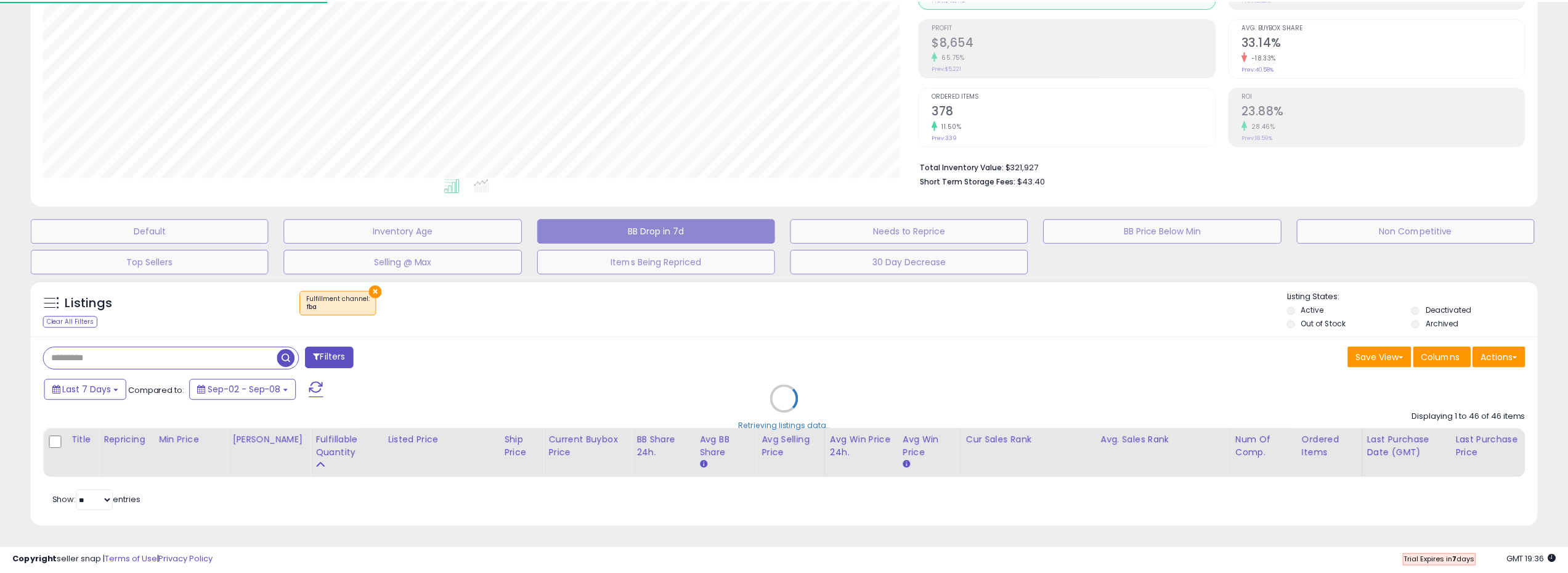
scroll to position [253, 880]
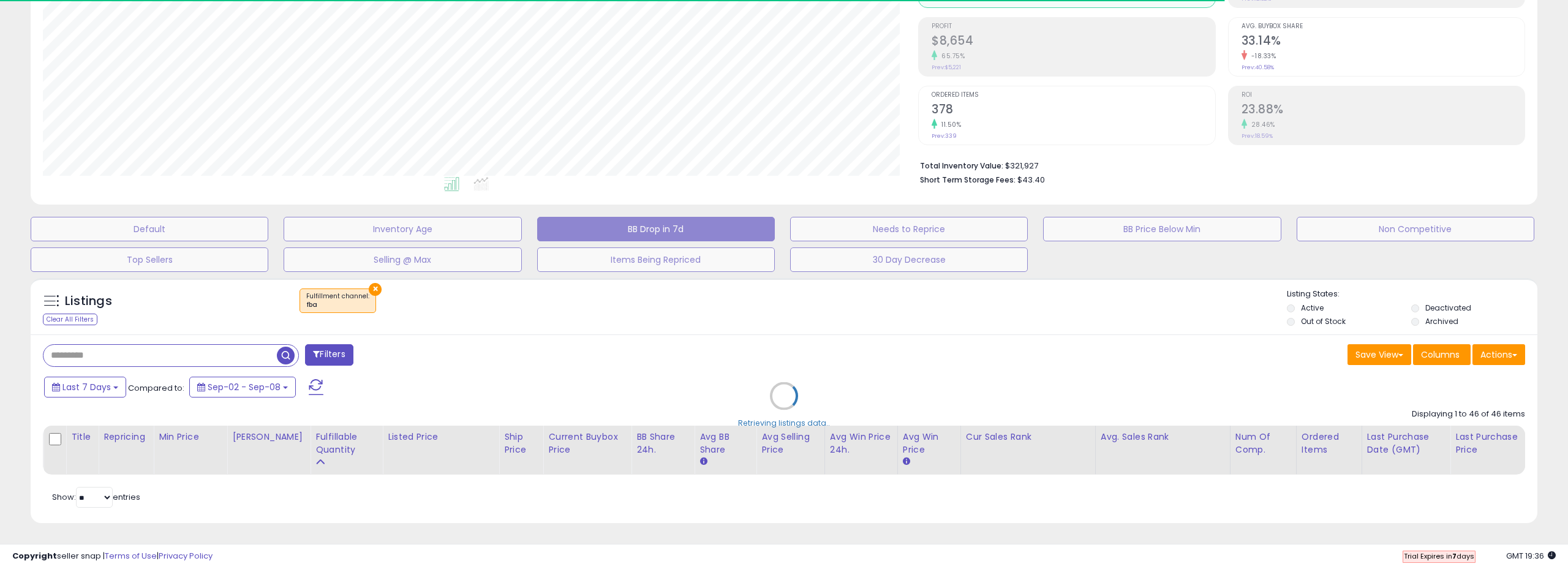
click at [372, 290] on div "Retrieving listings data.." at bounding box center [784, 405] width 1525 height 267
click at [450, 323] on div "Retrieving listings data.." at bounding box center [784, 405] width 1525 height 267
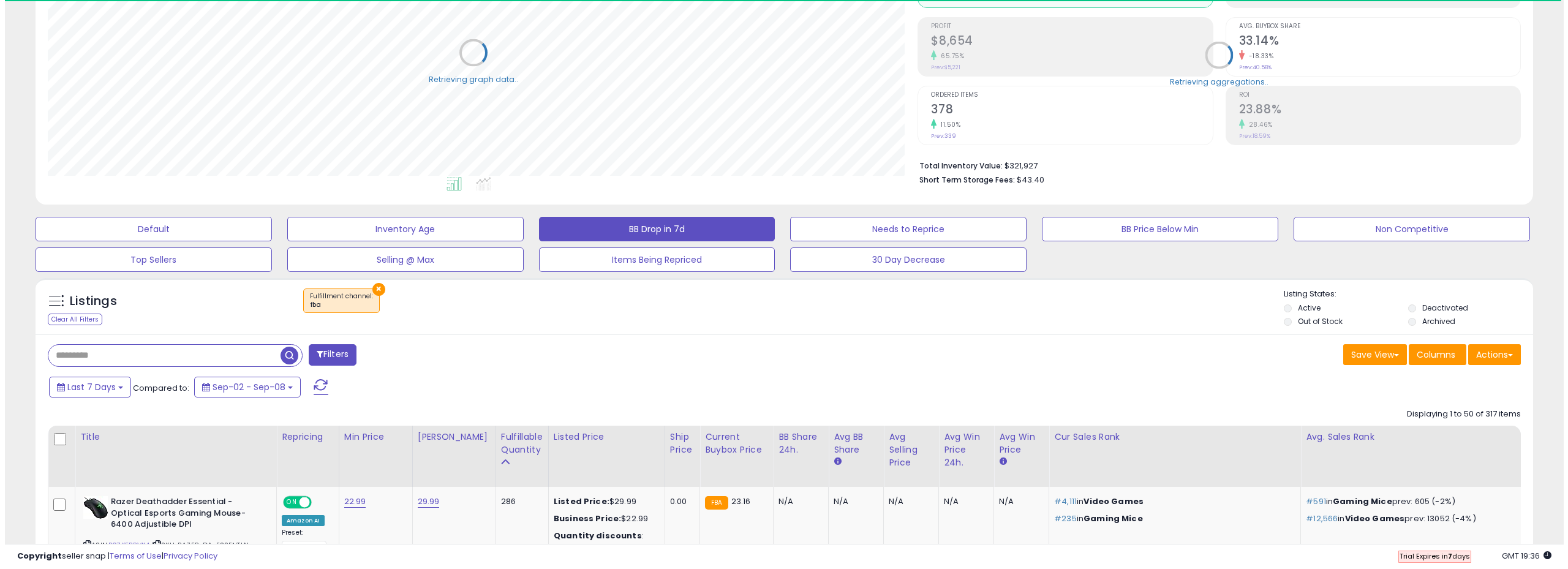
scroll to position [611995, 611657]
click at [368, 290] on button "×" at bounding box center [373, 289] width 13 height 13
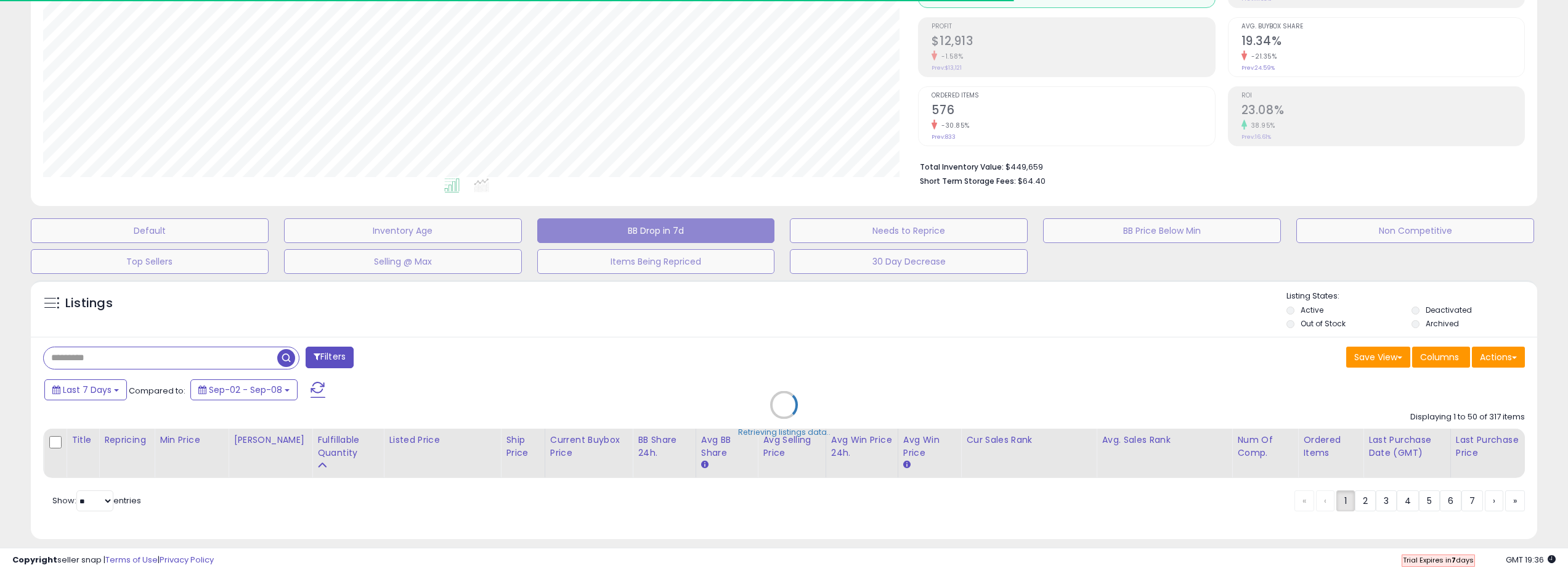
scroll to position [253, 876]
click at [342, 354] on div "Retrieving listings data.." at bounding box center [784, 414] width 1525 height 281
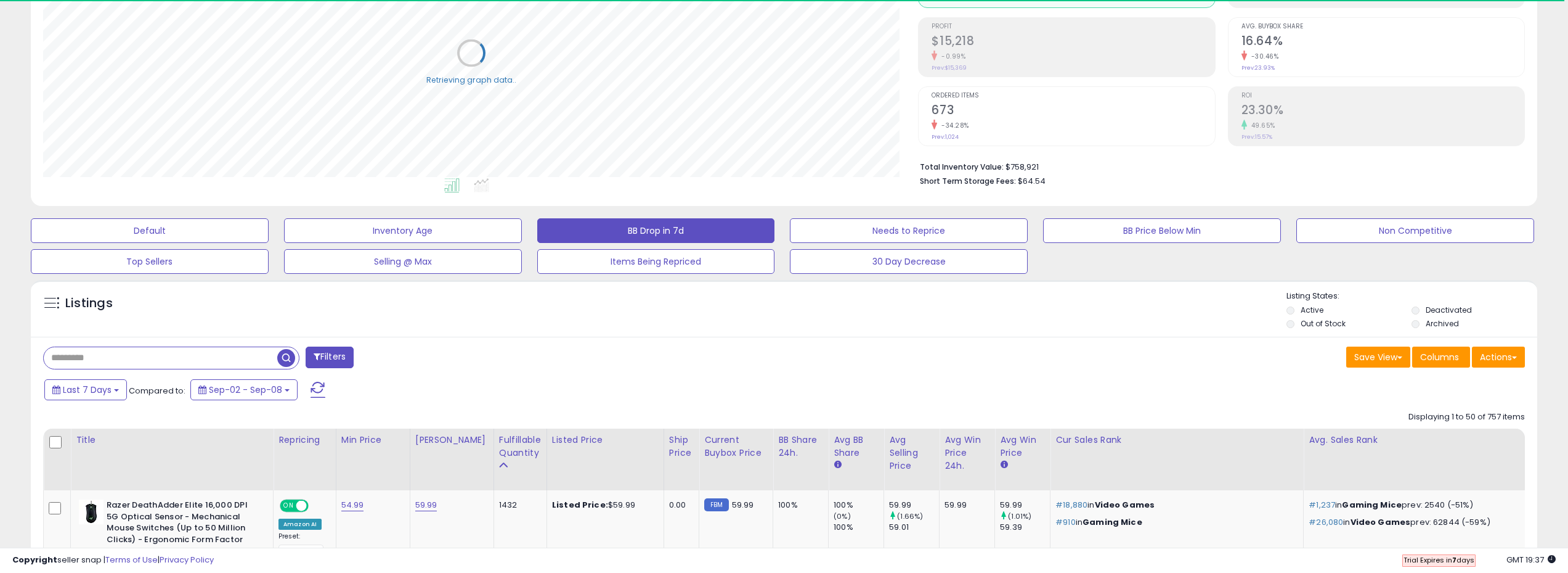
click at [334, 361] on button "Filters" at bounding box center [329, 358] width 48 height 22
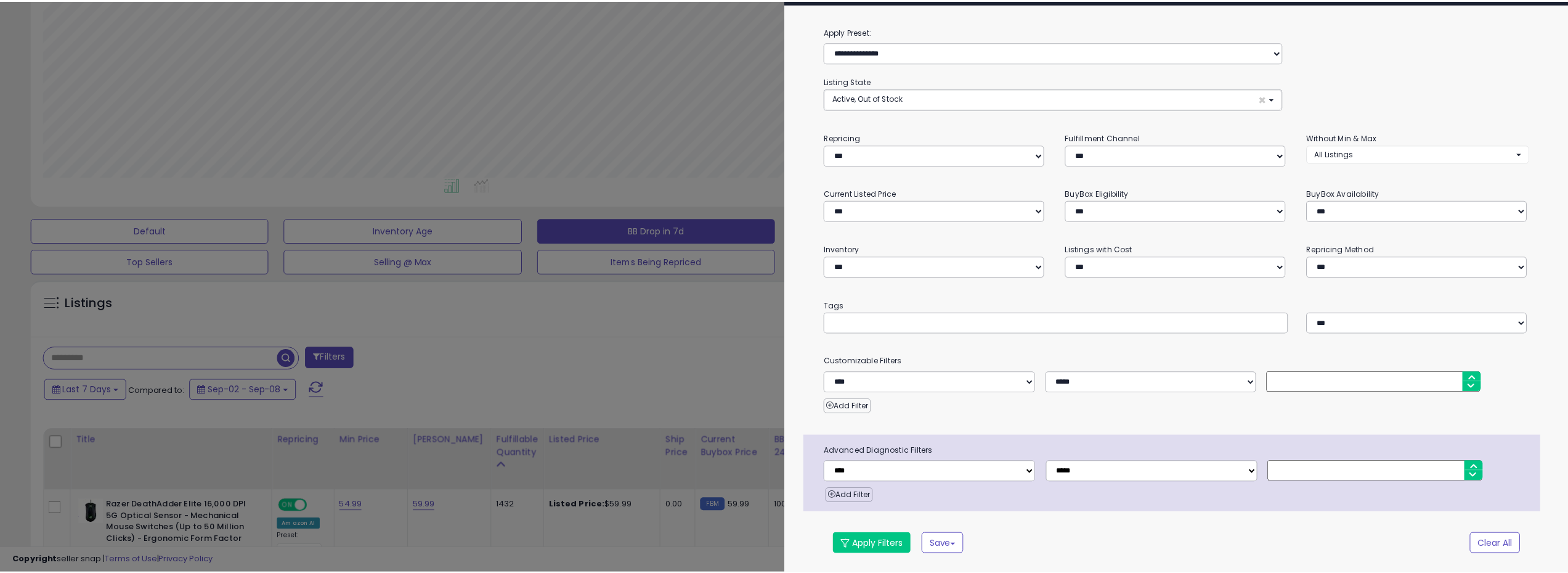
scroll to position [253, 880]
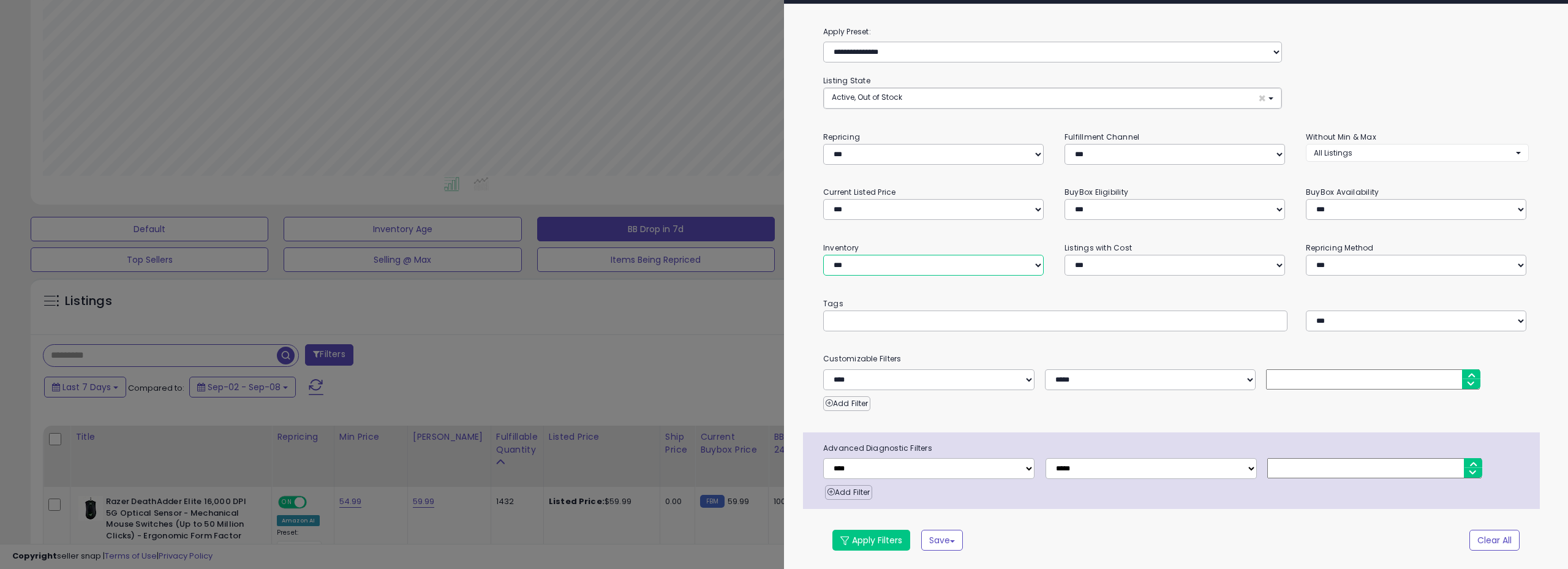
click at [874, 260] on select "**********" at bounding box center [933, 265] width 221 height 21
select select "**********"
click at [823, 254] on select "**********" at bounding box center [933, 265] width 221 height 21
click at [856, 537] on button "Apply Filters" at bounding box center [871, 540] width 78 height 21
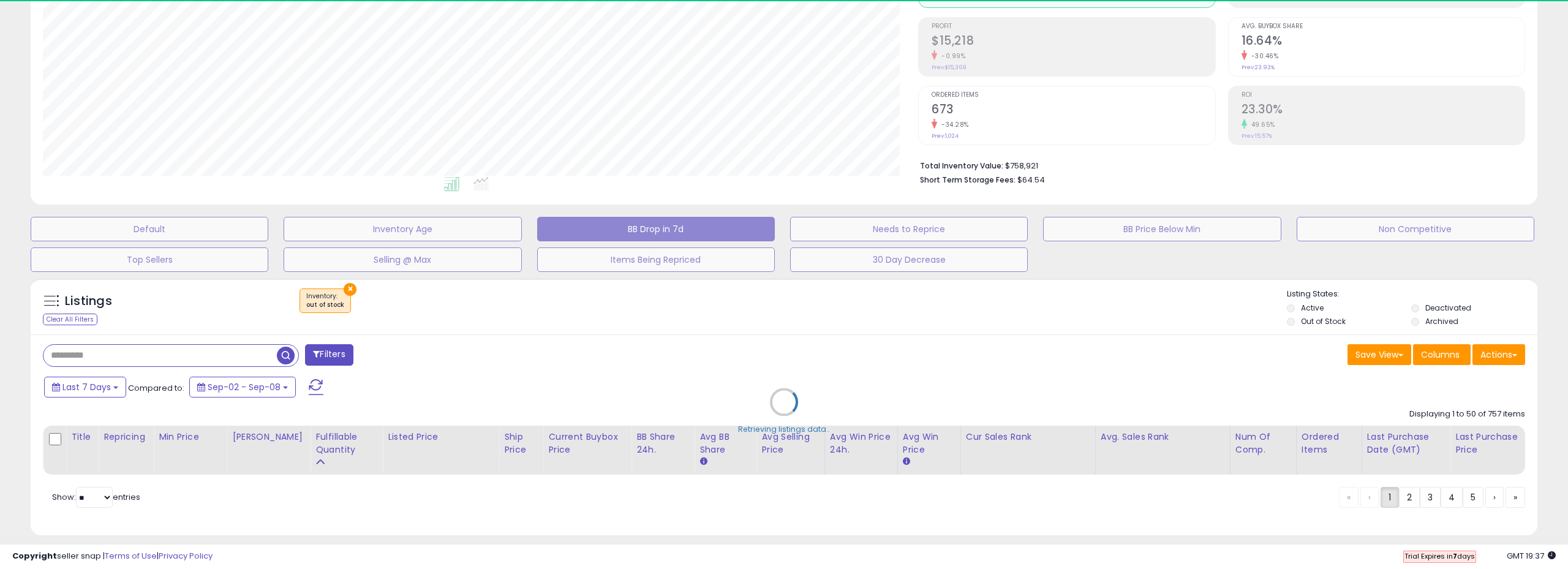
click at [619, 378] on div "Retrieving listings data.." at bounding box center [784, 411] width 1525 height 279
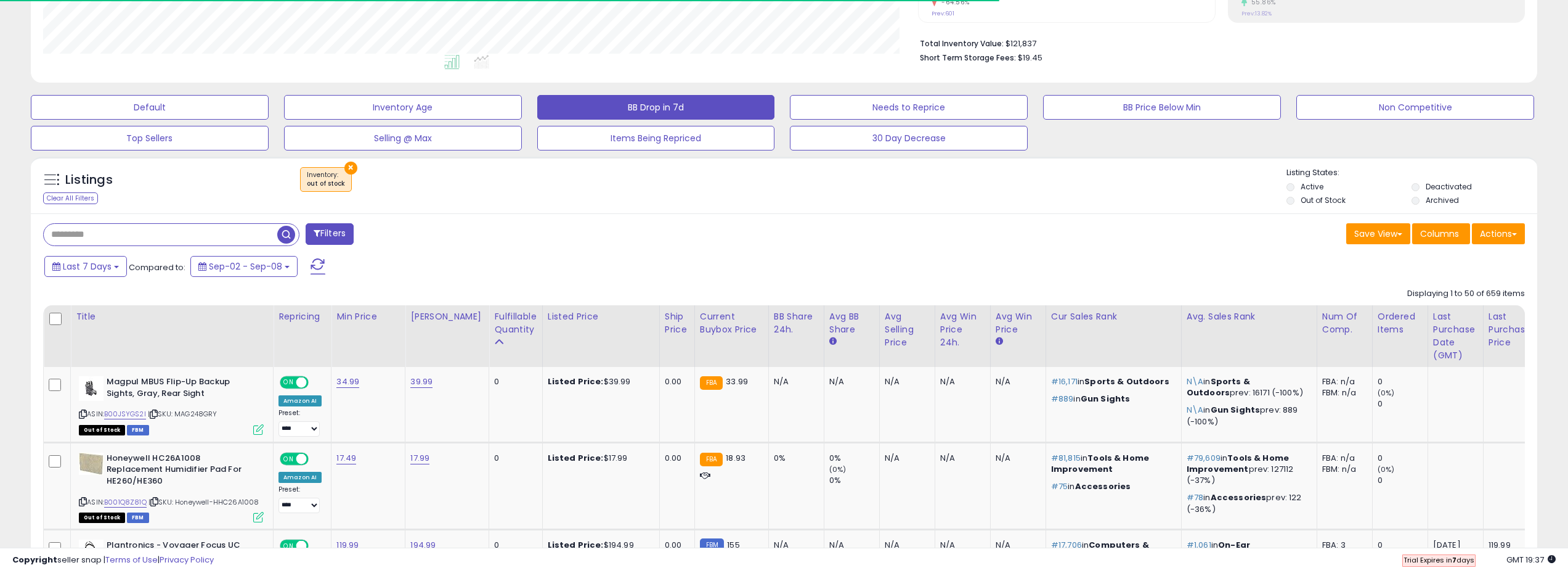
scroll to position [253, 876]
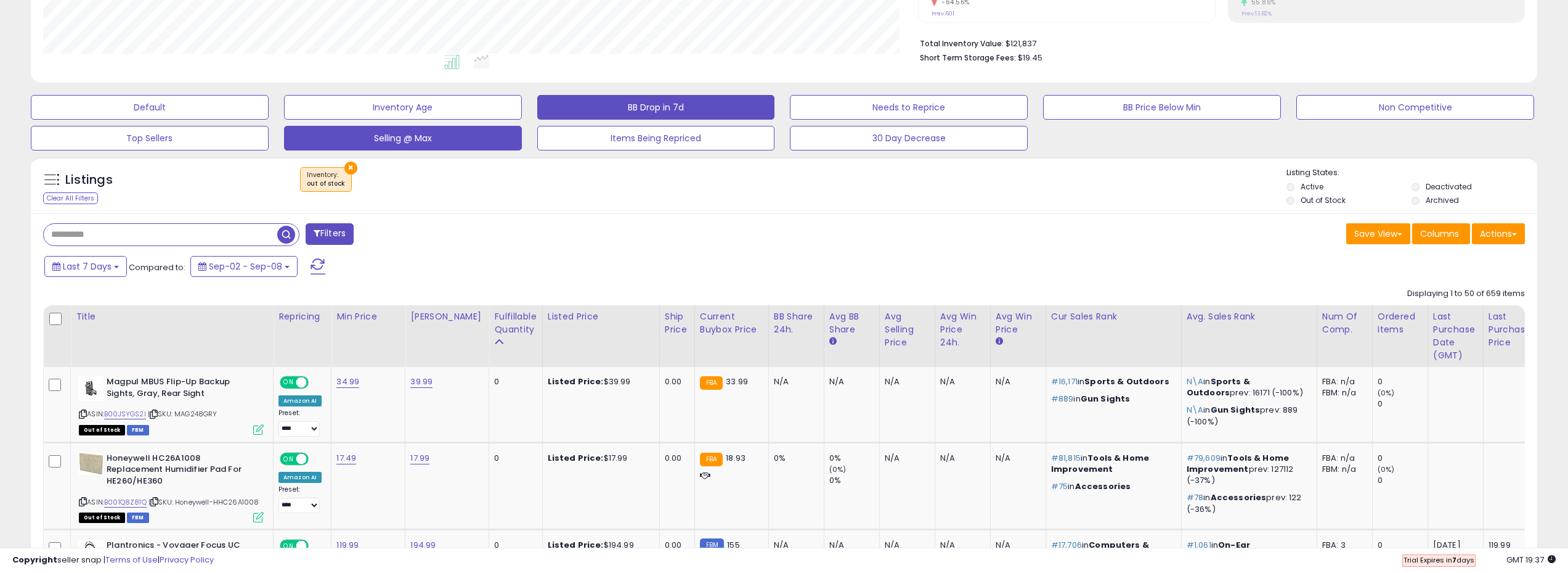
click at [438, 138] on button "Selling @ Max" at bounding box center [403, 138] width 238 height 24
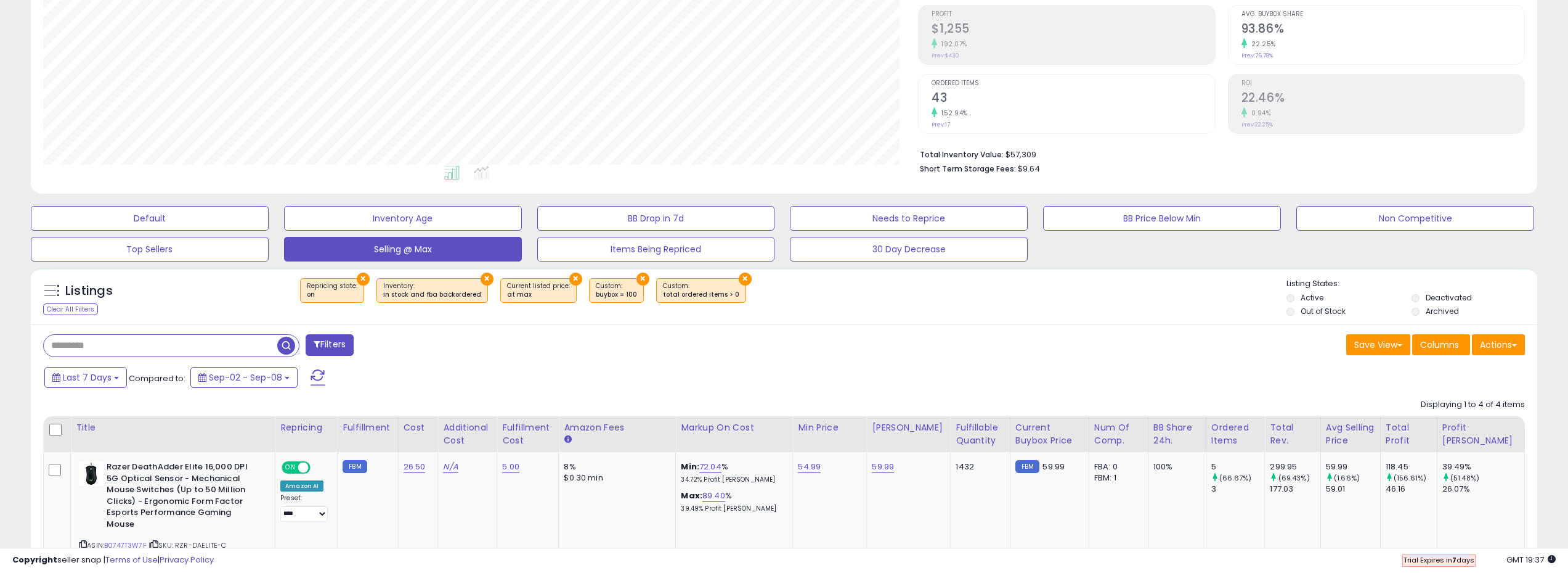
scroll to position [279, 0]
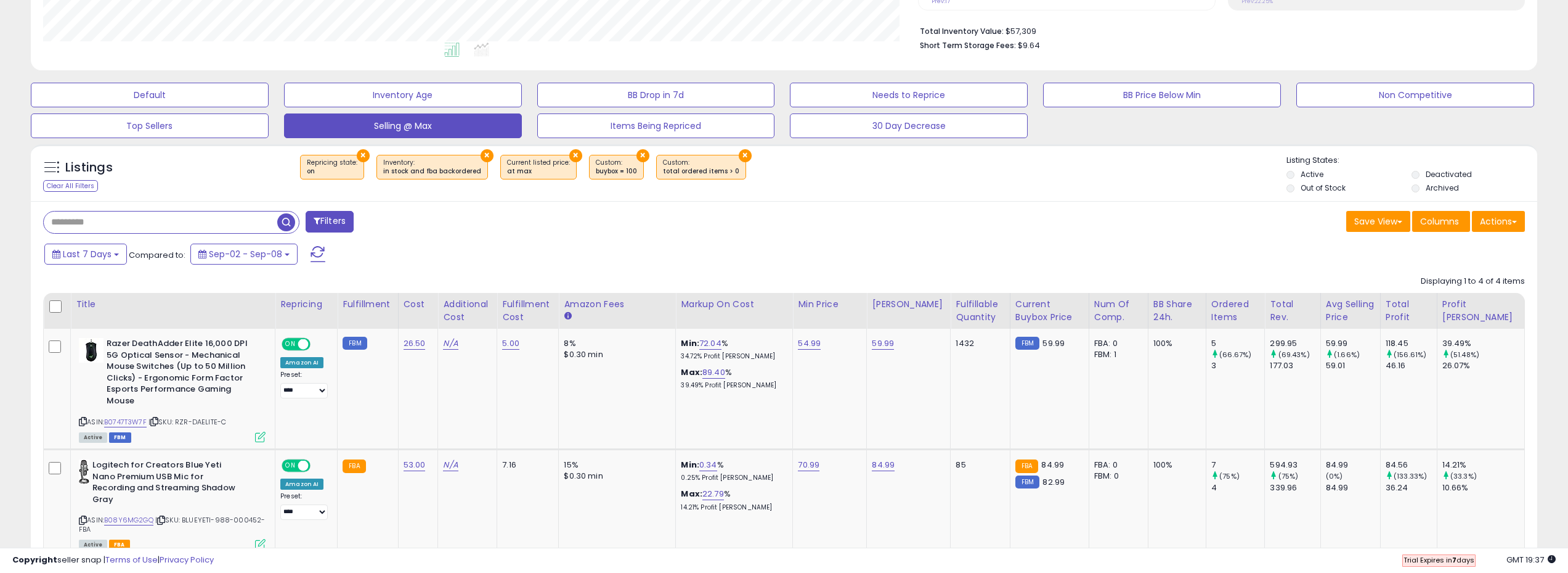
click at [1311, 312] on div "Total Rev." at bounding box center [1292, 311] width 45 height 26
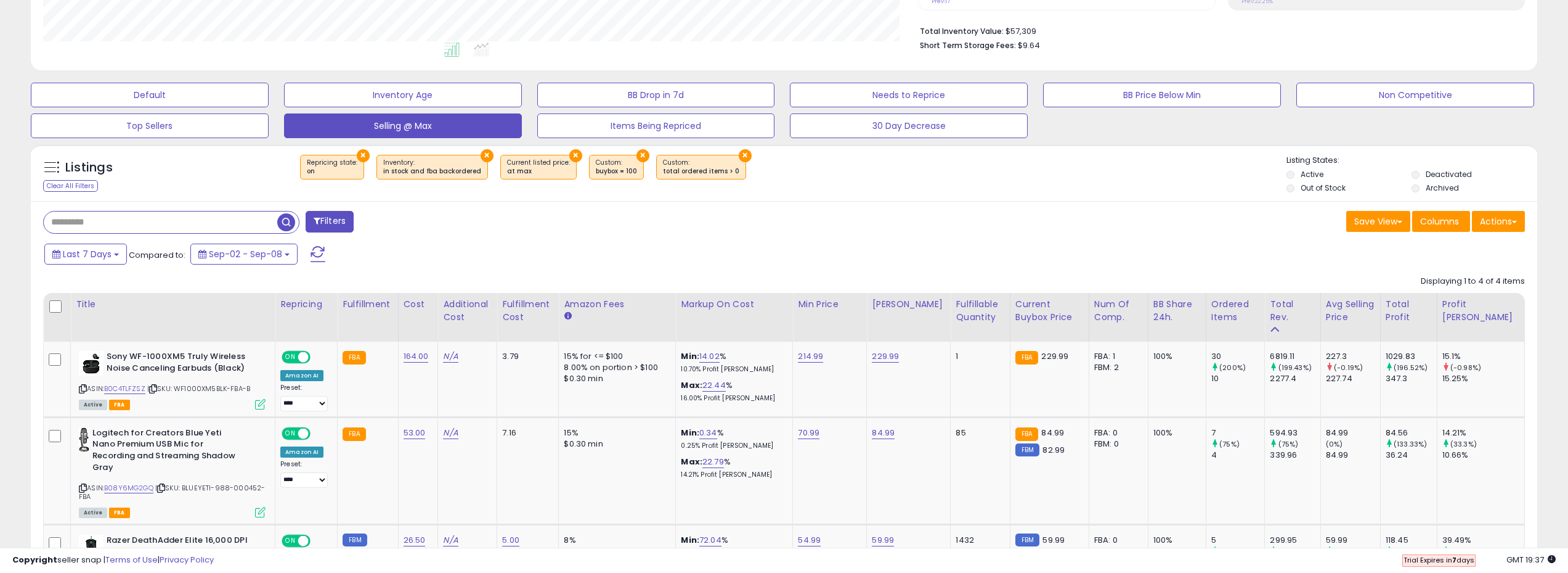
click at [637, 151] on button "×" at bounding box center [643, 156] width 13 height 13
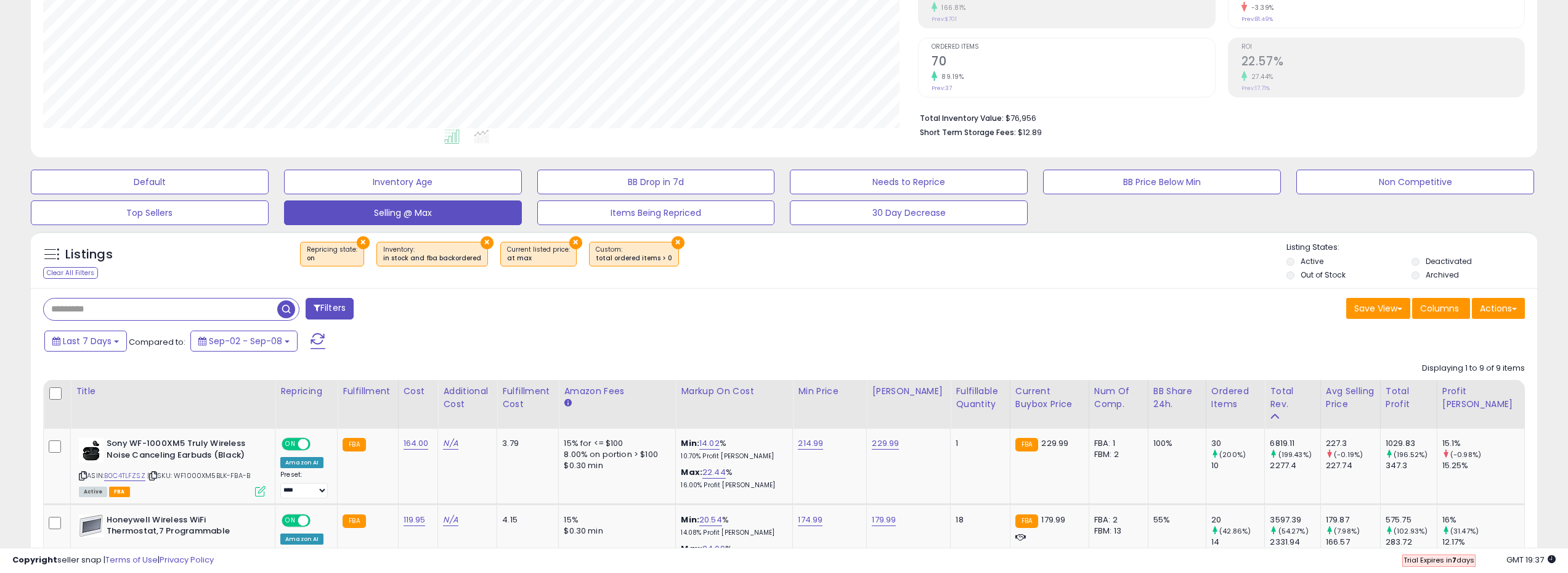
click at [569, 241] on button "×" at bounding box center [575, 242] width 13 height 13
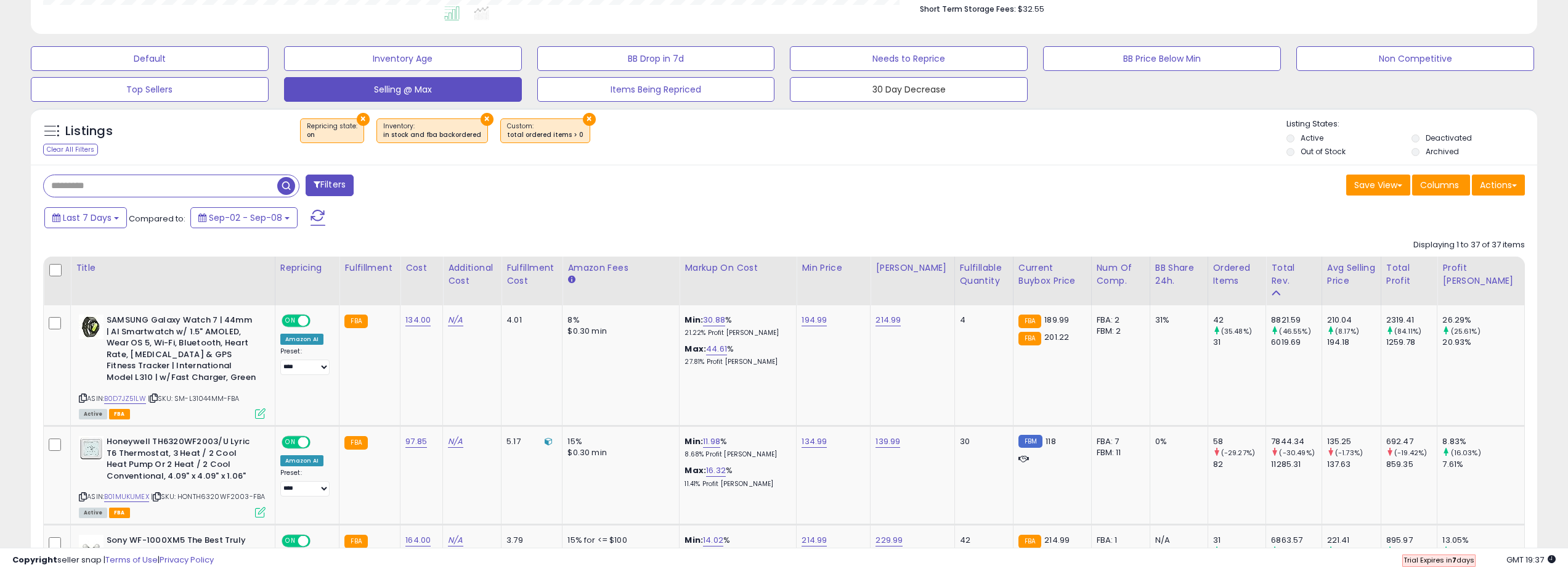
click at [915, 94] on button "30 Day Decrease" at bounding box center [909, 89] width 238 height 24
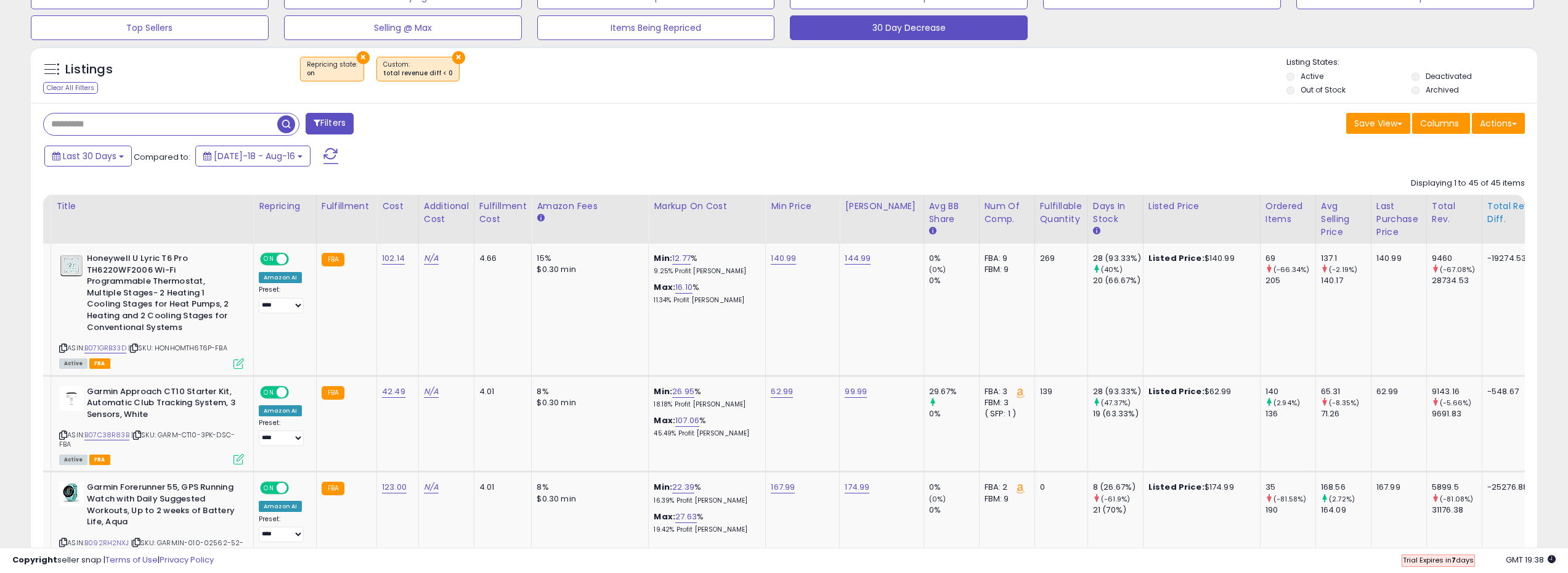
click at [1498, 220] on div "Total Rev. Diff." at bounding box center [1511, 213] width 47 height 26
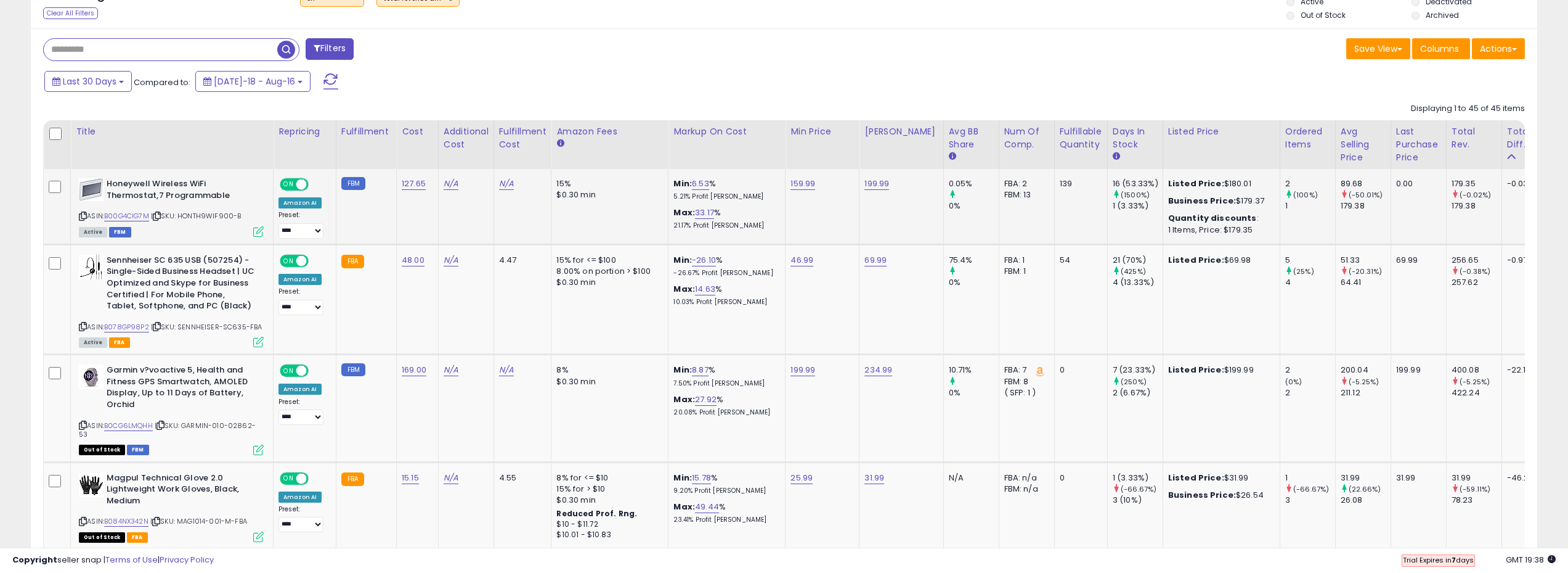
drag, startPoint x: 245, startPoint y: 215, endPoint x: 185, endPoint y: 219, distance: 60.1
click at [185, 219] on div "ASIN: B00G4CIG7M | SKU: HONTH9WIF900-B Active FBM" at bounding box center [171, 207] width 185 height 57
copy span "HONTH9WIF900-B"
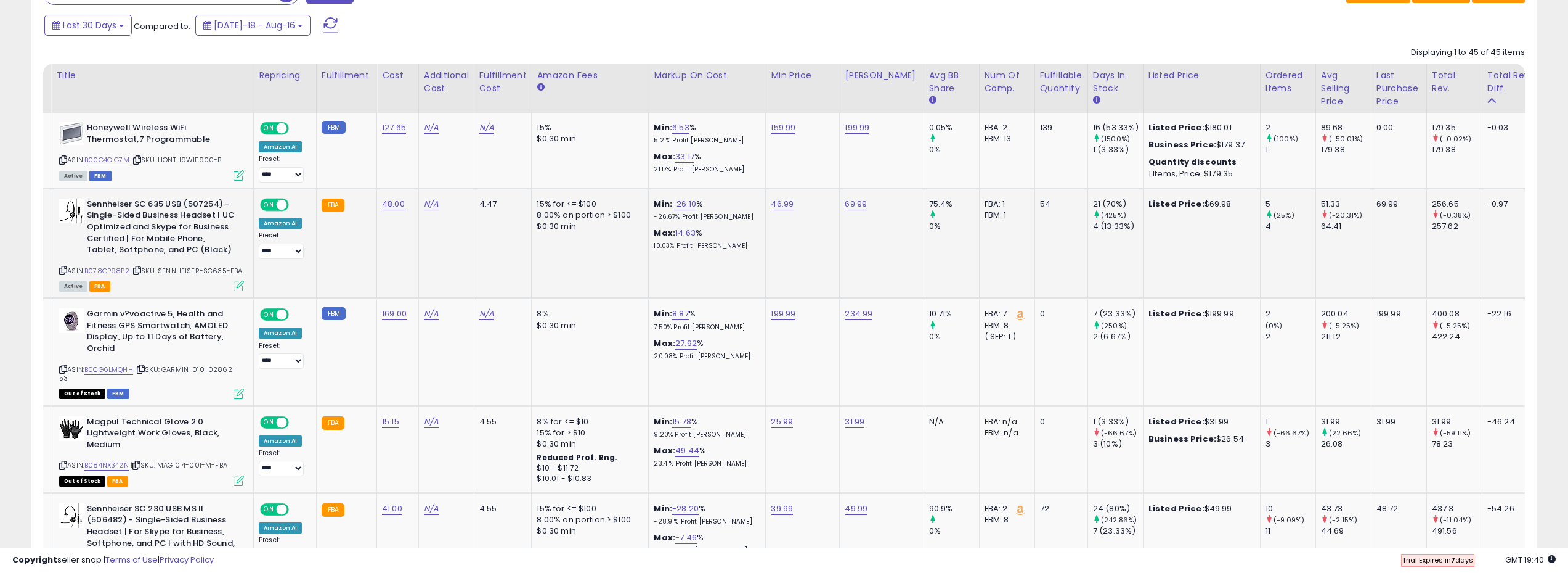
scroll to position [540, 0]
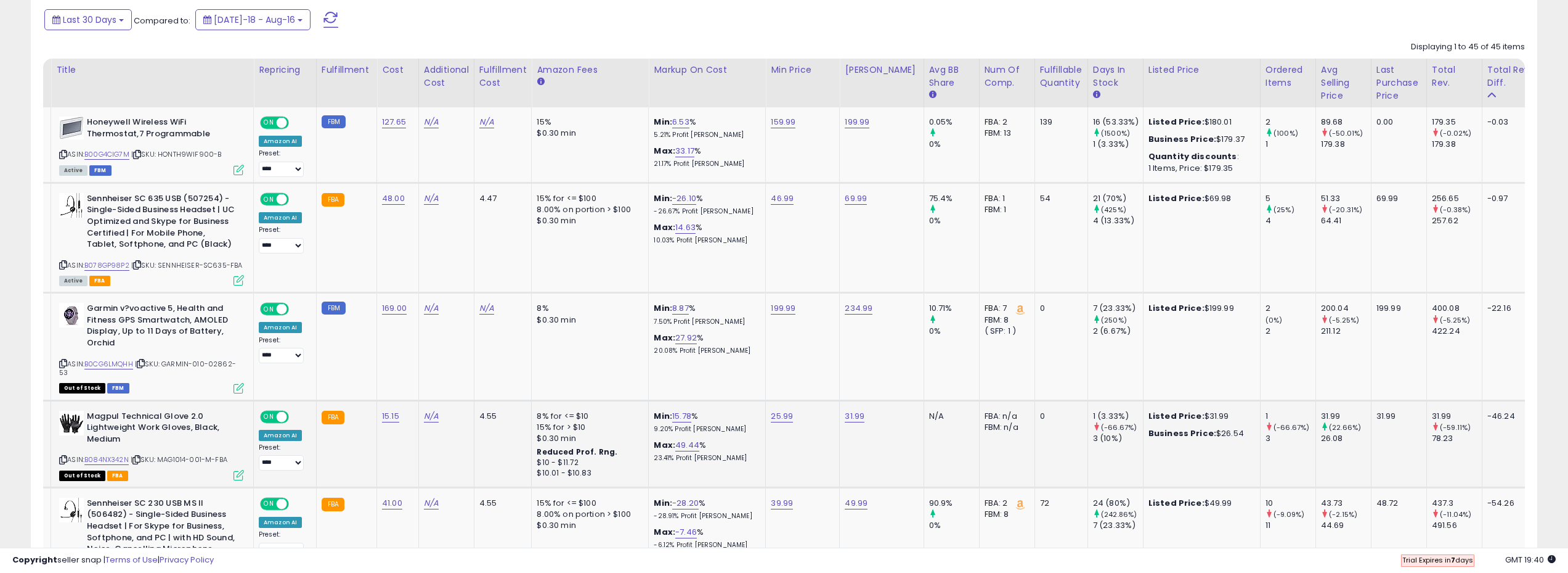
drag, startPoint x: 162, startPoint y: 453, endPoint x: 236, endPoint y: 453, distance: 74.0
click at [236, 453] on div "ASIN: B084NX342N | SKU: MAG1014-001-M-FBA Out of Stock FBA" at bounding box center [152, 445] width 185 height 69
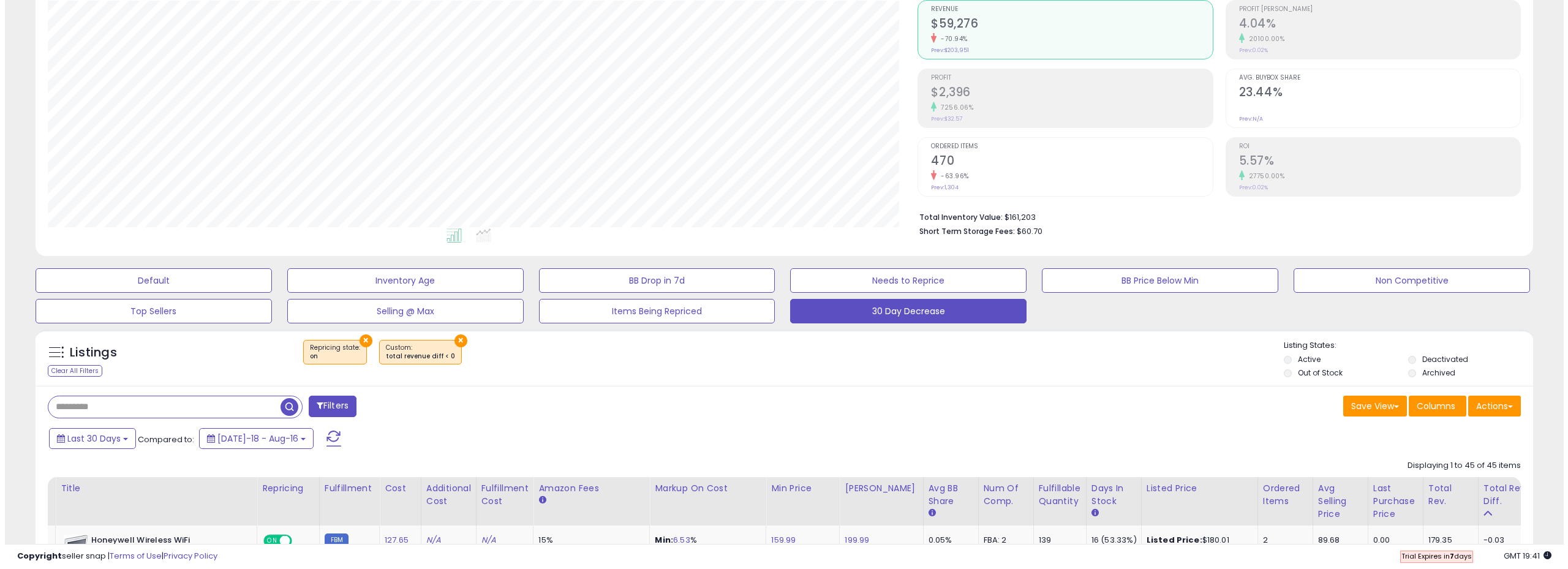
scroll to position [122, 0]
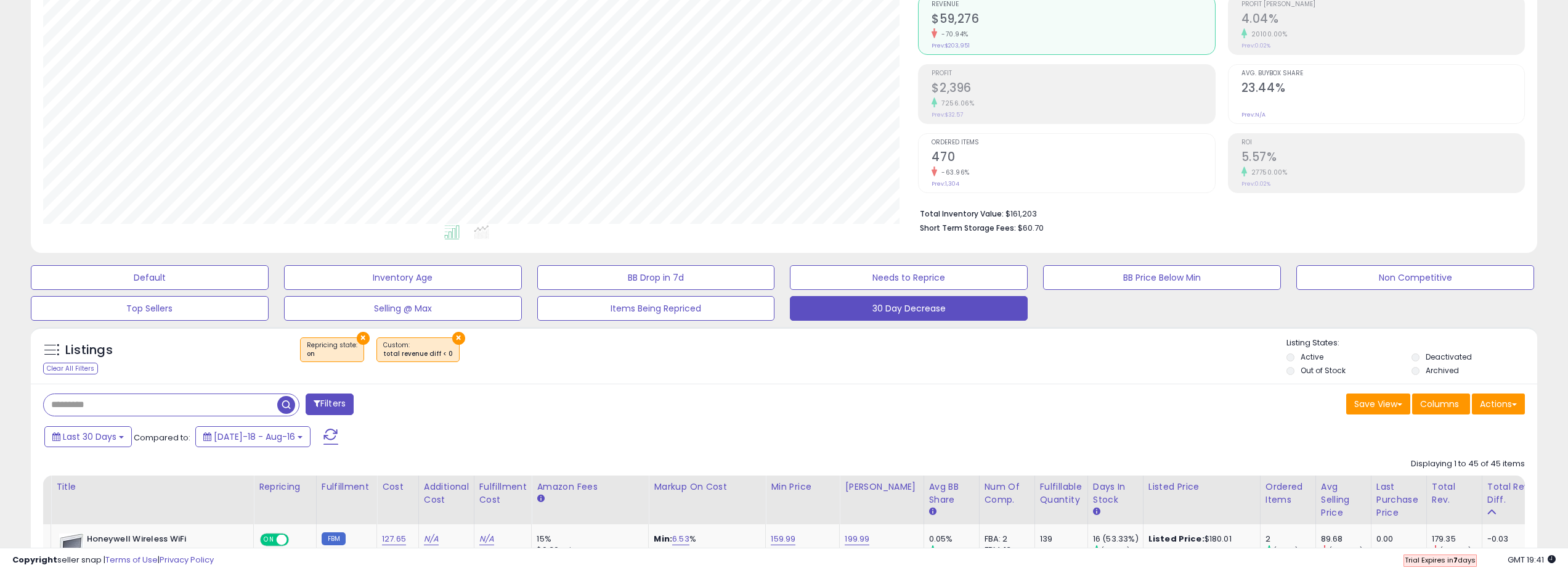
click at [221, 402] on input "text" at bounding box center [160, 405] width 234 height 22
drag, startPoint x: 355, startPoint y: 338, endPoint x: 388, endPoint y: 362, distance: 40.8
click at [357, 338] on button "×" at bounding box center [363, 338] width 13 height 13
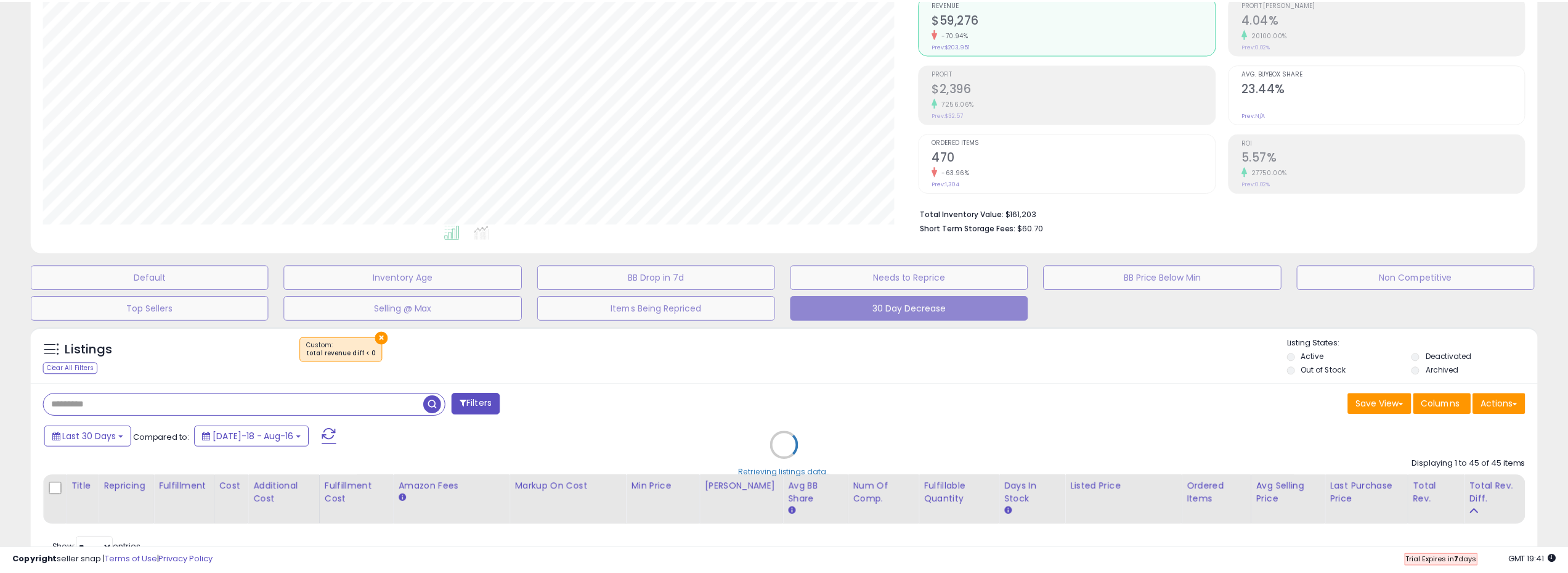
scroll to position [0, 0]
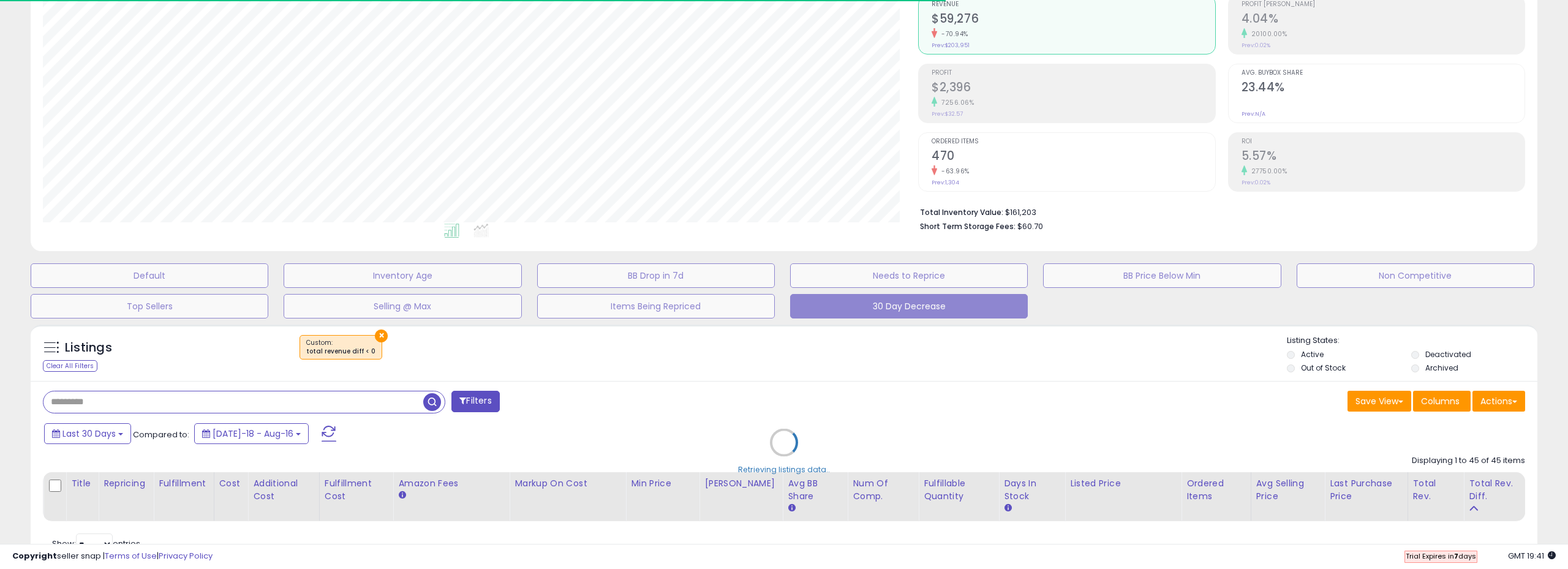
click at [371, 335] on div "Retrieving listings data.." at bounding box center [784, 452] width 1525 height 267
click at [375, 337] on div "Retrieving listings data.." at bounding box center [784, 452] width 1525 height 267
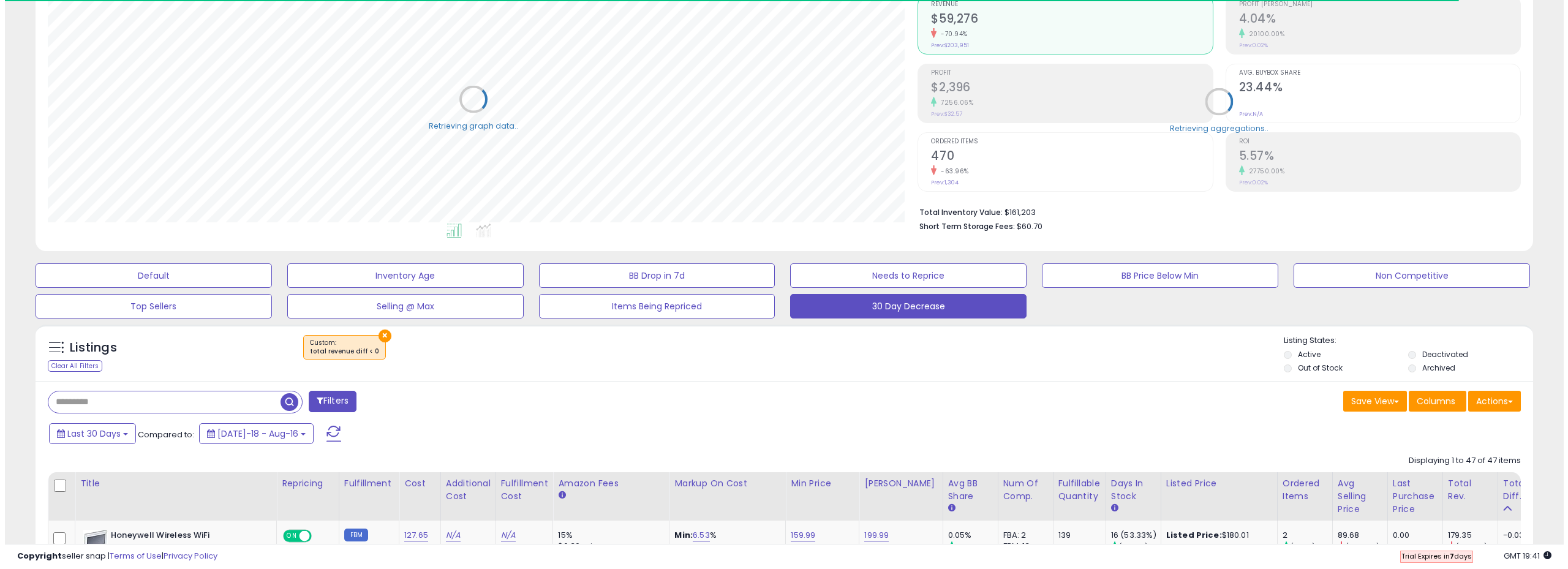
scroll to position [611995, 611657]
click at [373, 340] on button "×" at bounding box center [380, 335] width 13 height 13
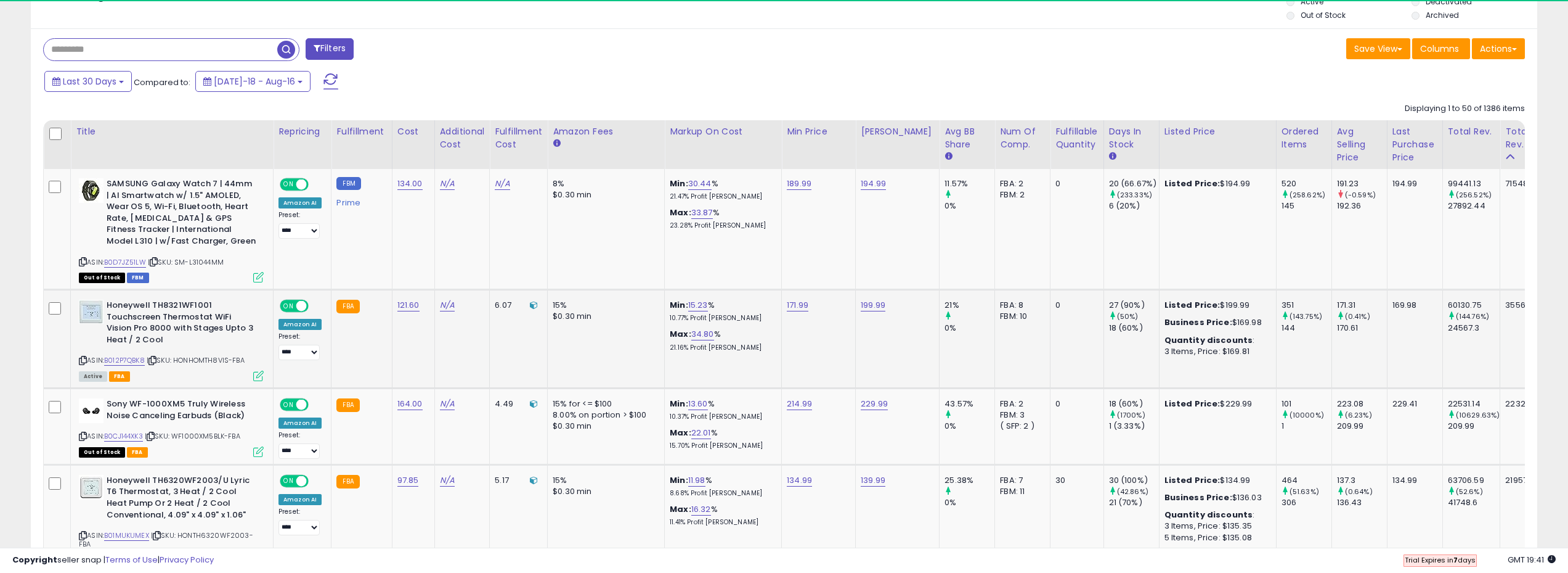
scroll to position [232, 0]
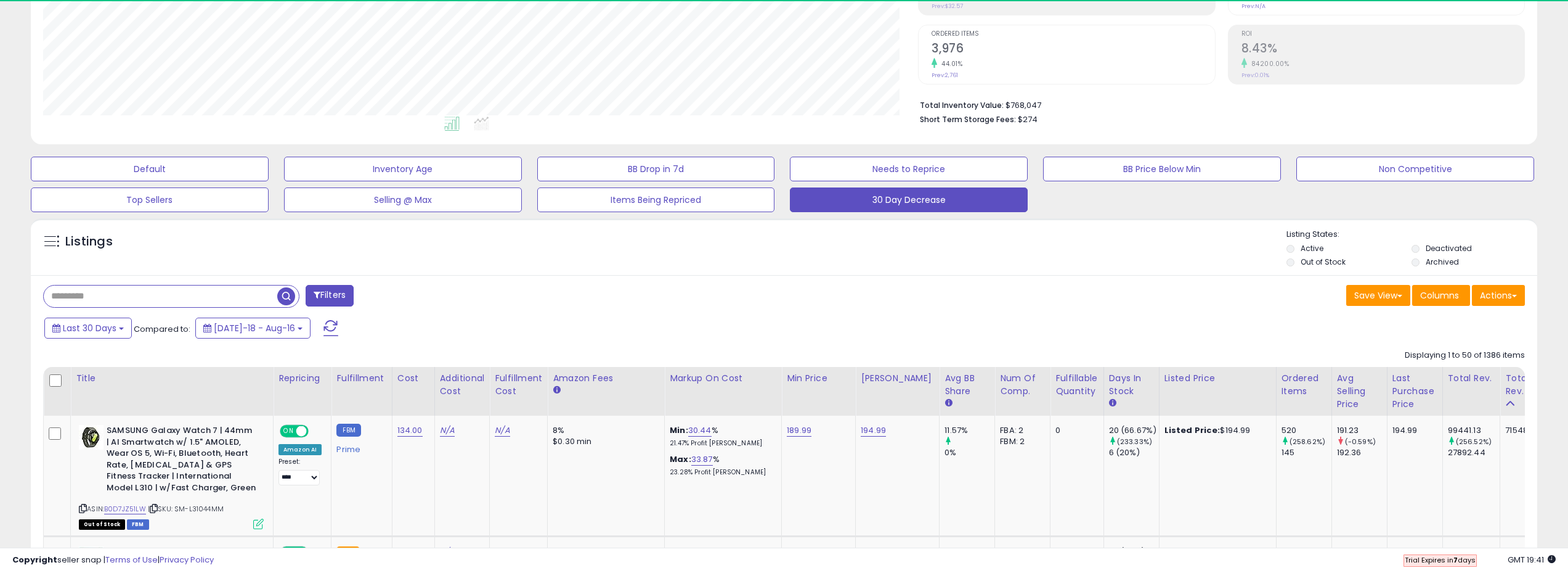
click at [157, 299] on input "text" at bounding box center [160, 296] width 234 height 22
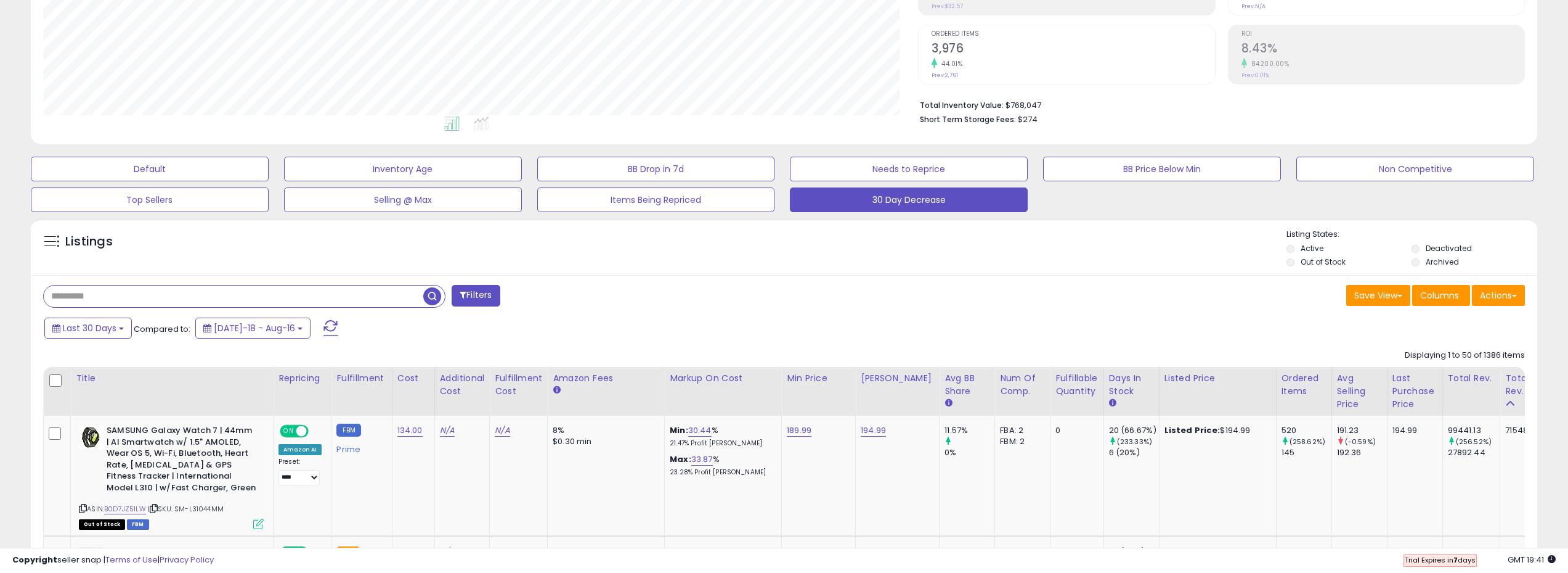
scroll to position [253, 876]
type input "*********"
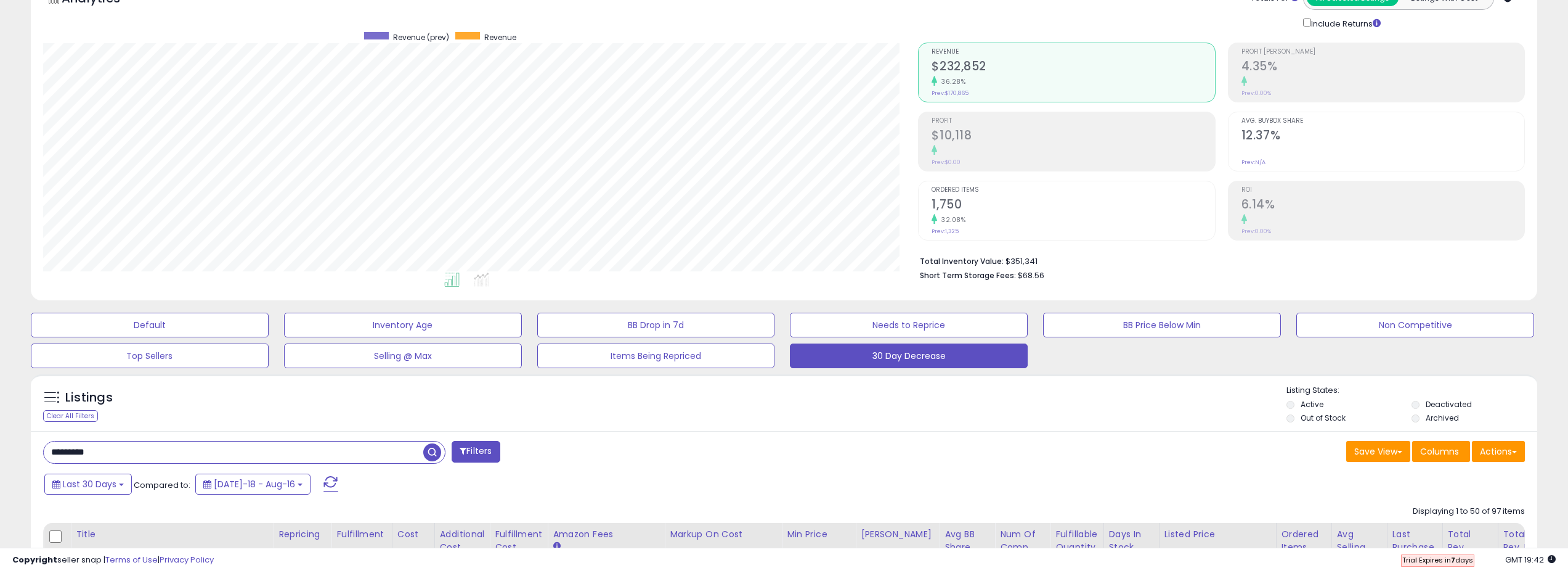
scroll to position [62, 0]
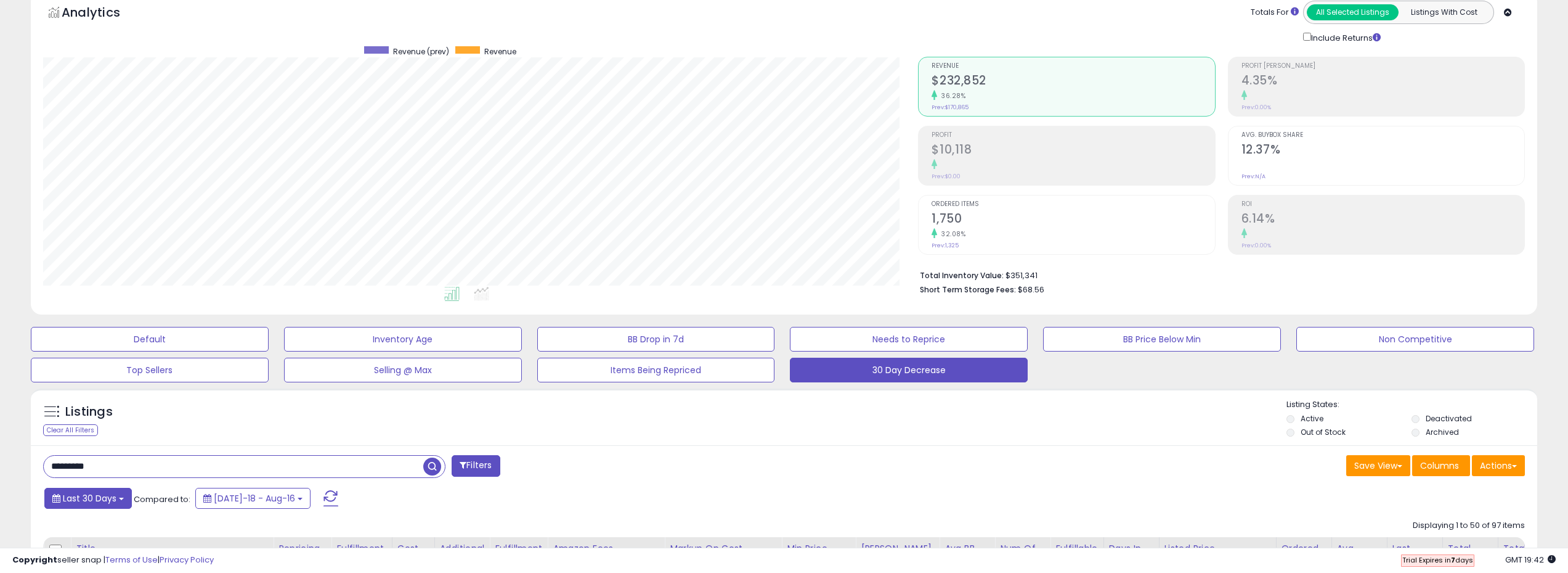
click at [125, 500] on button "Last 30 Days" at bounding box center [88, 498] width 88 height 21
type input "**********"
click at [106, 521] on li "Last 7 Days" at bounding box center [99, 523] width 99 height 16
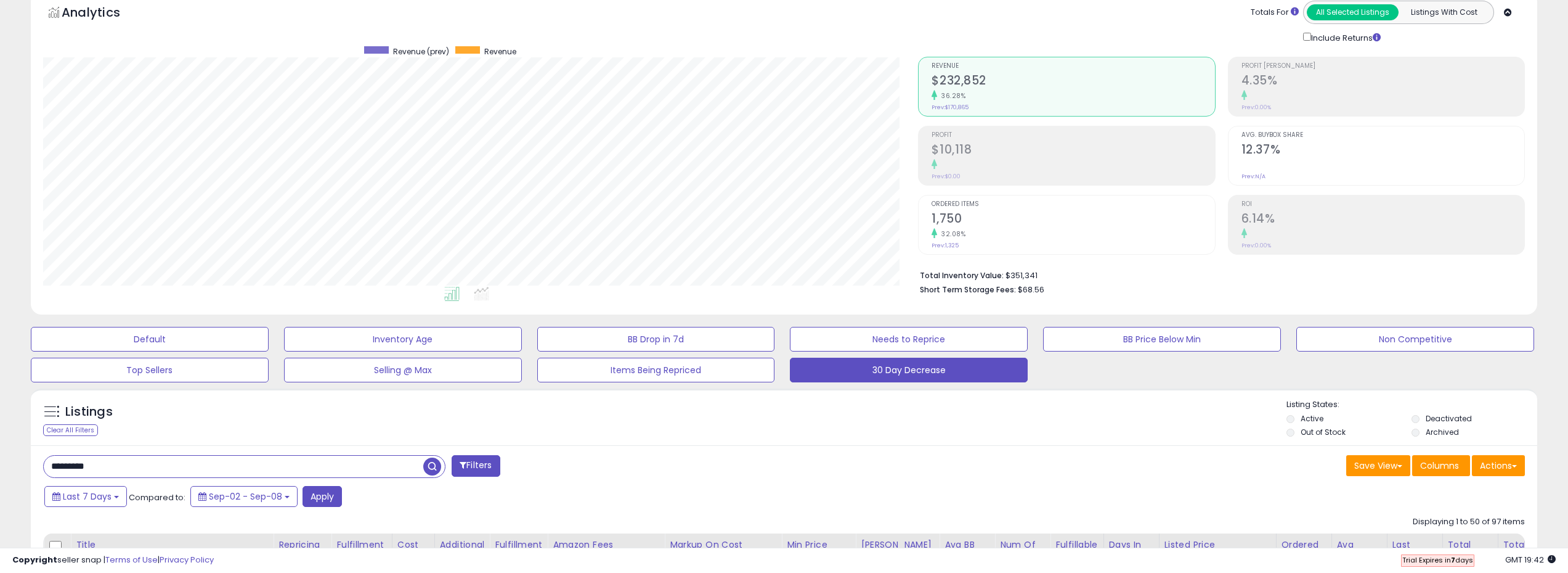
click at [610, 461] on div "********* Filters" at bounding box center [409, 467] width 751 height 24
click at [274, 495] on span "Sep-02 - Sep-08" at bounding box center [245, 496] width 73 height 12
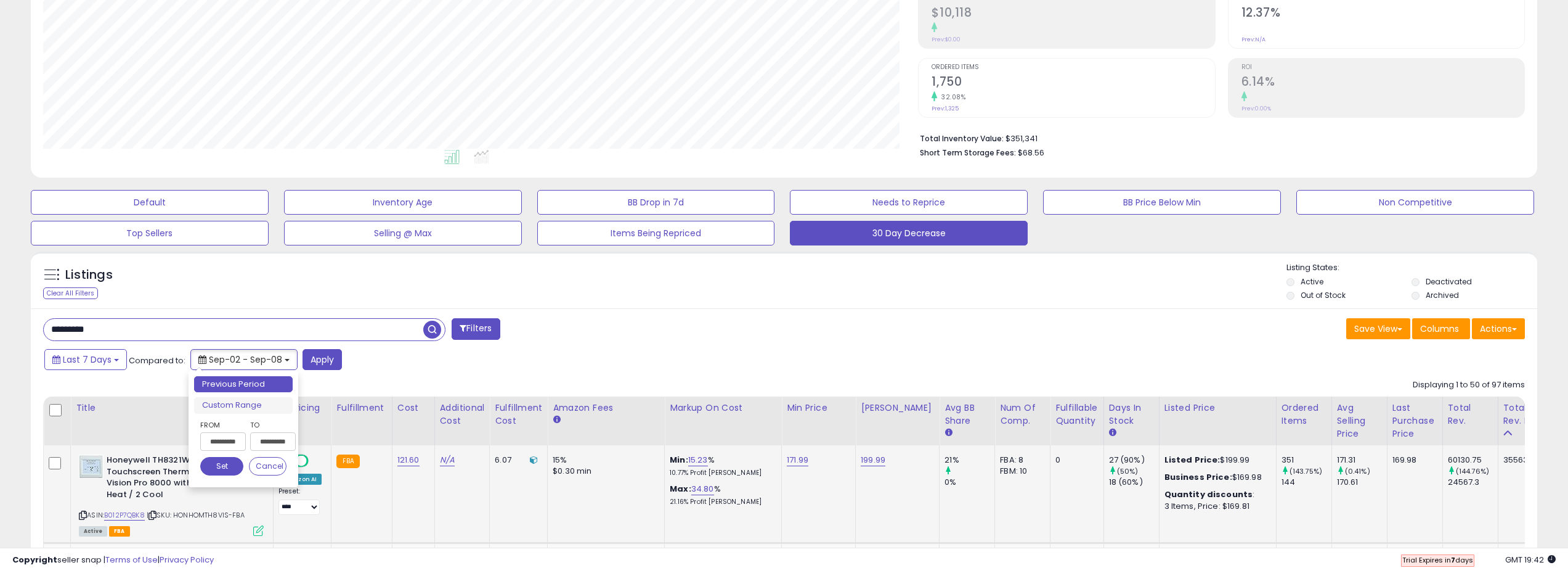
scroll to position [247, 0]
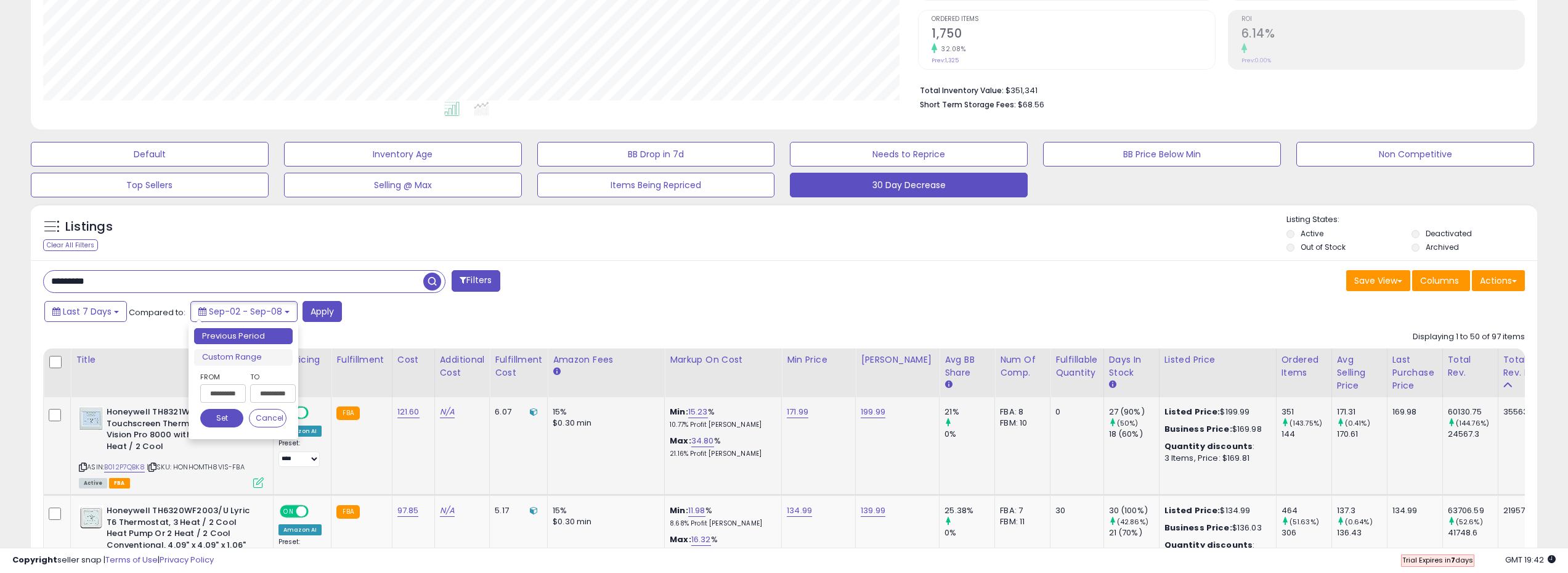
drag, startPoint x: 351, startPoint y: 397, endPoint x: 362, endPoint y: 397, distance: 11.0
click at [364, 326] on body "Unable to login Retrieving listings data.. has not yet accepted the Terms of Us…" at bounding box center [784, 39] width 1568 height 573
click at [275, 392] on input "**********" at bounding box center [272, 393] width 46 height 18
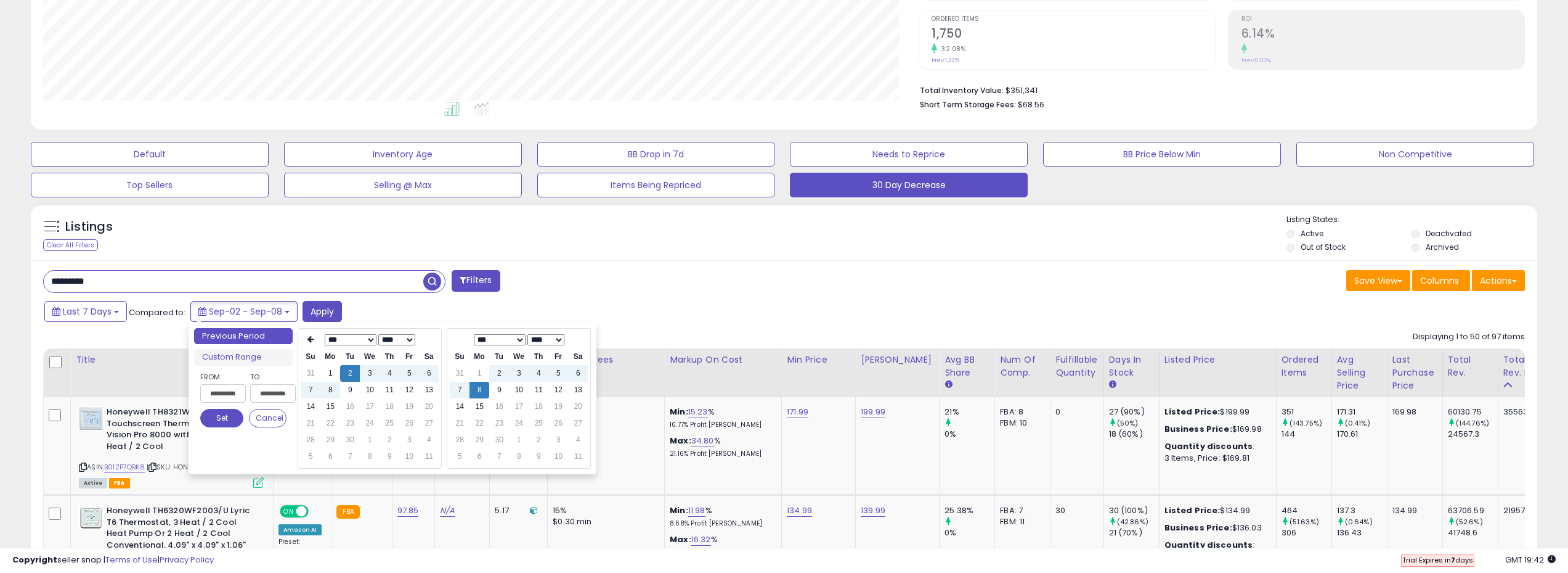
type input "**********"
click at [333, 411] on td "15" at bounding box center [330, 406] width 20 height 16
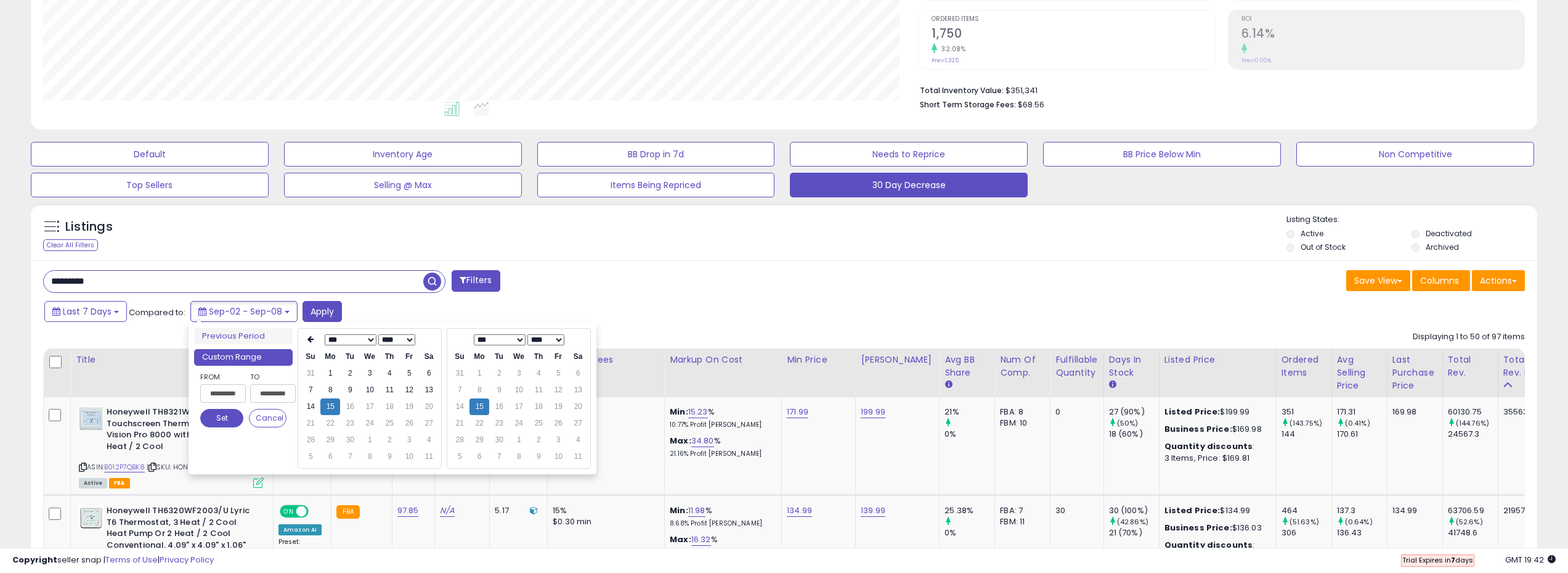
type input "**********"
click at [332, 388] on td "8" at bounding box center [330, 389] width 20 height 16
type input "**********"
click at [233, 418] on button "Set" at bounding box center [221, 417] width 43 height 18
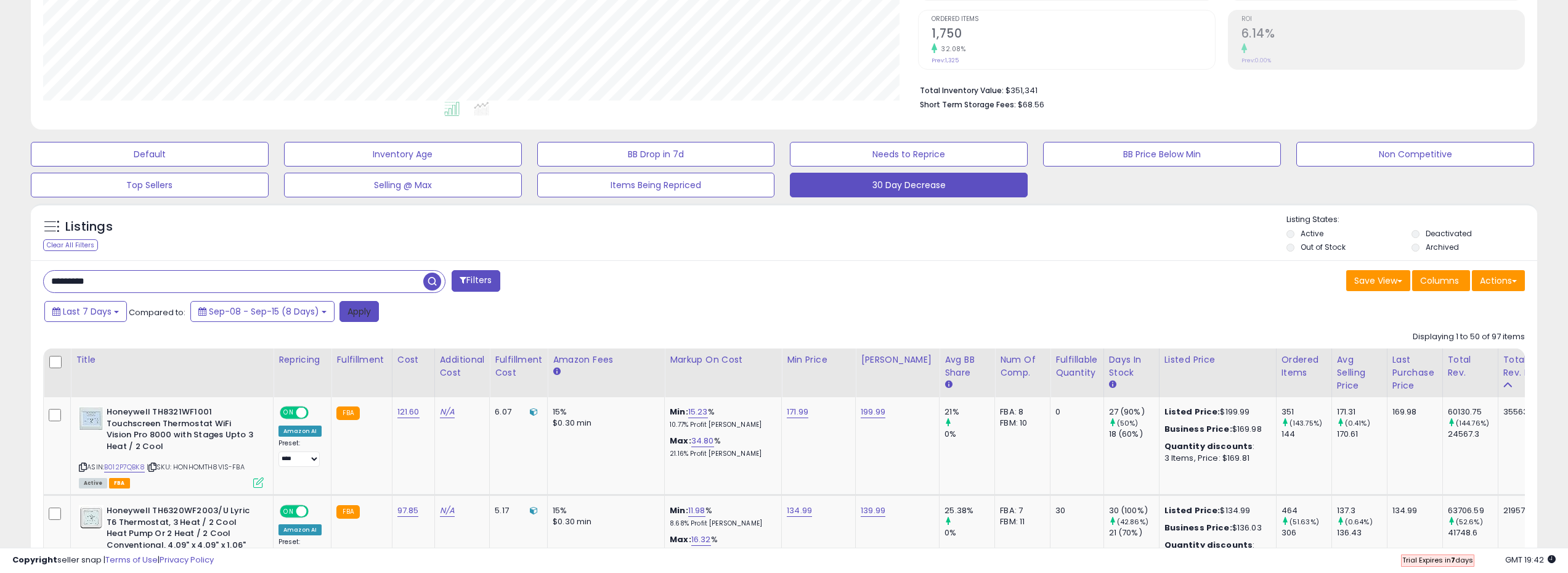
click at [366, 315] on button "Apply" at bounding box center [359, 311] width 39 height 21
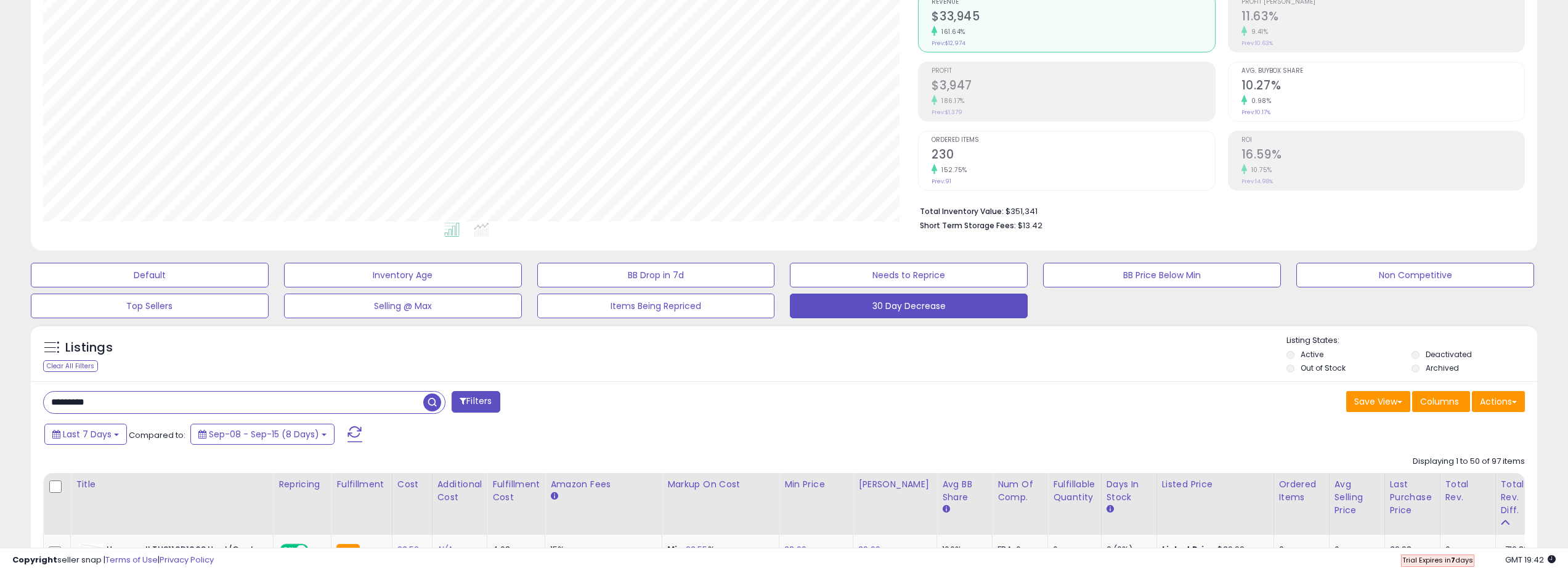
scroll to position [185, 0]
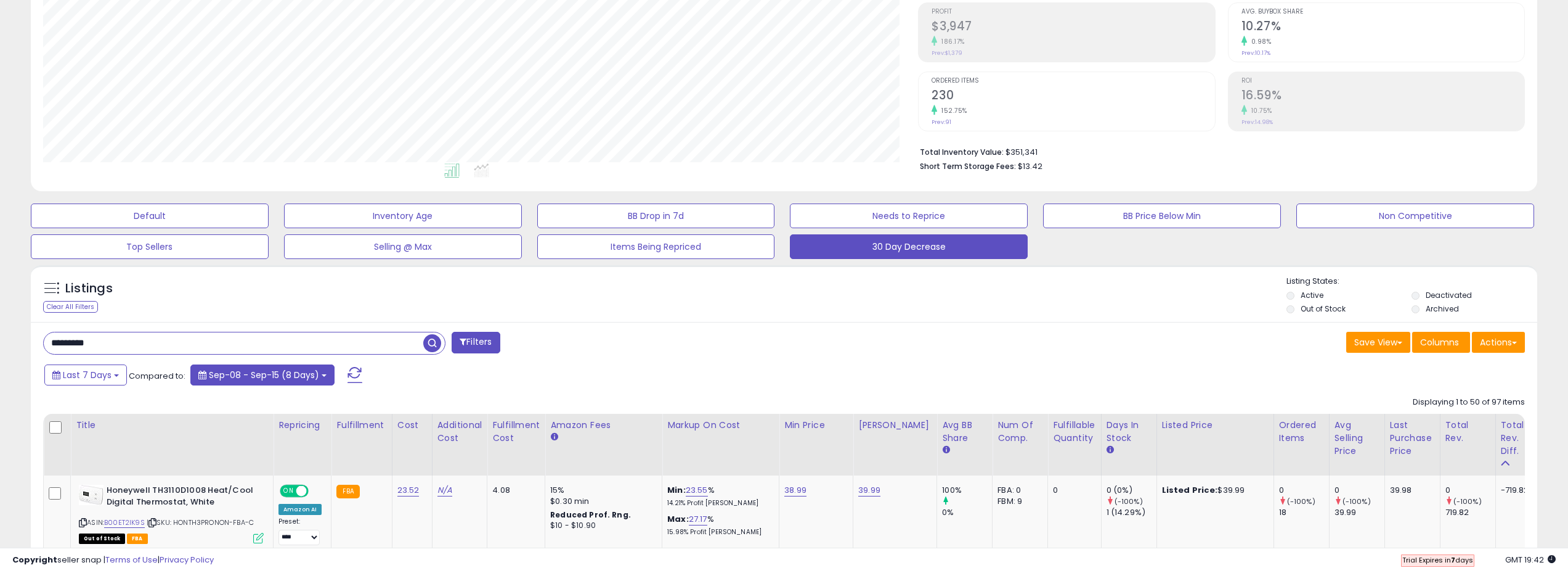
click at [294, 379] on span "Sep-08 - Sep-15 (8 Days)" at bounding box center [264, 375] width 110 height 12
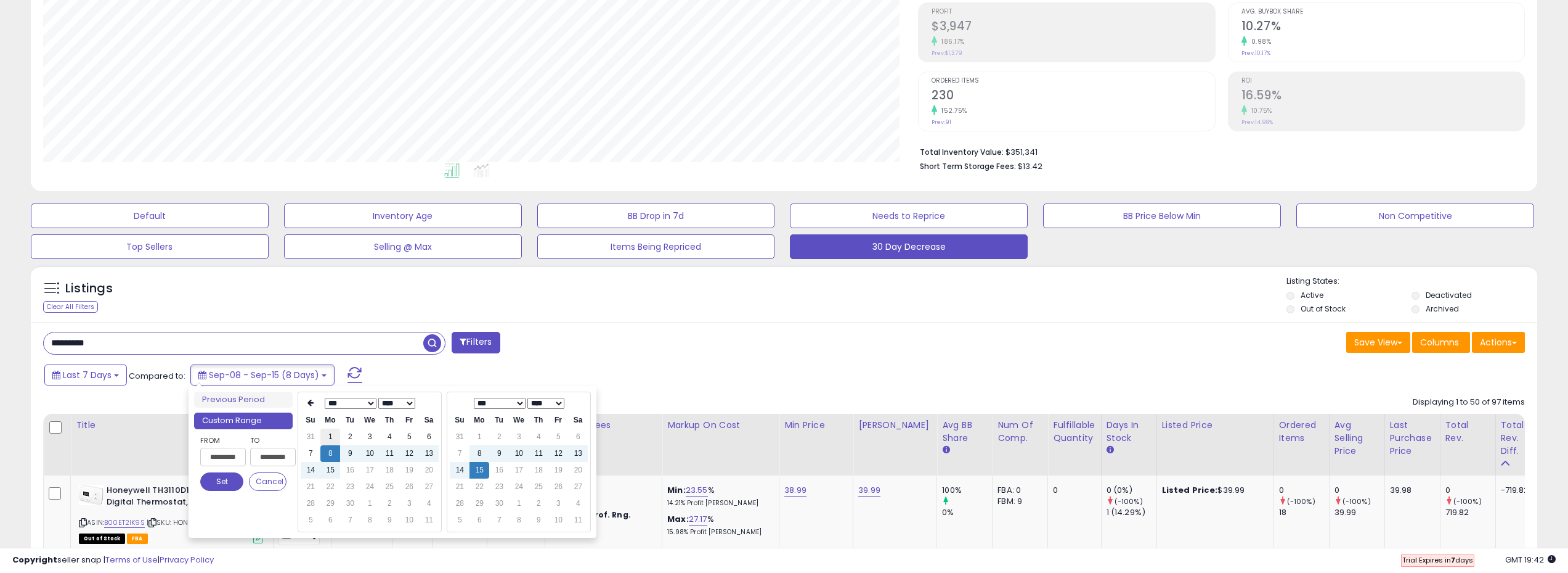
click at [334, 436] on td "1" at bounding box center [330, 436] width 20 height 16
type input "**********"
click at [222, 487] on button "Set" at bounding box center [221, 481] width 43 height 18
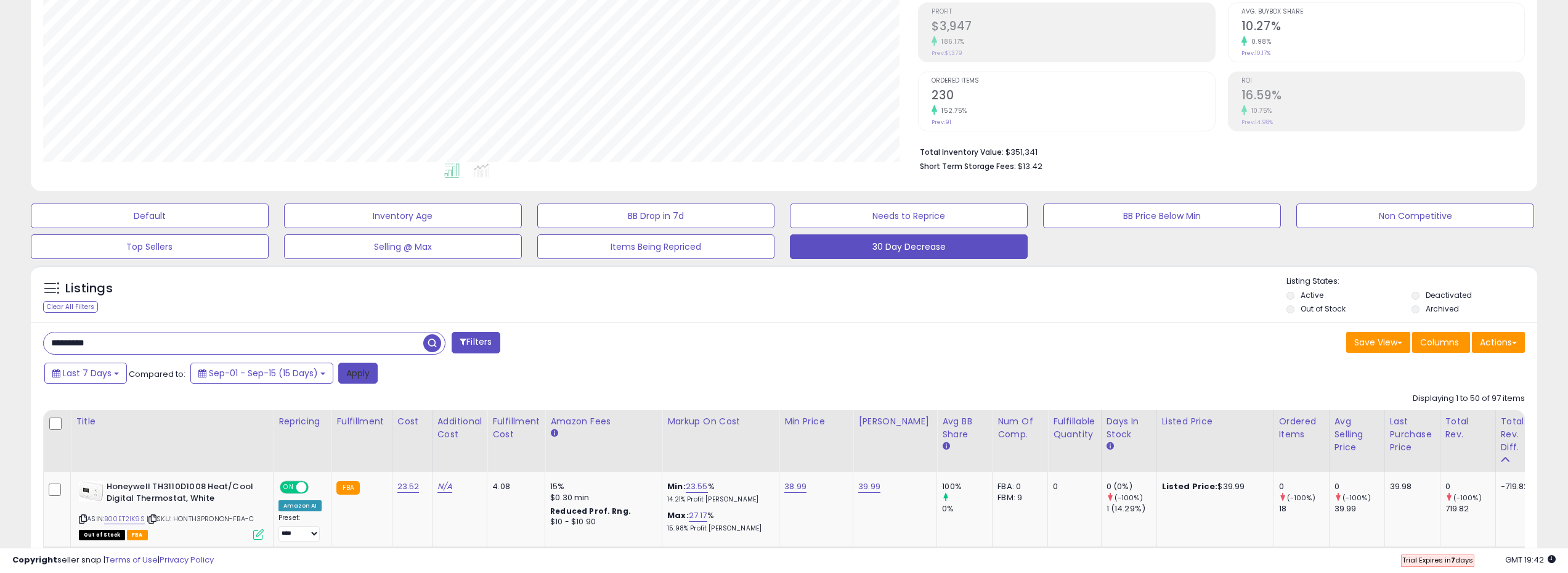
click at [372, 375] on button "Apply" at bounding box center [358, 372] width 39 height 21
click at [0, 0] on div "Retrieving listings data.." at bounding box center [0, 0] width 0 height 0
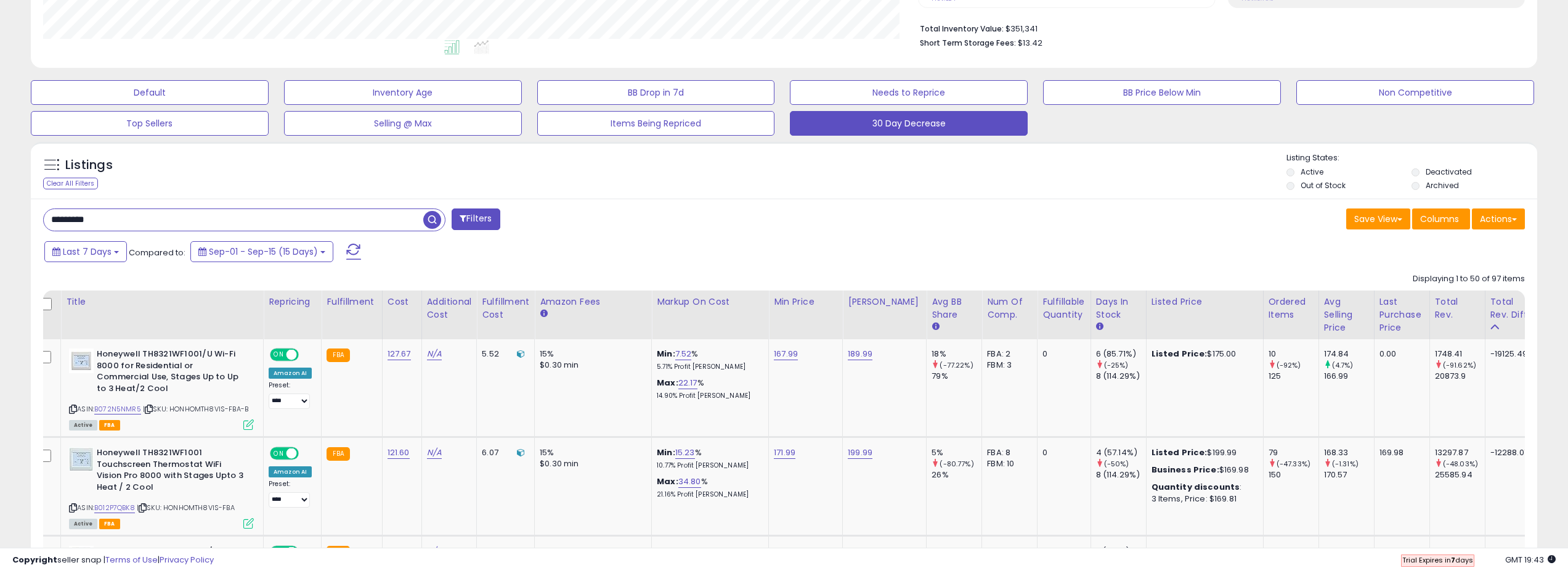
scroll to position [0, 0]
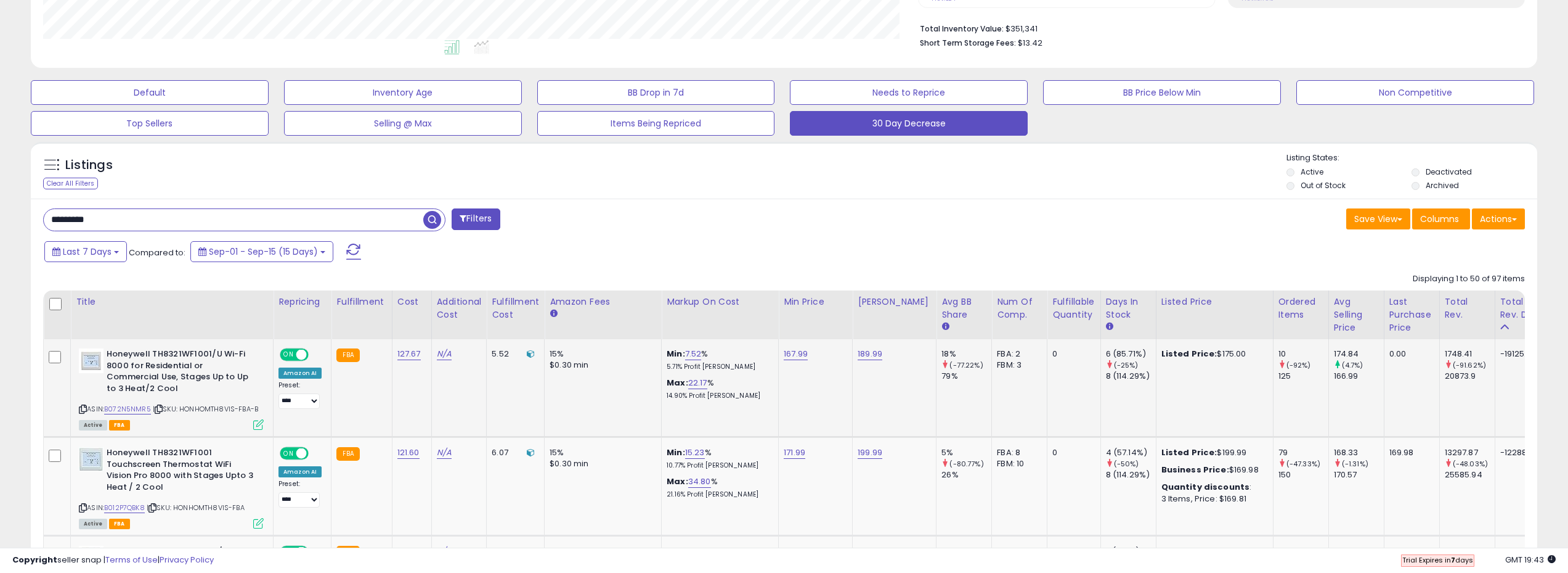
drag, startPoint x: 185, startPoint y: 407, endPoint x: 264, endPoint y: 409, distance: 79.0
click at [264, 409] on td "Honeywell TH8321WF1001/U Wi-Fi 8000 for Residential or Commercial Use, Stages U…" at bounding box center [172, 387] width 202 height 97
click at [675, 218] on div "********* Filters" at bounding box center [409, 221] width 751 height 24
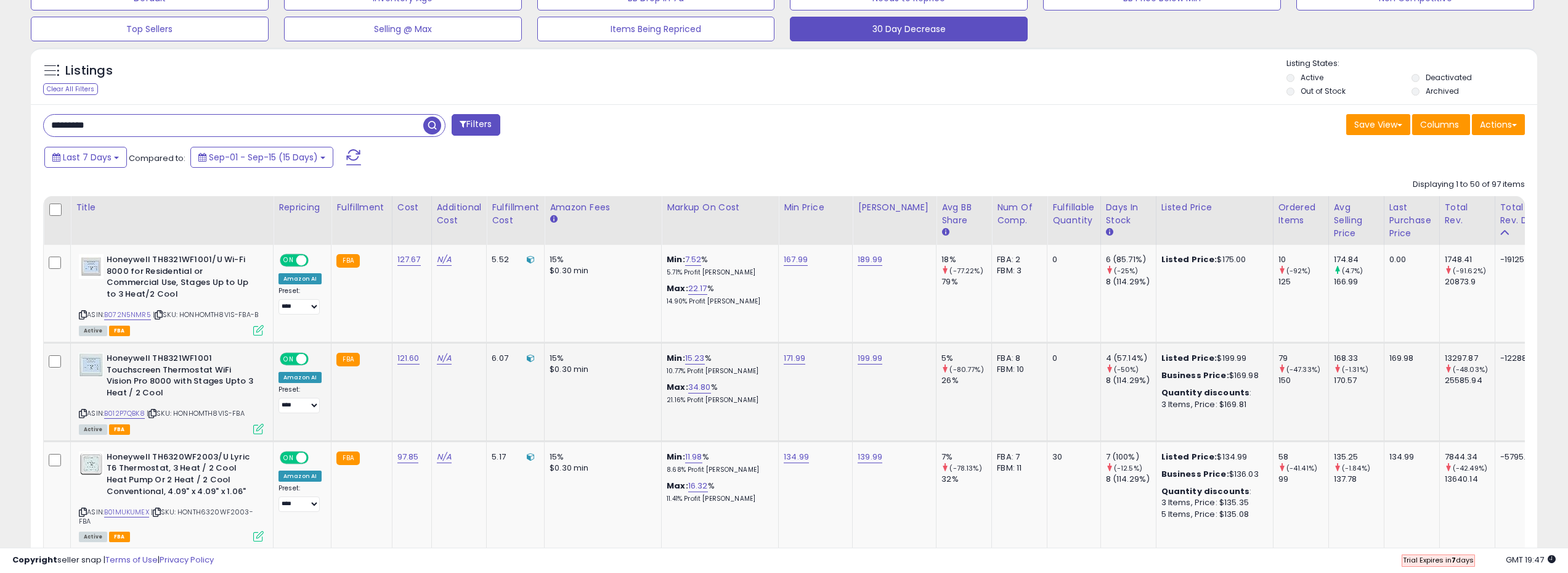
scroll to position [432, 0]
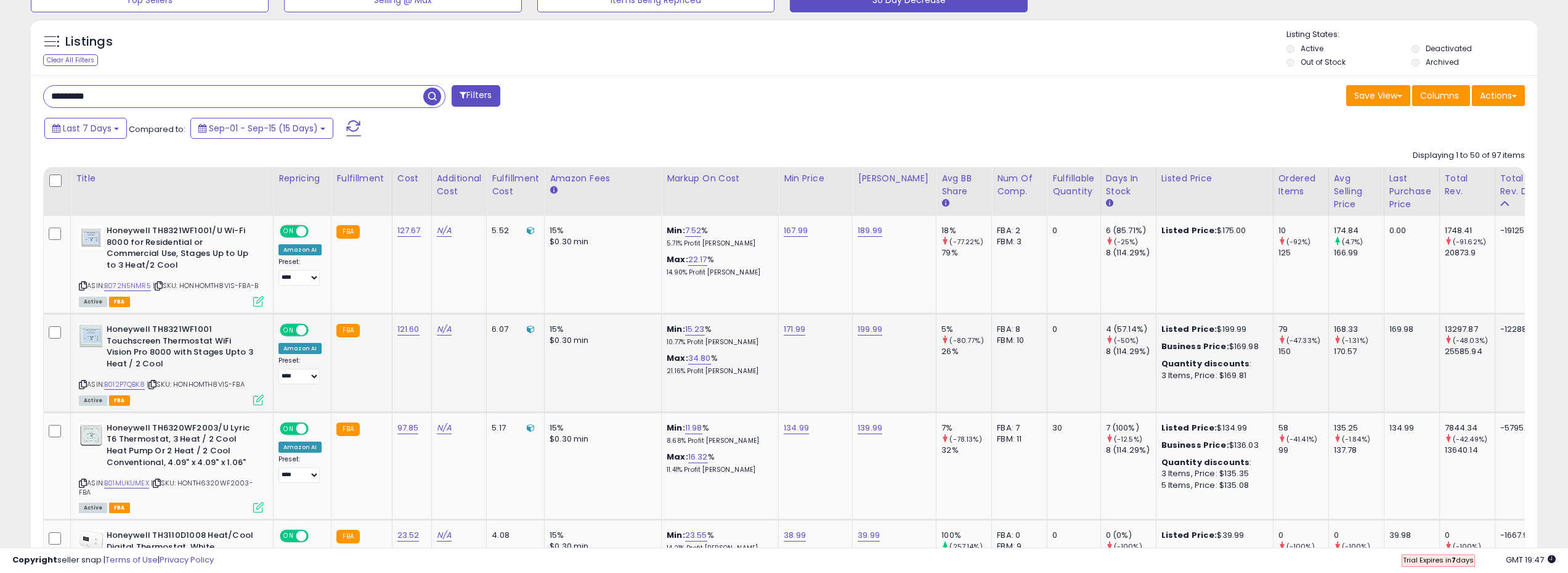
drag, startPoint x: 180, startPoint y: 385, endPoint x: 253, endPoint y: 383, distance: 73.0
click at [253, 383] on div "ASIN: B012P7QBK8 | SKU: HONHOMTH8VIS-FBA Active FBA" at bounding box center [171, 364] width 185 height 80
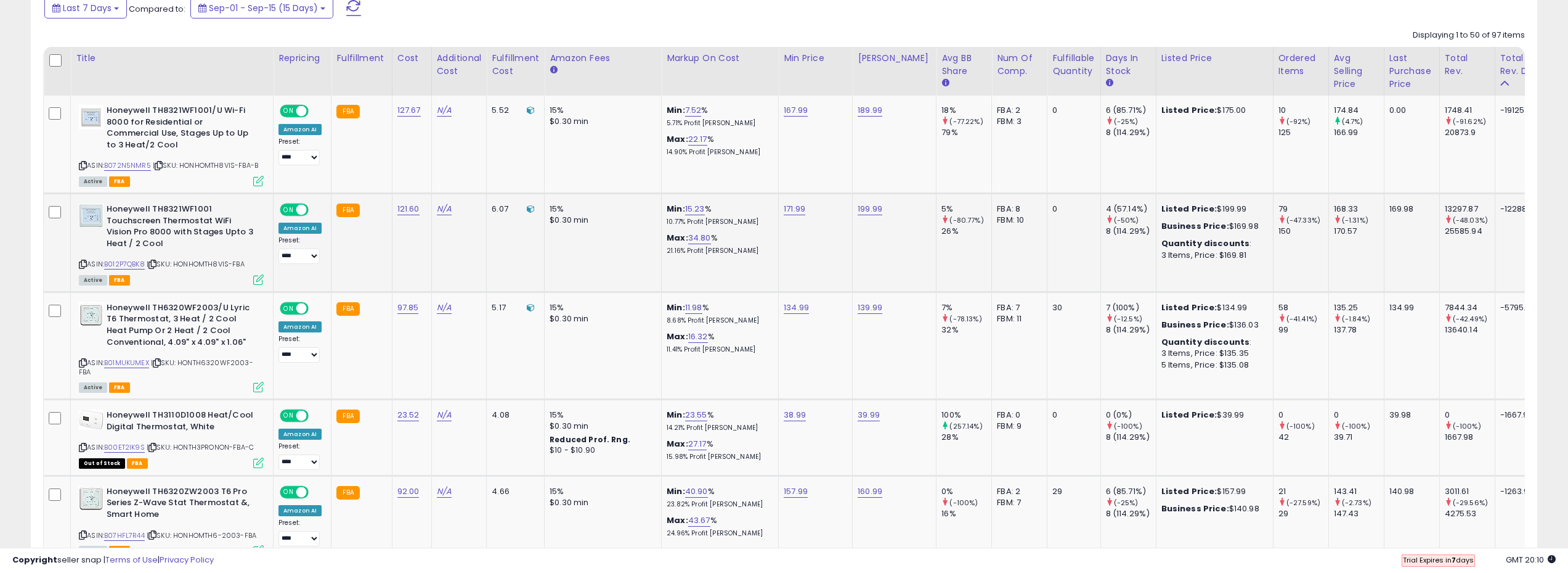
scroll to position [555, 0]
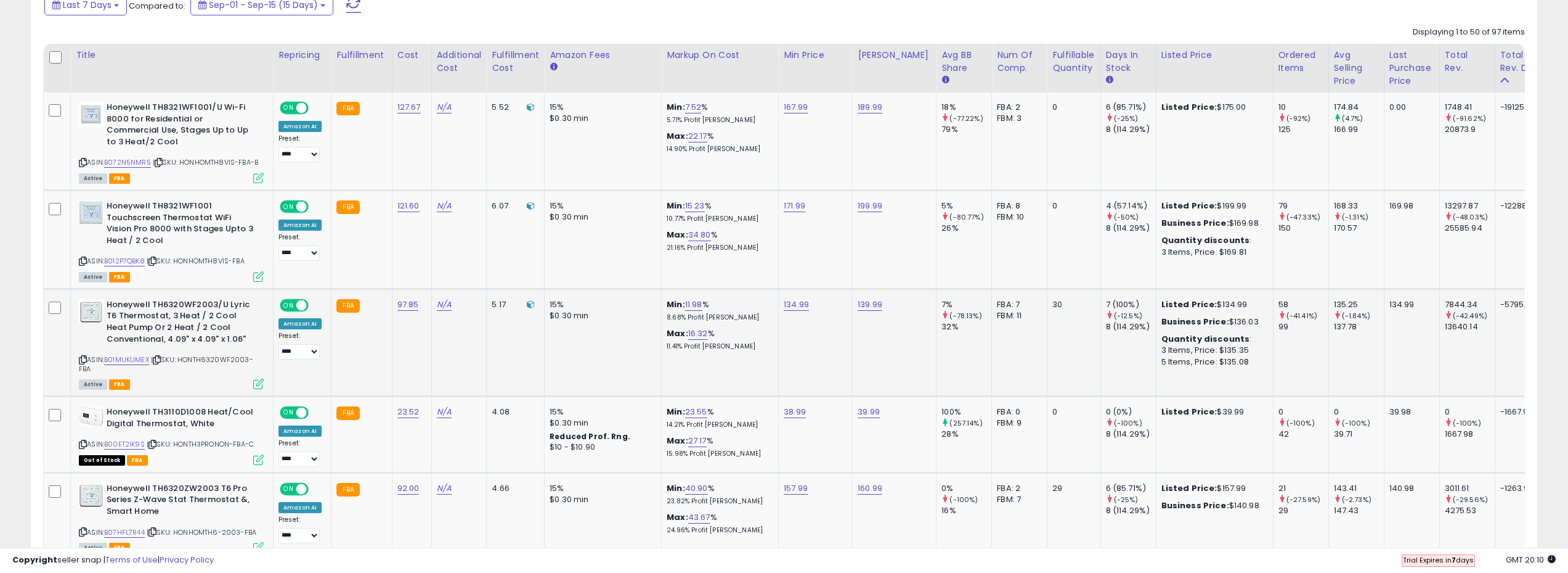
click at [212, 360] on span "| SKU: HONTH6320WF2003-FBA" at bounding box center [166, 364] width 175 height 18
drag, startPoint x: 115, startPoint y: 362, endPoint x: 149, endPoint y: 360, distance: 34.1
click at [149, 360] on div "ASIN: B01MUKUMEX | SKU: HONTH6320WF2003-FBA Active FBA" at bounding box center [171, 343] width 185 height 89
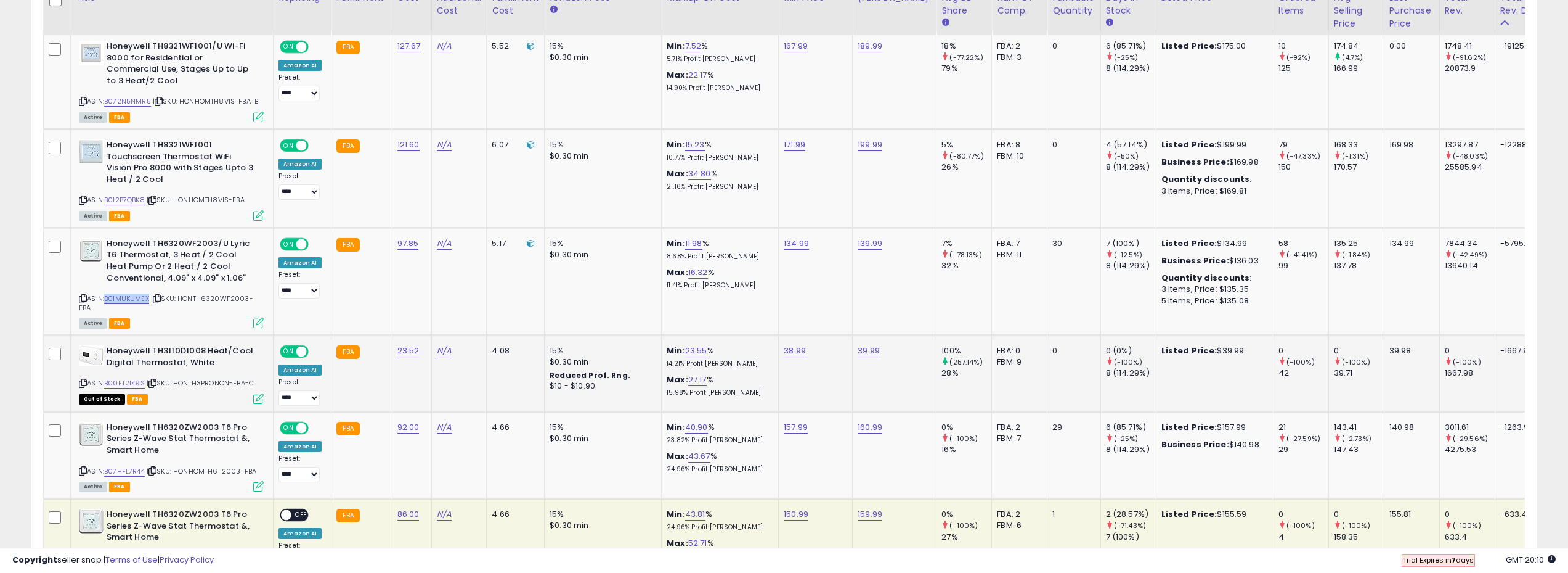
scroll to position [617, 0]
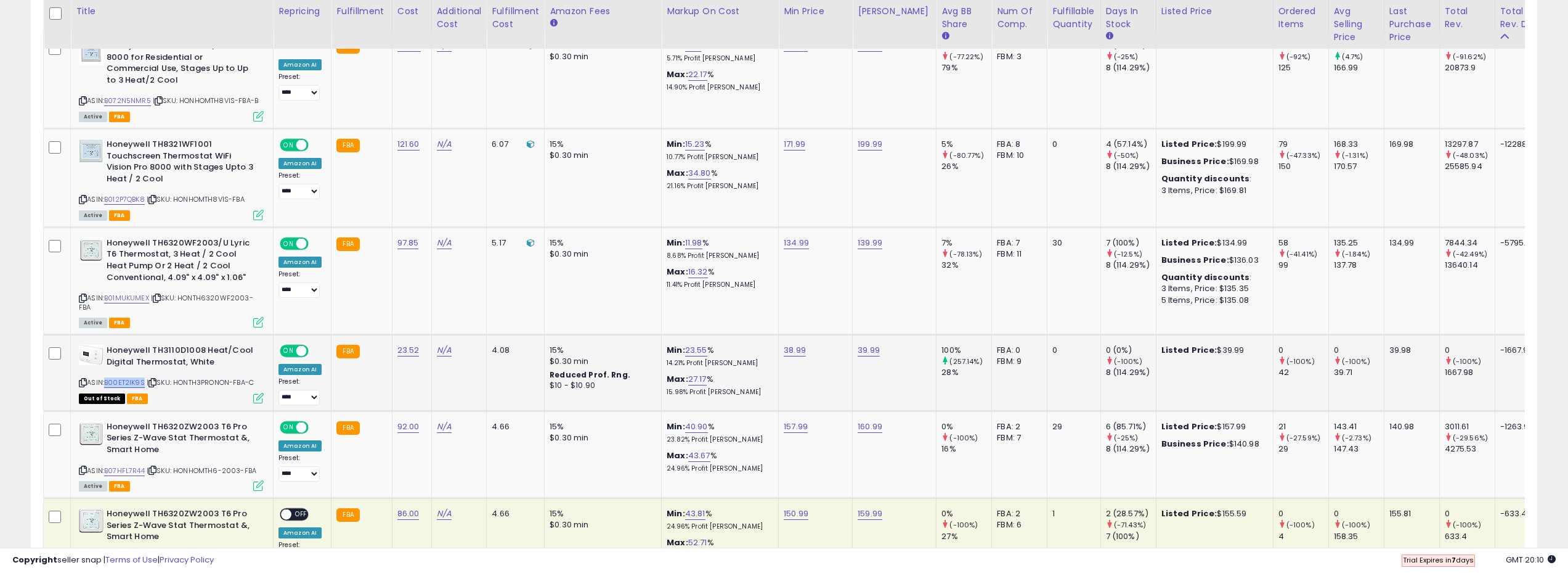
drag, startPoint x: 145, startPoint y: 382, endPoint x: 108, endPoint y: 381, distance: 37.0
click at [108, 381] on div "ASIN: B00ET2IK9S | SKU: HONTH3PRONON-FBA-C Out of Stock FBA" at bounding box center [171, 373] width 185 height 57
drag, startPoint x: 147, startPoint y: 470, endPoint x: 109, endPoint y: 471, distance: 38.0
click at [109, 471] on div "ASIN: B07HFL7R44 | SKU: HONHOMTH6-2003-FBA Active FBA" at bounding box center [171, 455] width 185 height 69
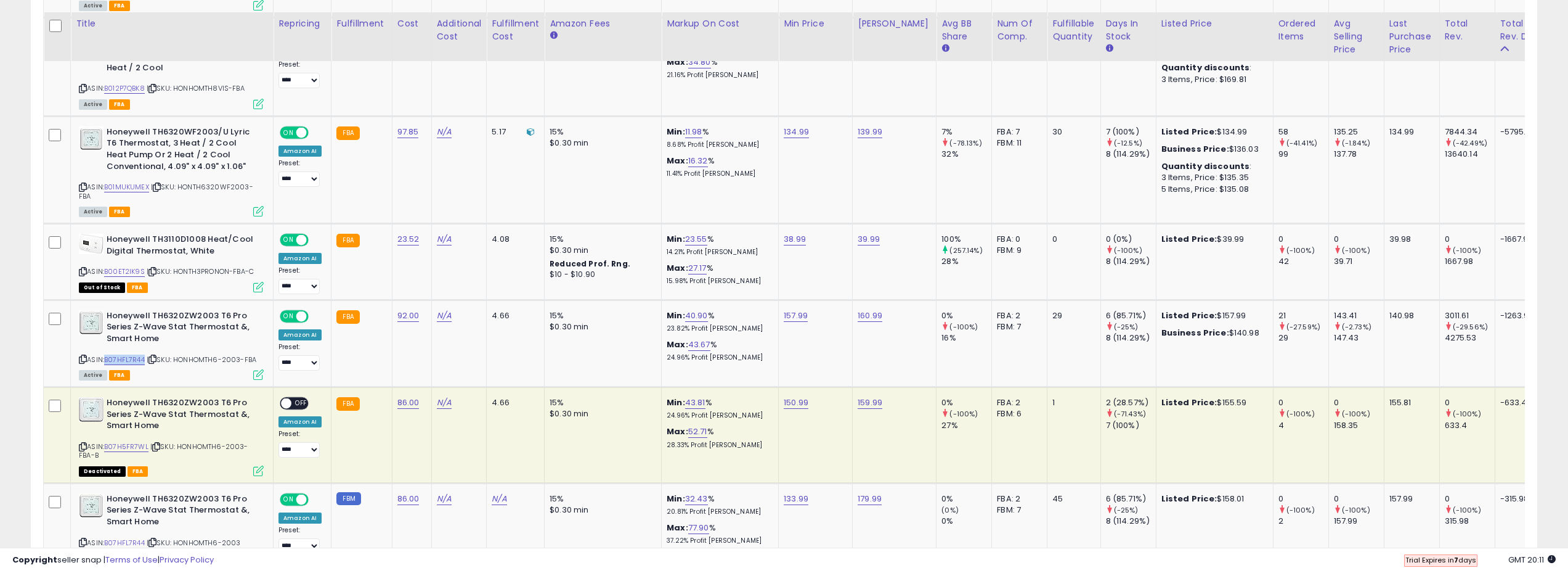
scroll to position [740, 0]
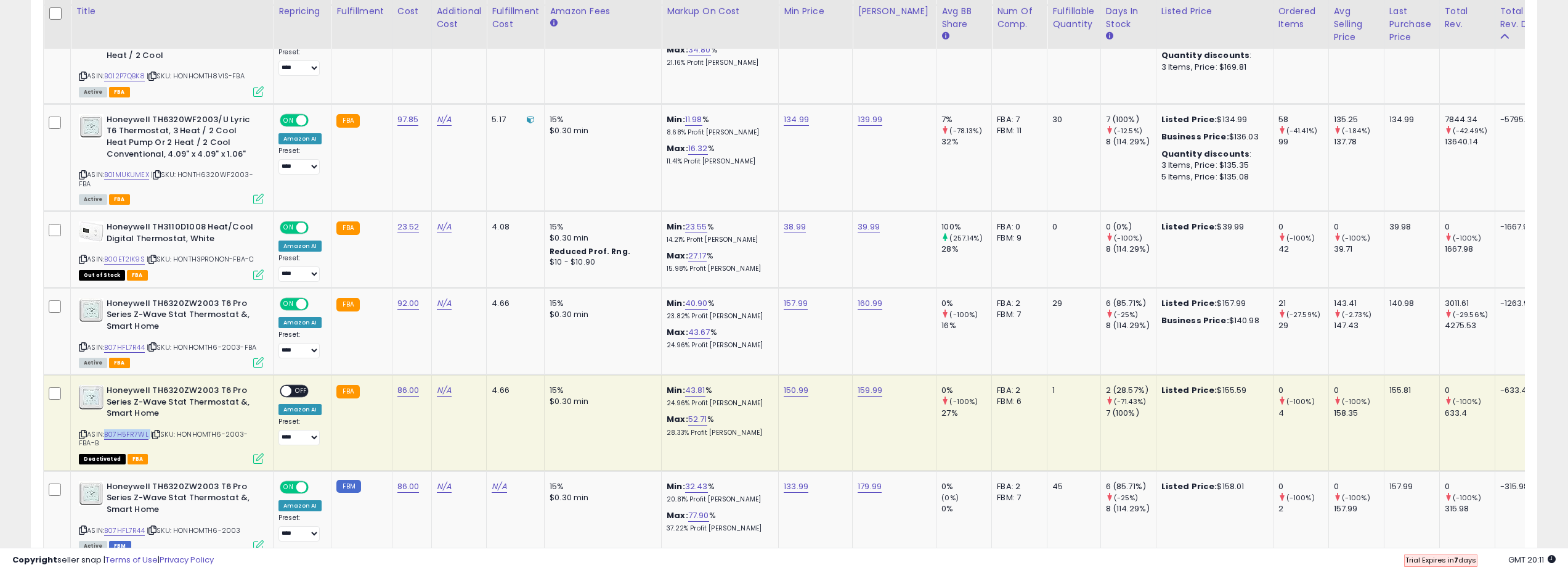
drag, startPoint x: 149, startPoint y: 431, endPoint x: 107, endPoint y: 434, distance: 42.1
click at [107, 434] on div "ASIN: B07H5FR7WL | SKU: HONHOMTH6-2003-FBA-B Deactivated FBA" at bounding box center [171, 423] width 185 height 77
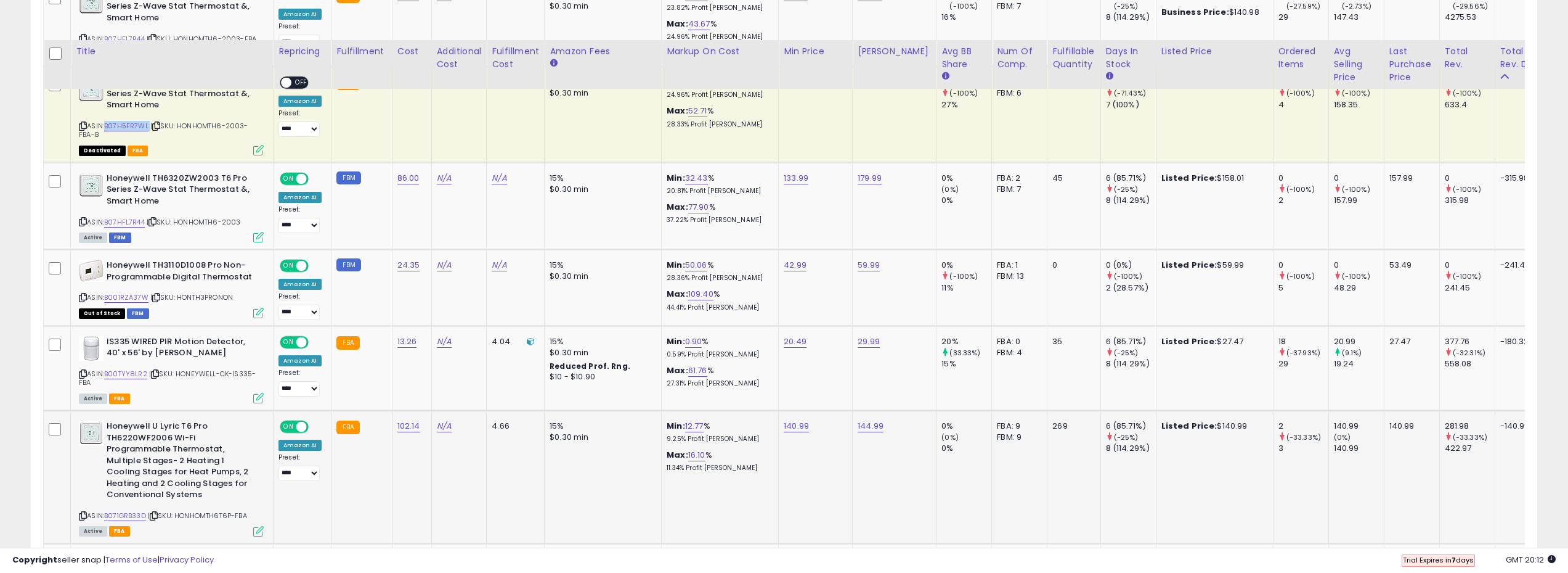
scroll to position [1110, 0]
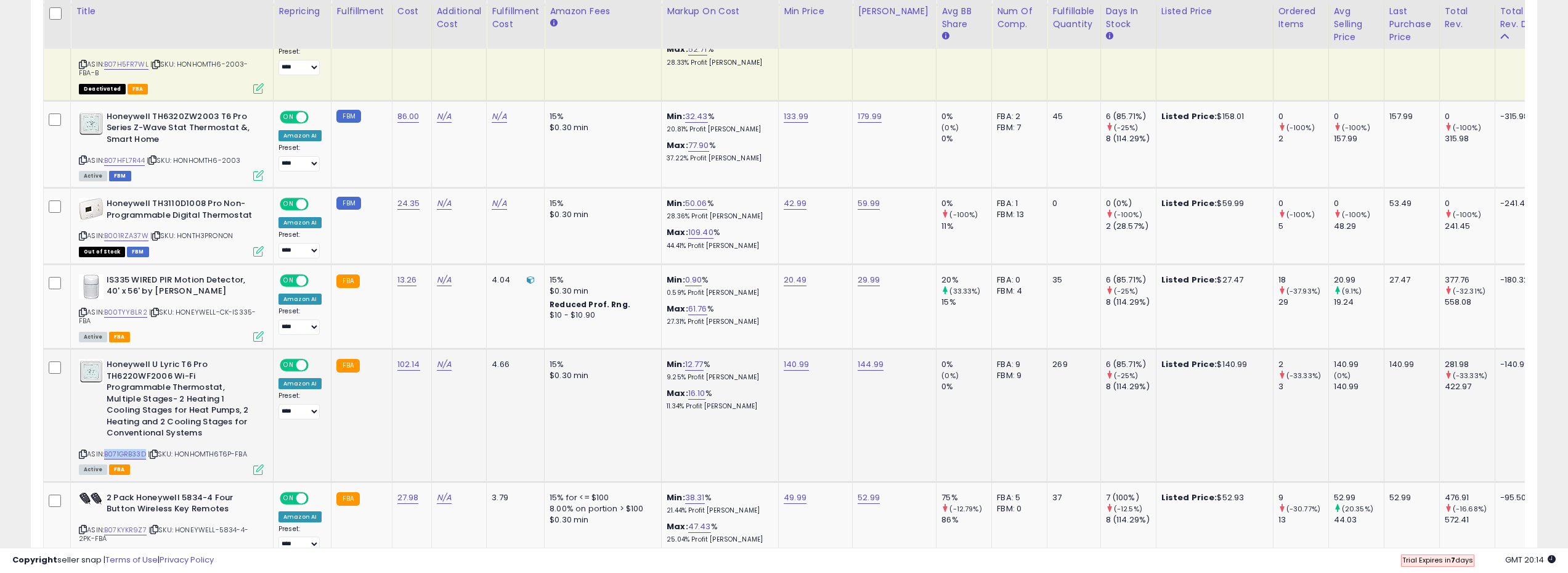
drag, startPoint x: 148, startPoint y: 457, endPoint x: 108, endPoint y: 457, distance: 40.0
click at [108, 457] on div "ASIN: B071GRB33D | SKU: HONHOMTH6T6P-FBA Active FBA" at bounding box center [171, 416] width 185 height 115
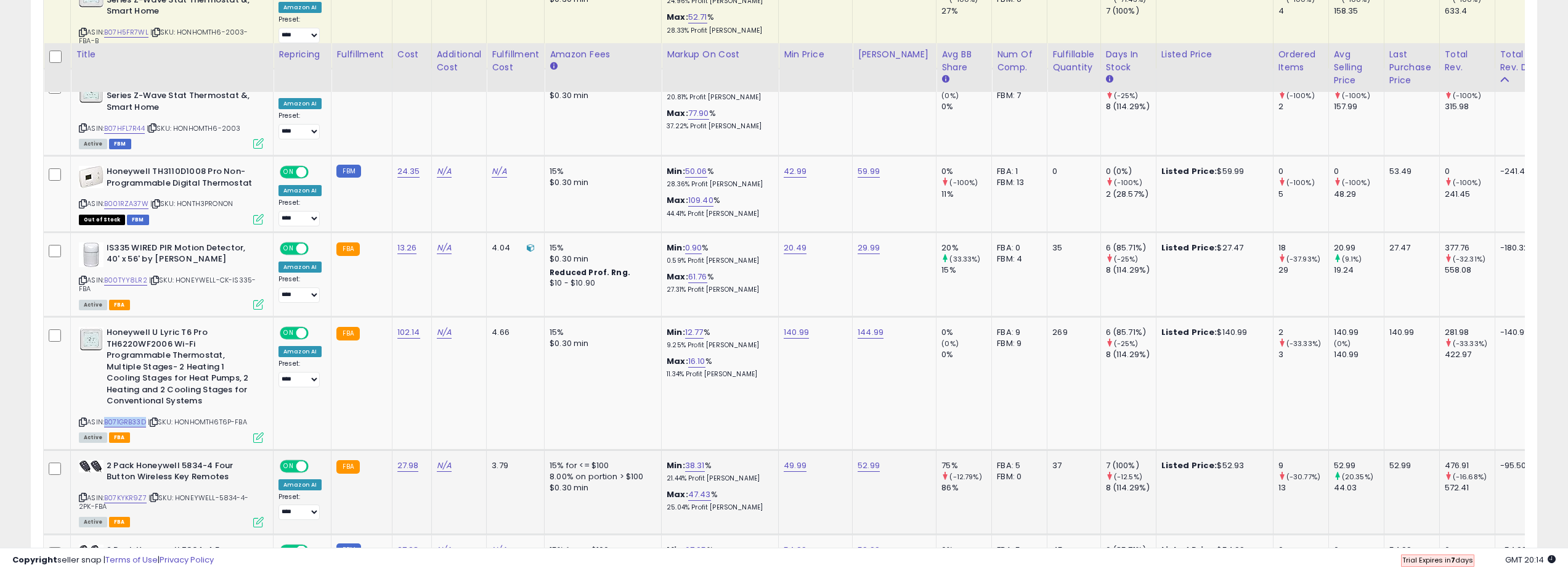
scroll to position [1233, 0]
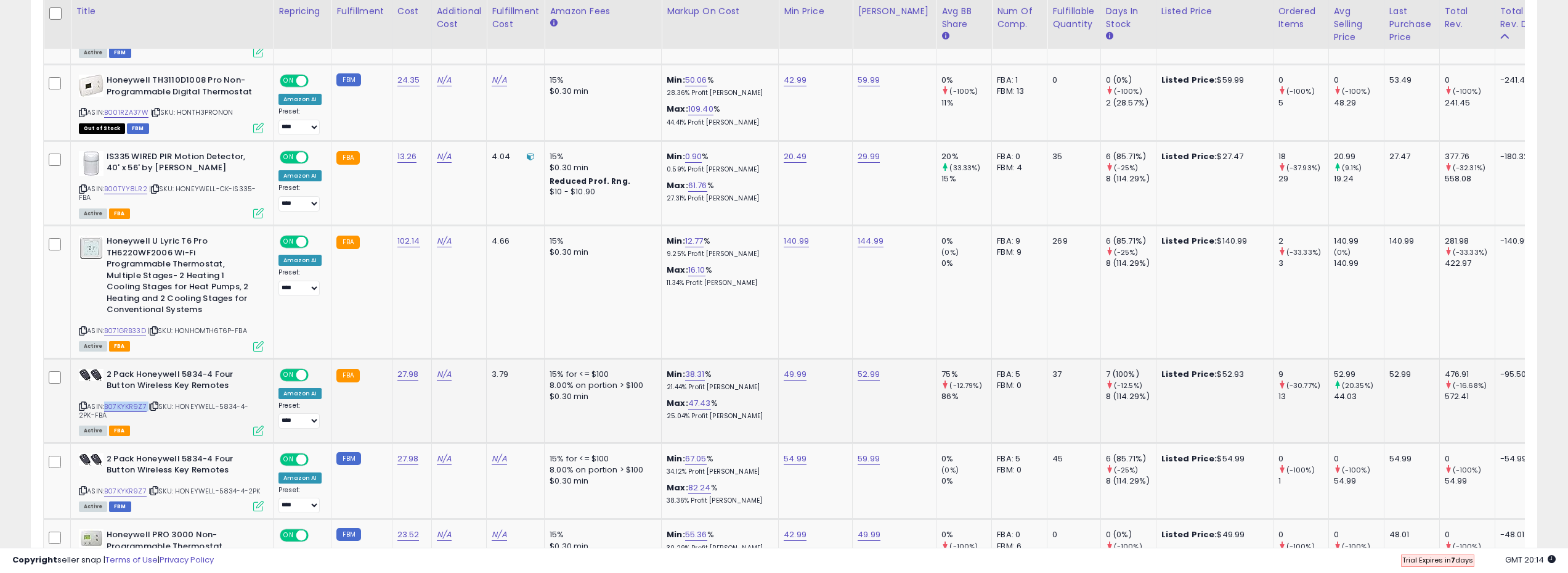
drag, startPoint x: 148, startPoint y: 406, endPoint x: 107, endPoint y: 409, distance: 41.1
click at [107, 409] on div "ASIN: B07KYKR9Z7 | SKU: HONEYWELL-5834-4-2PK-FBA Active FBA" at bounding box center [171, 401] width 185 height 66
drag, startPoint x: 146, startPoint y: 488, endPoint x: 108, endPoint y: 495, distance: 38.6
click at [108, 495] on div "ASIN: B07KYKR9Z7 | SKU: HONEYWELL-5834-4-2PK Active FBM" at bounding box center [171, 482] width 185 height 57
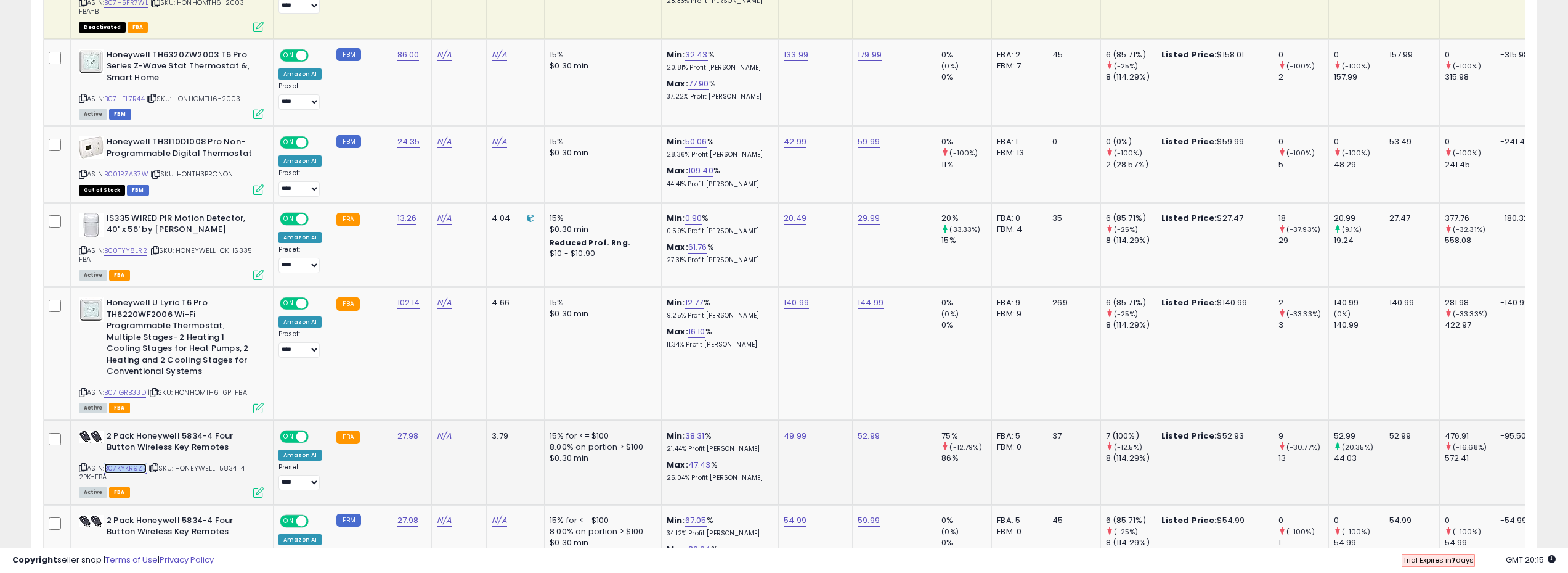
scroll to position [863, 0]
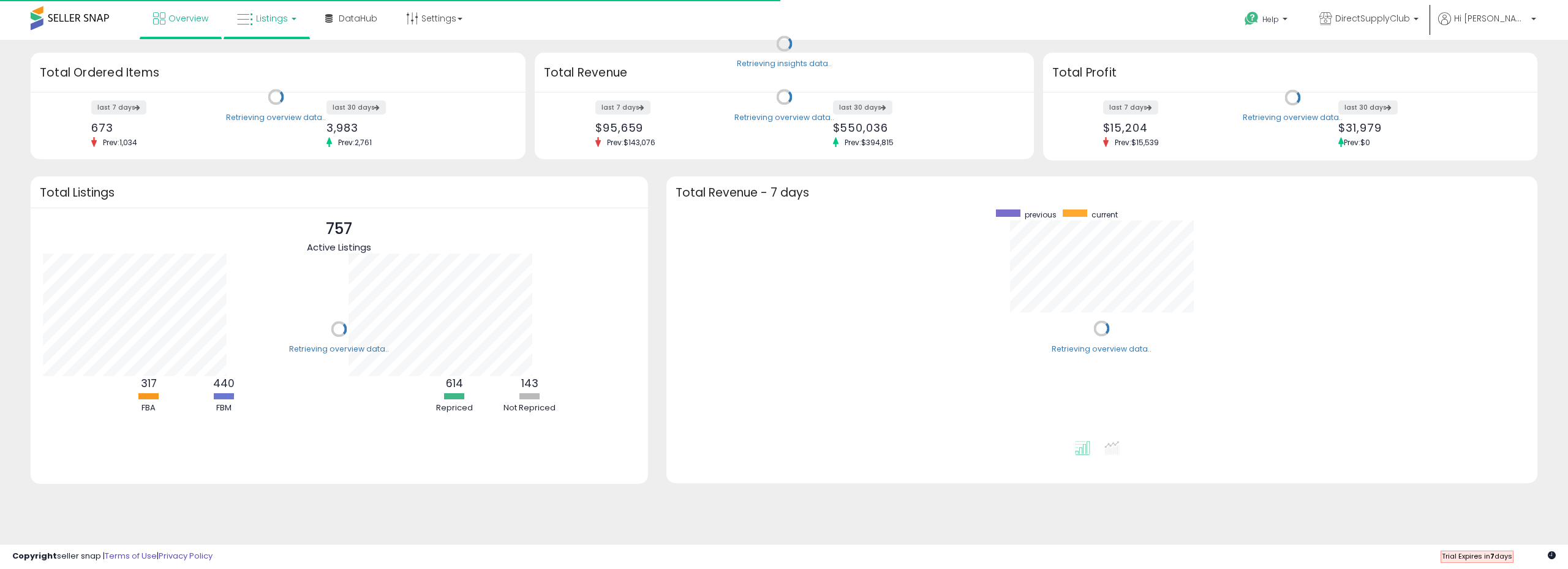
click at [251, 21] on icon at bounding box center [245, 20] width 16 height 16
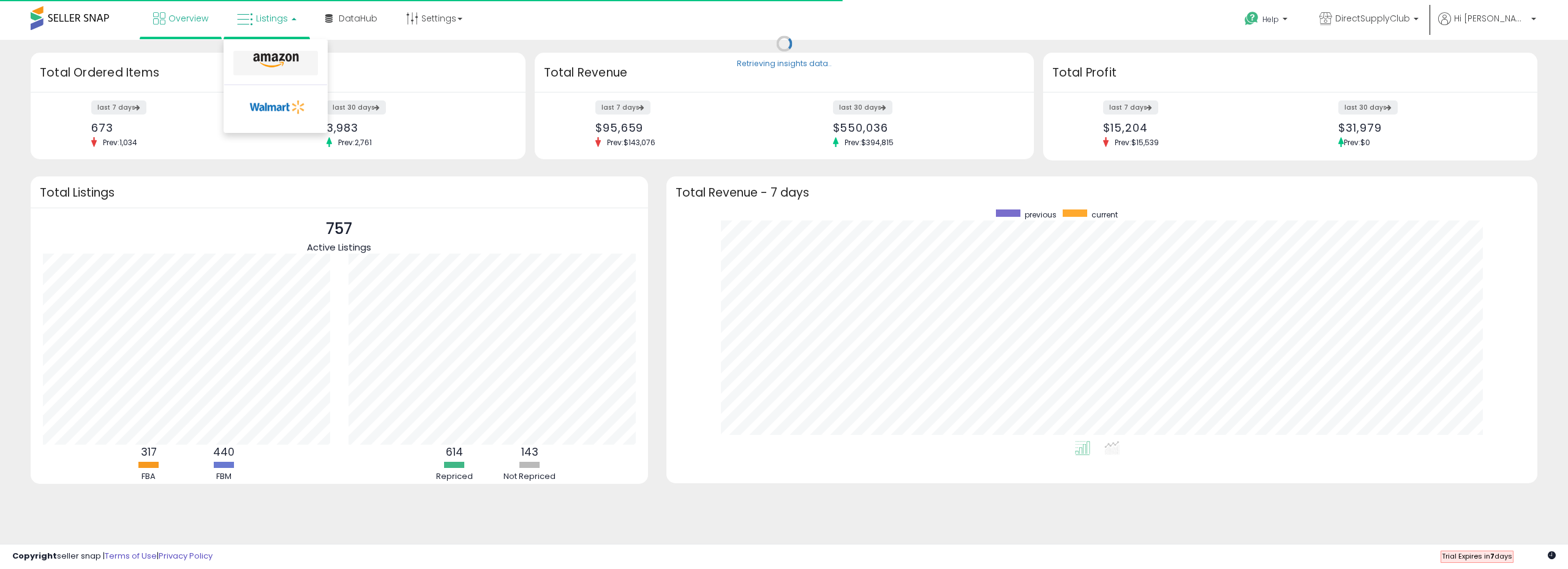
scroll to position [232, 847]
click at [261, 68] on icon at bounding box center [276, 61] width 53 height 16
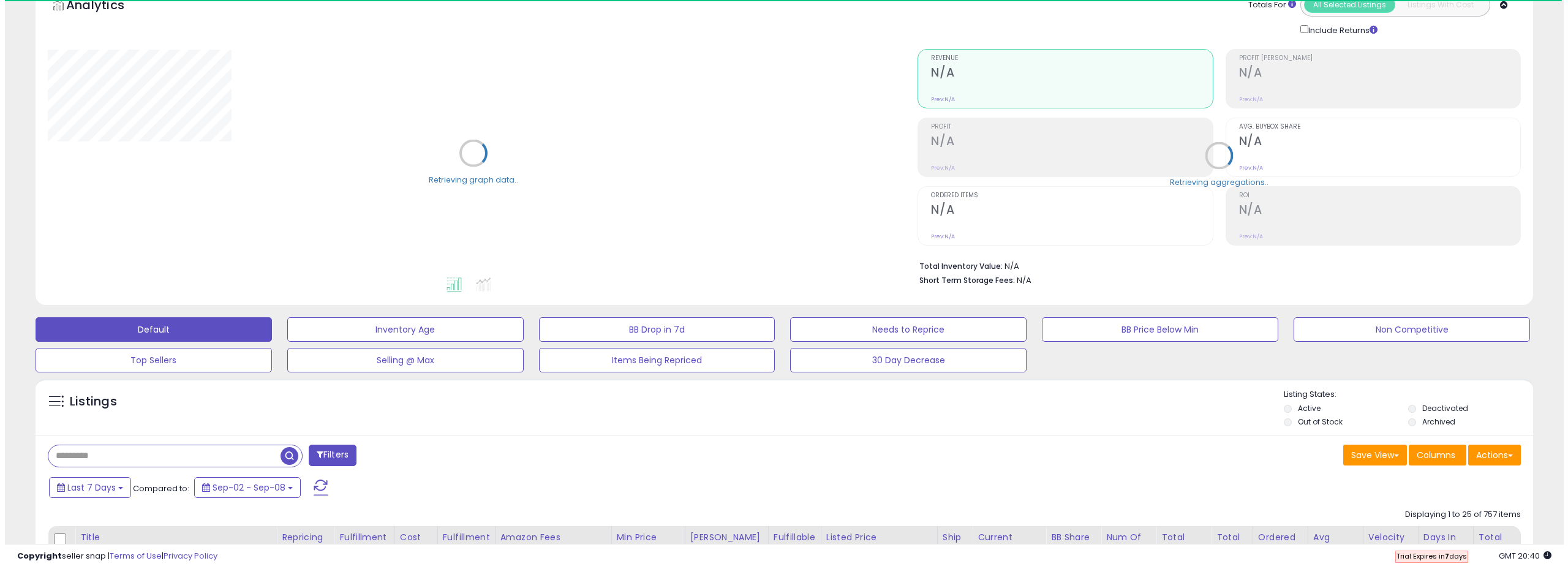
scroll to position [306, 0]
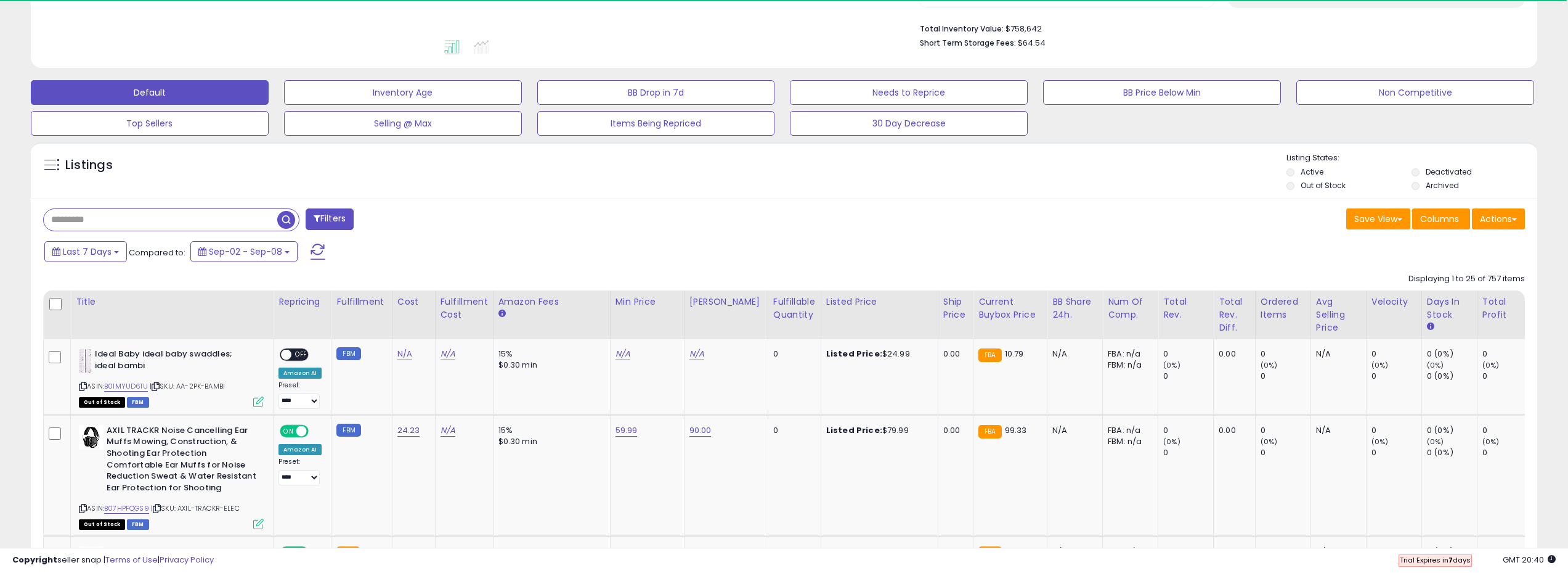
click at [204, 222] on input "text" at bounding box center [160, 220] width 234 height 22
paste input "**********"
type input "**********"
click at [477, 217] on button "Filters" at bounding box center [476, 220] width 48 height 22
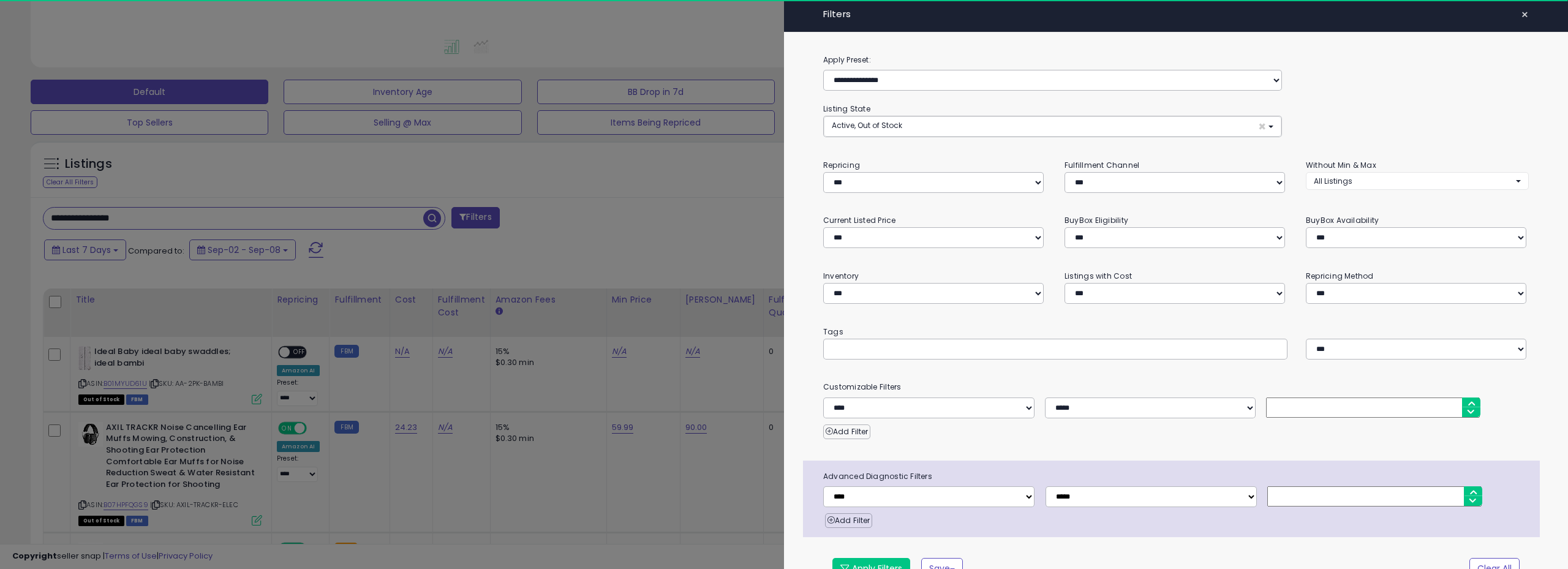
click at [551, 217] on div at bounding box center [784, 284] width 1568 height 569
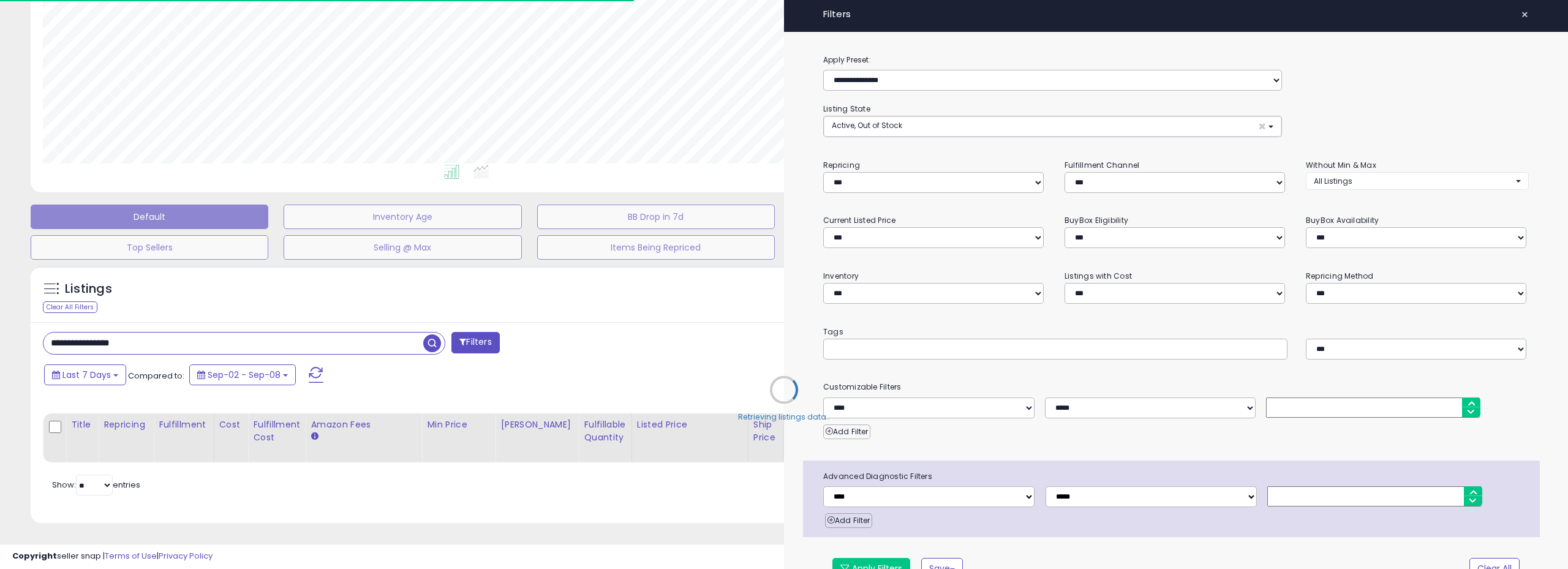
scroll to position [611995, 611652]
click at [487, 211] on div at bounding box center [784, 284] width 1568 height 569
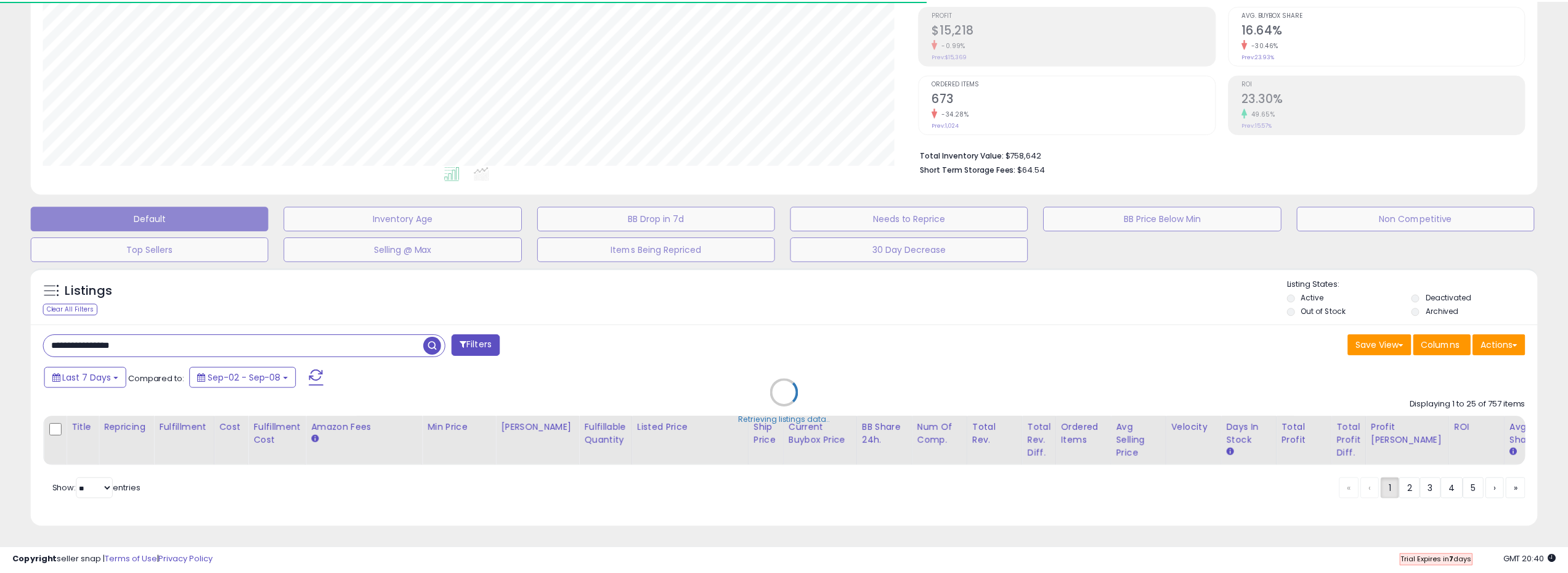
scroll to position [616297, 615367]
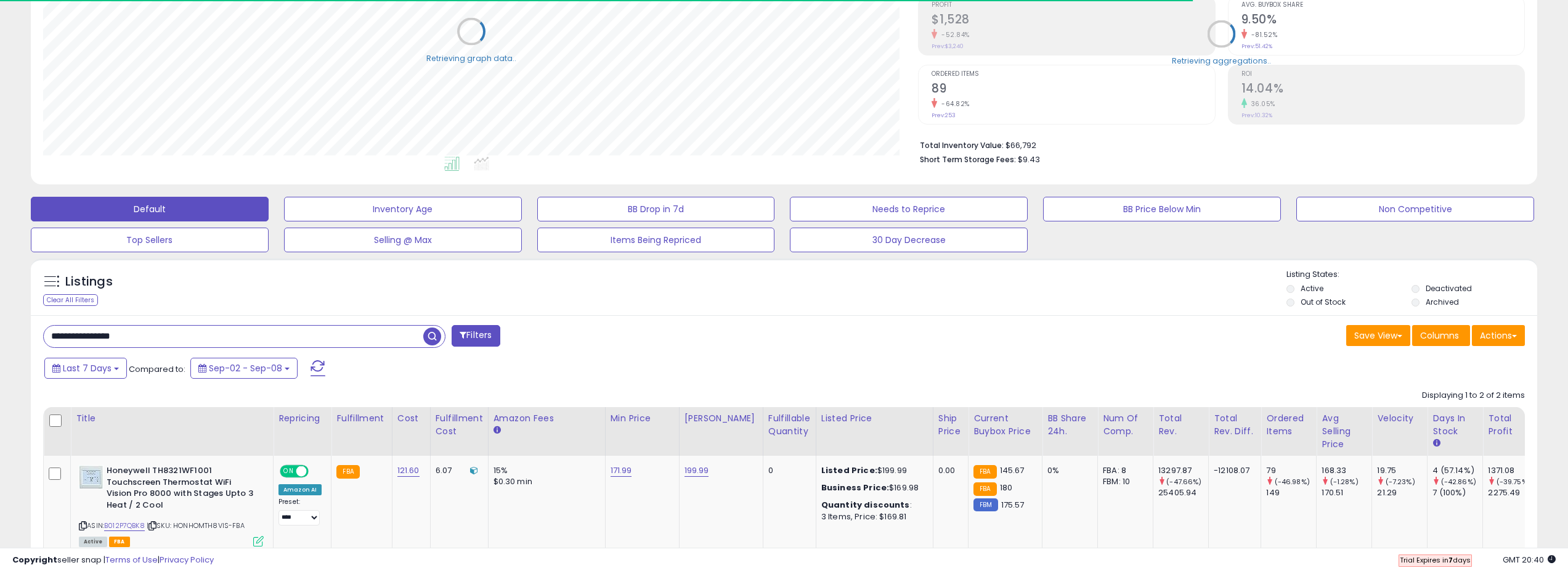
click at [624, 318] on div "**********" at bounding box center [784, 508] width 1507 height 387
click at [368, 335] on input "**********" at bounding box center [233, 336] width 380 height 22
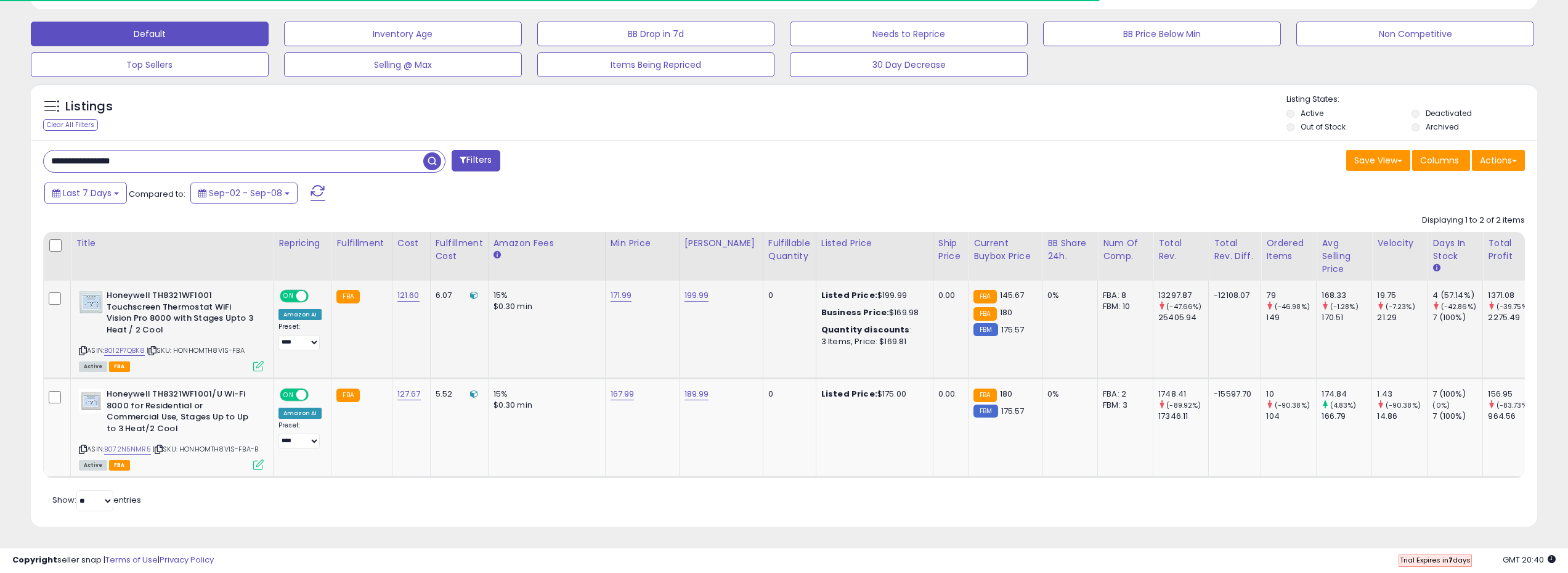
scroll to position [253, 876]
